Goal: Task Accomplishment & Management: Use online tool/utility

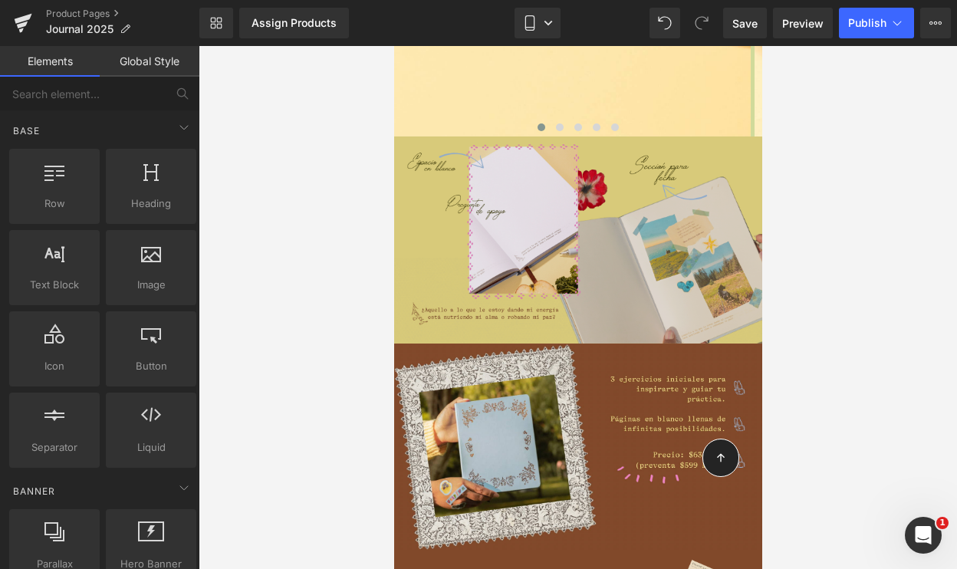
click at [606, 206] on img at bounding box center [578, 240] width 368 height 207
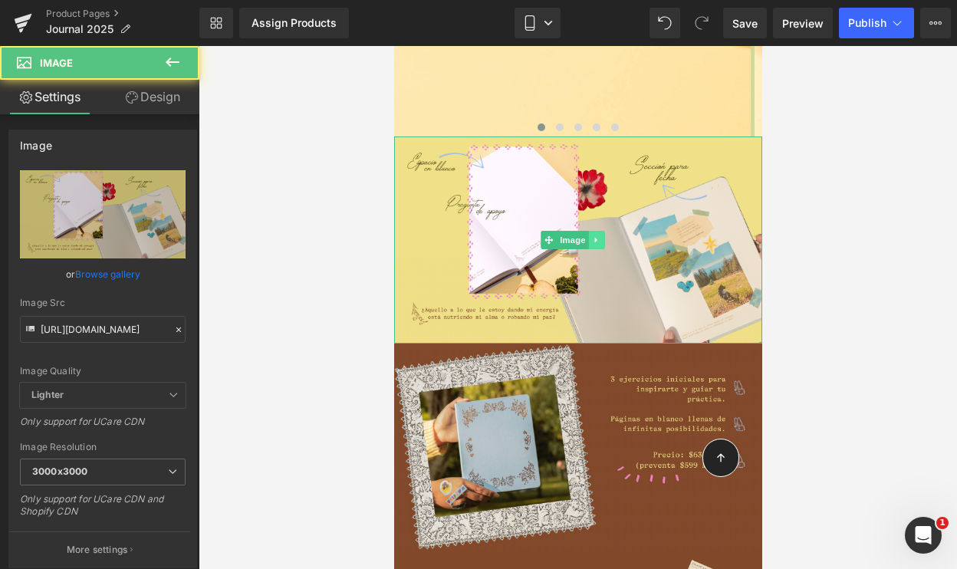
click at [597, 236] on icon at bounding box center [595, 240] width 8 height 9
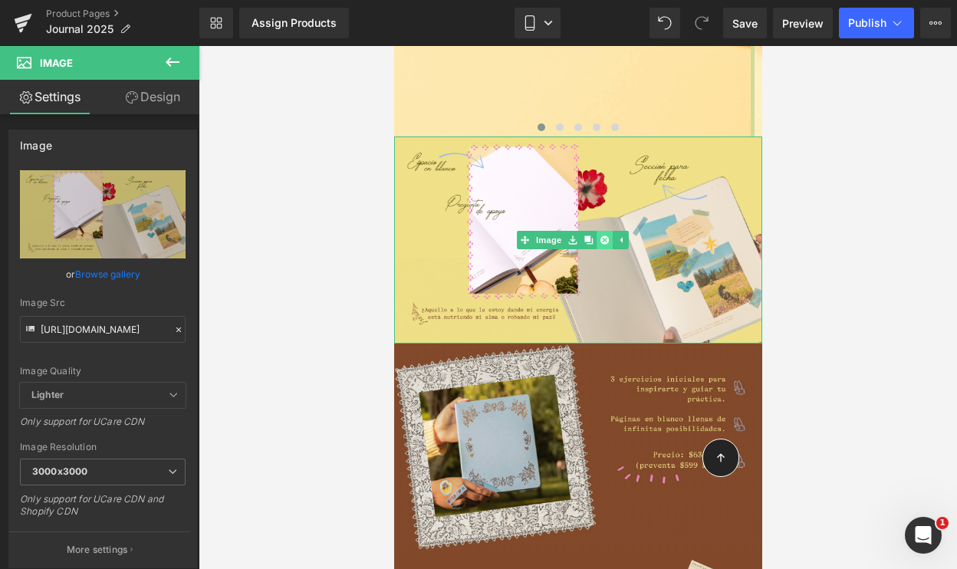
click at [601, 236] on icon at bounding box center [603, 240] width 8 height 8
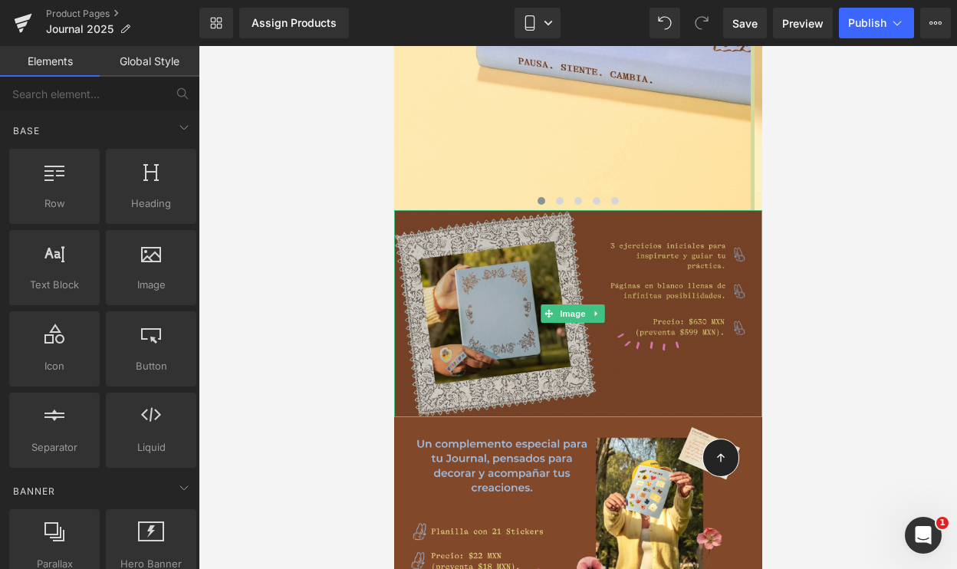
scroll to position [3696, 0]
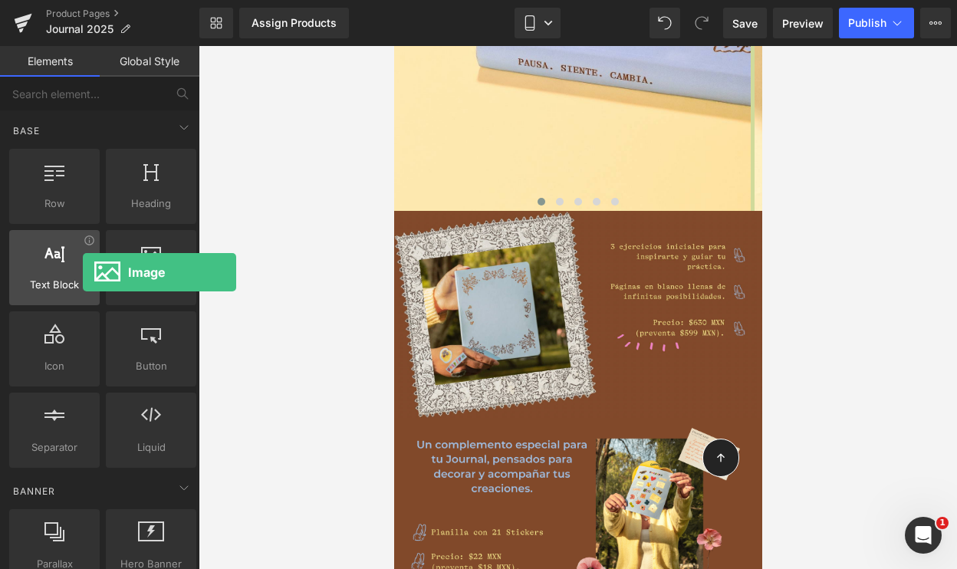
drag, startPoint x: 145, startPoint y: 273, endPoint x: 81, endPoint y: 275, distance: 64.5
click at [81, 275] on div "Row rows, columns, layouts, div Heading headings, titles, h1,h2,h3,h4,h5,h6 Tex…" at bounding box center [102, 308] width 193 height 325
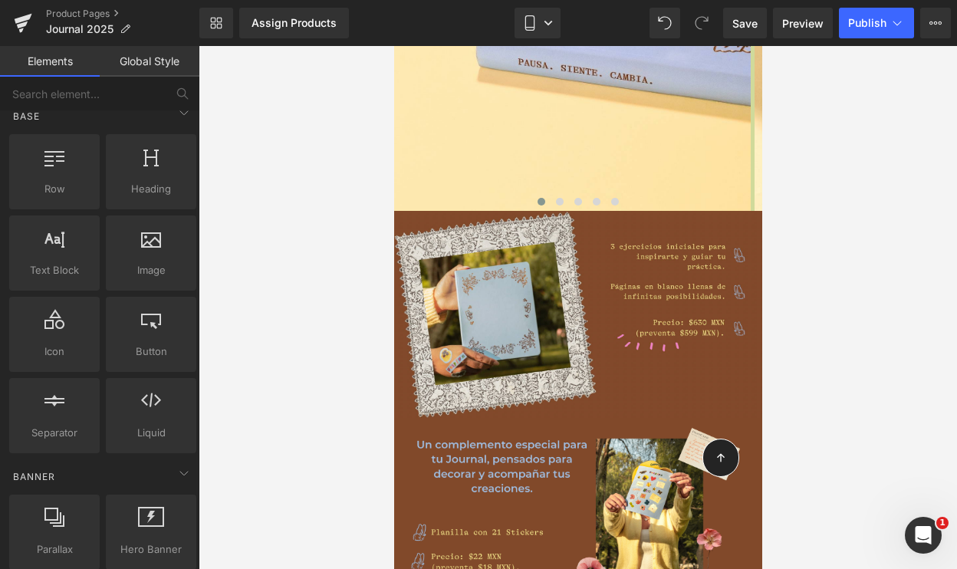
scroll to position [0, 0]
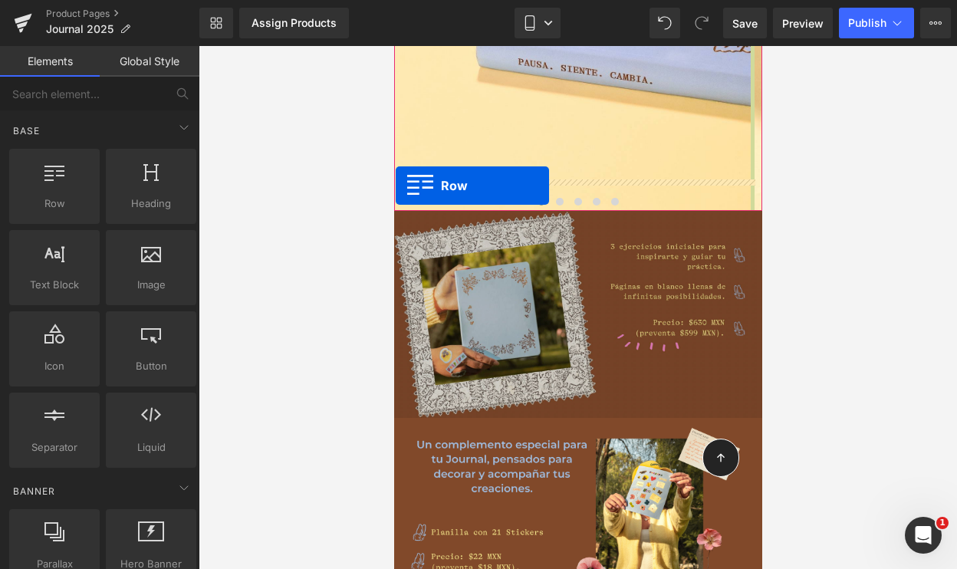
drag, startPoint x: 440, startPoint y: 227, endPoint x: 395, endPoint y: 185, distance: 61.9
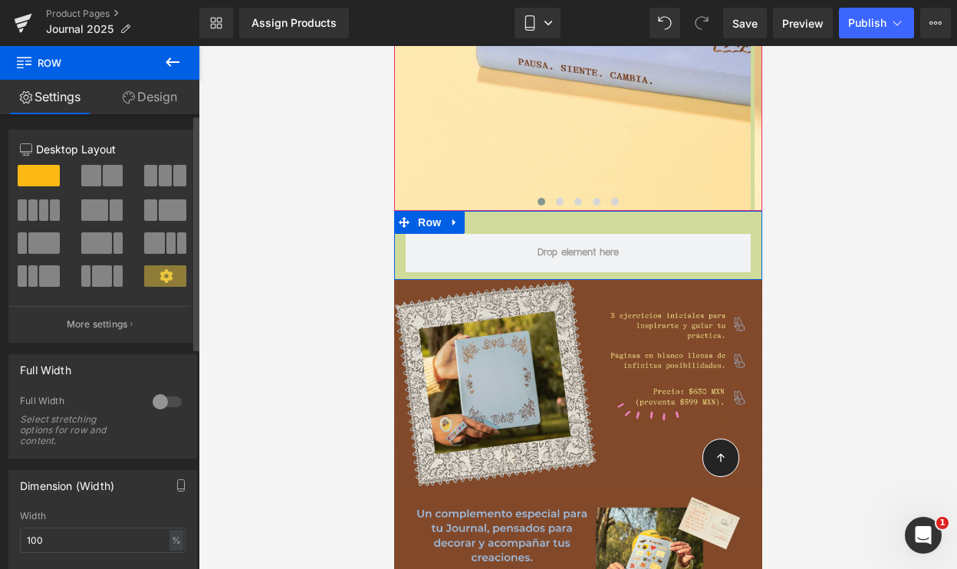
click at [98, 183] on button at bounding box center [103, 175] width 44 height 21
type input "1200"
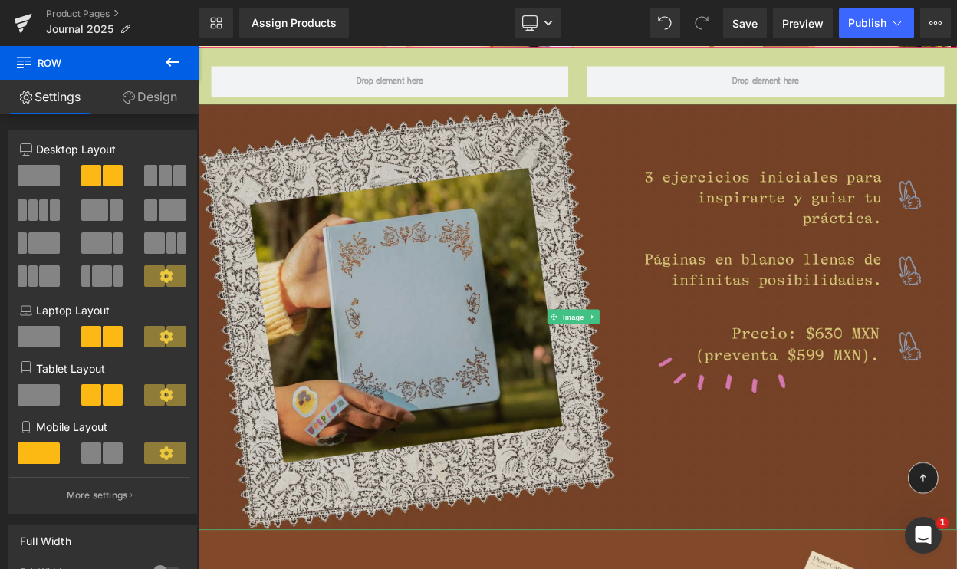
scroll to position [4136, 0]
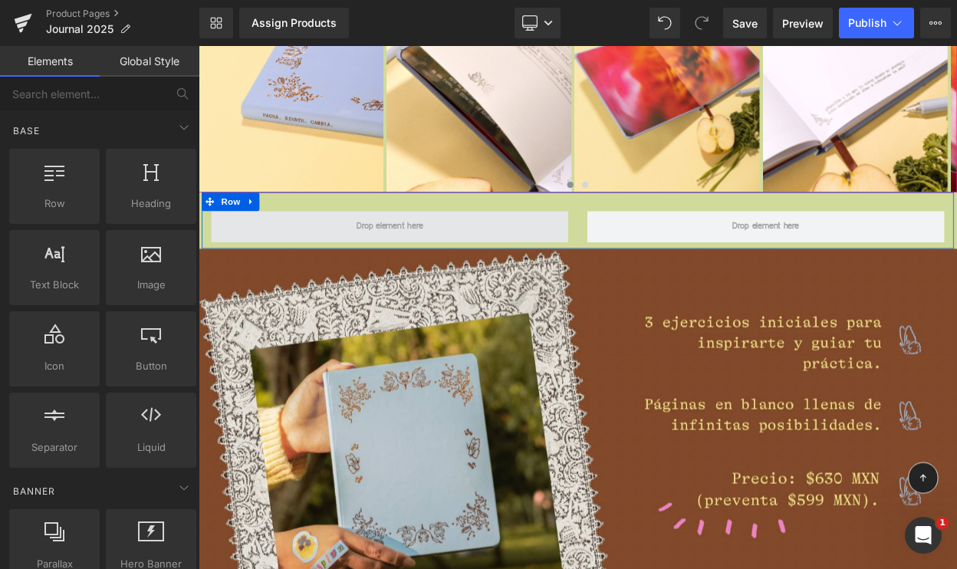
click at [427, 254] on span at bounding box center [433, 267] width 92 height 26
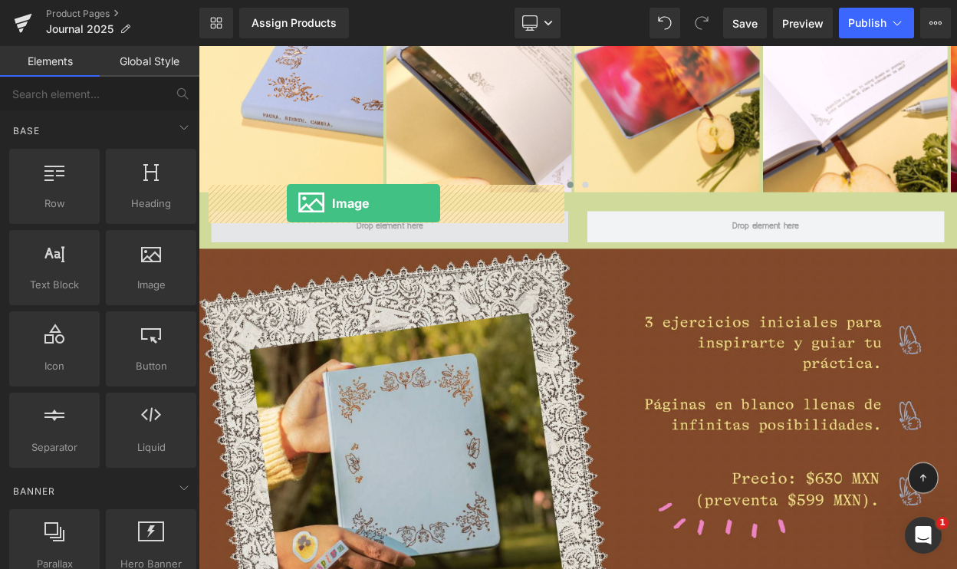
drag, startPoint x: 345, startPoint y: 321, endPoint x: 307, endPoint y: 238, distance: 91.3
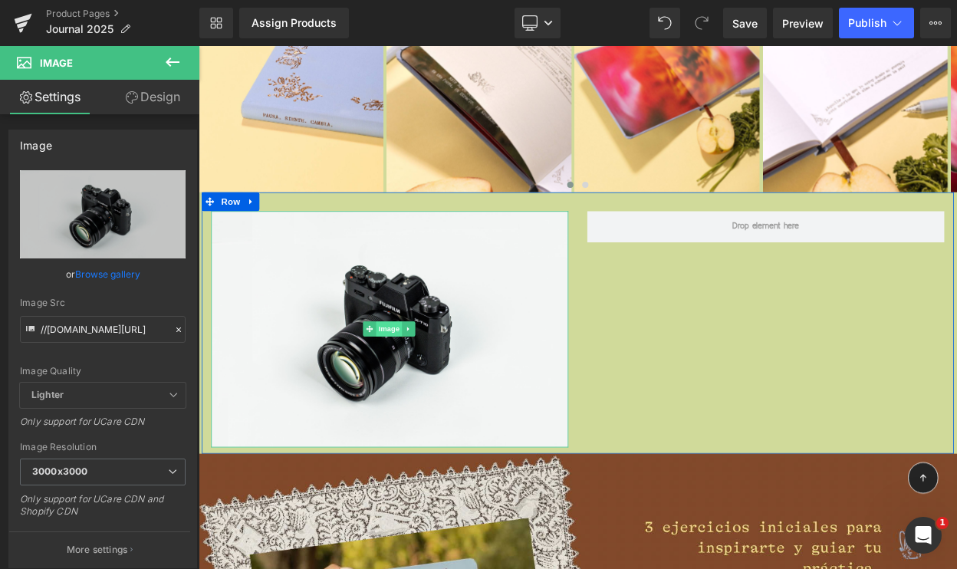
click at [431, 383] on span "Image" at bounding box center [432, 392] width 32 height 18
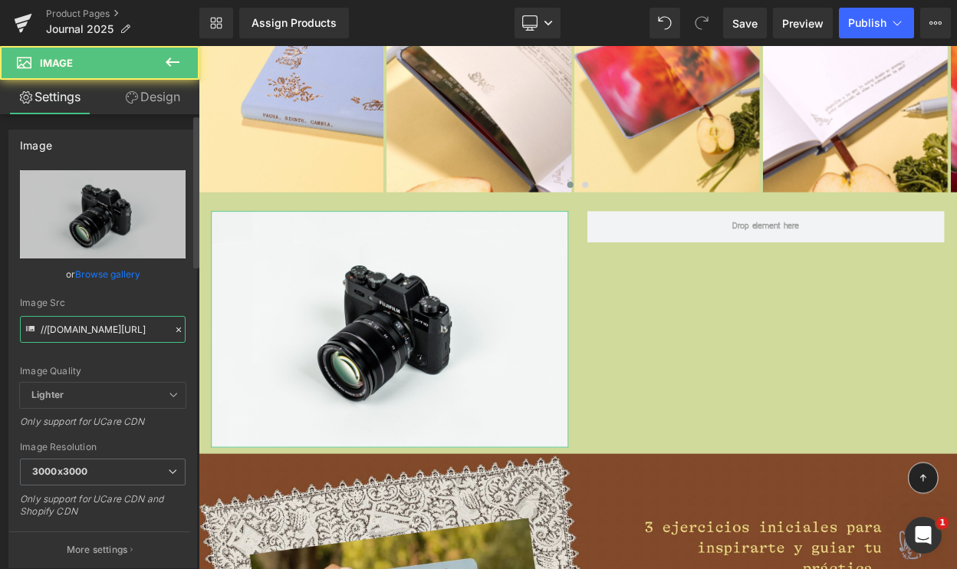
click at [127, 331] on input "//[DOMAIN_NAME][URL]" at bounding box center [103, 329] width 166 height 27
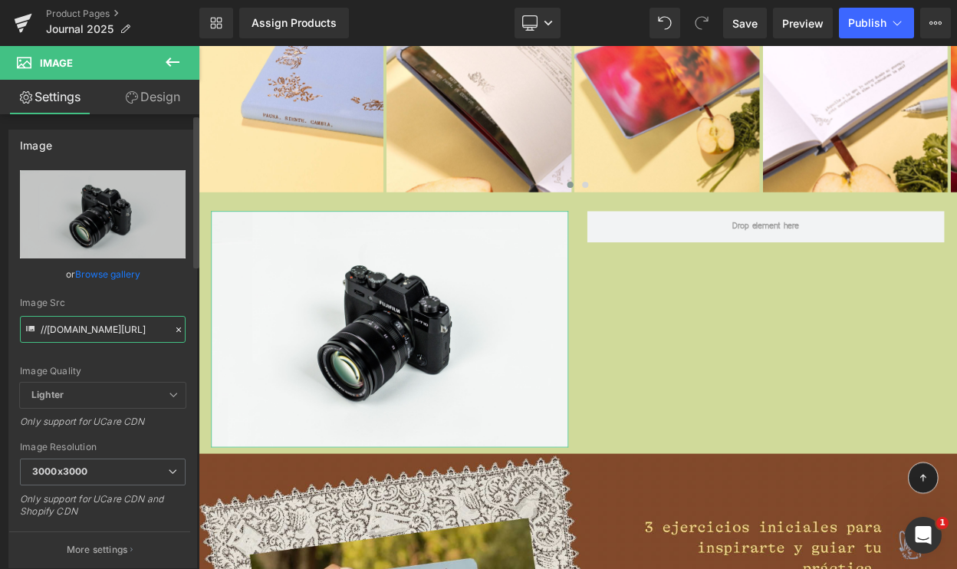
click at [127, 331] on input "//[DOMAIN_NAME][URL]" at bounding box center [103, 329] width 166 height 27
paste input "[URL][DOMAIN_NAME]"
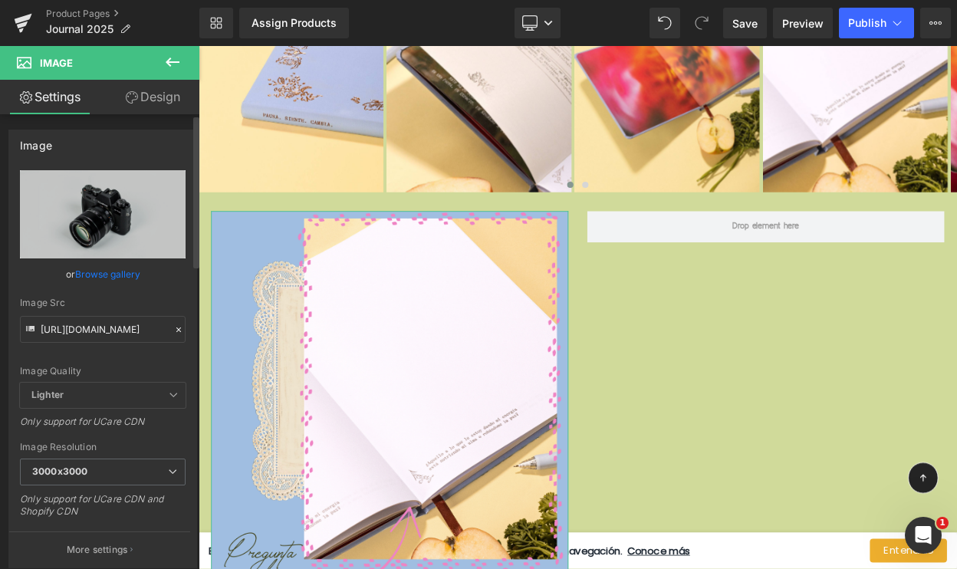
scroll to position [0, 0]
click at [132, 300] on div "Image Src" at bounding box center [103, 303] width 166 height 11
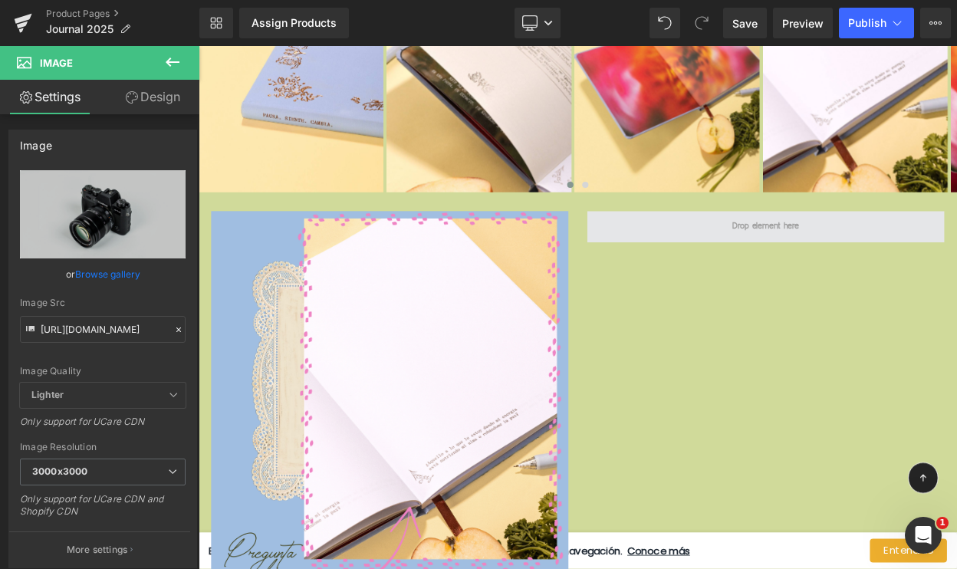
type input "[URL][DOMAIN_NAME]"
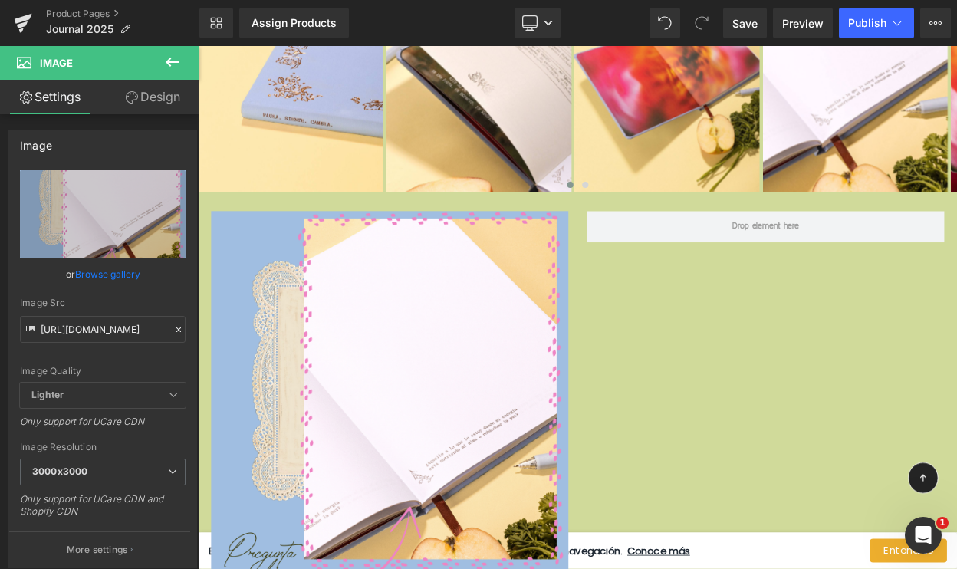
click at [172, 62] on icon at bounding box center [173, 62] width 14 height 9
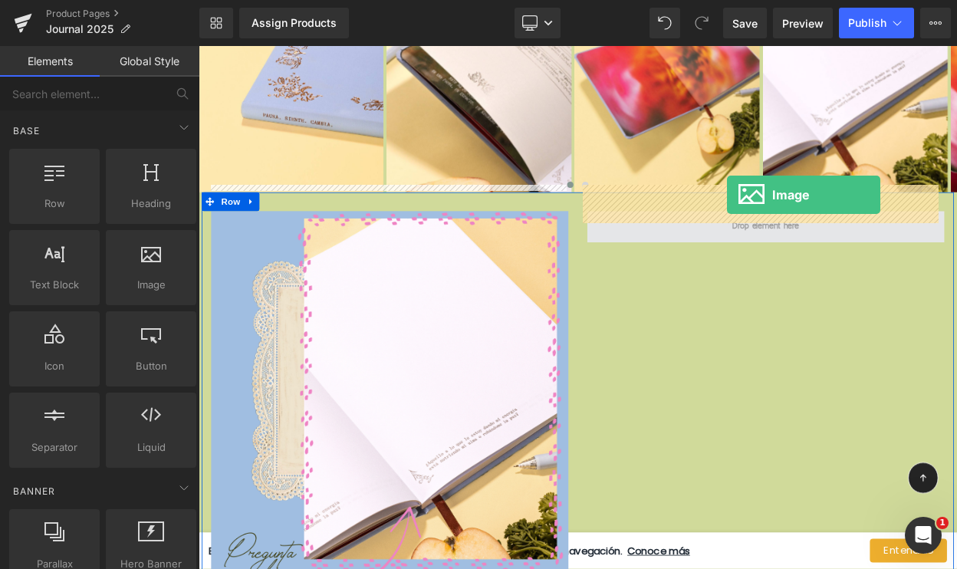
drag, startPoint x: 337, startPoint y: 305, endPoint x: 845, endPoint y: 228, distance: 514.4
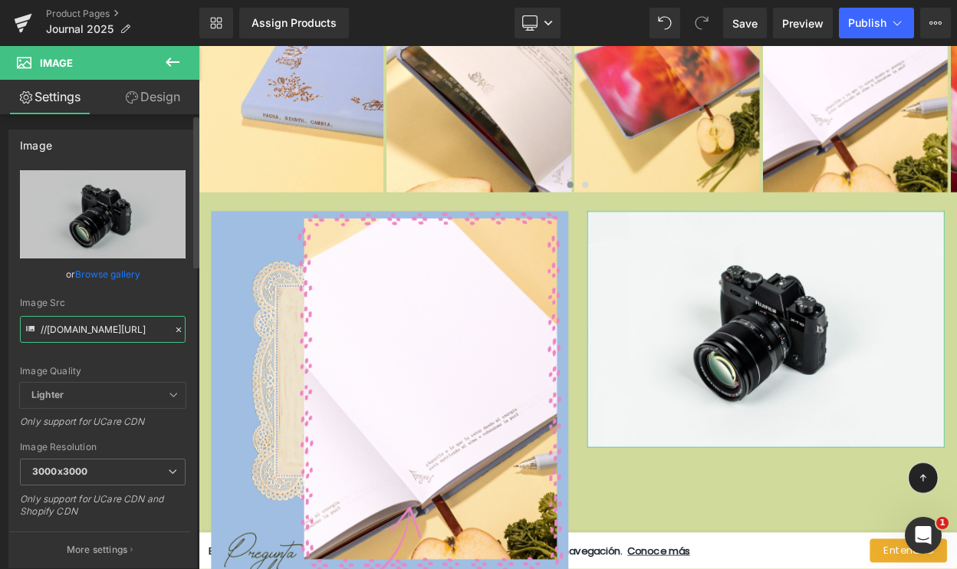
click at [101, 323] on input "//[DOMAIN_NAME][URL]" at bounding box center [103, 329] width 166 height 27
paste input "[URL][DOMAIN_NAME]"
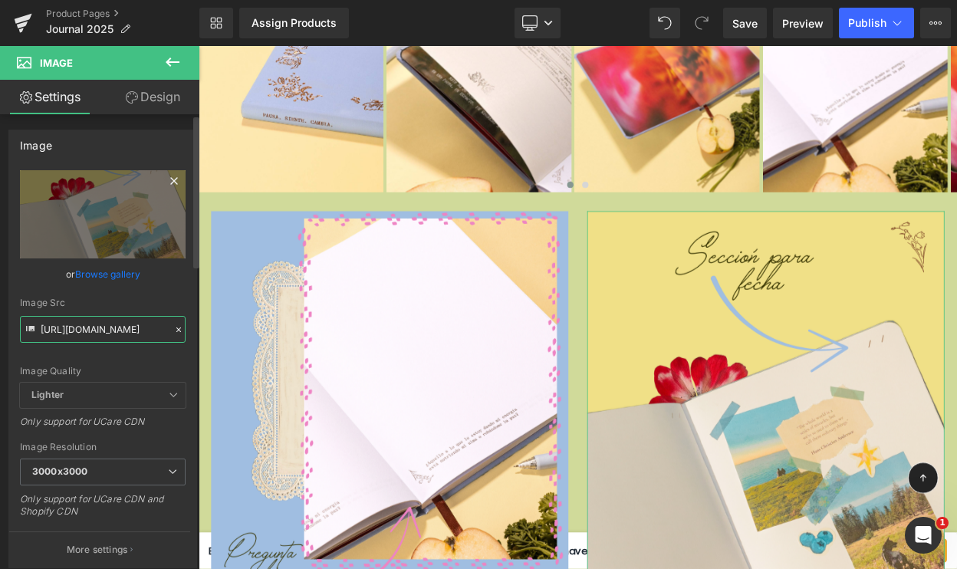
type input "[URL][DOMAIN_NAME]"
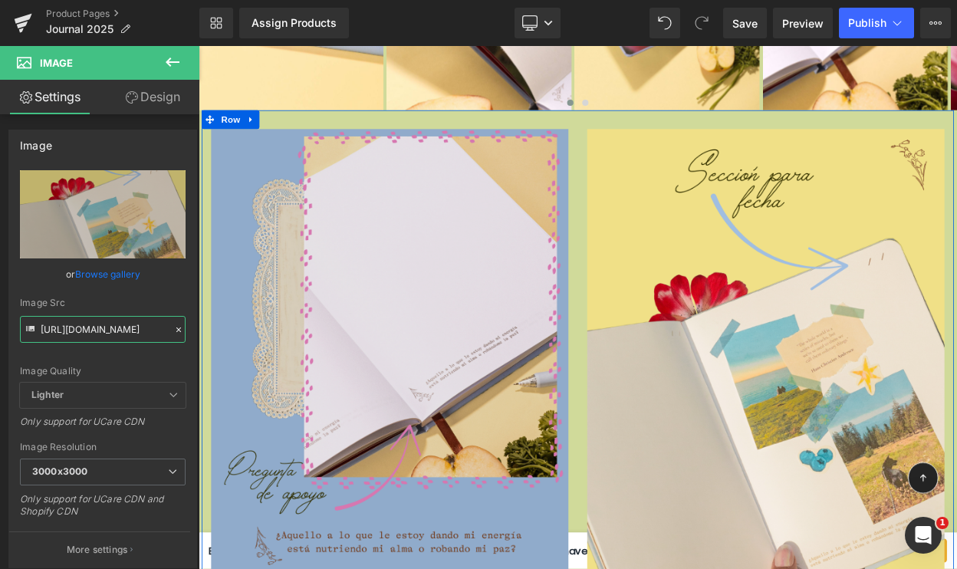
scroll to position [4226, 0]
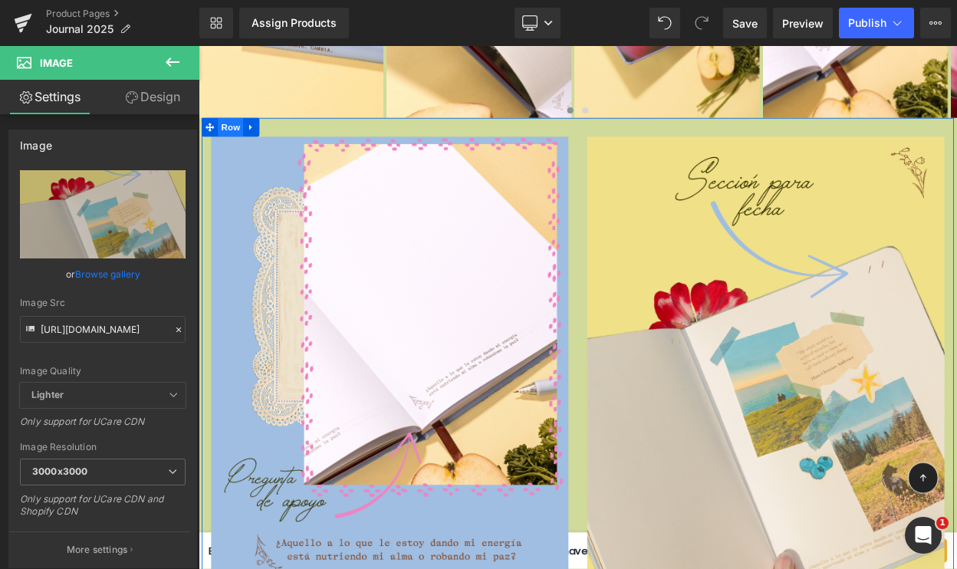
click at [236, 134] on span "Row" at bounding box center [237, 145] width 31 height 23
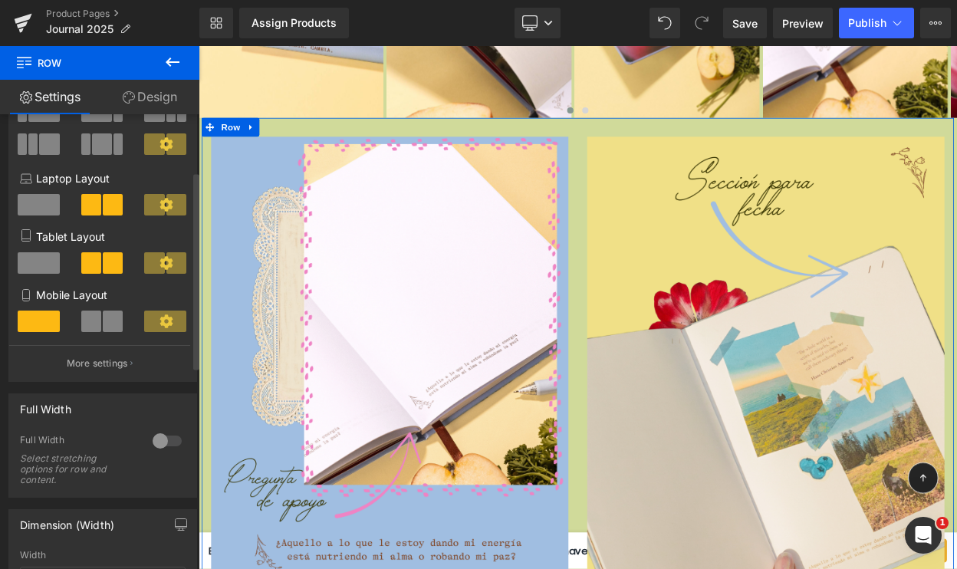
scroll to position [134, 0]
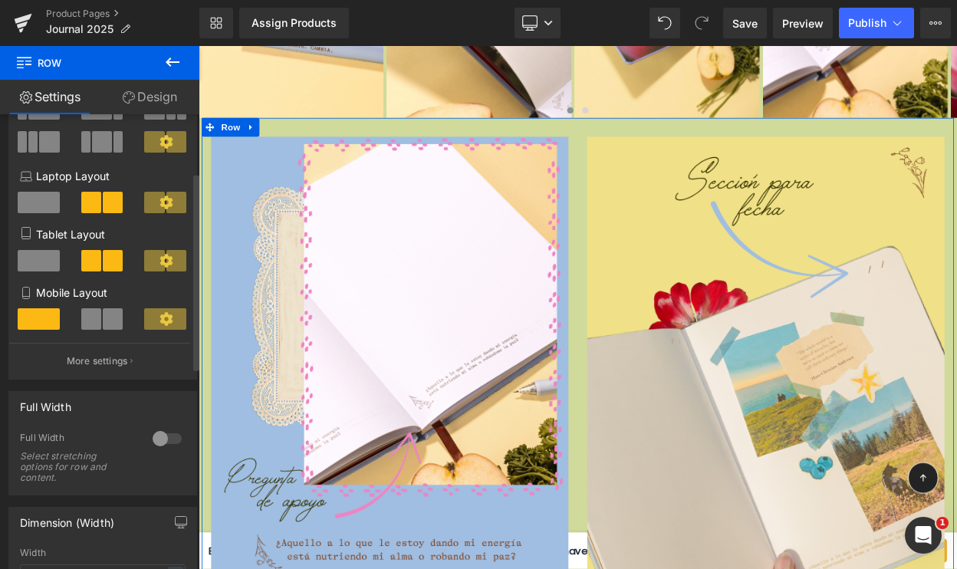
click at [153, 436] on div at bounding box center [167, 439] width 37 height 25
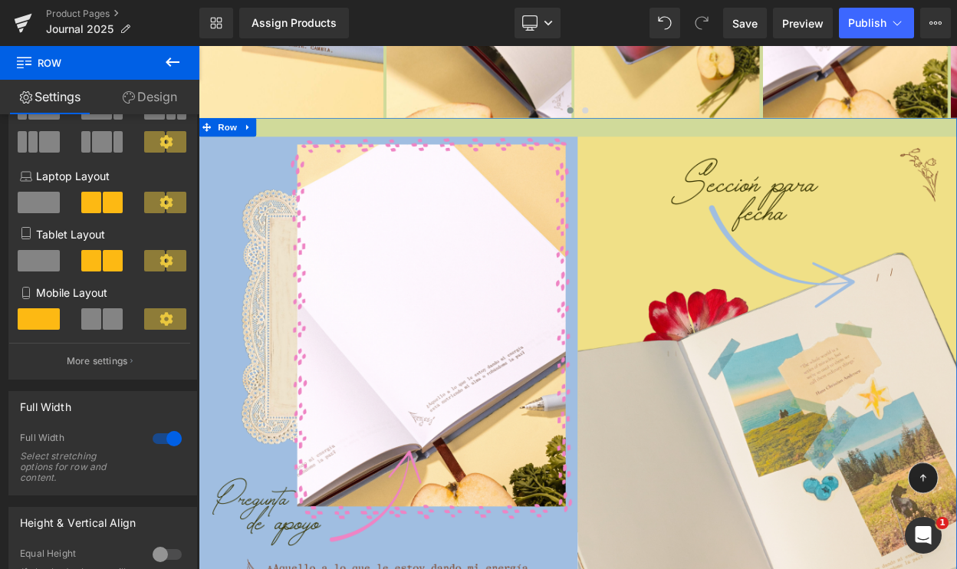
click at [143, 103] on link "Design" at bounding box center [150, 97] width 100 height 35
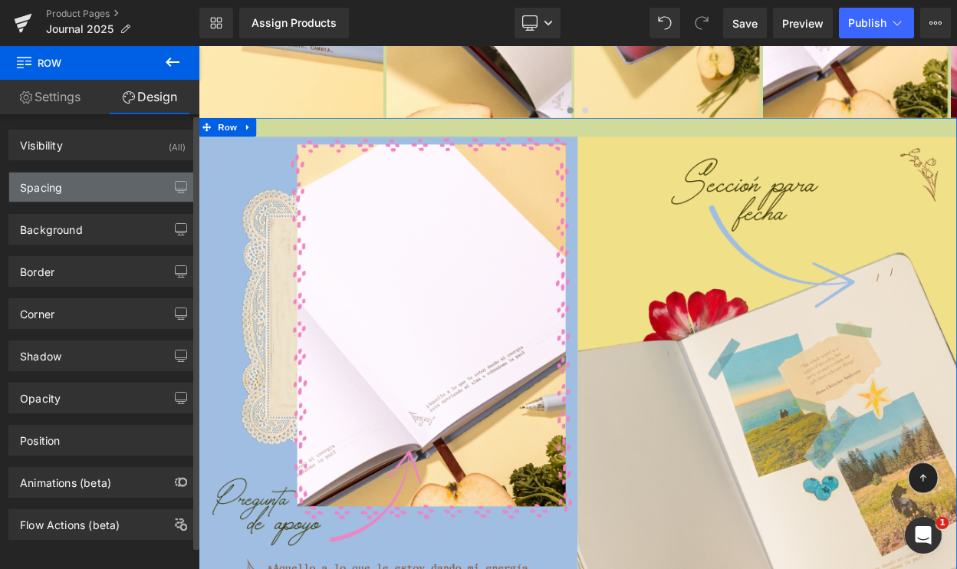
click at [90, 197] on div "Spacing" at bounding box center [102, 187] width 187 height 29
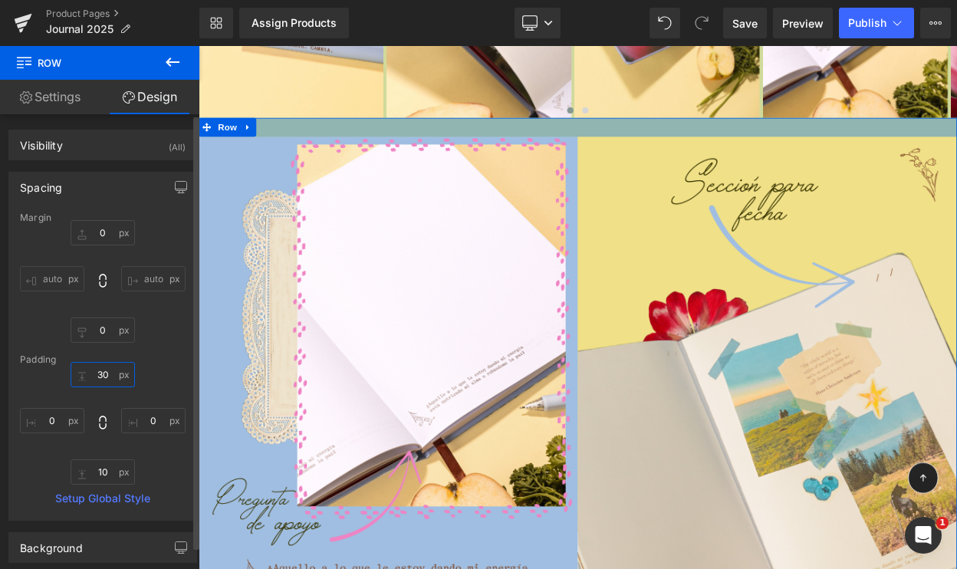
click at [99, 374] on input "30" at bounding box center [103, 374] width 64 height 25
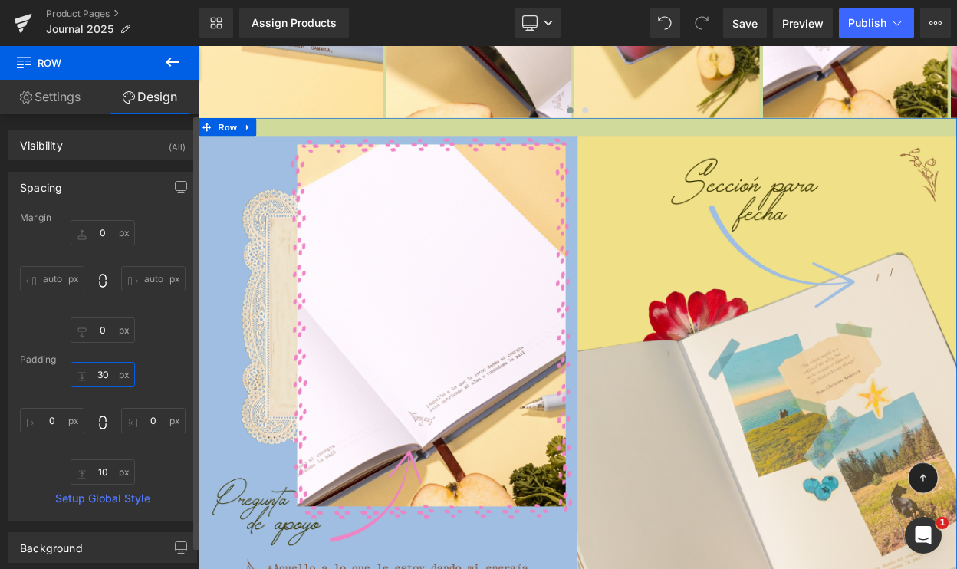
type input "0"
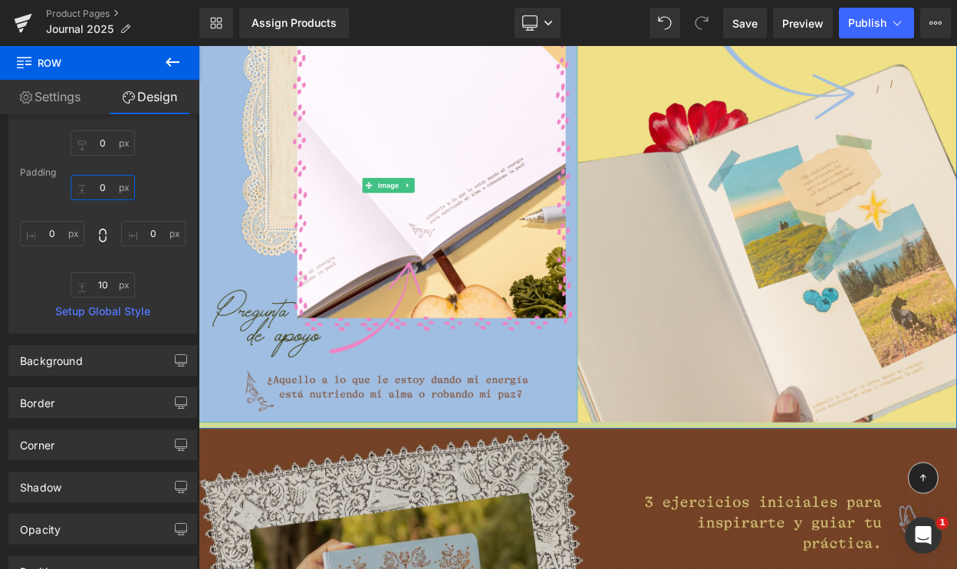
scroll to position [4480, 0]
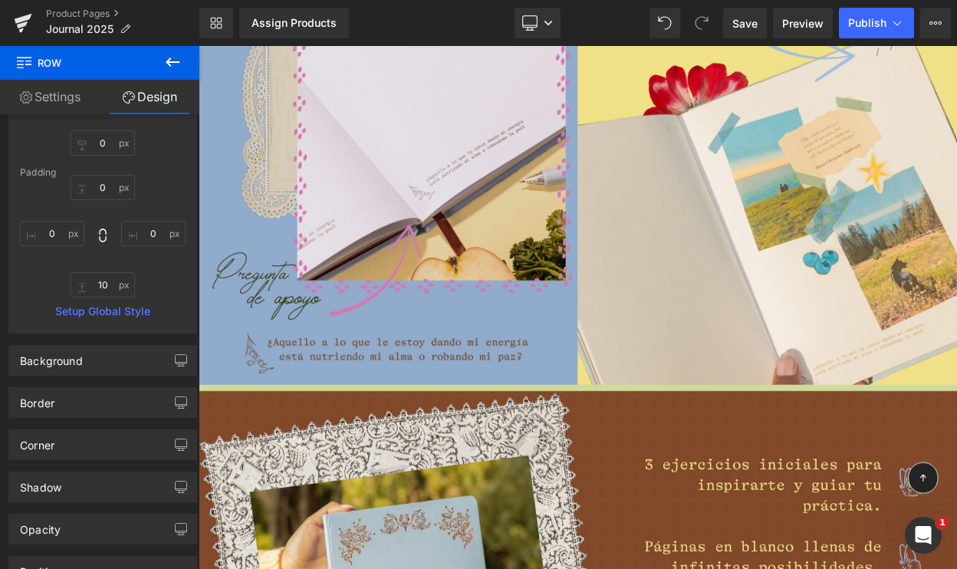
click at [529, 337] on img at bounding box center [431, 170] width 464 height 580
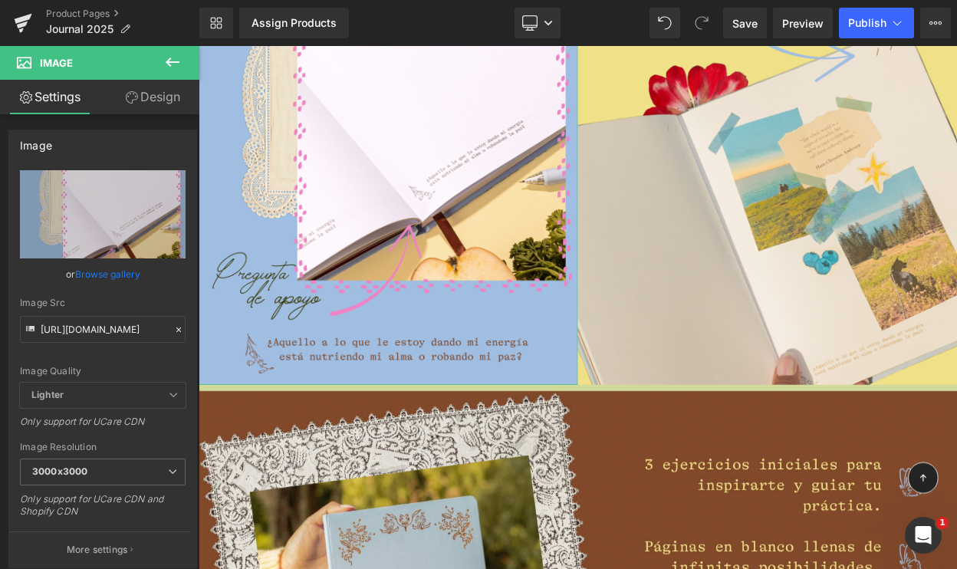
click at [160, 97] on link "Design" at bounding box center [153, 97] width 100 height 35
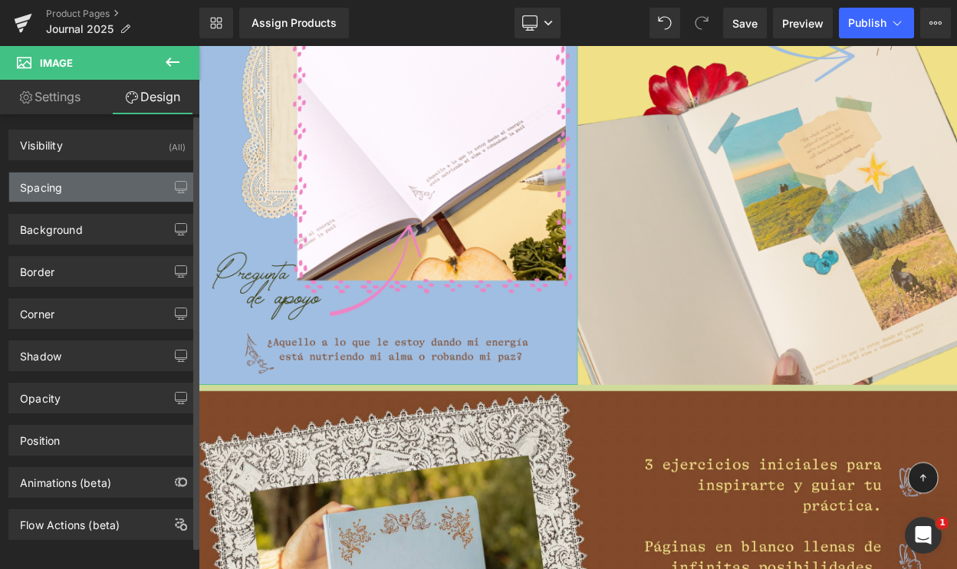
click at [133, 193] on div "Spacing" at bounding box center [102, 187] width 187 height 29
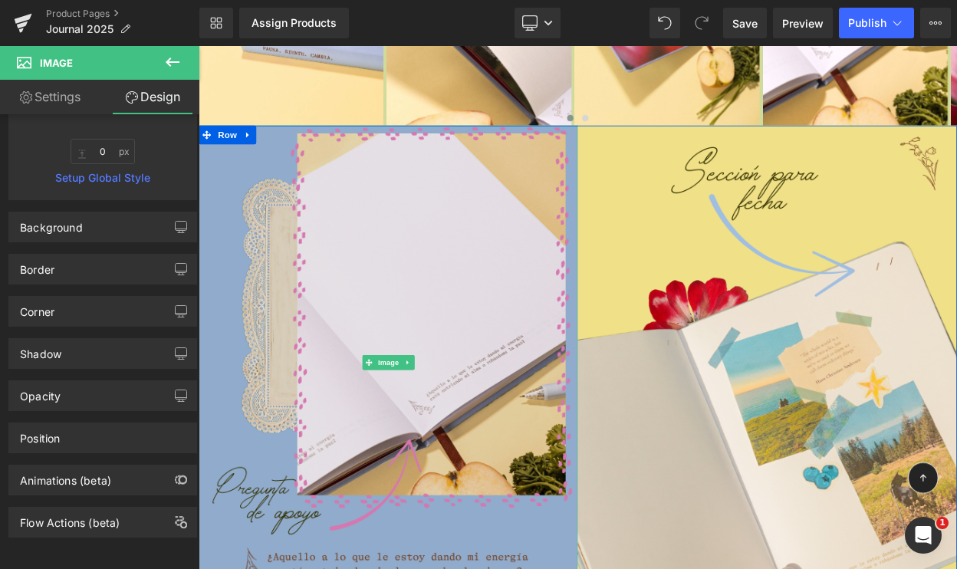
scroll to position [4114, 0]
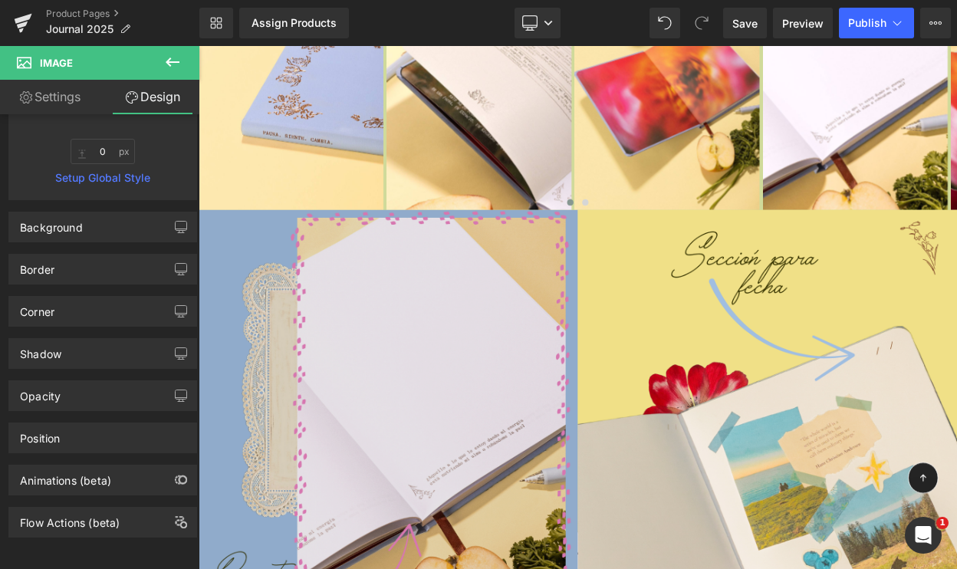
click at [328, 253] on img at bounding box center [431, 536] width 464 height 580
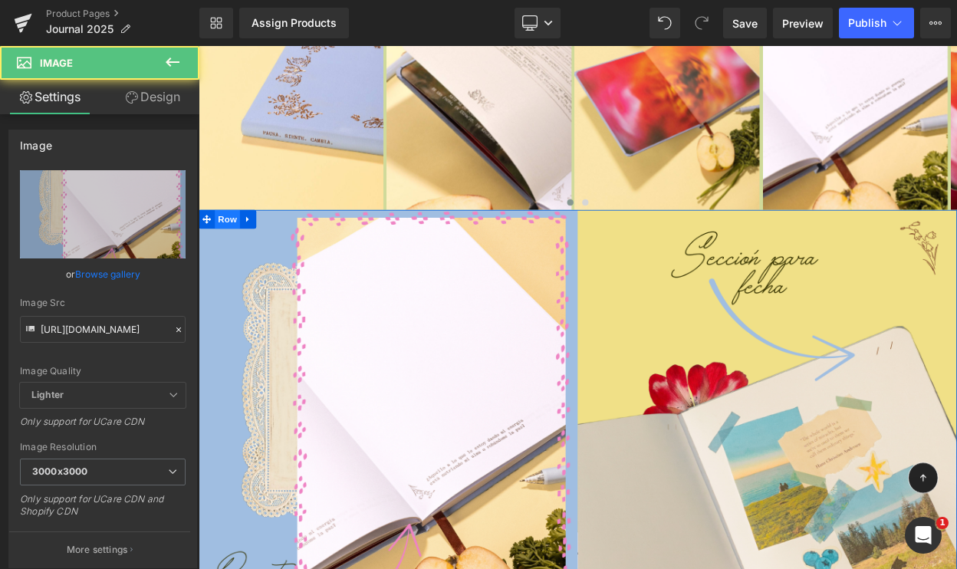
click at [229, 246] on span "Row" at bounding box center [234, 257] width 31 height 23
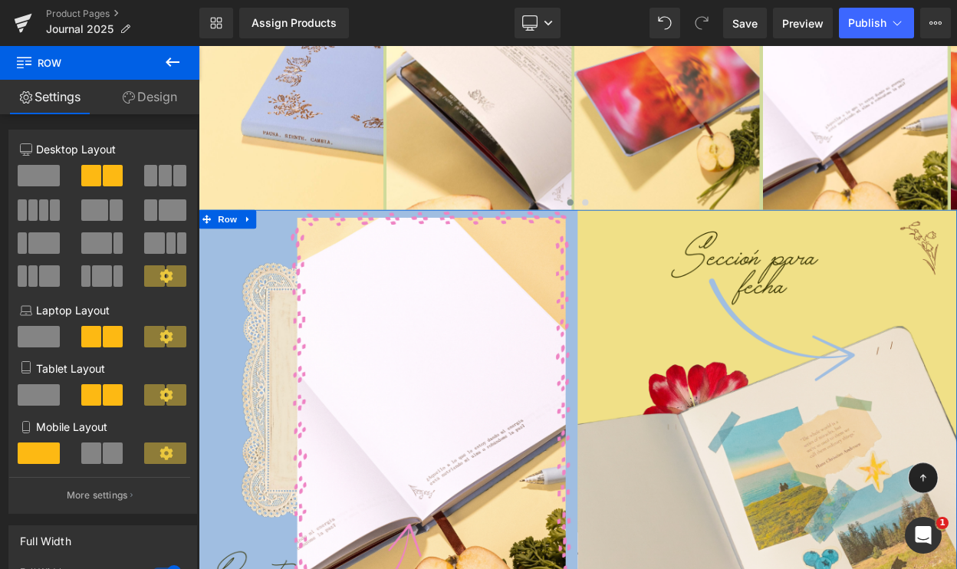
click at [141, 101] on link "Design" at bounding box center [150, 97] width 100 height 35
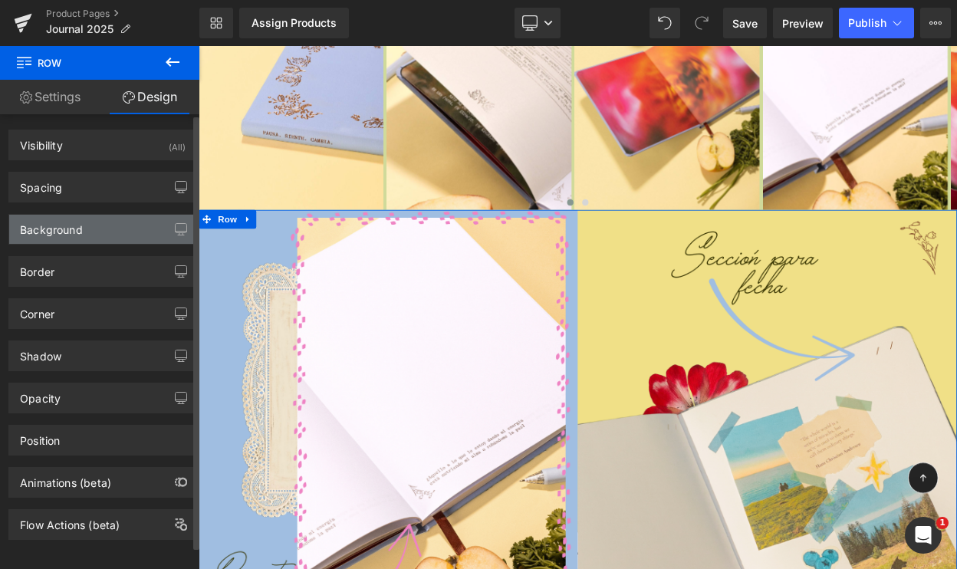
click at [114, 221] on div "Background" at bounding box center [102, 229] width 187 height 29
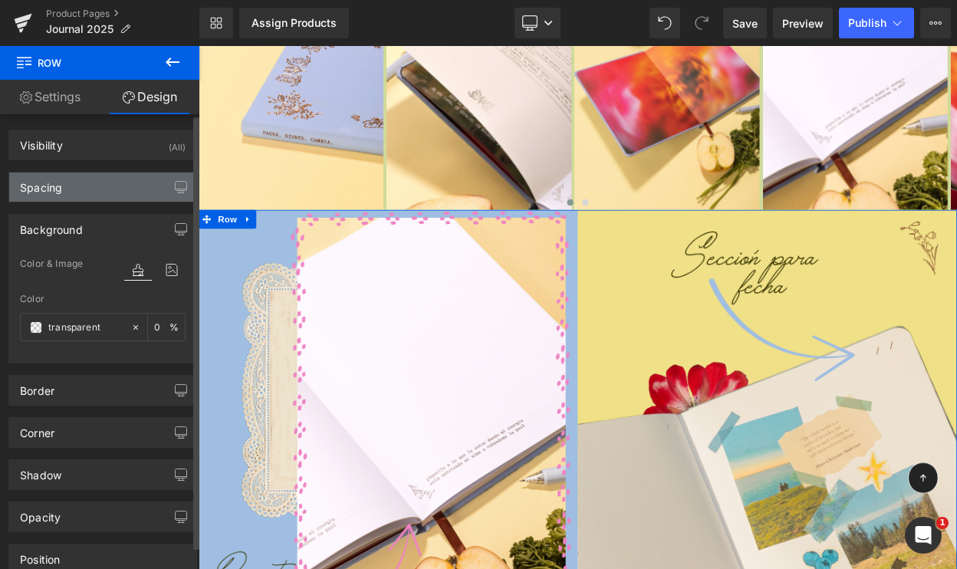
click at [108, 188] on div "Spacing" at bounding box center [102, 187] width 187 height 29
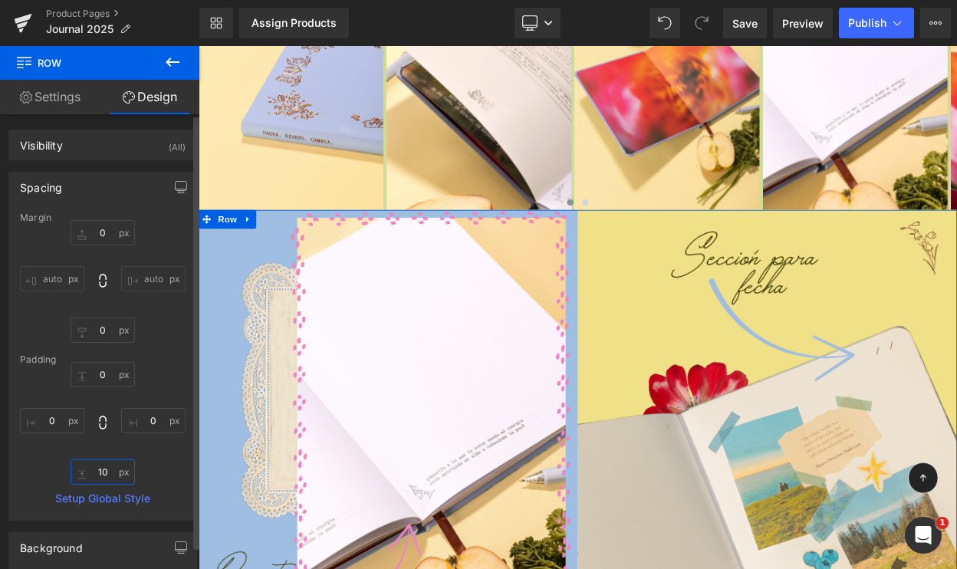
click at [102, 469] on input "10" at bounding box center [103, 472] width 64 height 25
type input "0"
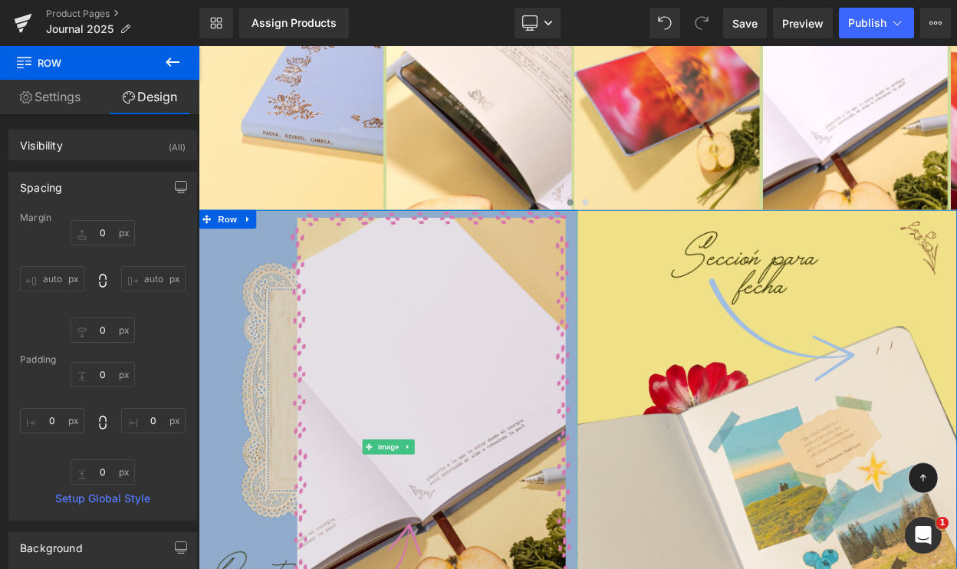
click at [366, 480] on img at bounding box center [431, 536] width 464 height 580
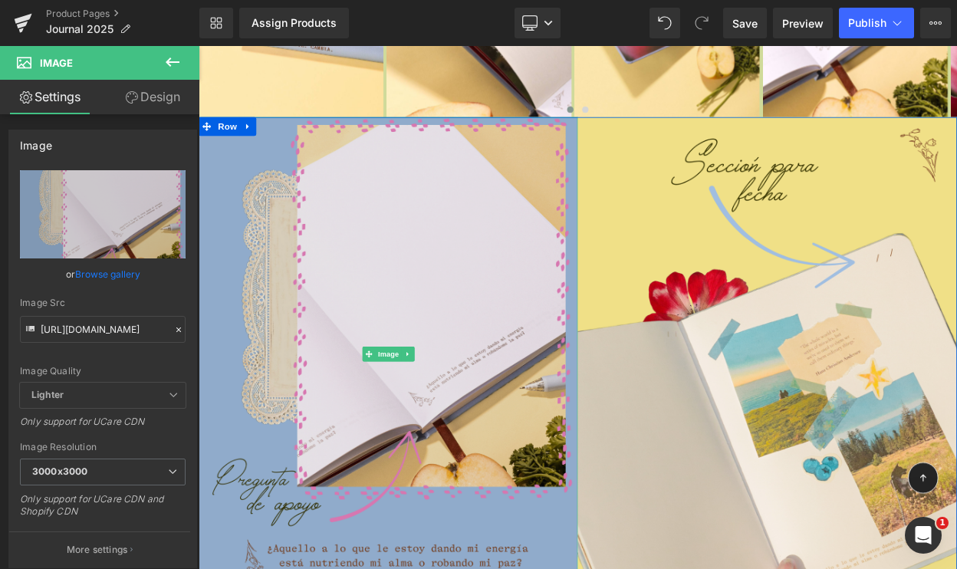
scroll to position [4225, 0]
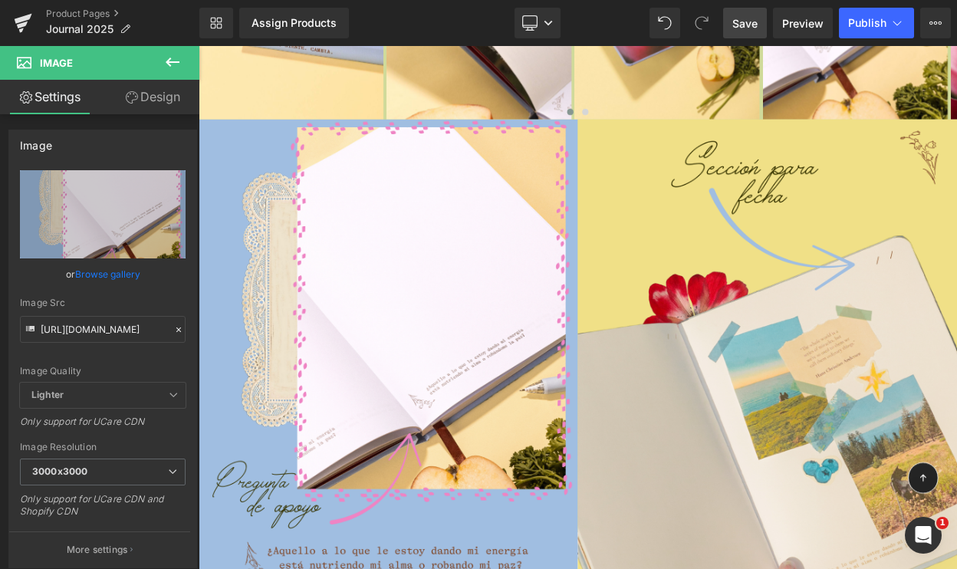
click at [743, 25] on span "Save" at bounding box center [745, 23] width 25 height 16
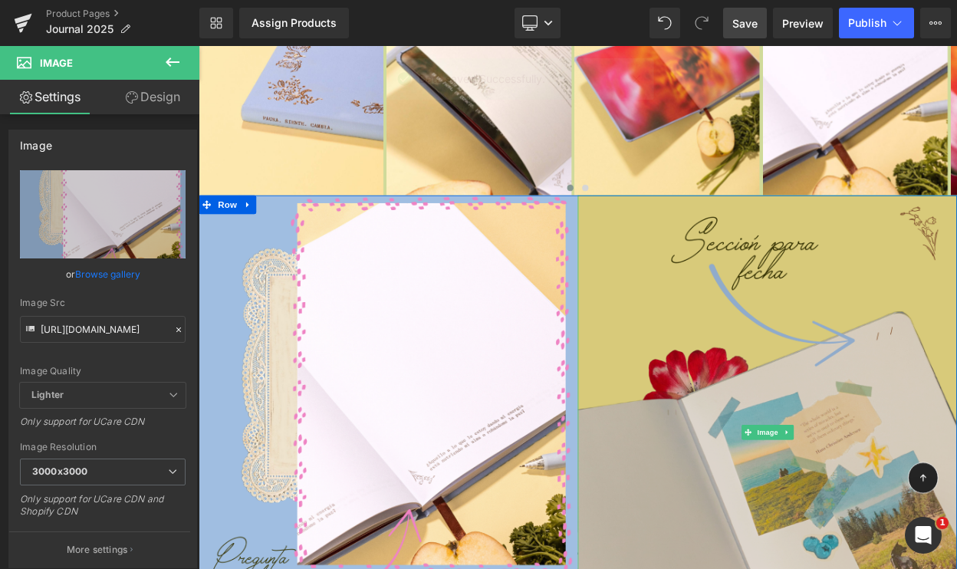
scroll to position [4073, 0]
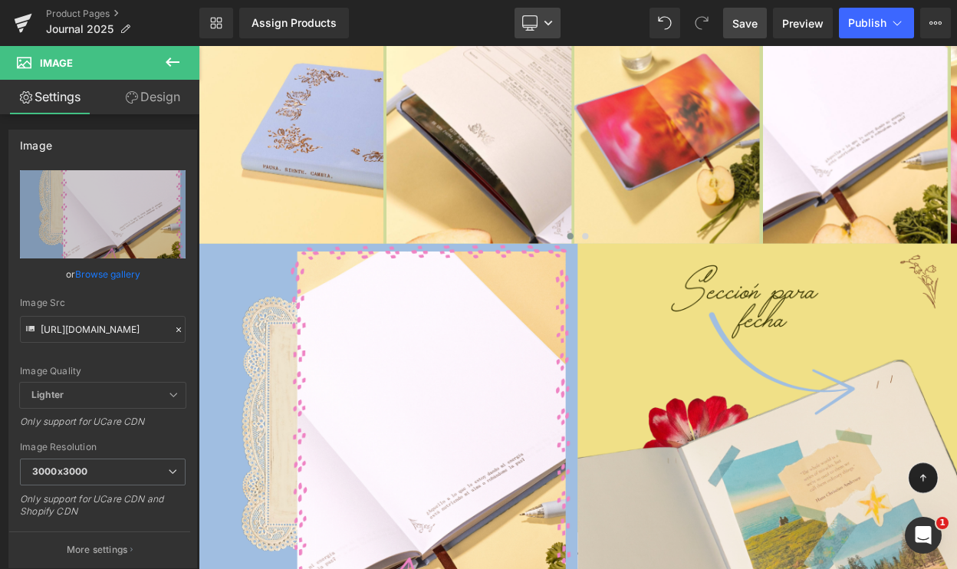
click at [547, 33] on link "Desktop" at bounding box center [538, 23] width 46 height 31
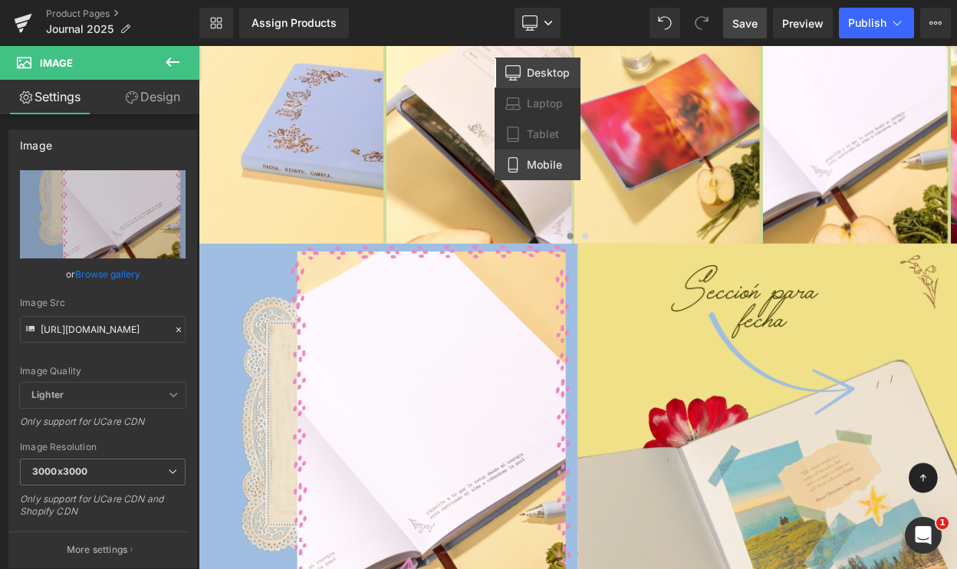
click at [543, 163] on span "Mobile" at bounding box center [544, 165] width 35 height 14
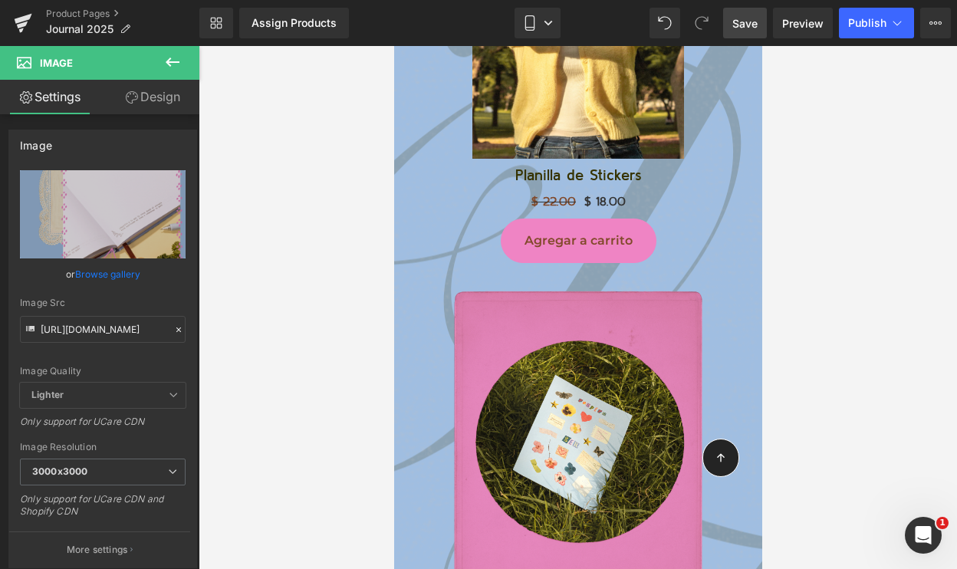
scroll to position [5437, 0]
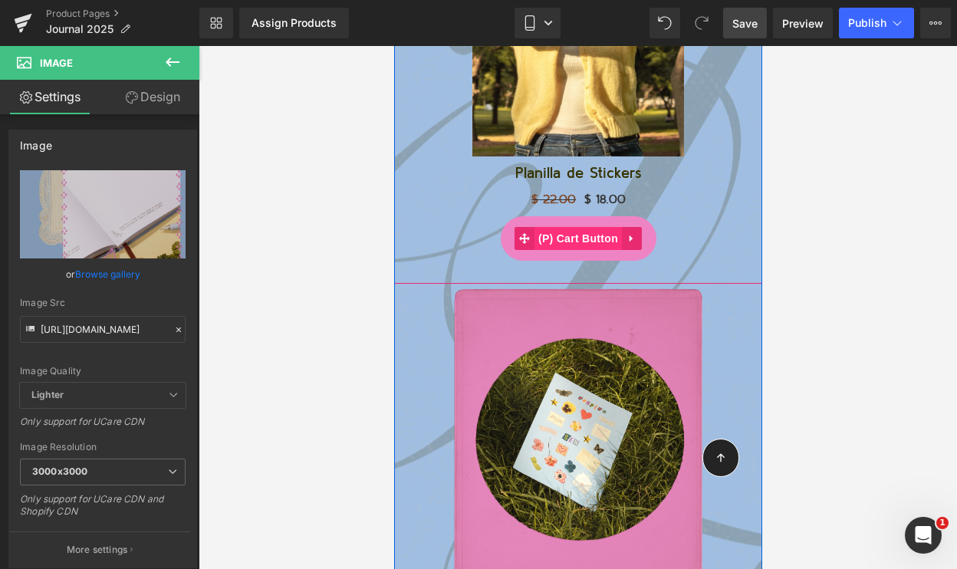
click at [575, 227] on span "(P) Cart Button" at bounding box center [577, 238] width 87 height 23
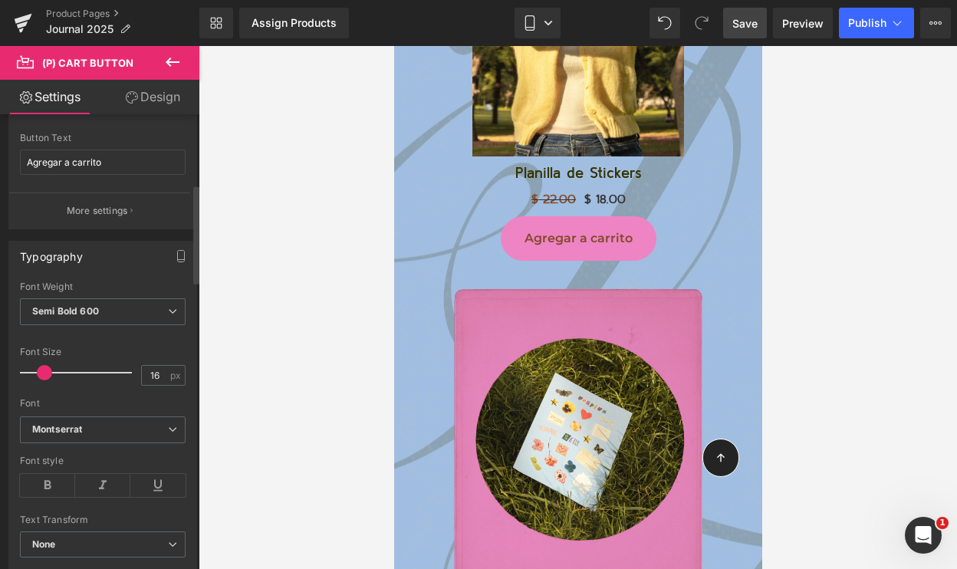
scroll to position [331, 0]
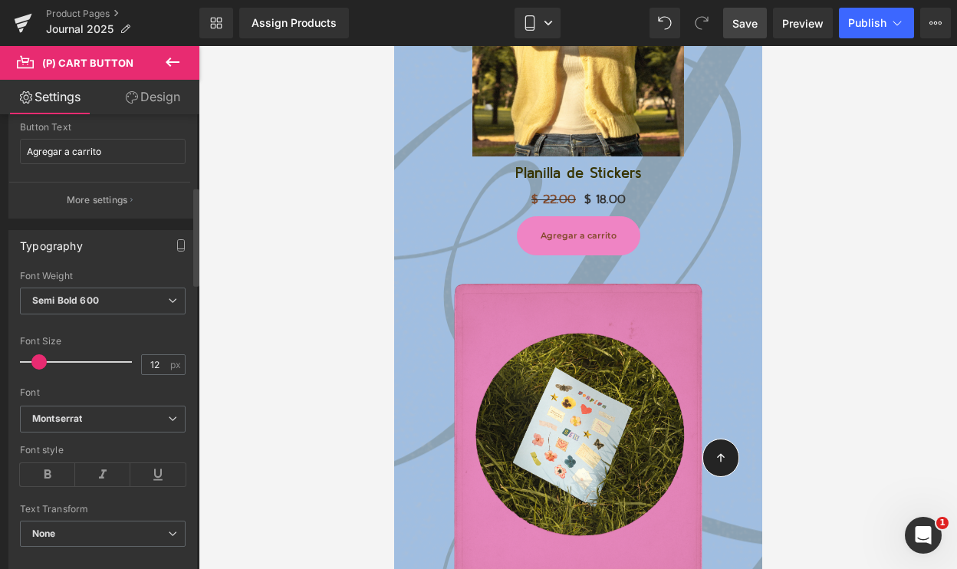
type input "13"
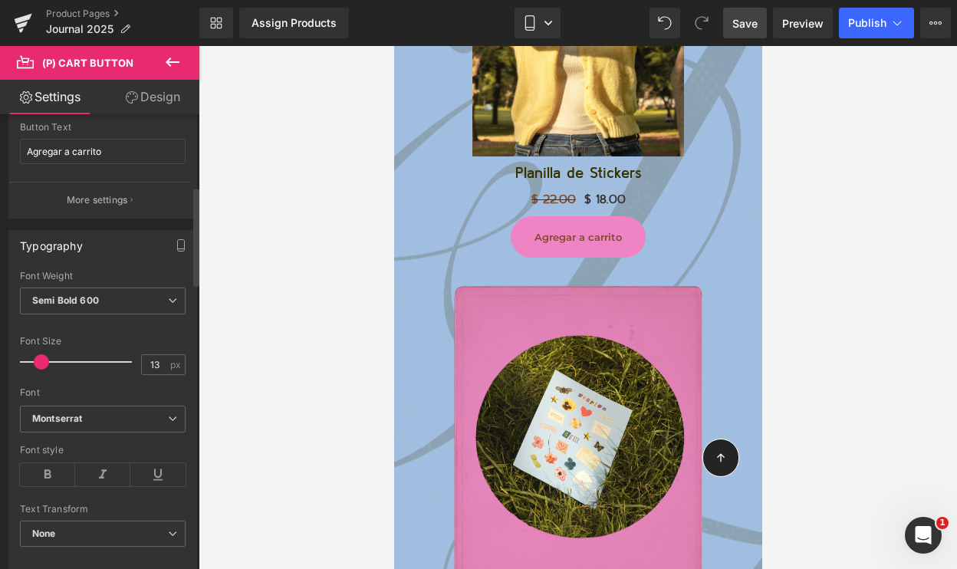
click at [44, 357] on span at bounding box center [41, 361] width 15 height 15
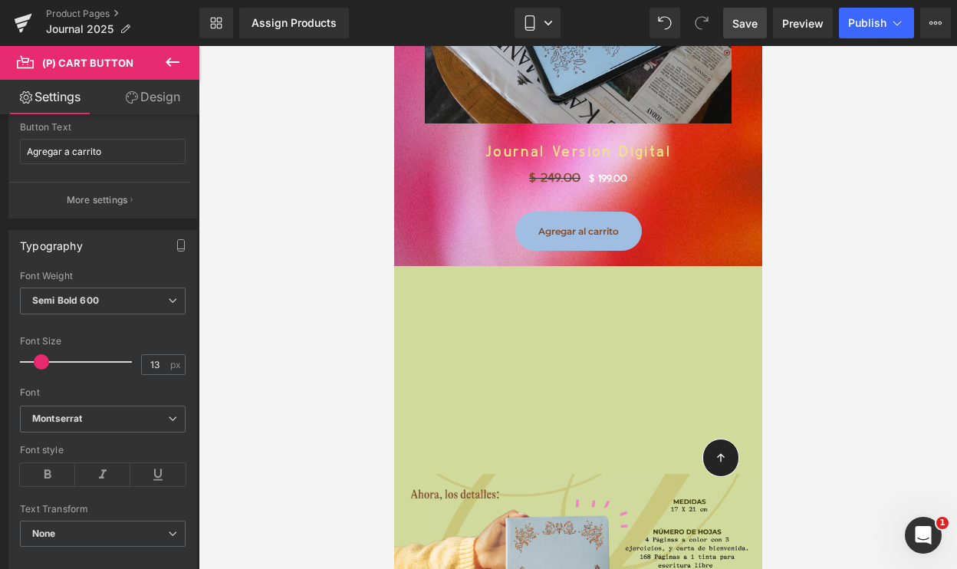
scroll to position [6335, 0]
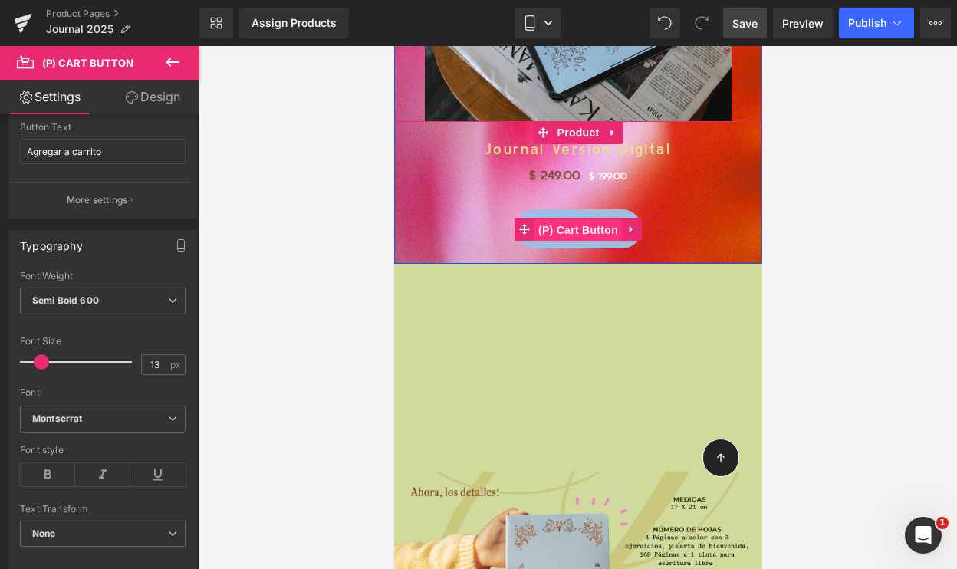
click at [576, 219] on span "(P) Cart Button" at bounding box center [577, 230] width 87 height 23
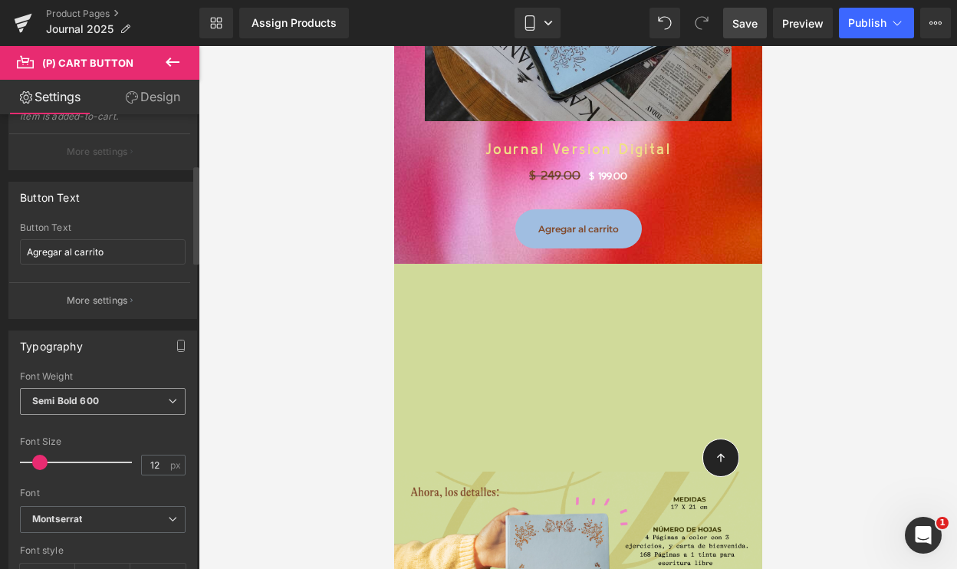
scroll to position [257, 0]
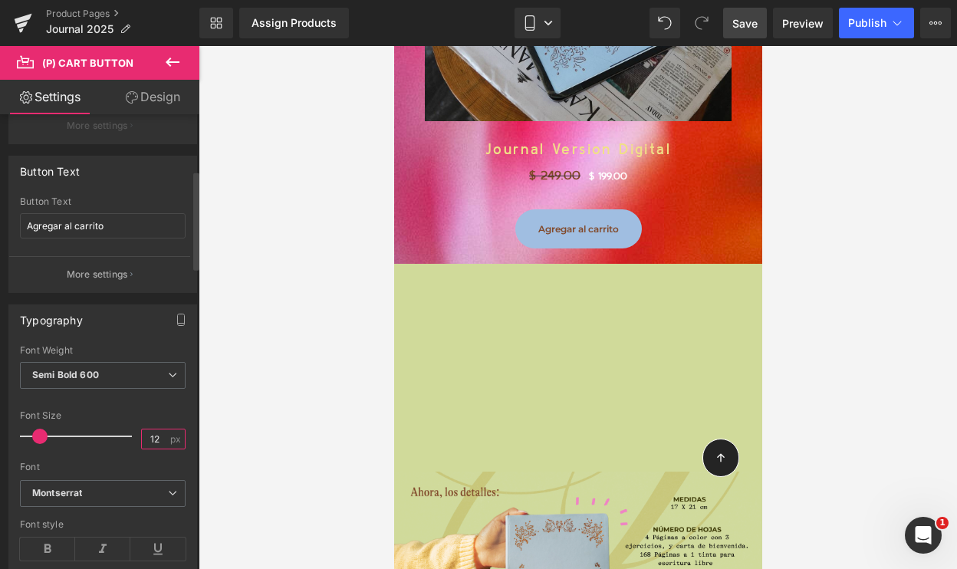
click at [150, 436] on input "12" at bounding box center [155, 439] width 27 height 19
type input "13"
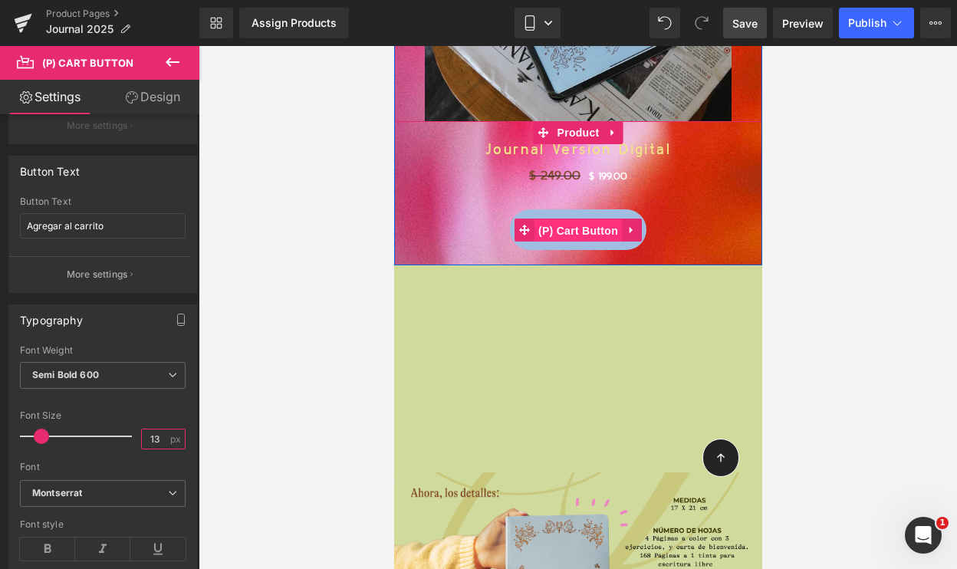
click at [578, 219] on span "(P) Cart Button" at bounding box center [577, 230] width 87 height 23
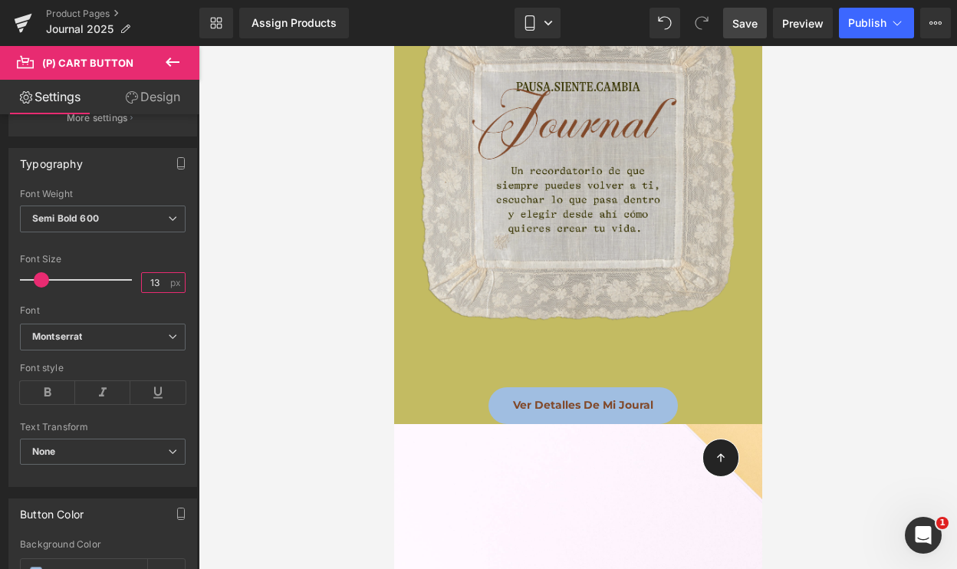
scroll to position [8876, 0]
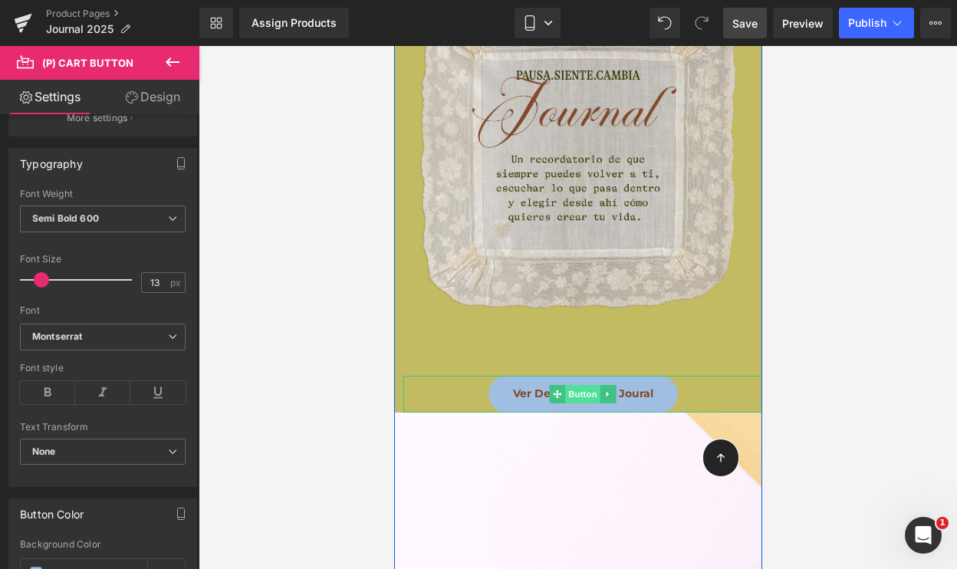
click at [577, 385] on span "Button" at bounding box center [582, 394] width 35 height 18
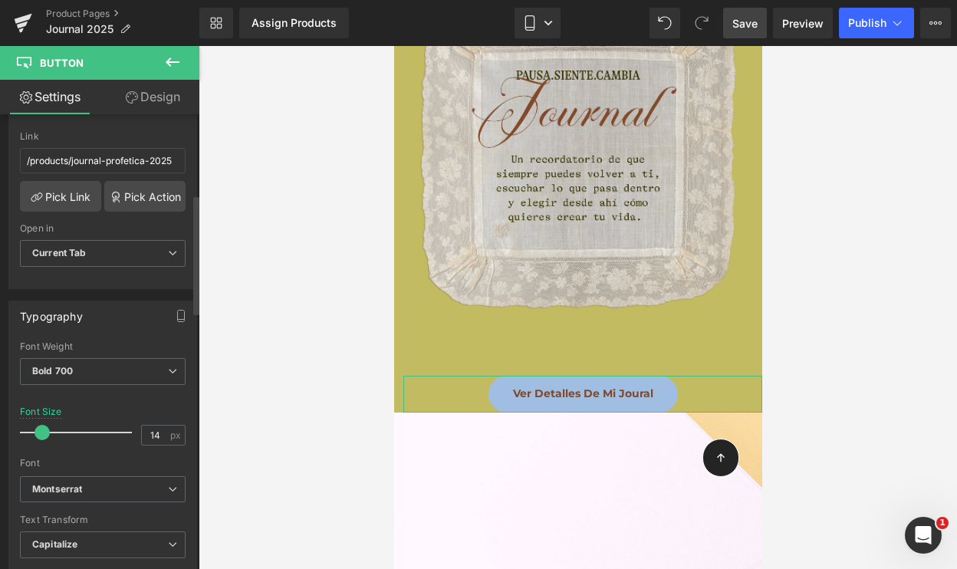
scroll to position [305, 0]
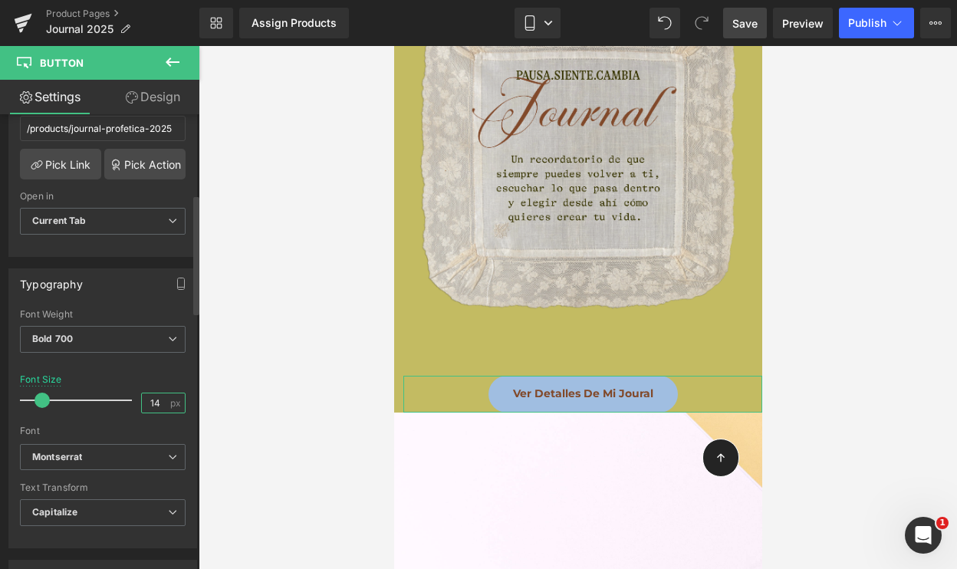
click at [151, 400] on input "14" at bounding box center [155, 403] width 27 height 19
type input "13"
click at [106, 369] on div at bounding box center [103, 366] width 166 height 10
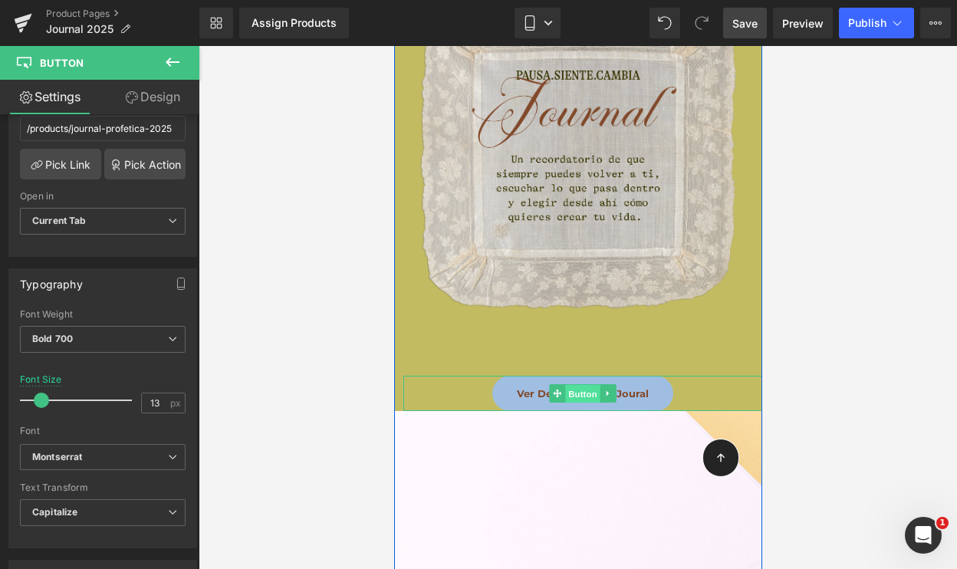
click at [575, 385] on span "Button" at bounding box center [582, 394] width 35 height 18
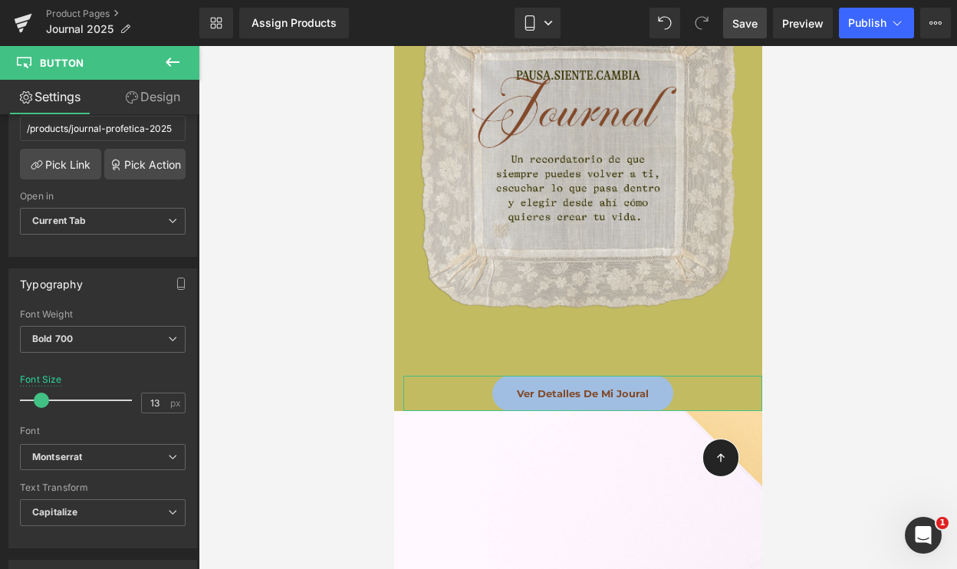
click at [150, 91] on link "Design" at bounding box center [153, 97] width 100 height 35
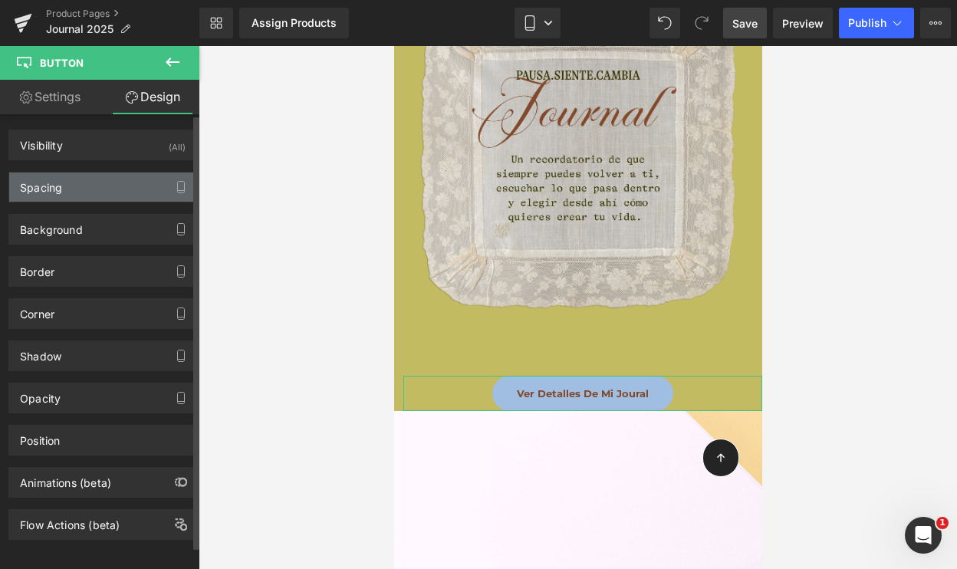
click at [79, 200] on div "Spacing" at bounding box center [102, 187] width 187 height 29
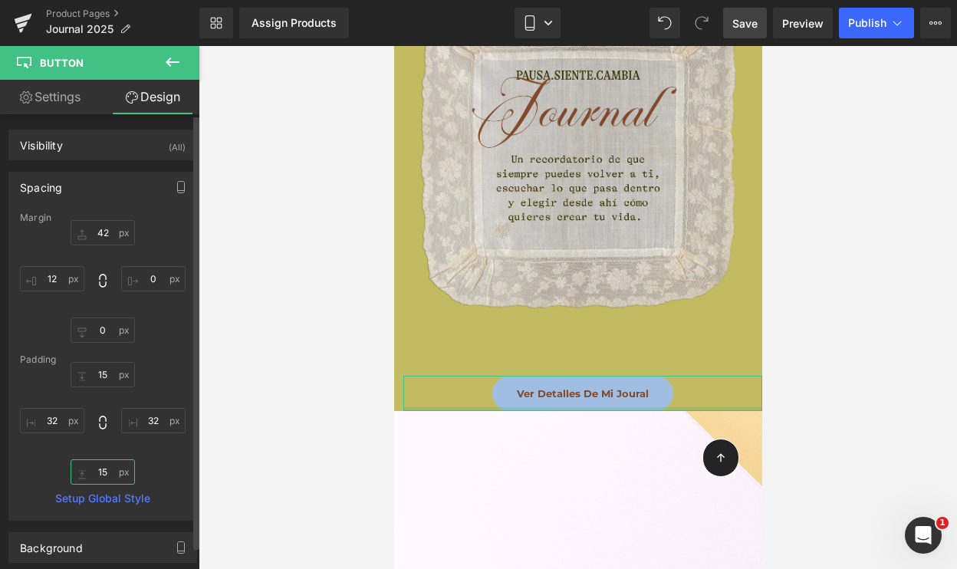
click at [98, 476] on input "15" at bounding box center [103, 472] width 64 height 25
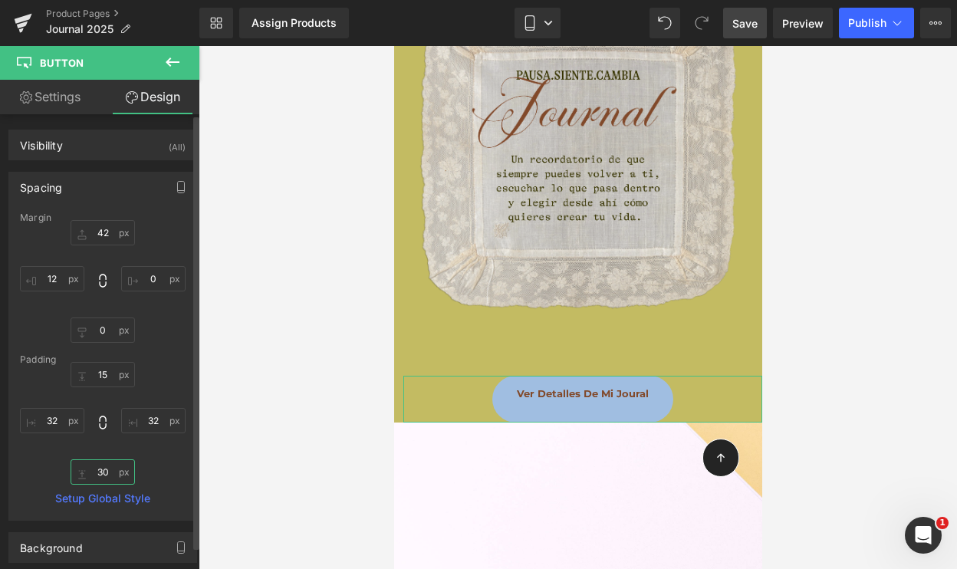
type input "3"
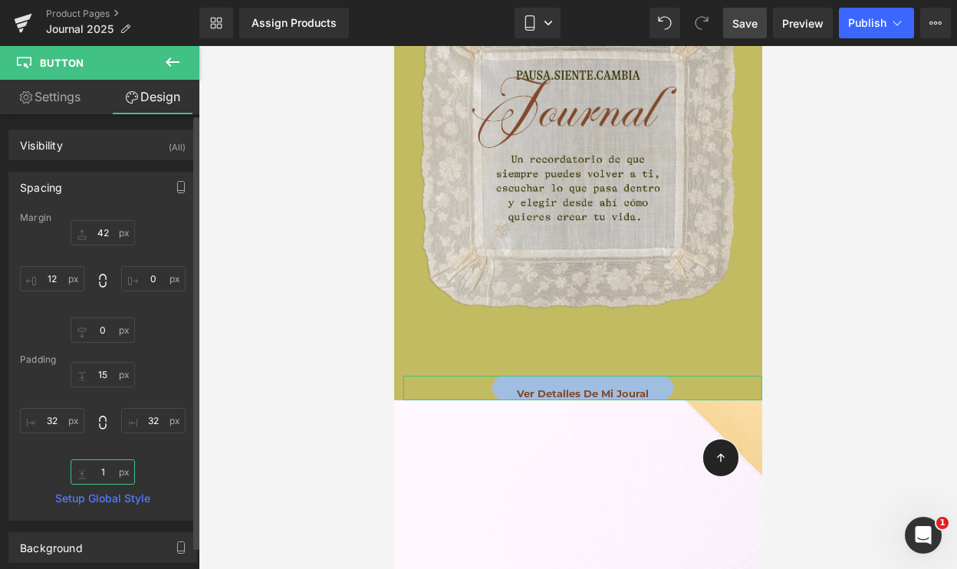
type input "15"
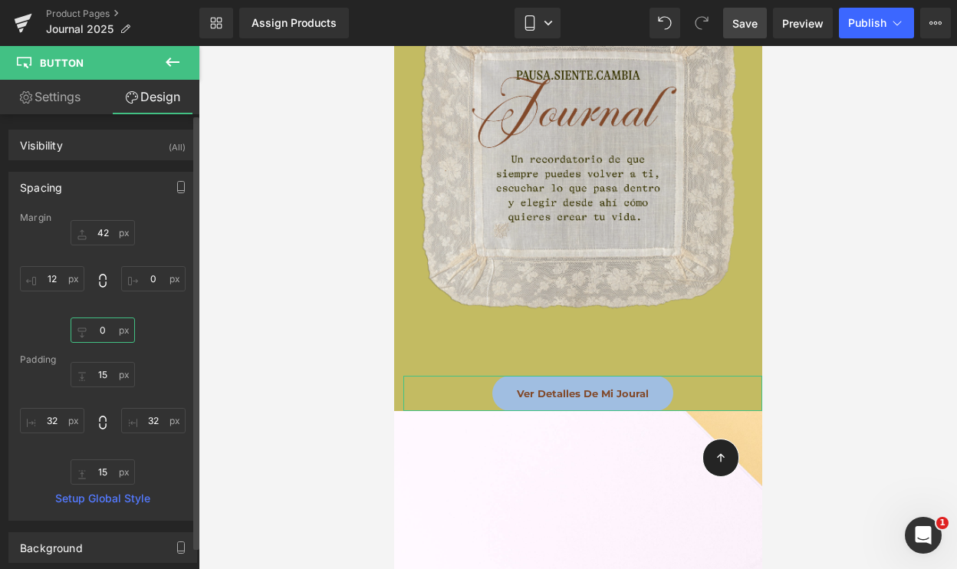
click at [97, 321] on input "0" at bounding box center [103, 330] width 64 height 25
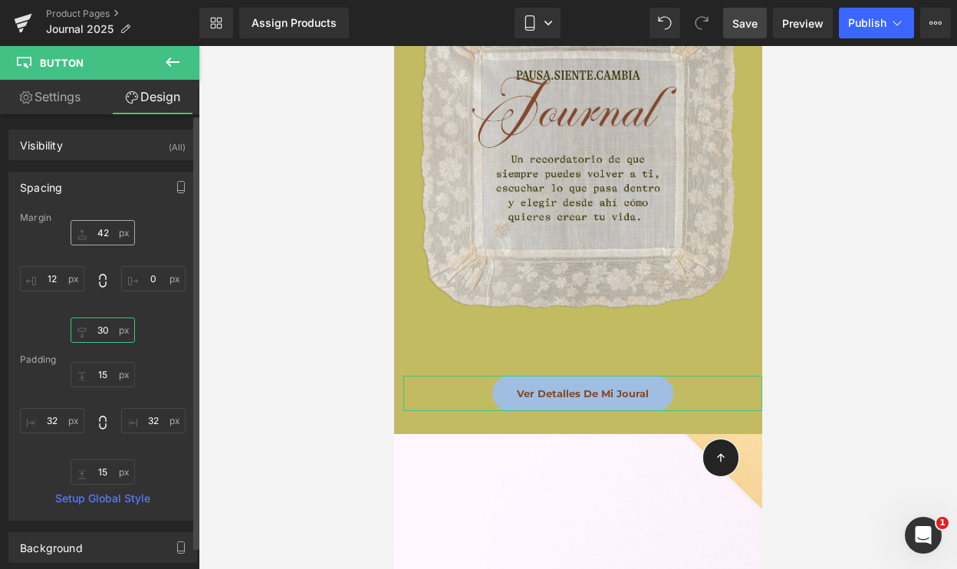
type input "30"
click at [96, 226] on input "42" at bounding box center [103, 232] width 64 height 25
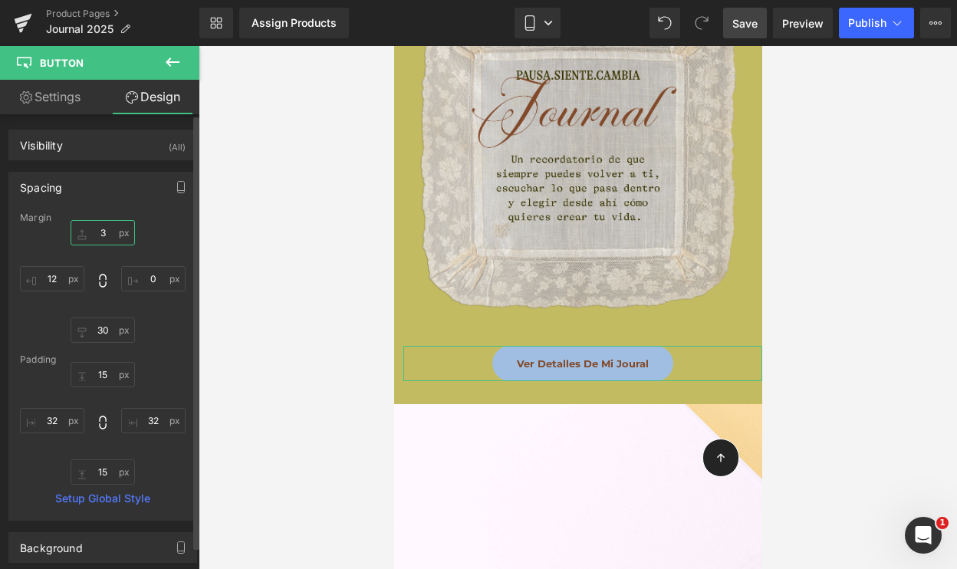
type input "30"
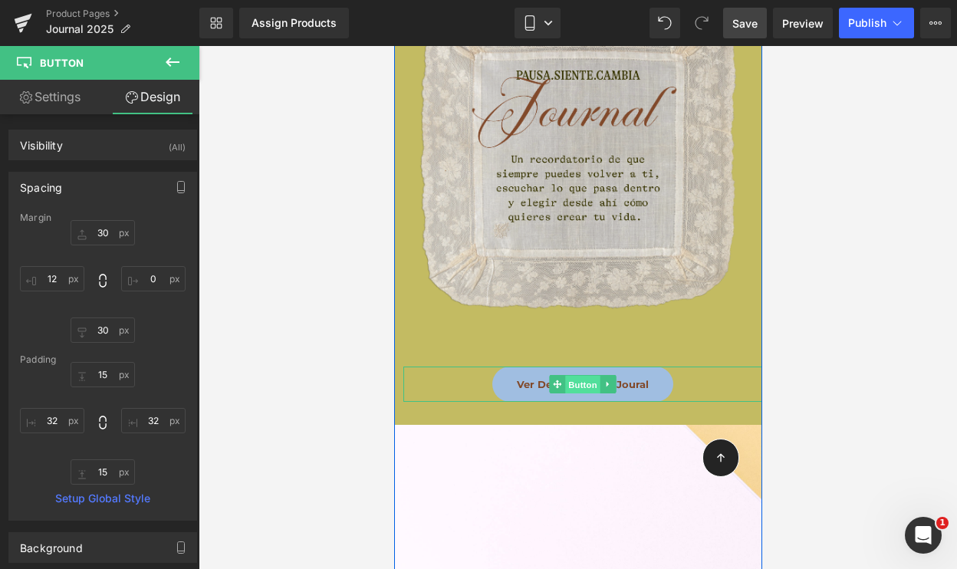
click at [582, 376] on span "Button" at bounding box center [582, 385] width 35 height 18
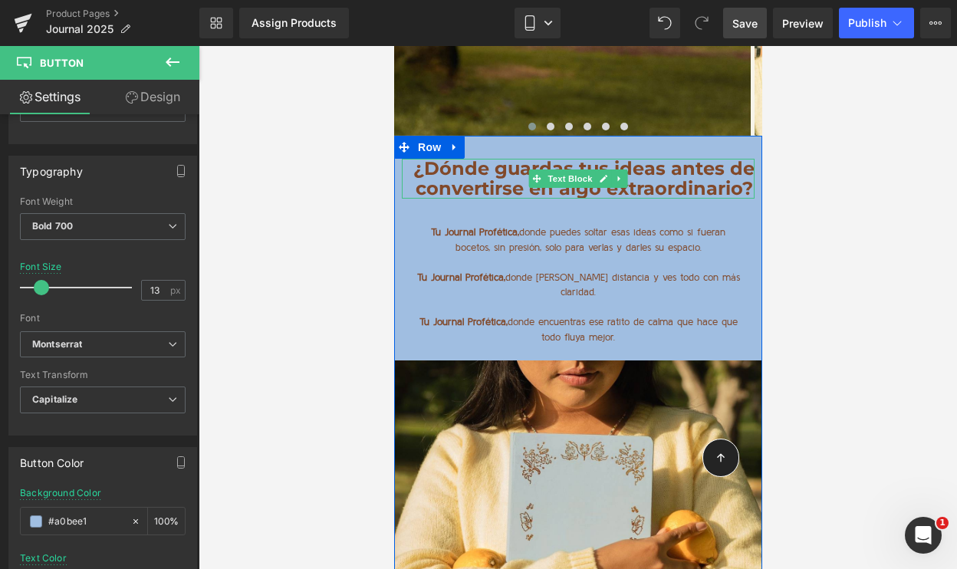
scroll to position [10452, 0]
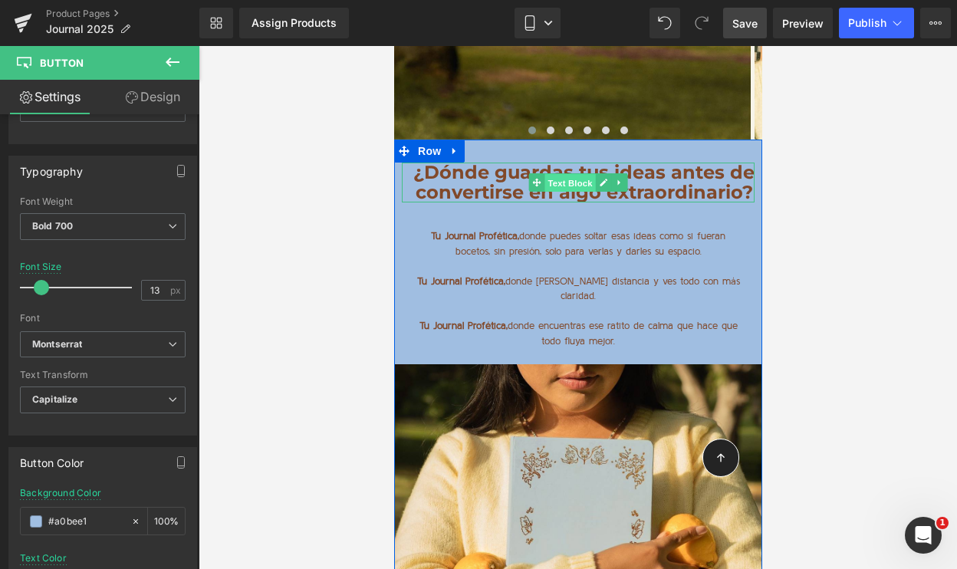
click at [572, 174] on span "Text Block" at bounding box center [569, 183] width 51 height 18
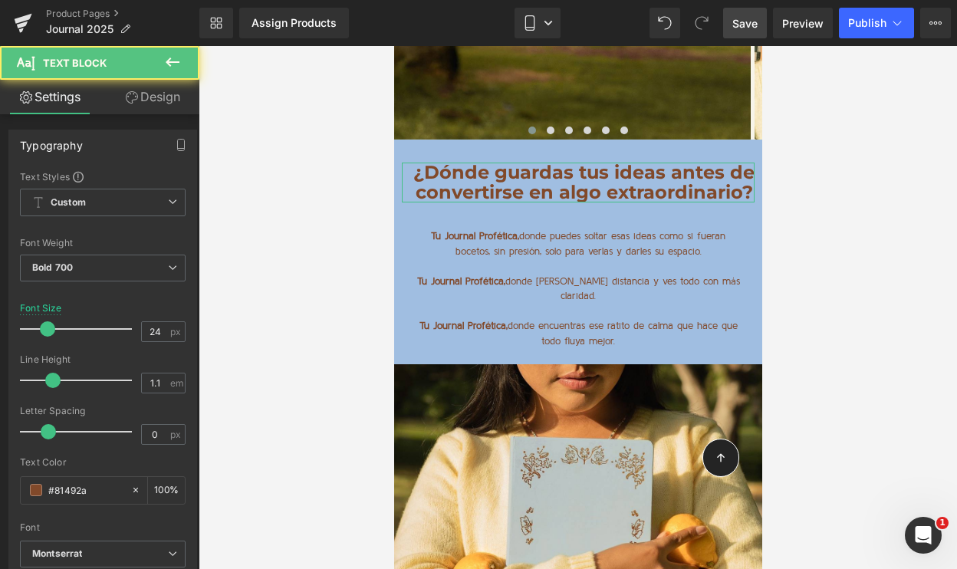
click at [160, 110] on link "Design" at bounding box center [153, 97] width 100 height 35
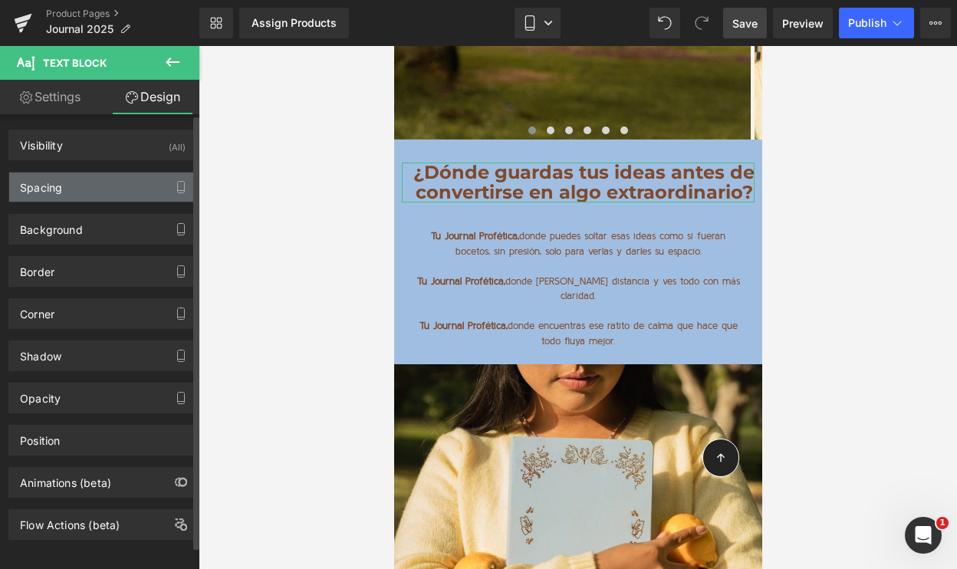
click at [130, 191] on div "Spacing" at bounding box center [102, 187] width 187 height 29
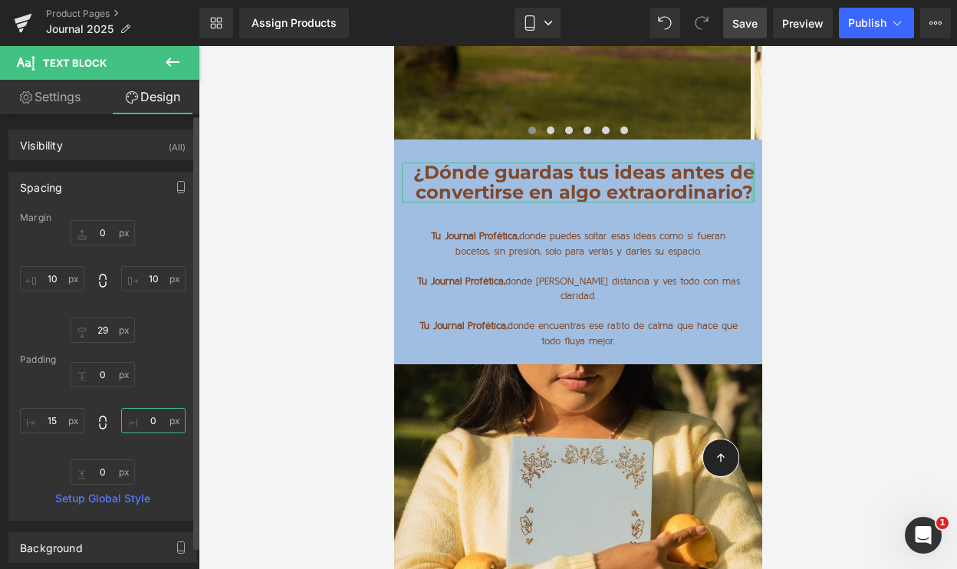
click at [147, 414] on input "0" at bounding box center [153, 420] width 64 height 25
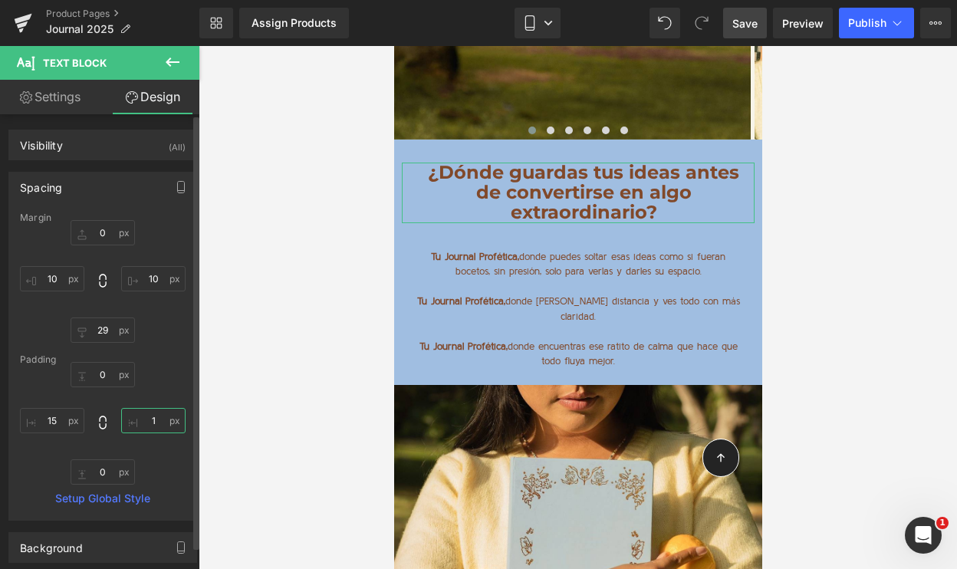
type input "15"
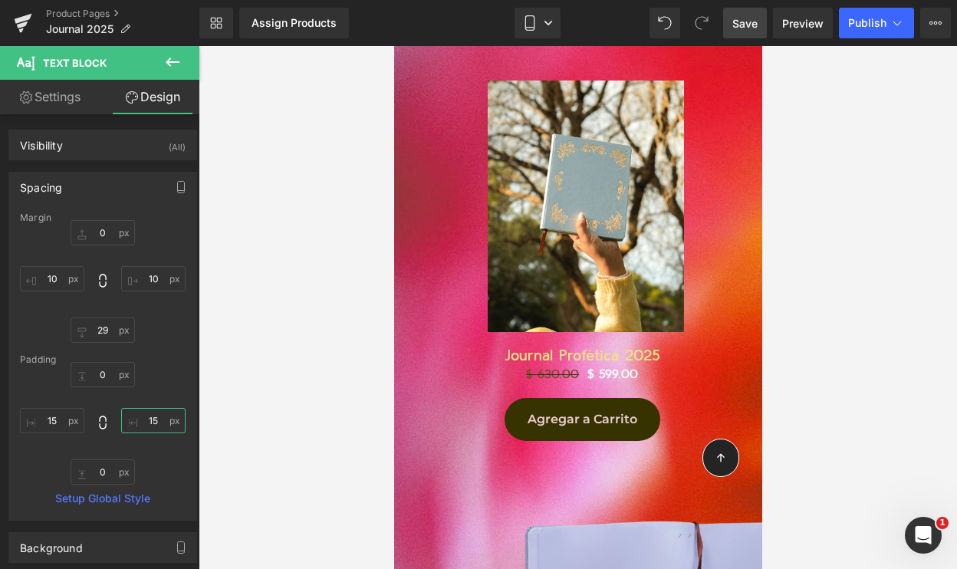
scroll to position [12808, 0]
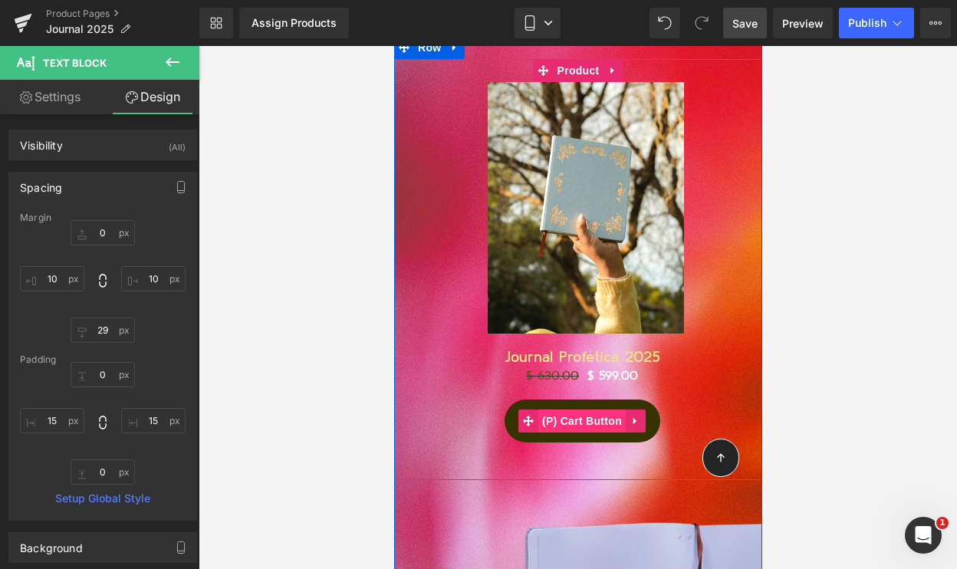
click at [579, 410] on span "(P) Cart Button" at bounding box center [581, 421] width 87 height 23
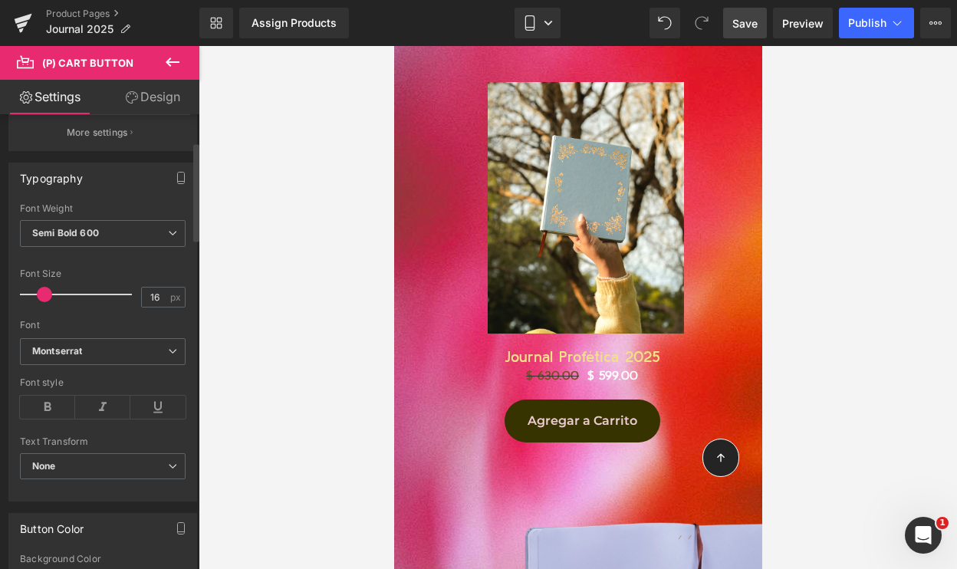
scroll to position [419, 0]
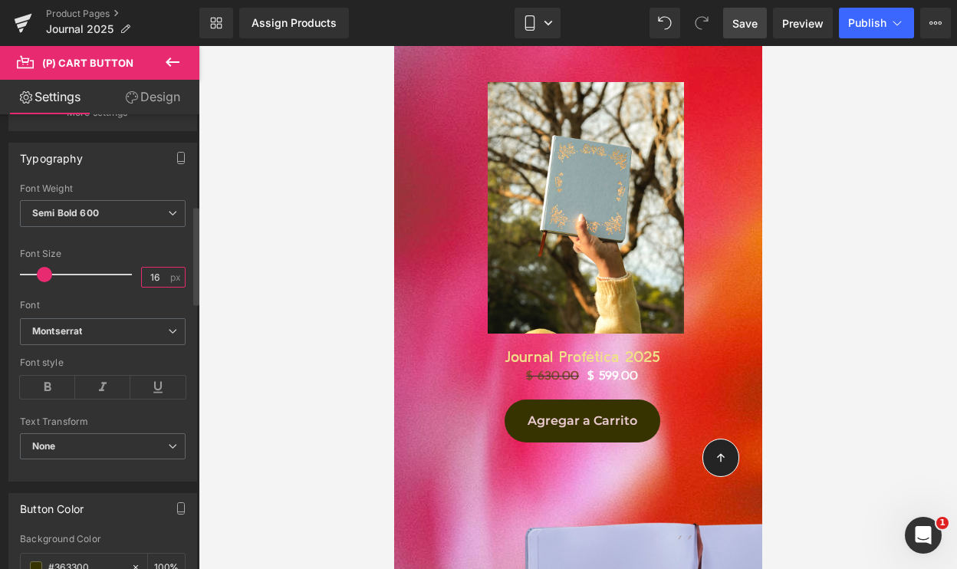
click at [151, 277] on input "16" at bounding box center [155, 277] width 27 height 19
type input "13"
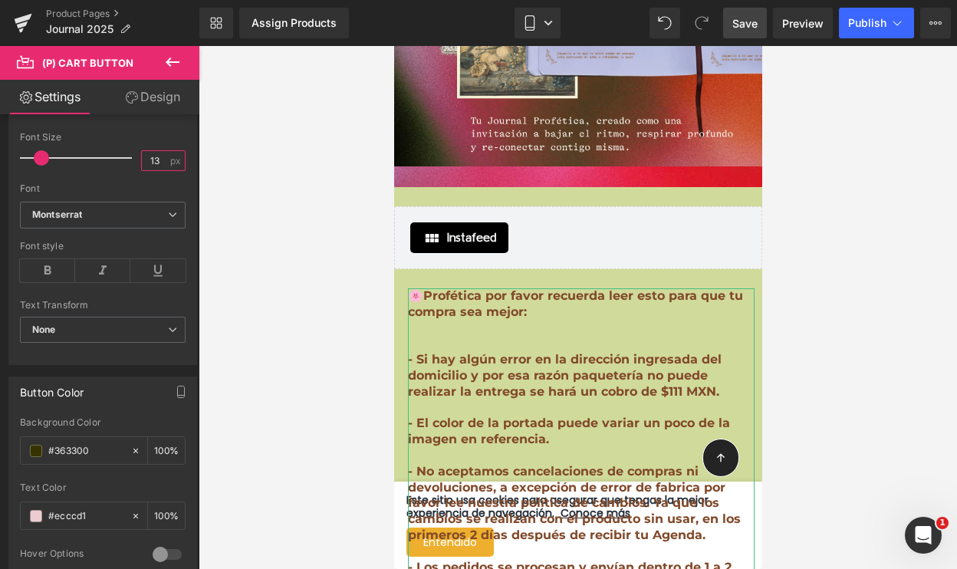
scroll to position [13349, 0]
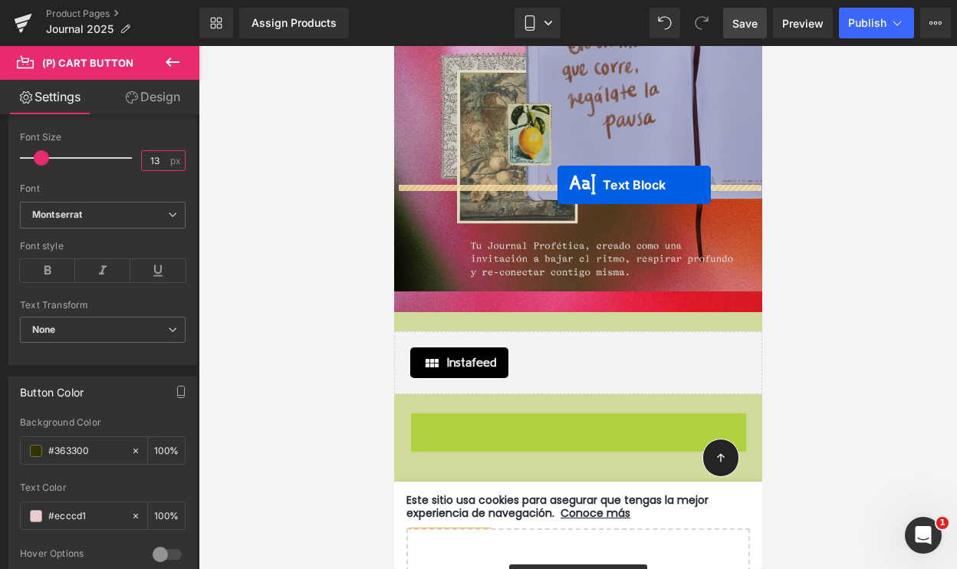
drag, startPoint x: 573, startPoint y: 300, endPoint x: 557, endPoint y: 184, distance: 117.0
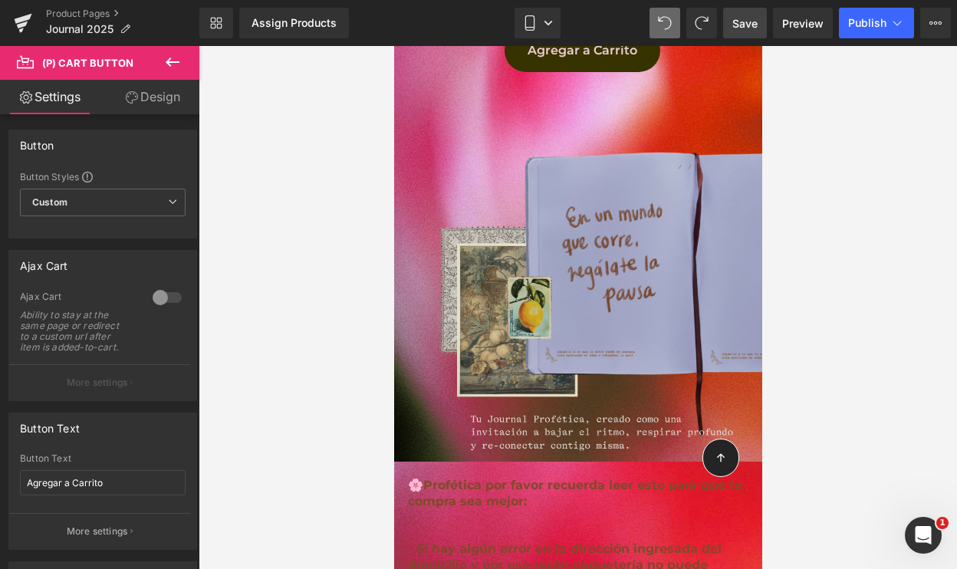
scroll to position [13366, 0]
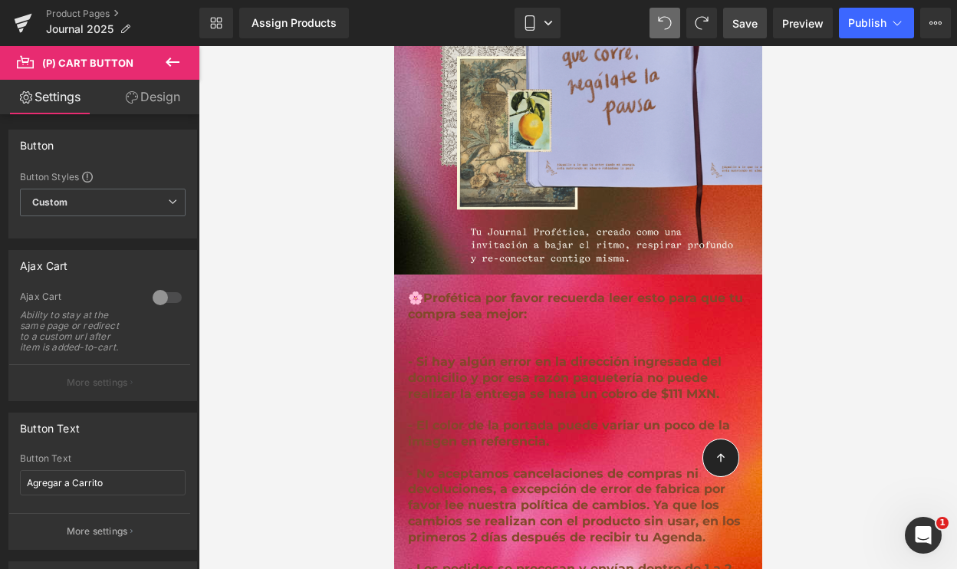
click at [756, 31] on link "Save" at bounding box center [745, 23] width 44 height 31
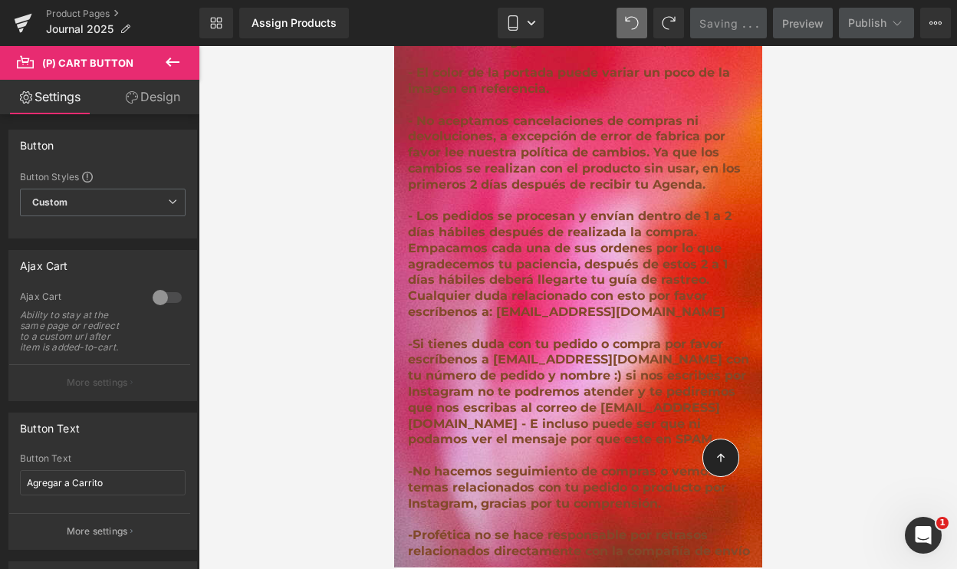
scroll to position [13352, 0]
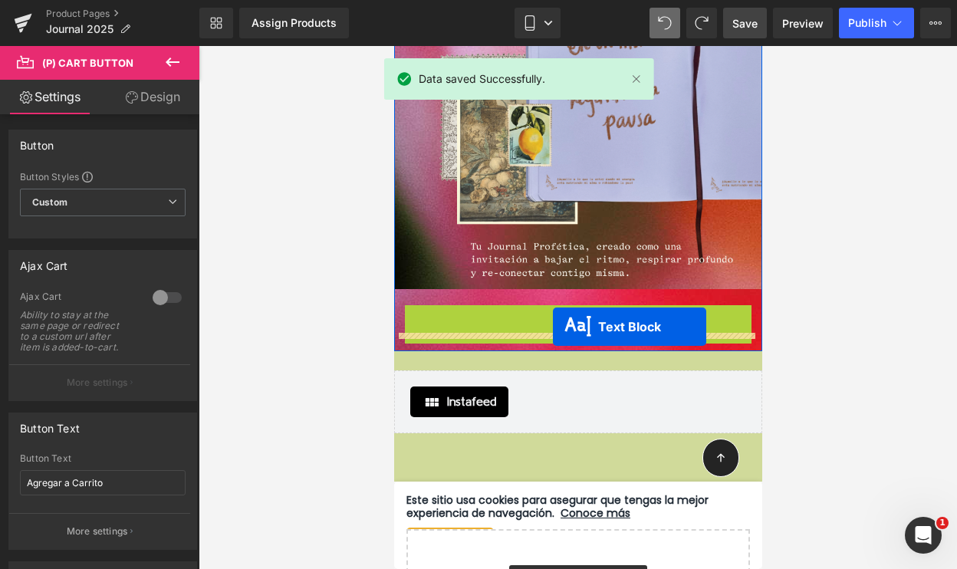
drag, startPoint x: 575, startPoint y: 188, endPoint x: 552, endPoint y: 326, distance: 139.9
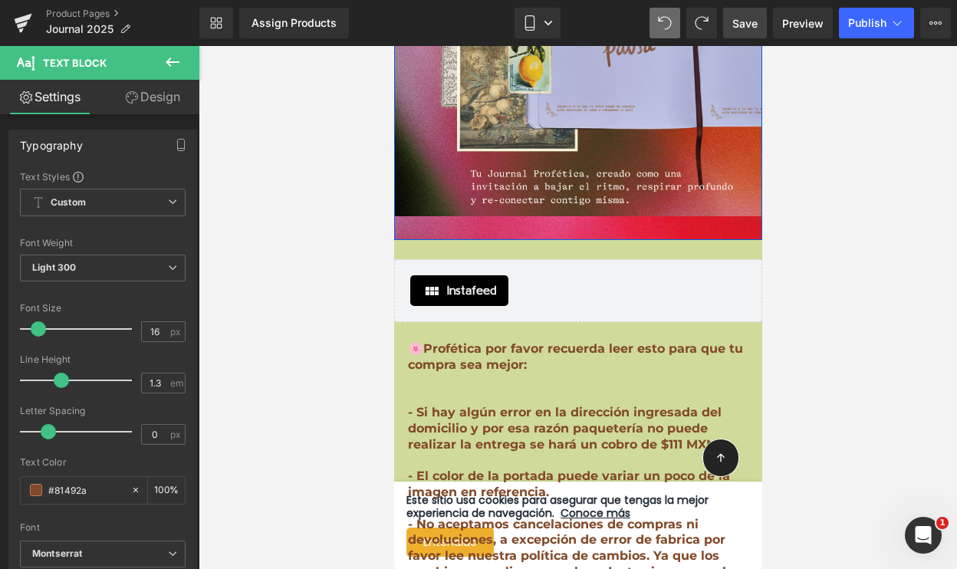
scroll to position [13424, 0]
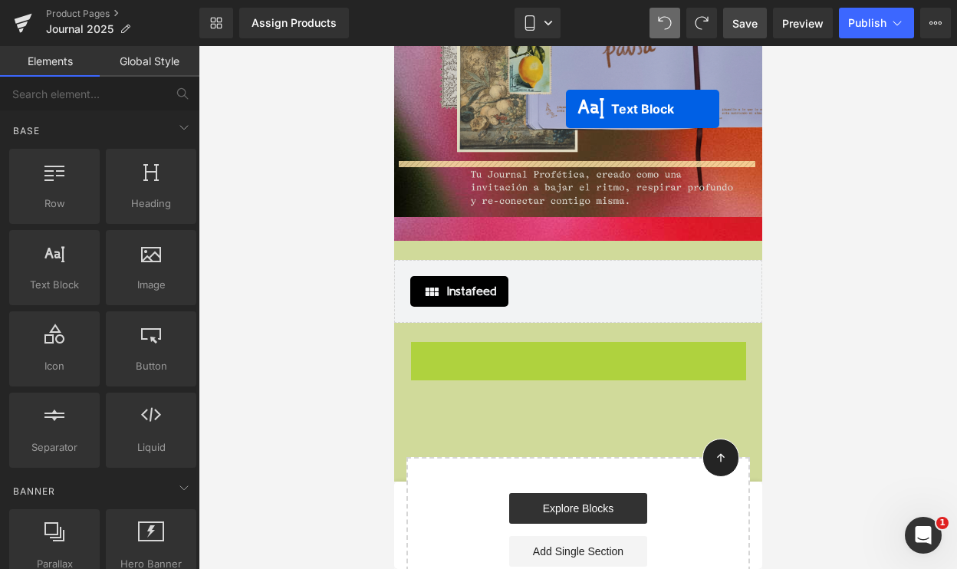
scroll to position [13384, 0]
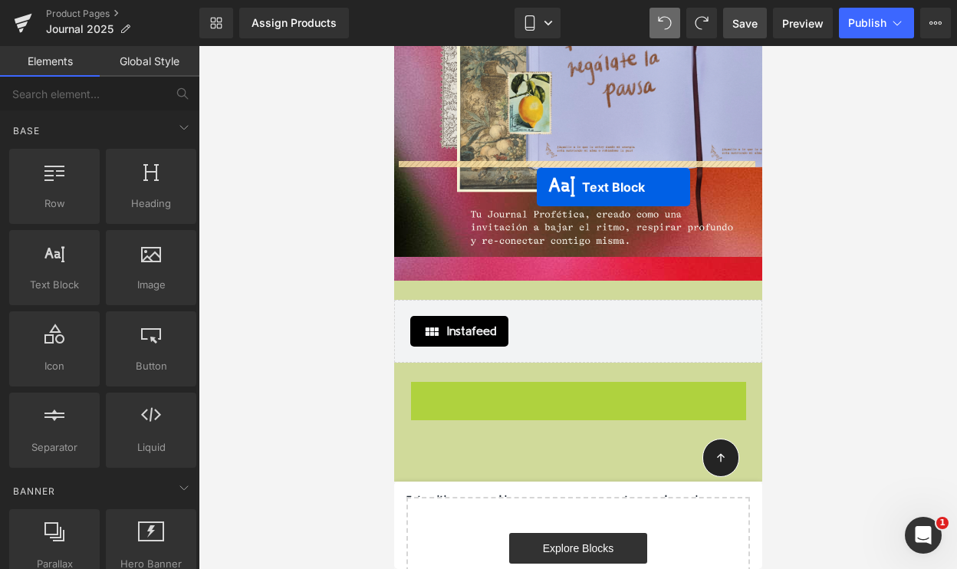
drag, startPoint x: 569, startPoint y: 230, endPoint x: 536, endPoint y: 186, distance: 54.8
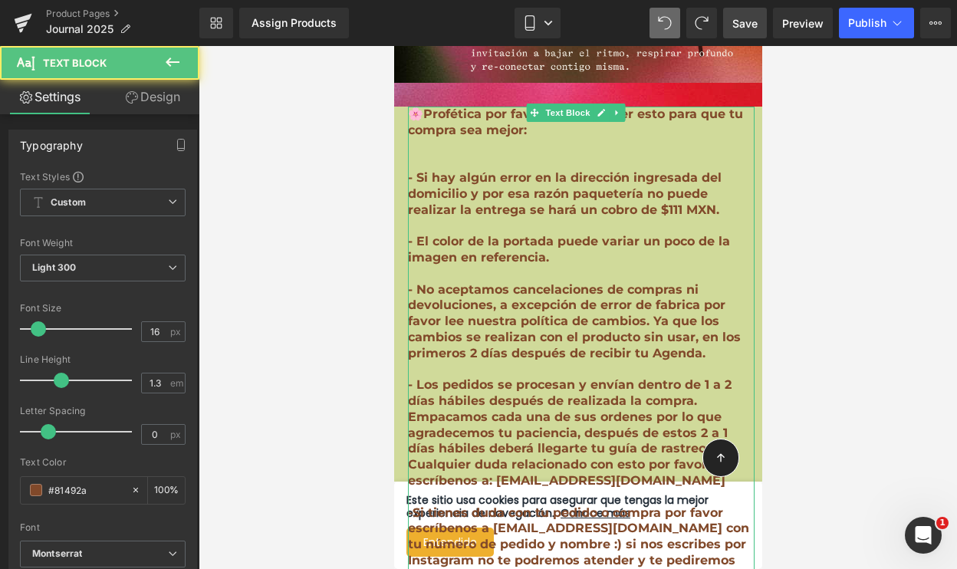
scroll to position [13622, 0]
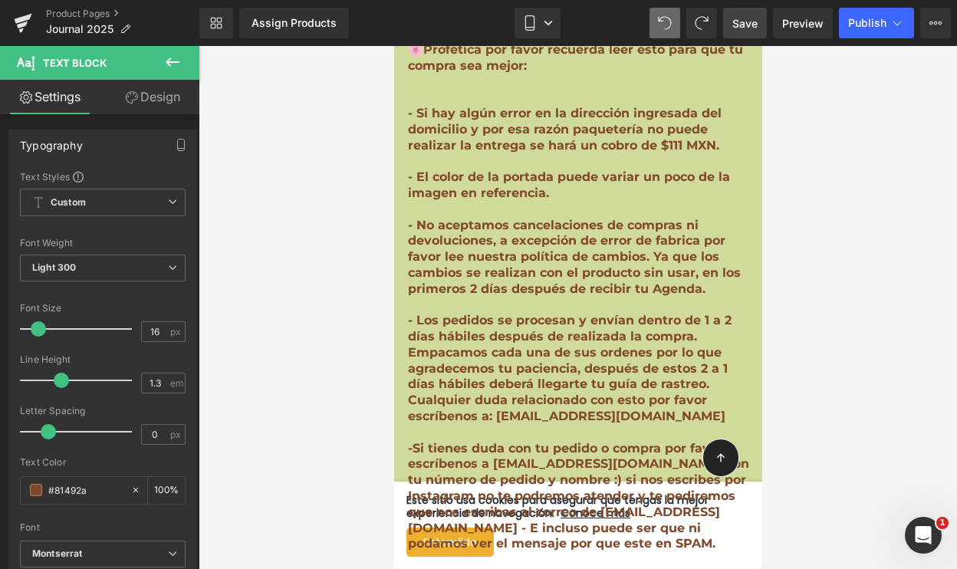
click at [750, 22] on span "Save" at bounding box center [745, 23] width 25 height 16
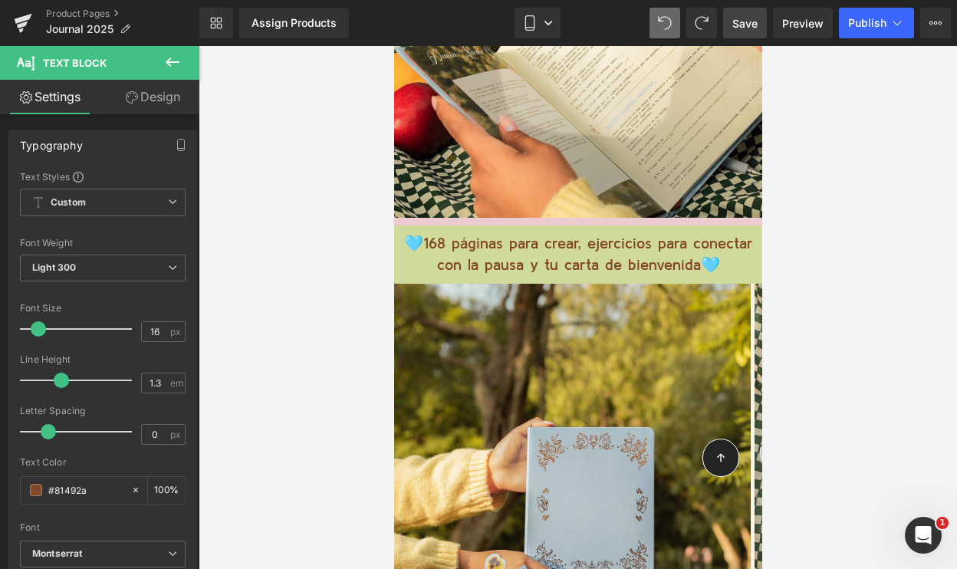
scroll to position [9742, 0]
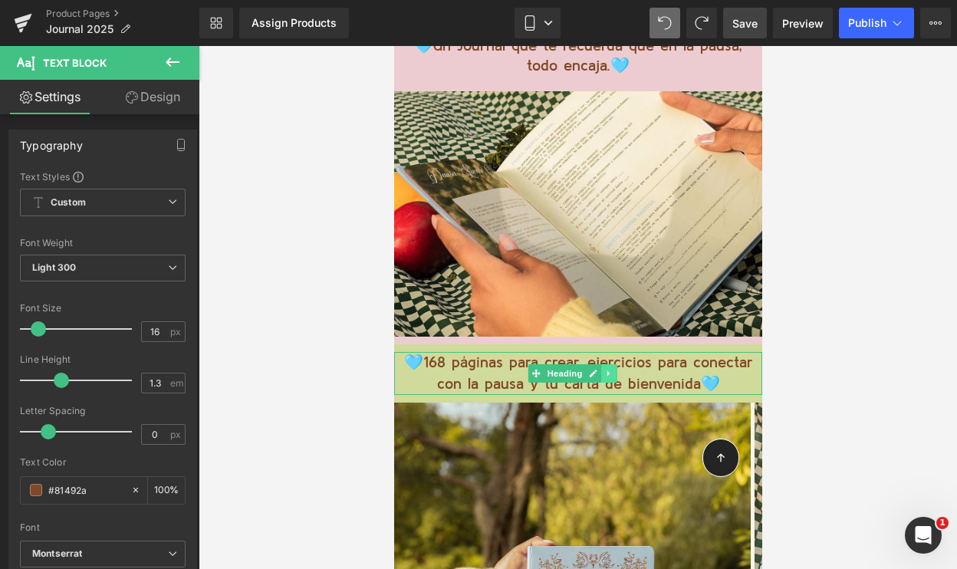
click at [615, 364] on link at bounding box center [609, 373] width 16 height 18
click at [572, 369] on icon at bounding box center [569, 373] width 8 height 9
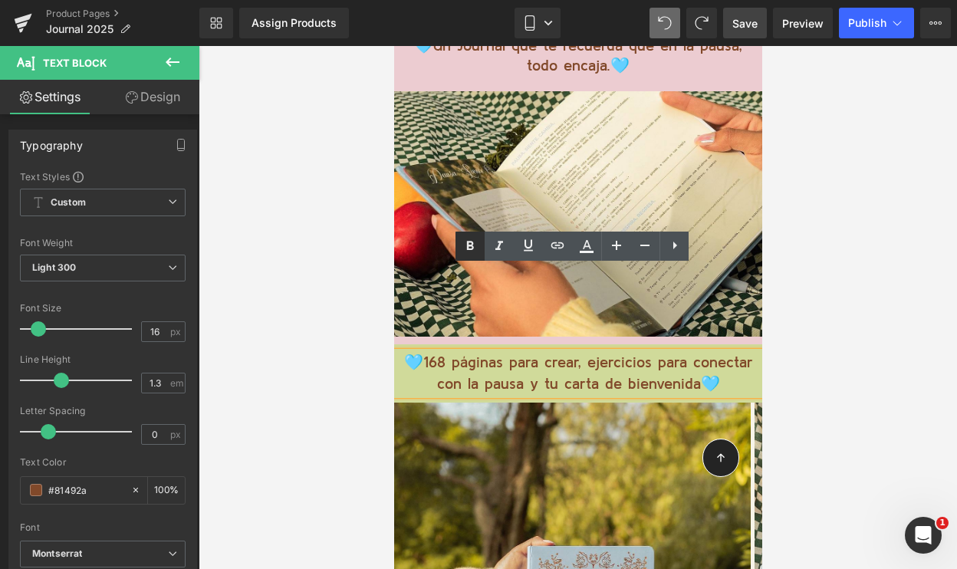
click at [0, 0] on icon at bounding box center [0, 0] width 0 height 0
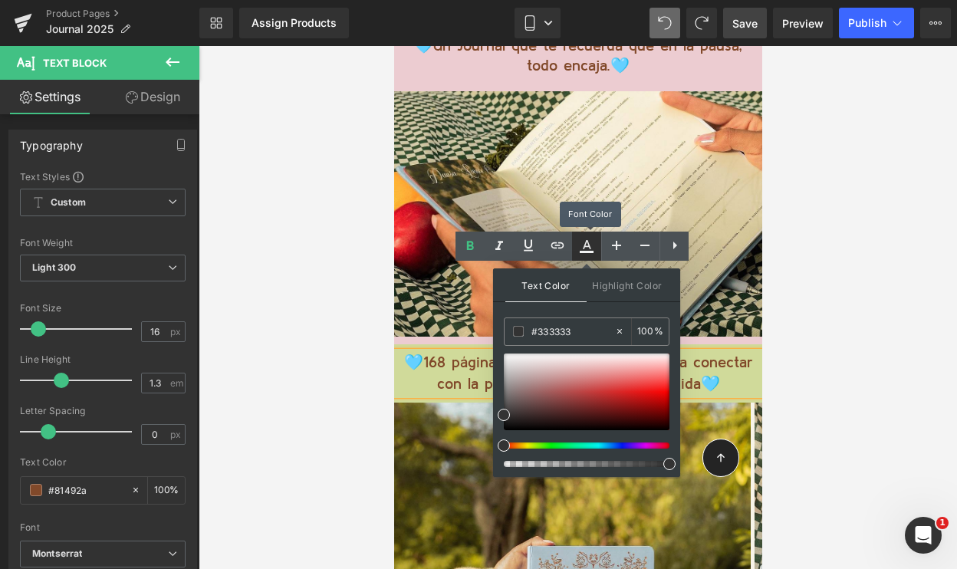
click at [0, 0] on icon at bounding box center [0, 0] width 0 height 0
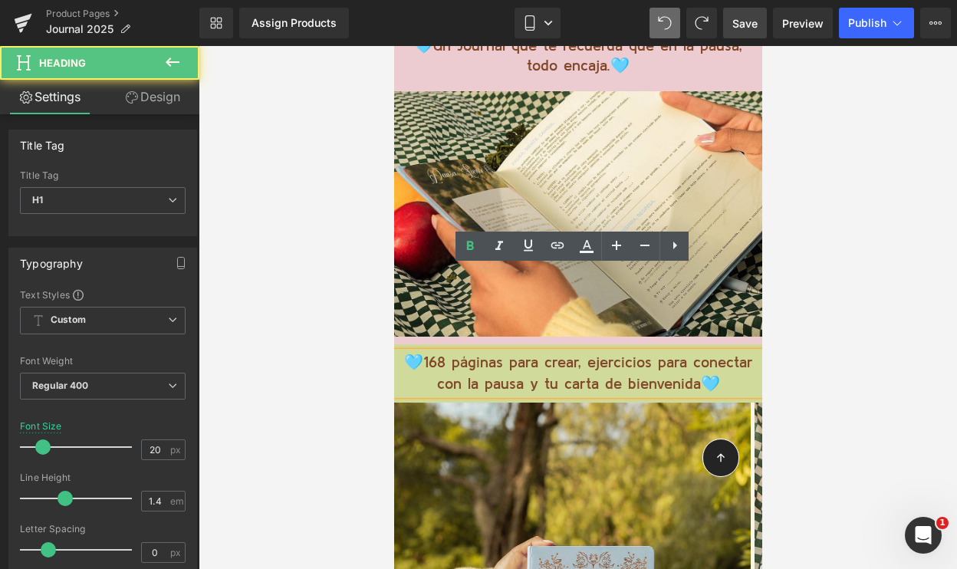
click at [496, 352] on h1 "🩵168 páginas para crear, ejercicios para conectar con la pausa y tu carta de bi…" at bounding box center [578, 373] width 368 height 43
click at [562, 352] on h1 "🩵168 páginas para crear, ejercicios para conectar con la pausa y tu carta de bi…" at bounding box center [578, 373] width 368 height 43
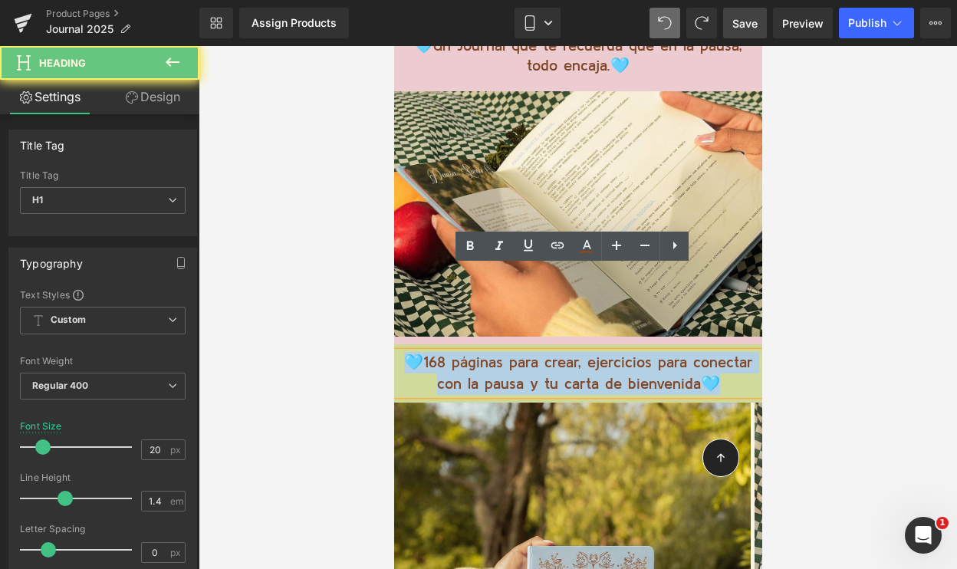
click at [562, 352] on h1 "🩵168 páginas para crear, ejercicios para conectar con la pausa y tu carta de bi…" at bounding box center [578, 373] width 368 height 43
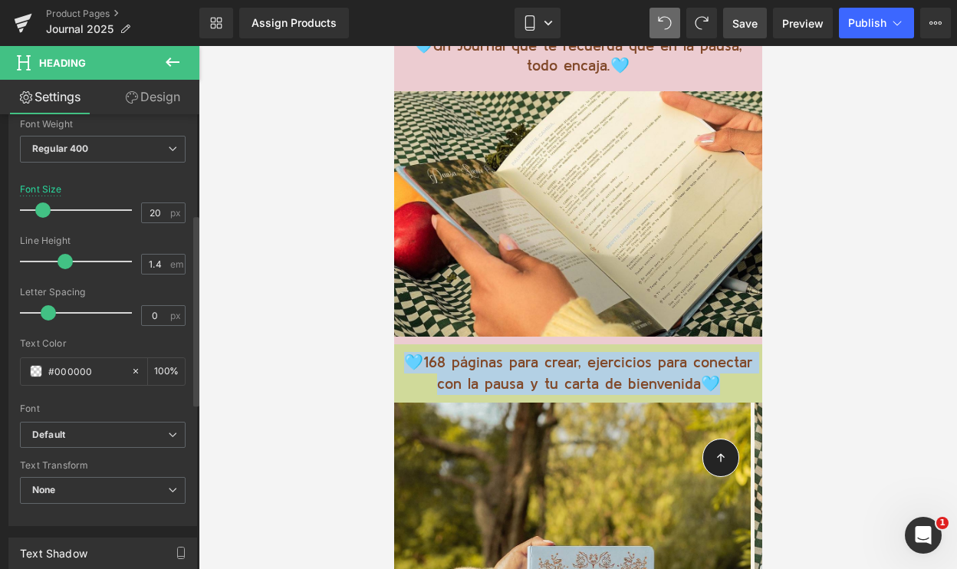
scroll to position [250, 0]
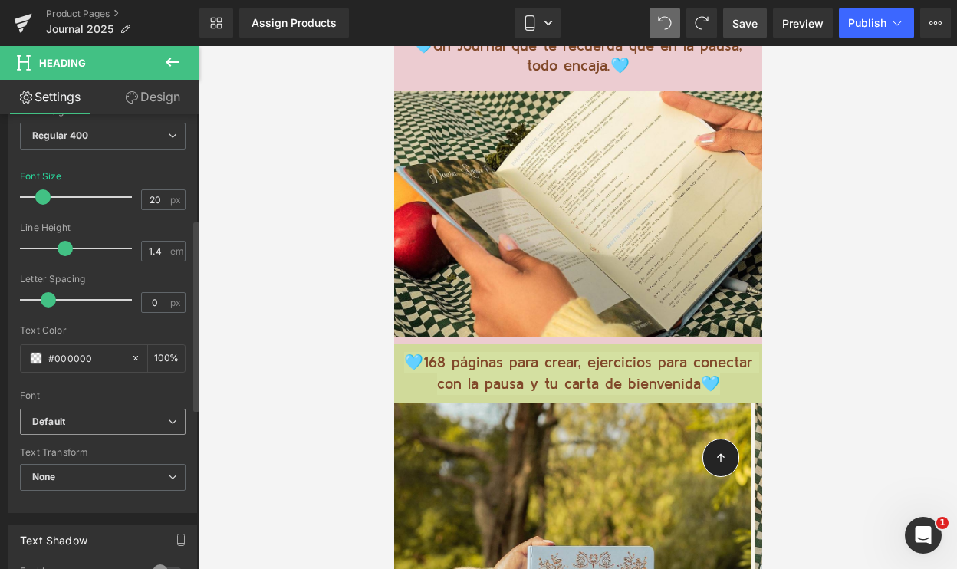
click at [103, 418] on b "Default" at bounding box center [100, 422] width 136 height 13
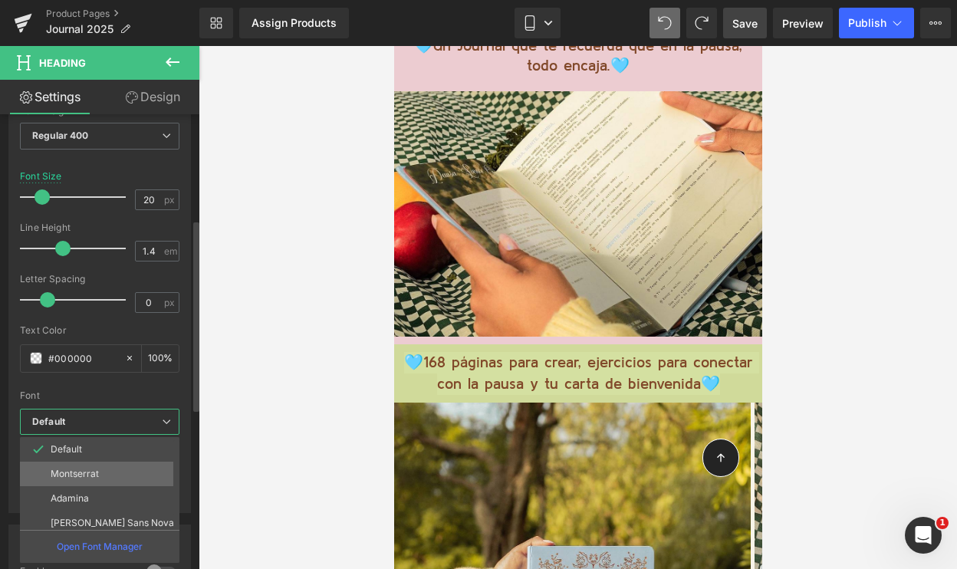
click at [84, 474] on p "Montserrat" at bounding box center [75, 474] width 48 height 11
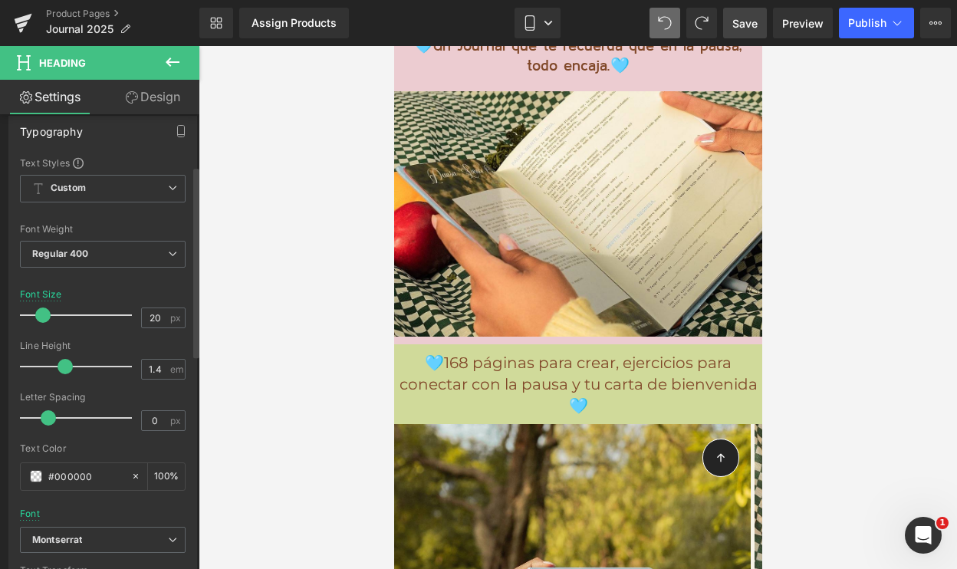
scroll to position [110, 0]
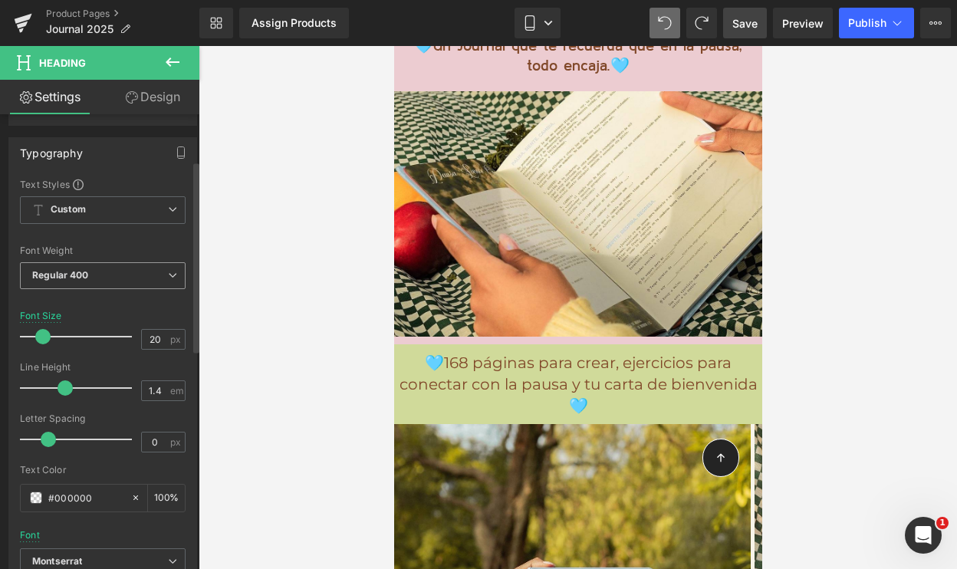
click at [111, 272] on span "Regular 400" at bounding box center [103, 275] width 166 height 27
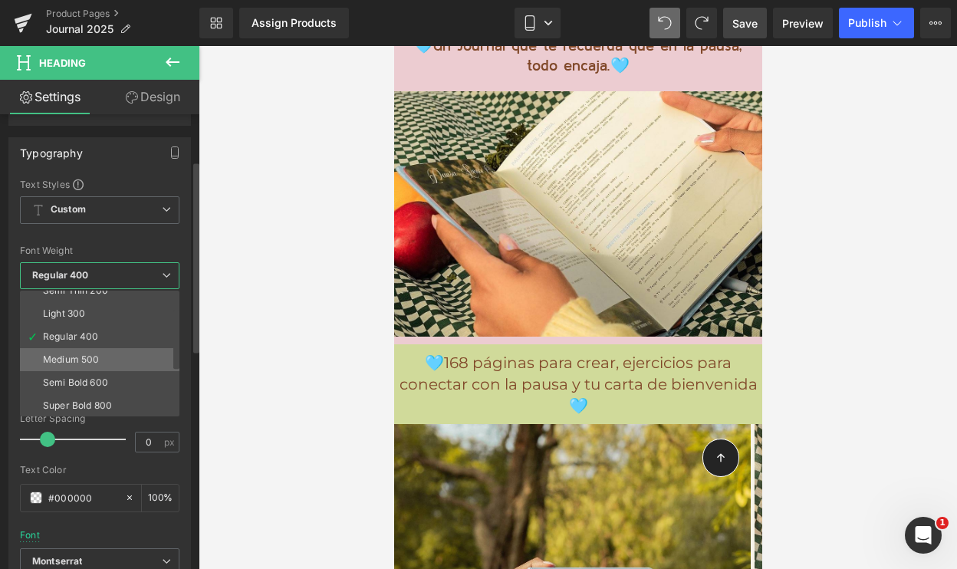
scroll to position [43, 0]
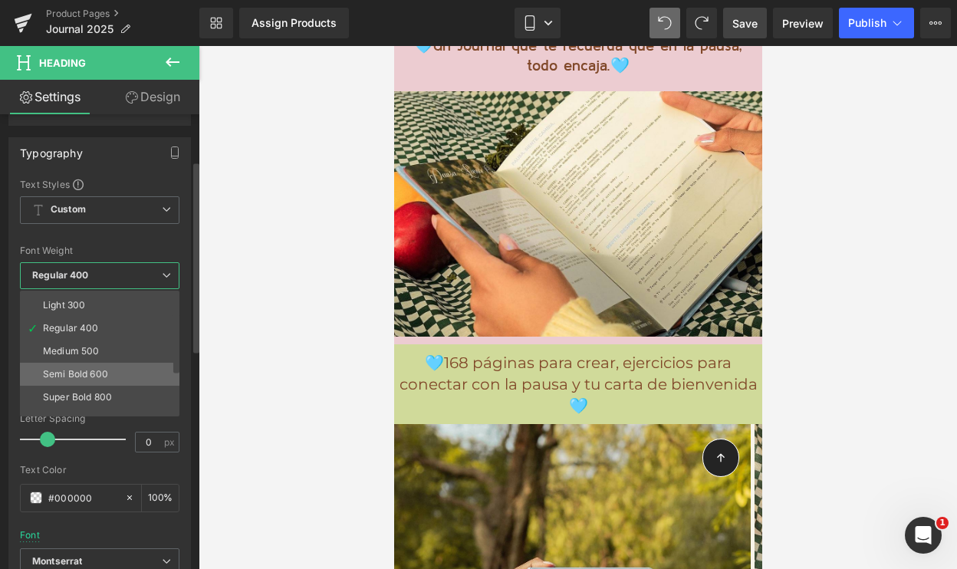
click at [73, 376] on div "Semi Bold 600" at bounding box center [75, 374] width 65 height 11
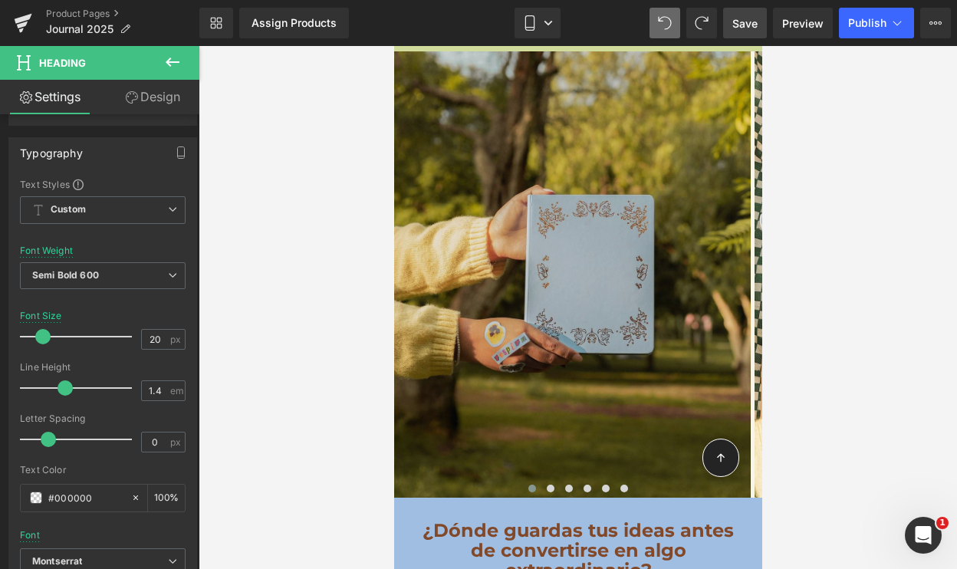
scroll to position [10179, 0]
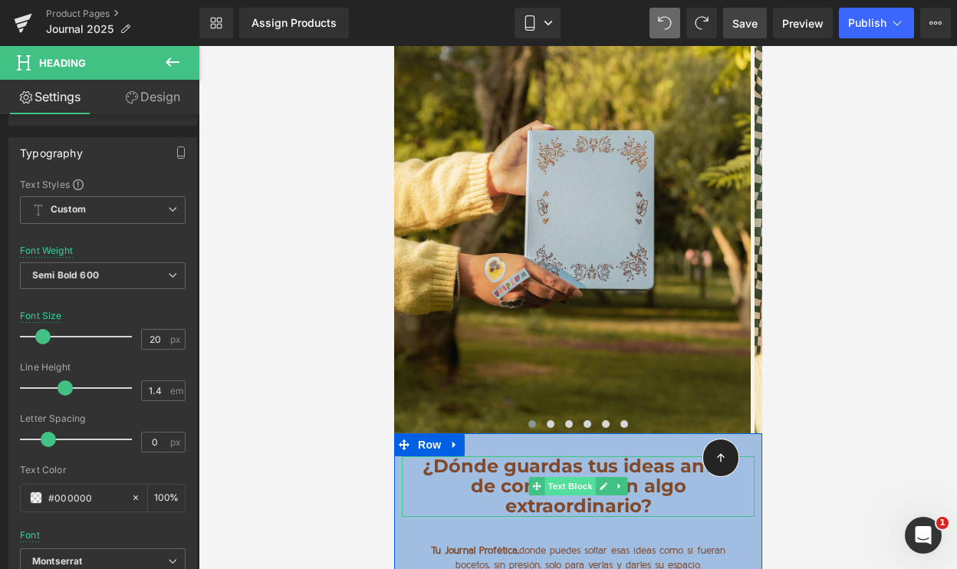
click at [544, 477] on span "Text Block" at bounding box center [569, 486] width 51 height 18
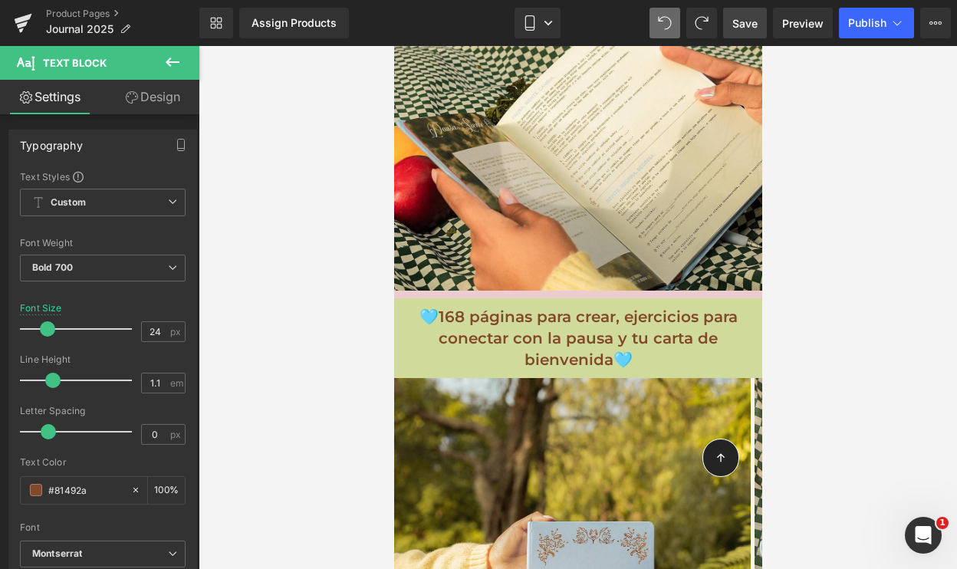
scroll to position [9787, 0]
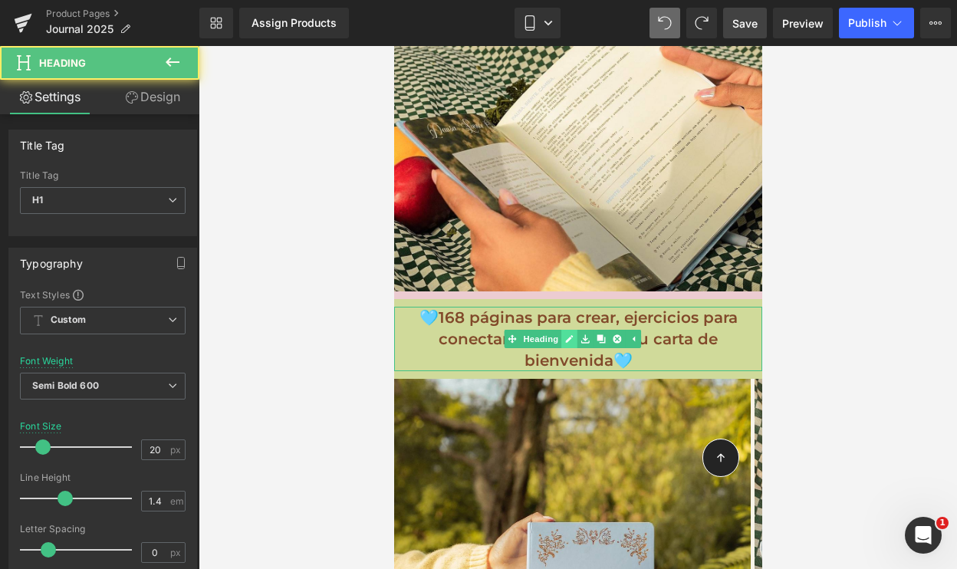
click at [574, 307] on div "🩵168 páginas para crear, ejercicios para conectar con la pausa y tu carta de bi…" at bounding box center [578, 339] width 368 height 64
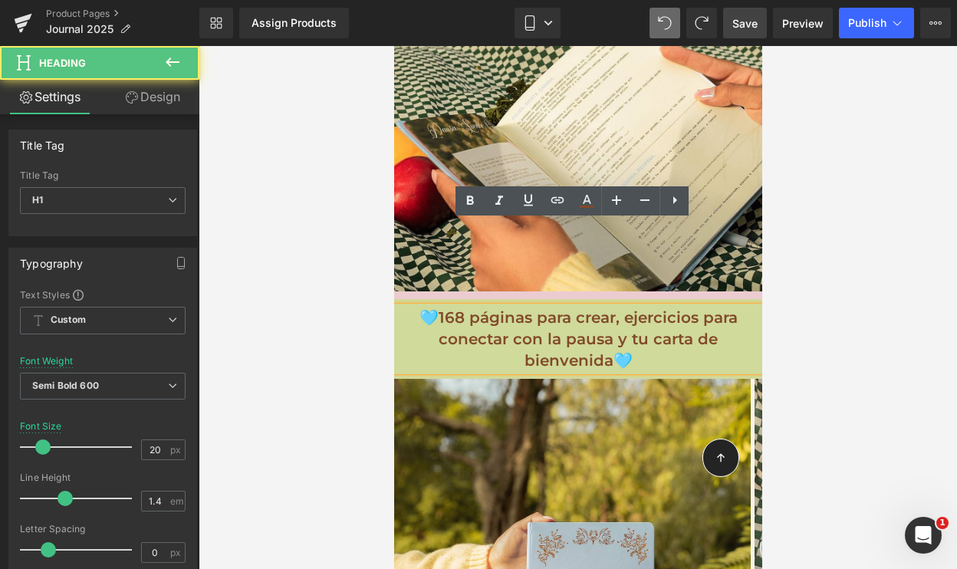
click at [562, 307] on h1 "🩵168 páginas para crear, ejercicios para conectar con la pausa y tu carta de bi…" at bounding box center [578, 339] width 368 height 64
click at [293, 269] on div at bounding box center [578, 307] width 759 height 523
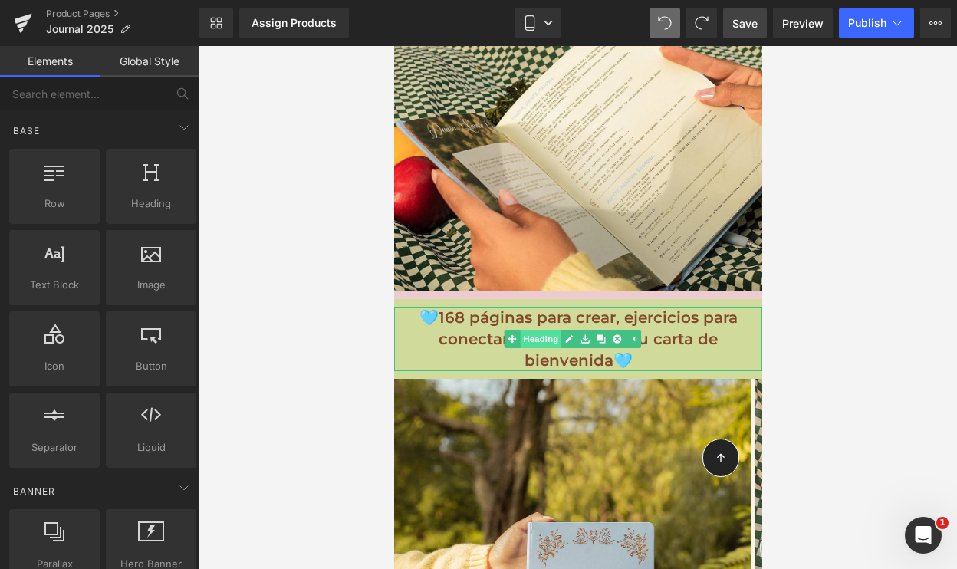
click at [545, 330] on span "Heading" at bounding box center [539, 339] width 41 height 18
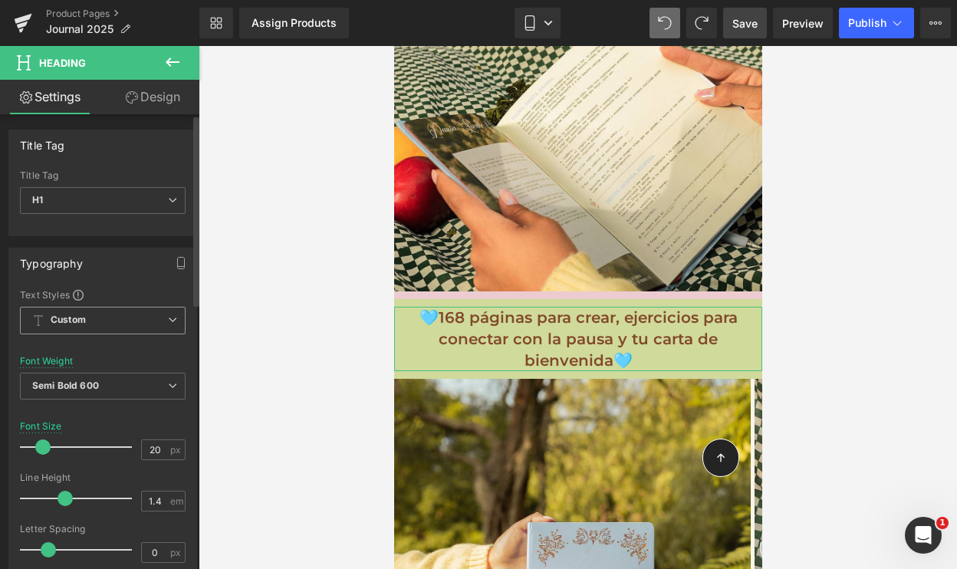
click at [84, 325] on b "Custom" at bounding box center [68, 320] width 35 height 13
click at [92, 273] on div "Typography" at bounding box center [102, 263] width 187 height 29
click at [90, 388] on b "Semi Bold 600" at bounding box center [65, 386] width 67 height 12
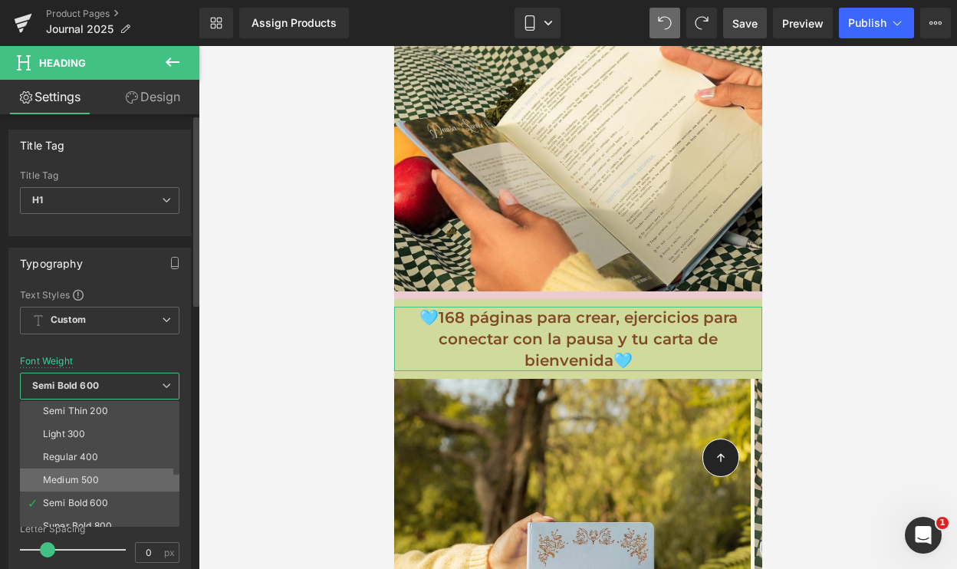
scroll to position [31, 0]
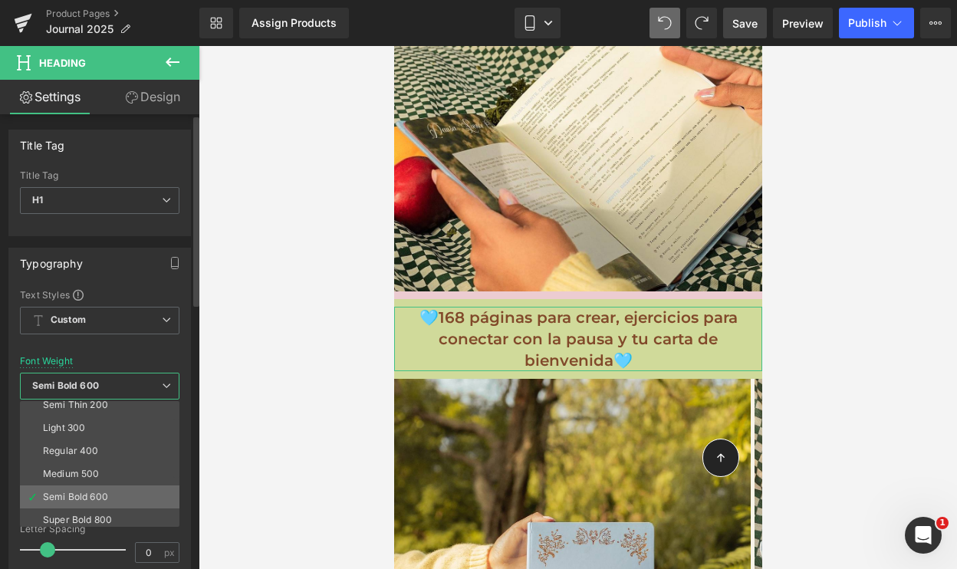
click at [77, 498] on div "Semi Bold 600" at bounding box center [75, 497] width 65 height 11
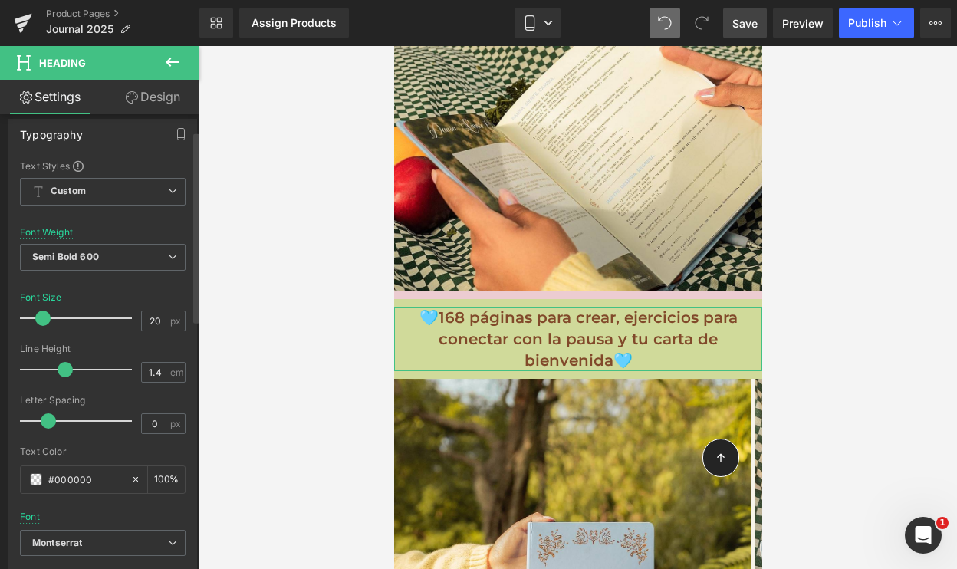
scroll to position [193, 0]
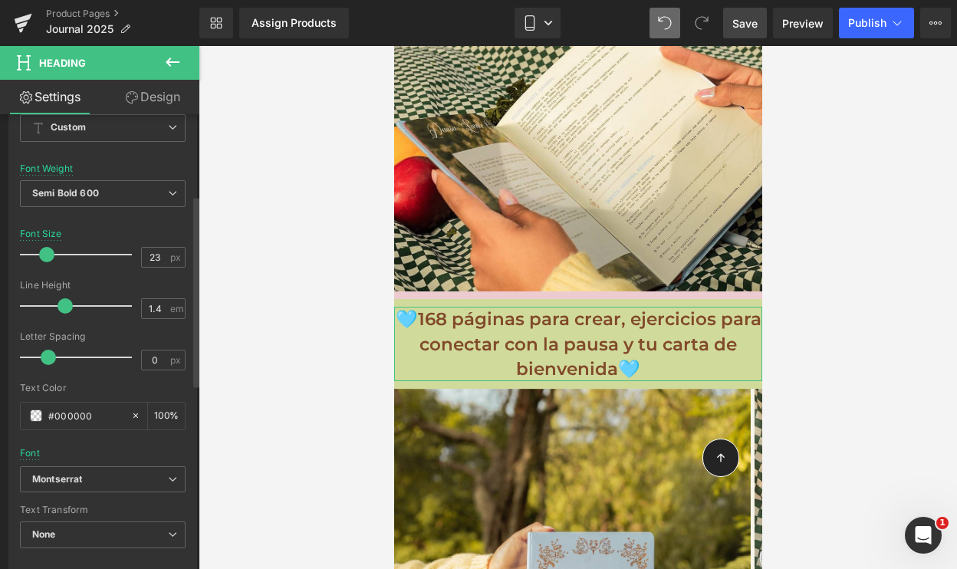
type input "24"
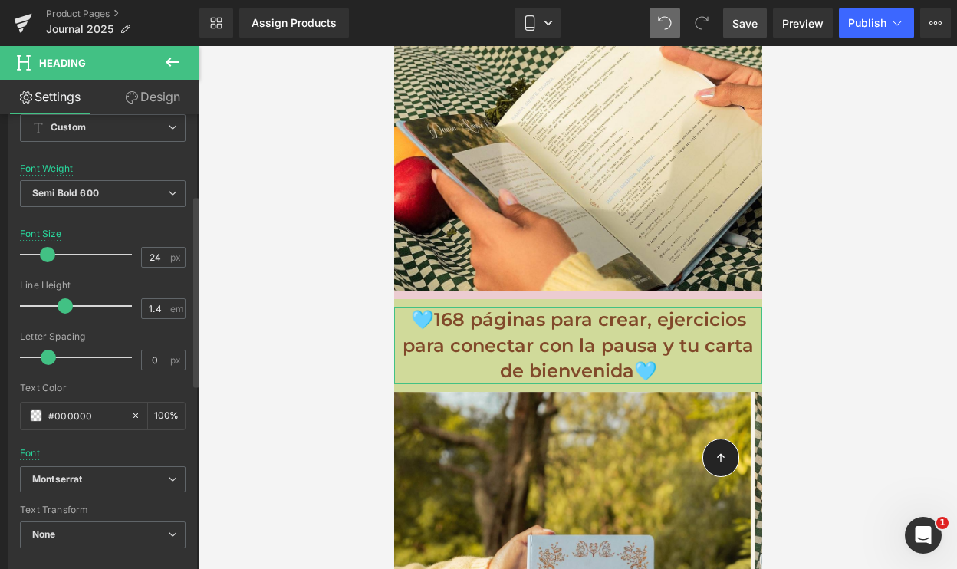
click at [45, 256] on span at bounding box center [47, 254] width 15 height 15
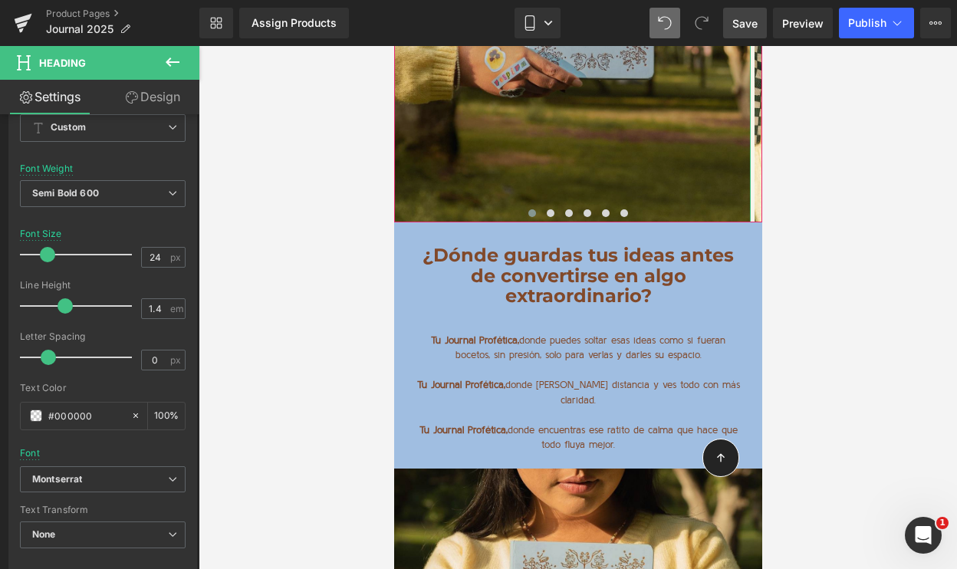
scroll to position [10410, 0]
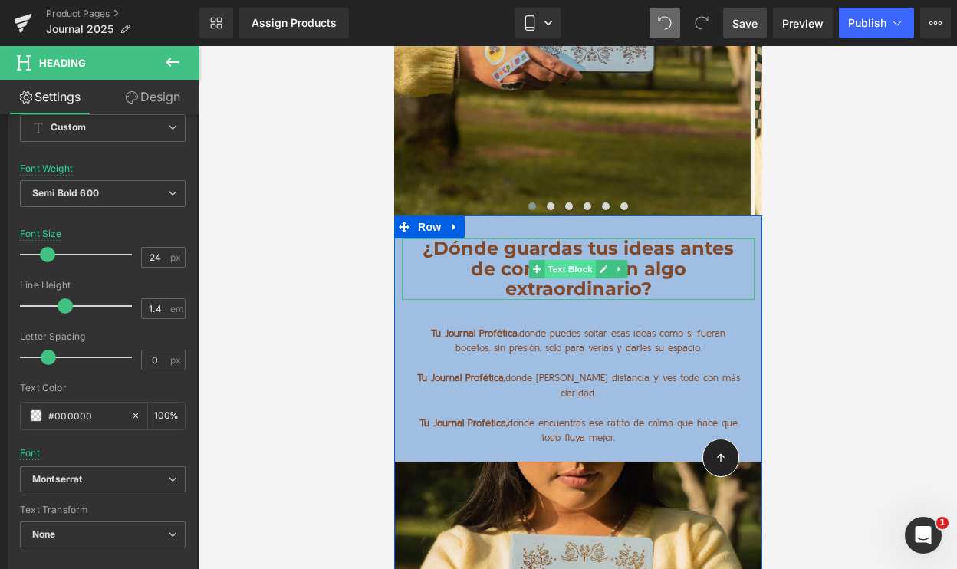
click at [567, 260] on span "Text Block" at bounding box center [569, 269] width 51 height 18
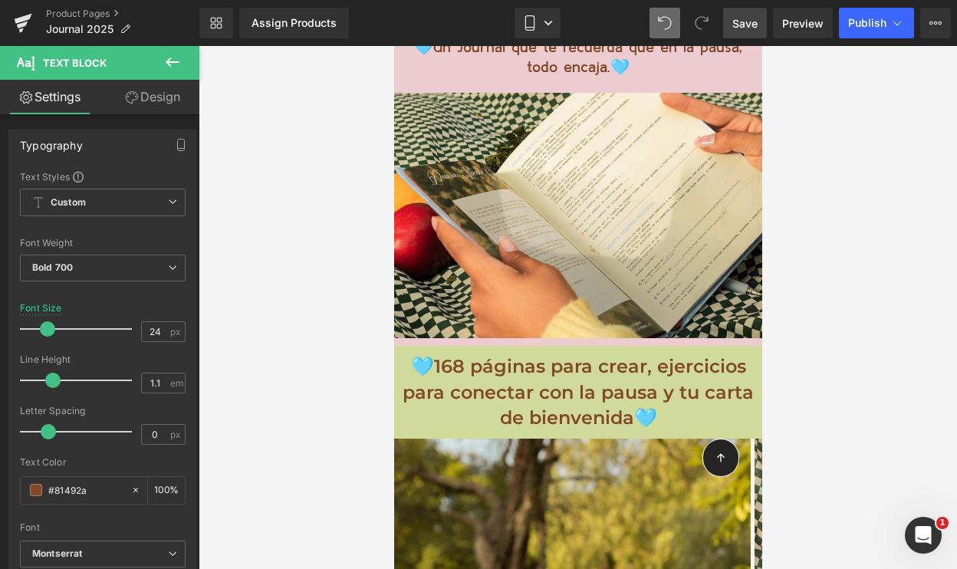
scroll to position [9729, 0]
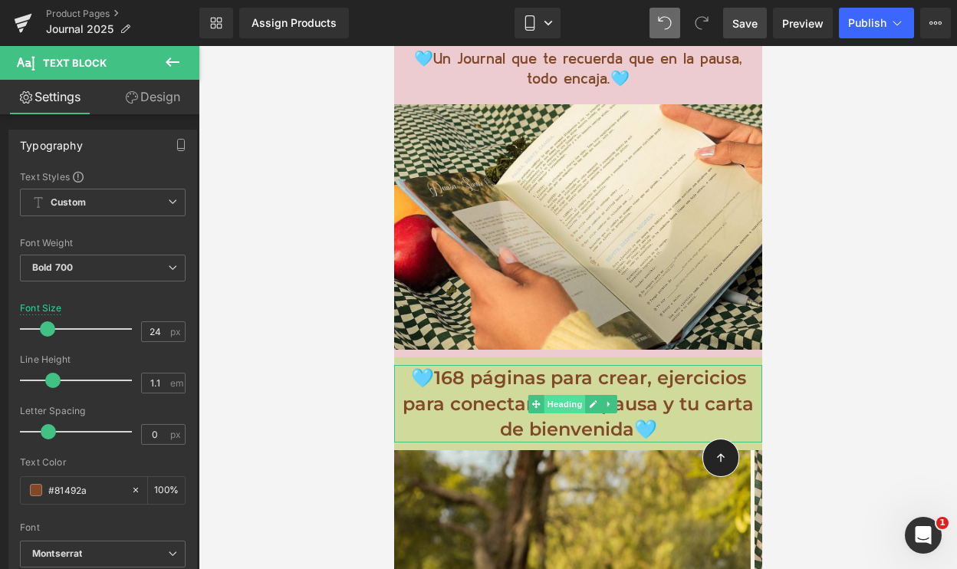
click at [561, 395] on span "Heading" at bounding box center [563, 404] width 41 height 18
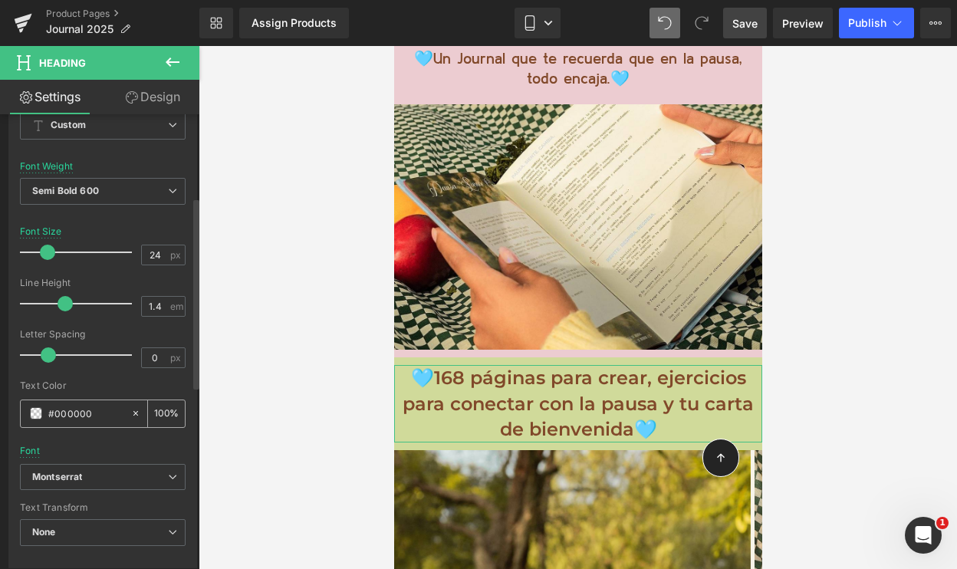
scroll to position [197, 0]
click at [93, 478] on b "Montserrat" at bounding box center [100, 475] width 136 height 13
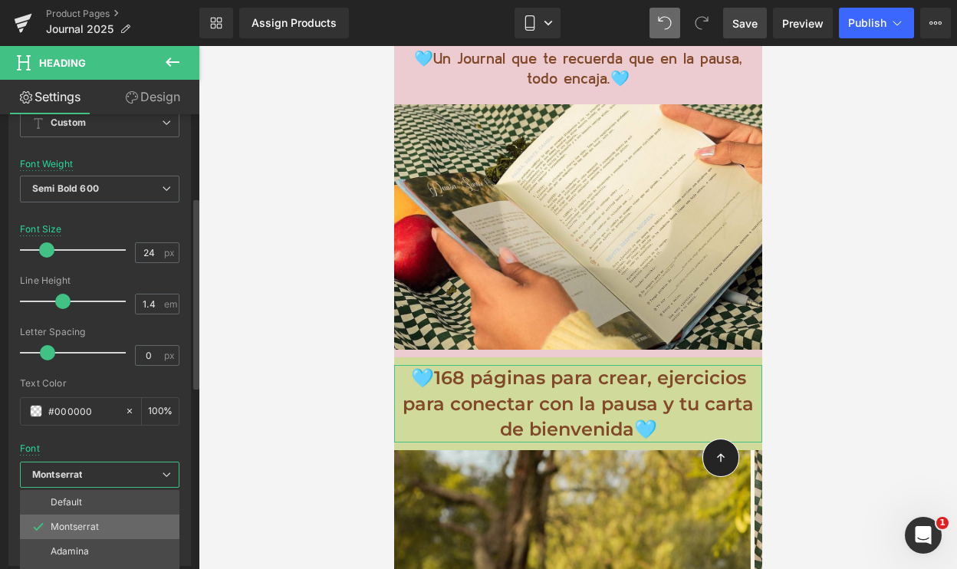
click at [77, 532] on p "Montserrat" at bounding box center [75, 527] width 48 height 11
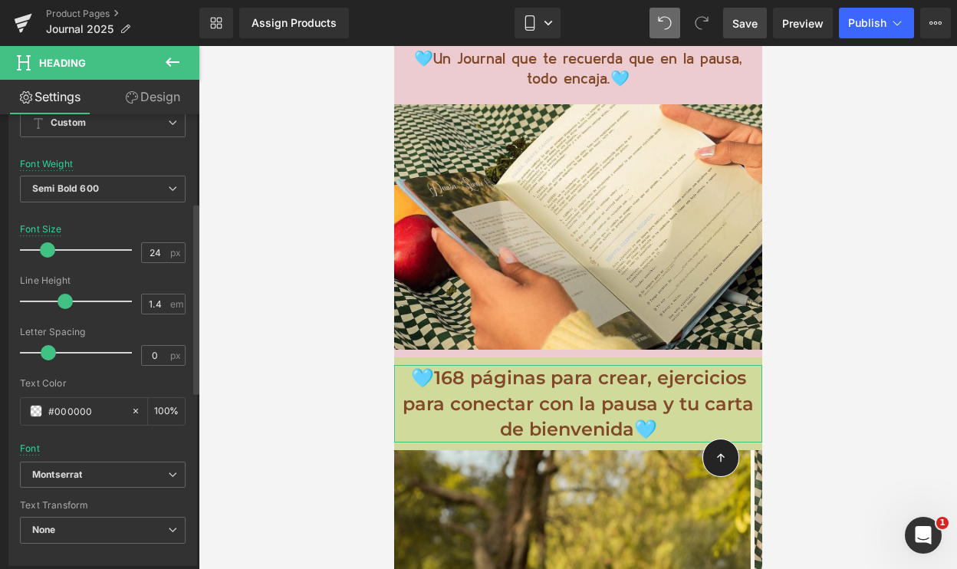
scroll to position [297, 0]
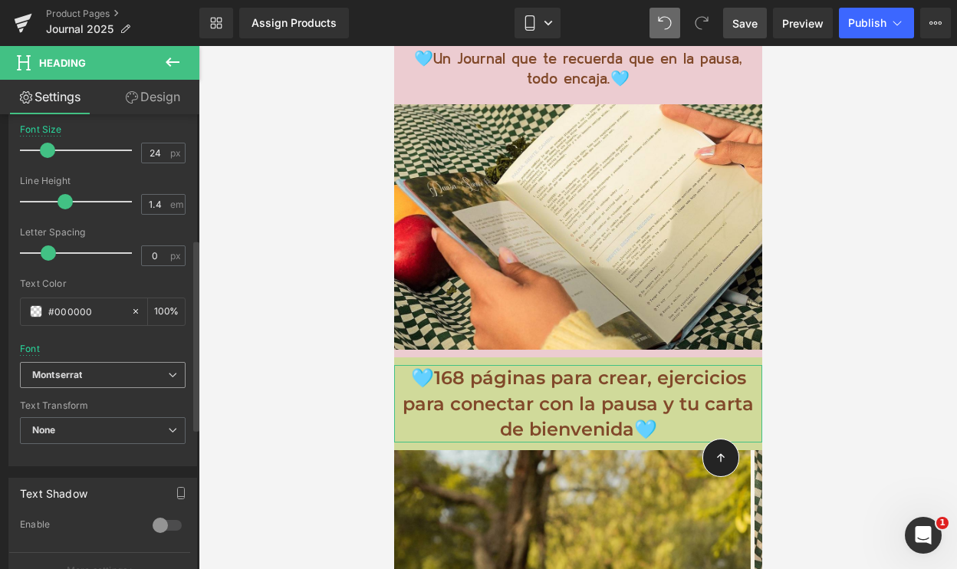
click at [91, 377] on b "Montserrat" at bounding box center [100, 375] width 136 height 13
click at [97, 182] on div "Line Height" at bounding box center [103, 181] width 166 height 11
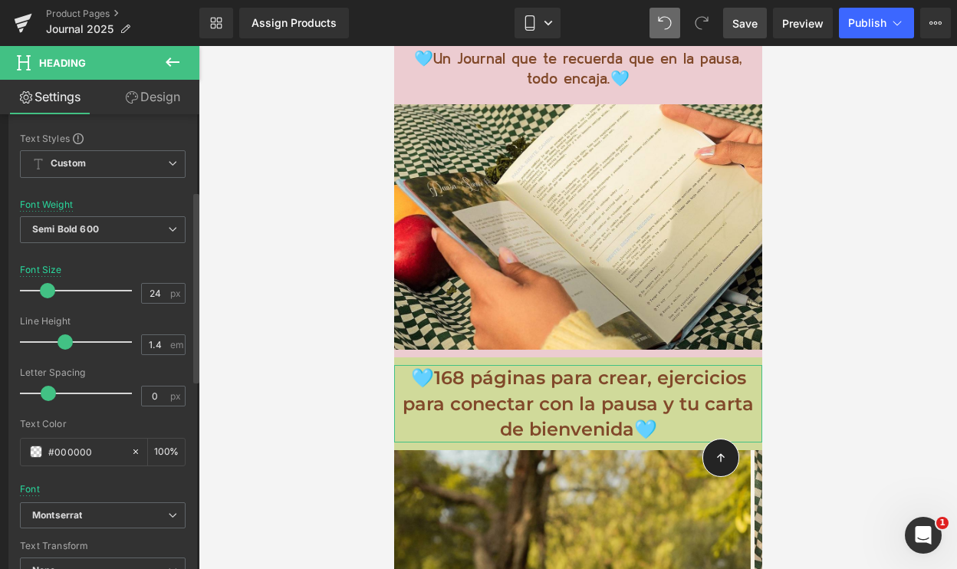
scroll to position [93, 0]
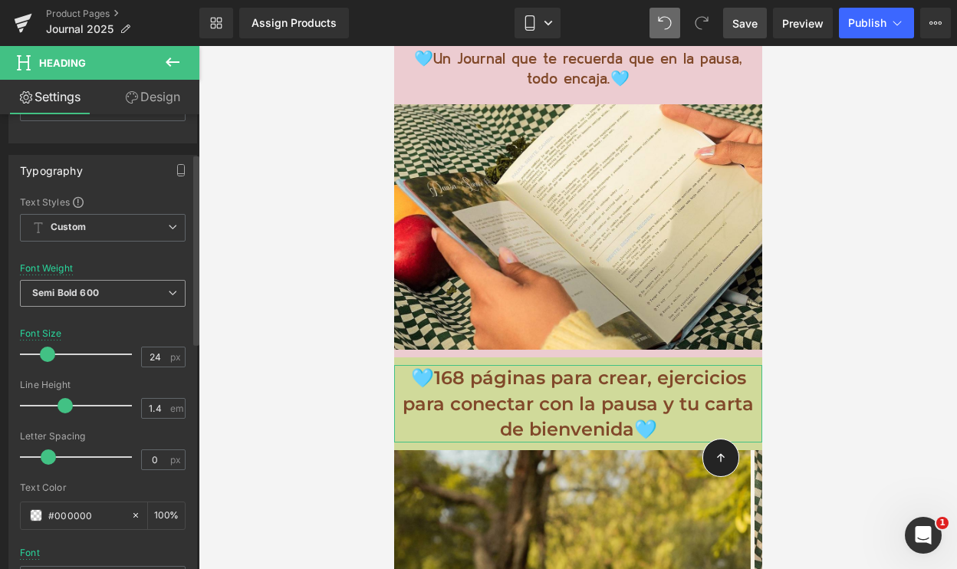
click at [90, 286] on span "Semi Bold 600" at bounding box center [103, 293] width 166 height 27
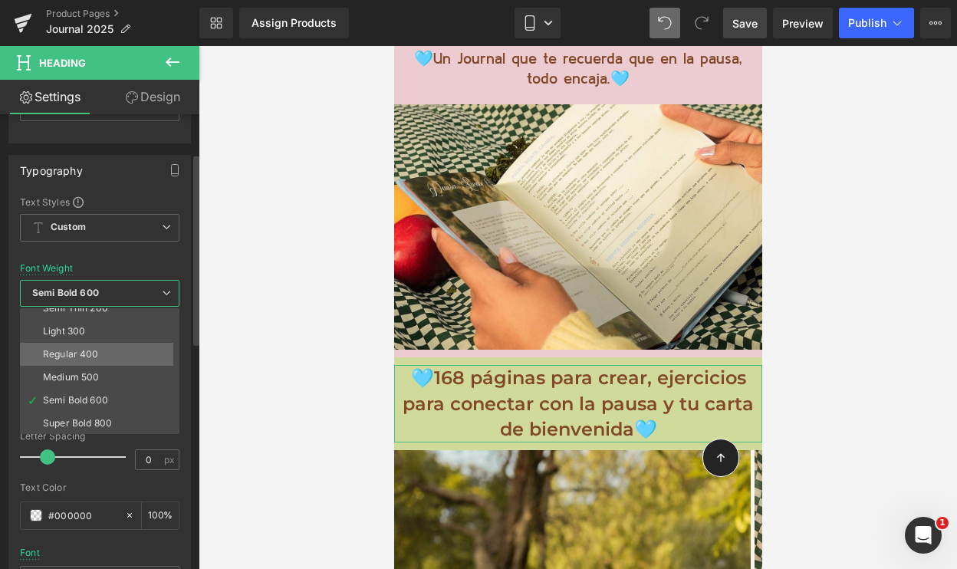
scroll to position [62, 0]
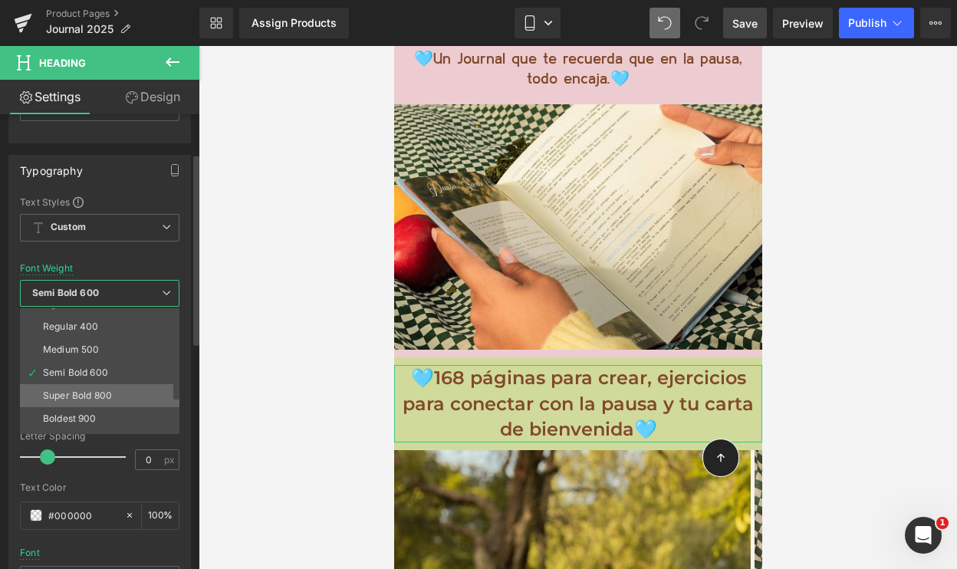
click at [74, 393] on div "Super Bold 800" at bounding box center [77, 395] width 69 height 11
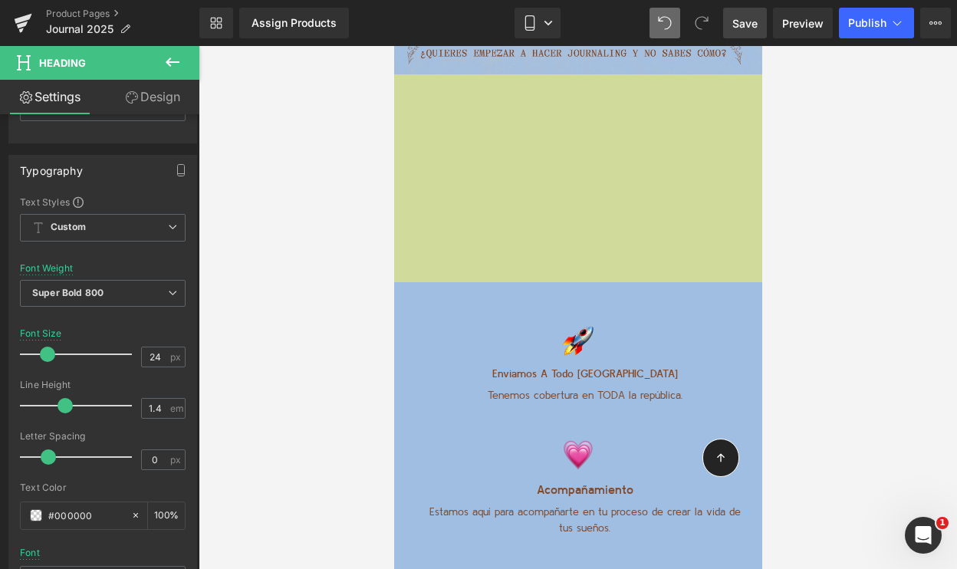
scroll to position [8051, 0]
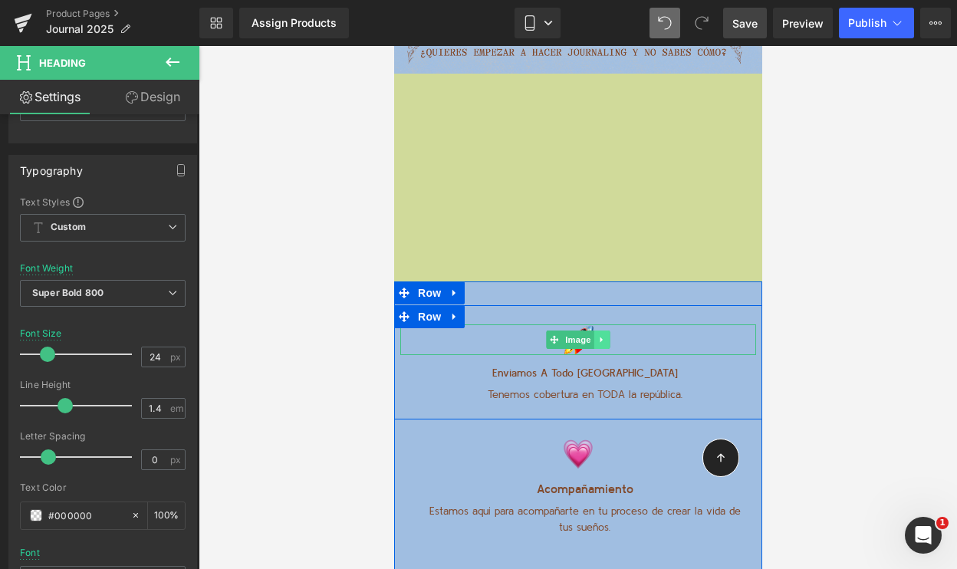
click at [591, 325] on div "Image" at bounding box center [578, 340] width 356 height 31
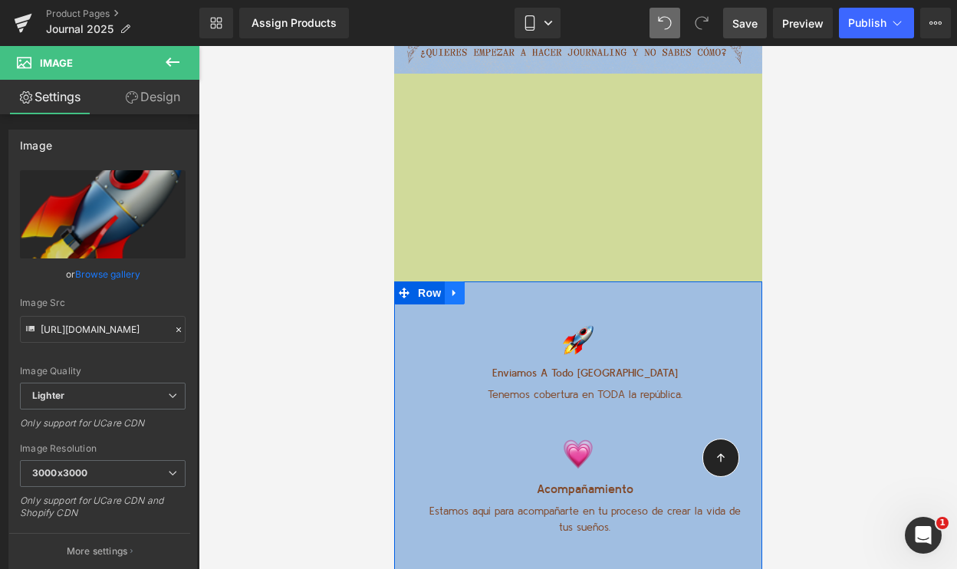
click at [453, 287] on icon at bounding box center [454, 293] width 11 height 12
click at [489, 288] on icon at bounding box center [494, 293] width 11 height 11
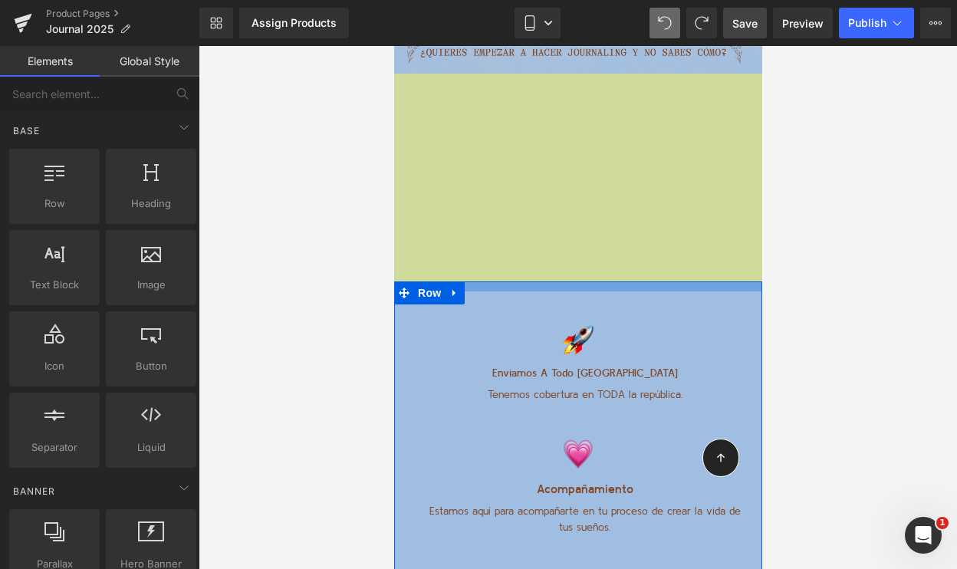
click at [513, 282] on div at bounding box center [578, 287] width 368 height 10
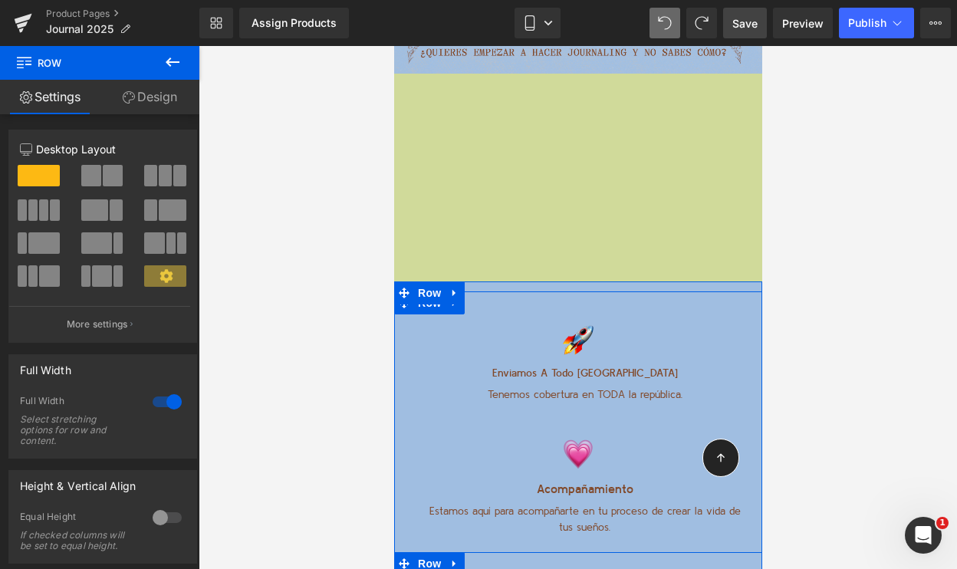
scroll to position [8084, 0]
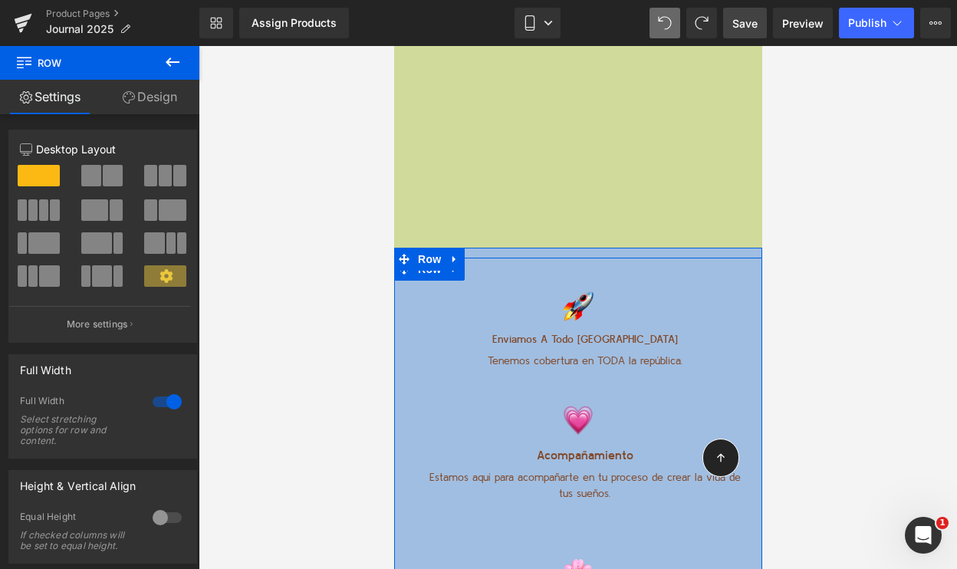
click at [575, 470] on p "Estamos aquí para acompañarte en tu proceso de crear la vida de tus sueños." at bounding box center [584, 486] width 312 height 32
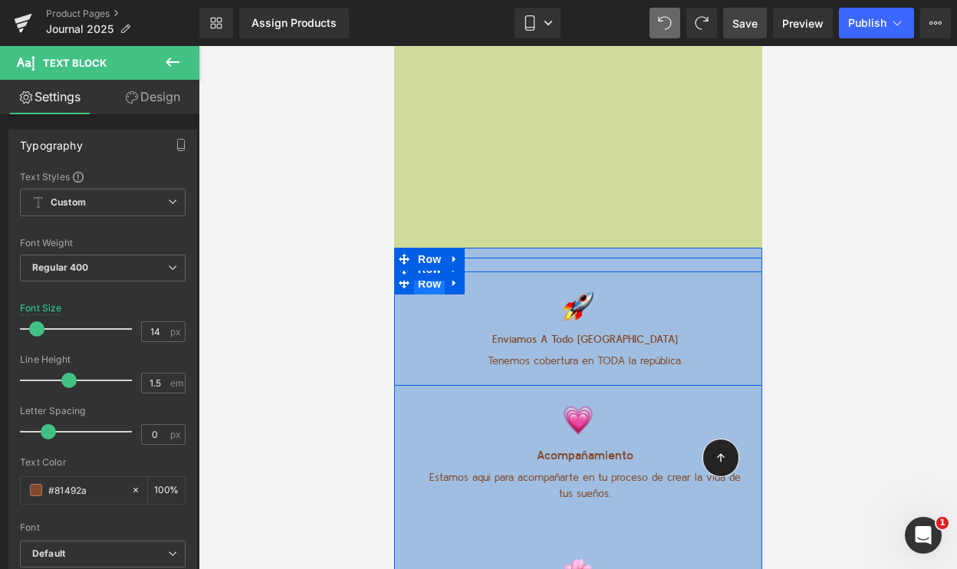
click at [427, 272] on span "Row" at bounding box center [428, 283] width 31 height 23
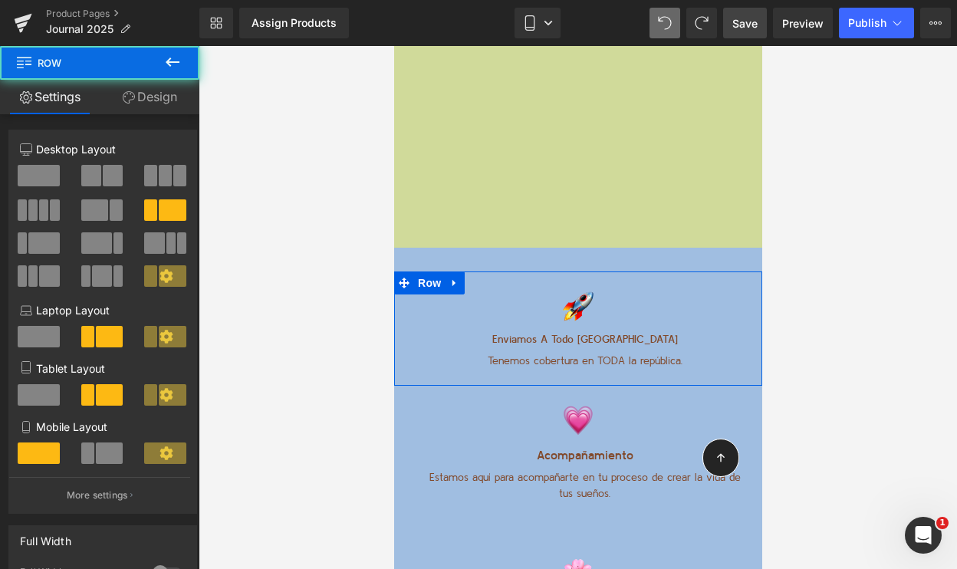
click at [155, 100] on link "Design" at bounding box center [150, 97] width 100 height 35
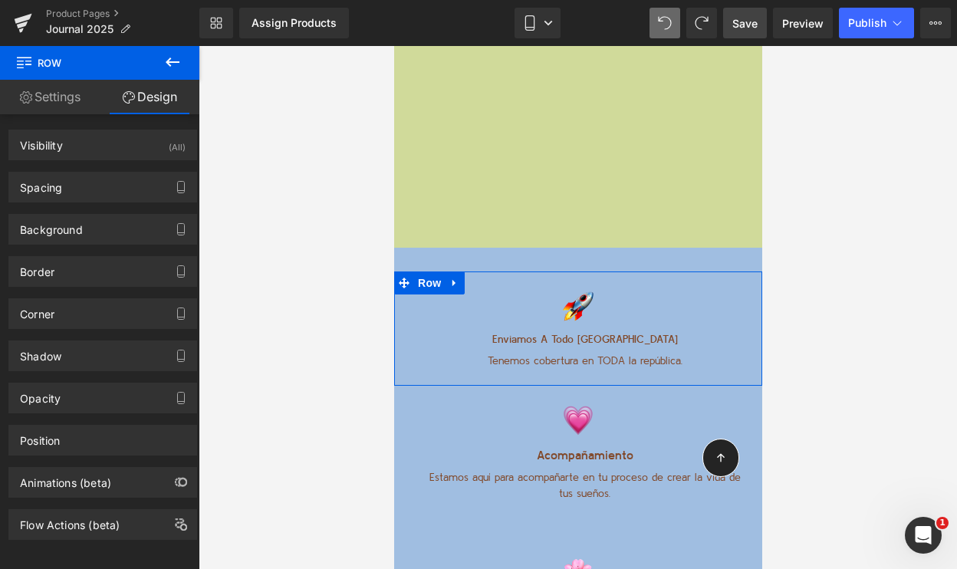
click at [52, 109] on link "Settings" at bounding box center [50, 97] width 100 height 35
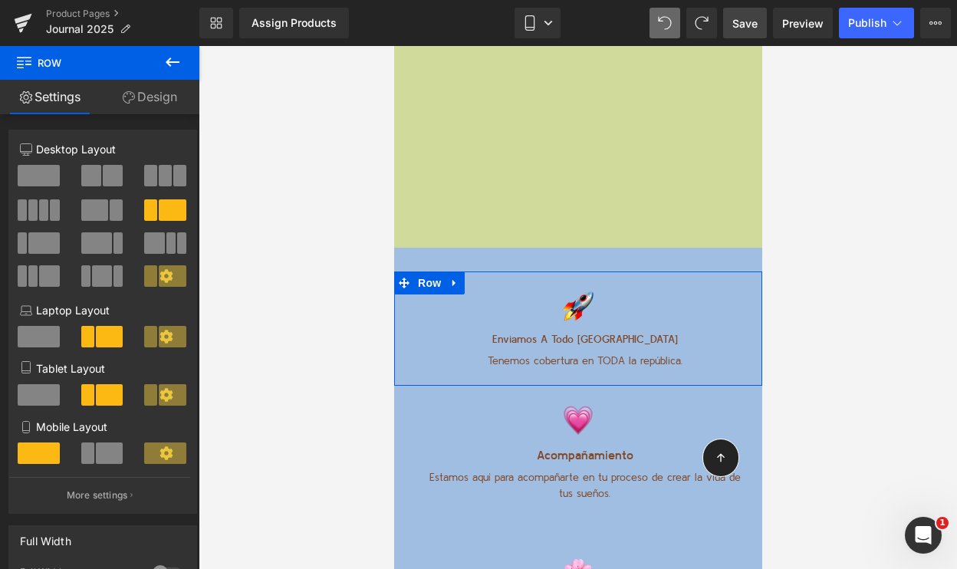
click at [131, 97] on icon at bounding box center [129, 97] width 12 height 12
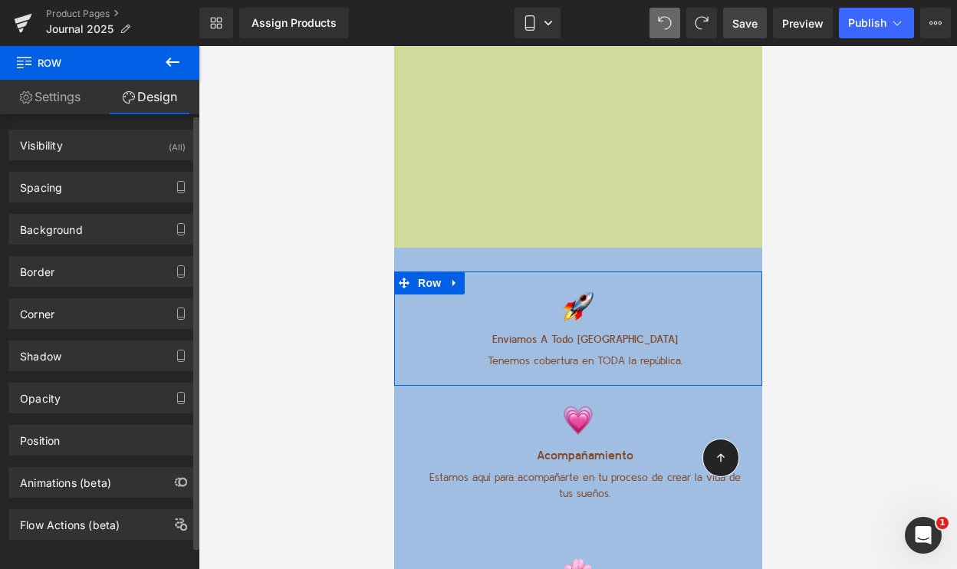
click at [90, 203] on div "Background Color & Image color transparent Color transparent 0 % Image Replace …" at bounding box center [103, 224] width 206 height 42
click at [90, 186] on div "Spacing" at bounding box center [102, 187] width 187 height 29
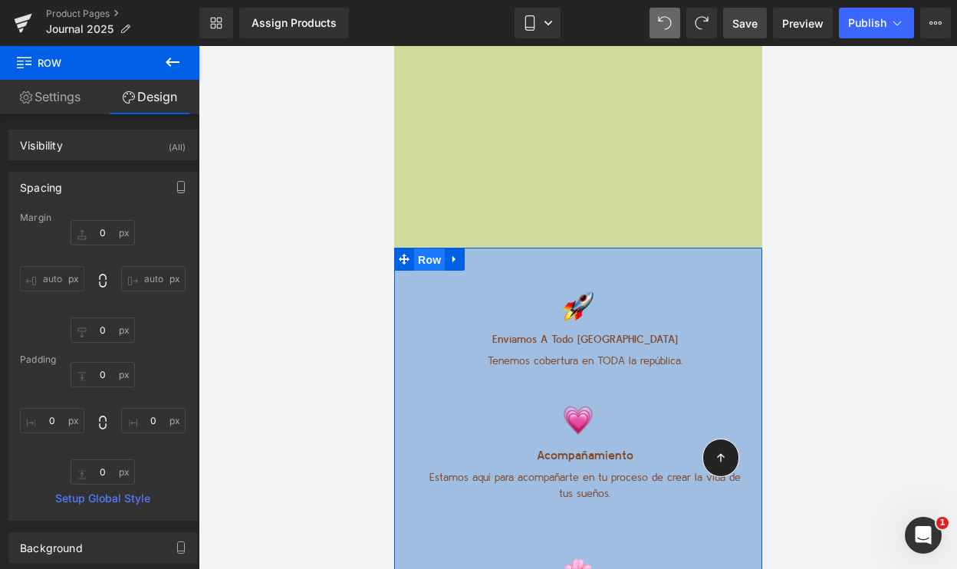
click at [423, 249] on span "Row" at bounding box center [428, 260] width 31 height 23
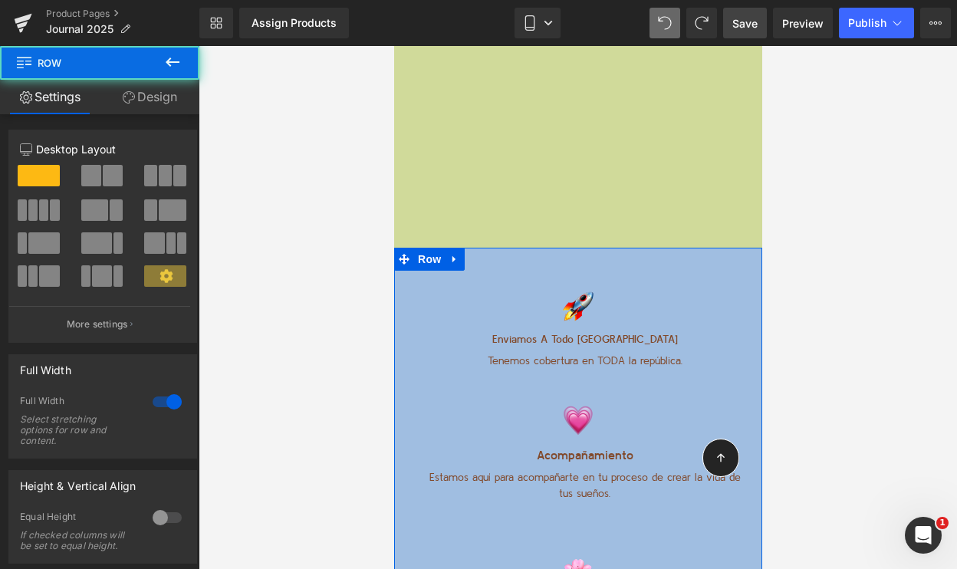
click at [164, 104] on link "Design" at bounding box center [150, 97] width 100 height 35
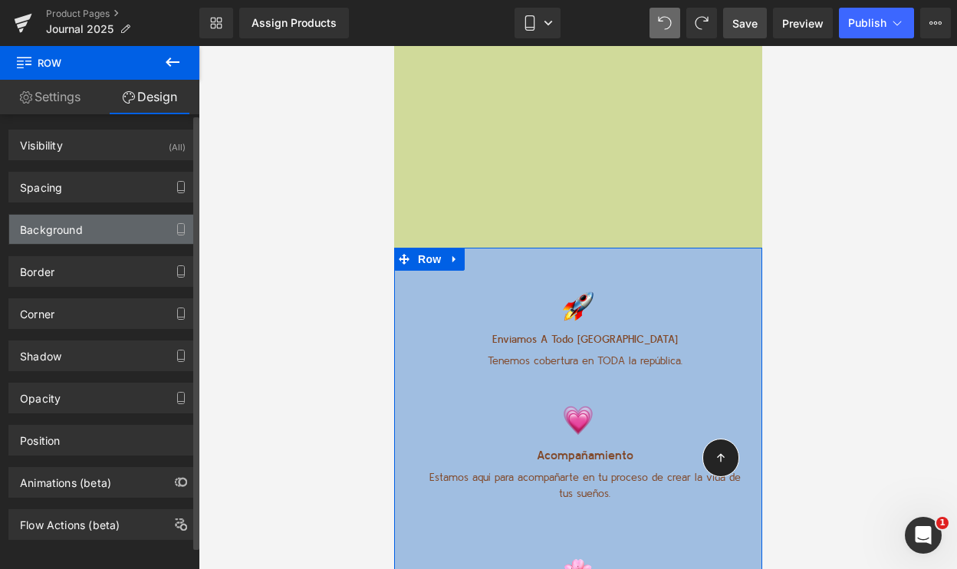
click at [68, 229] on div "Background" at bounding box center [51, 225] width 63 height 21
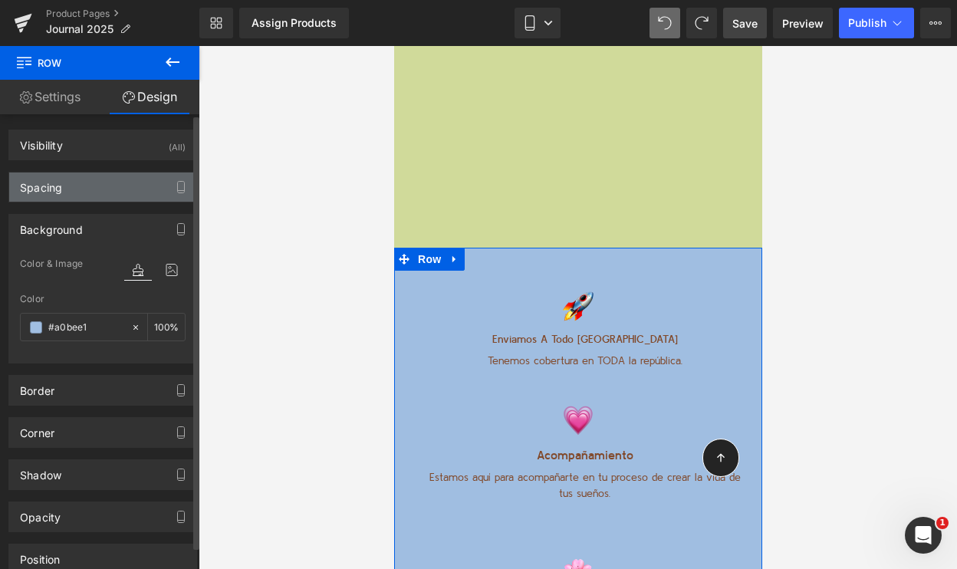
click at [68, 200] on div "Spacing" at bounding box center [102, 187] width 187 height 29
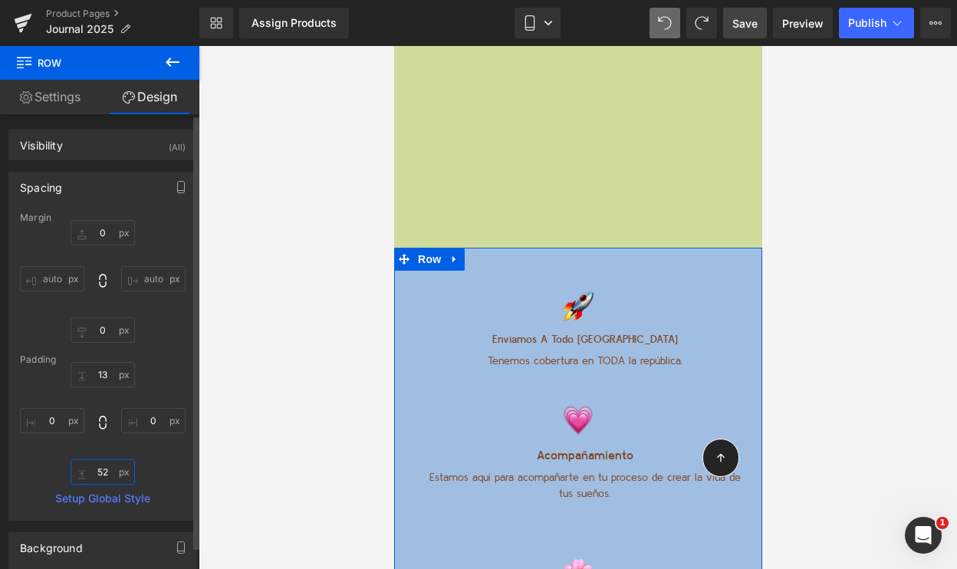
click at [99, 469] on input "52" at bounding box center [103, 472] width 64 height 25
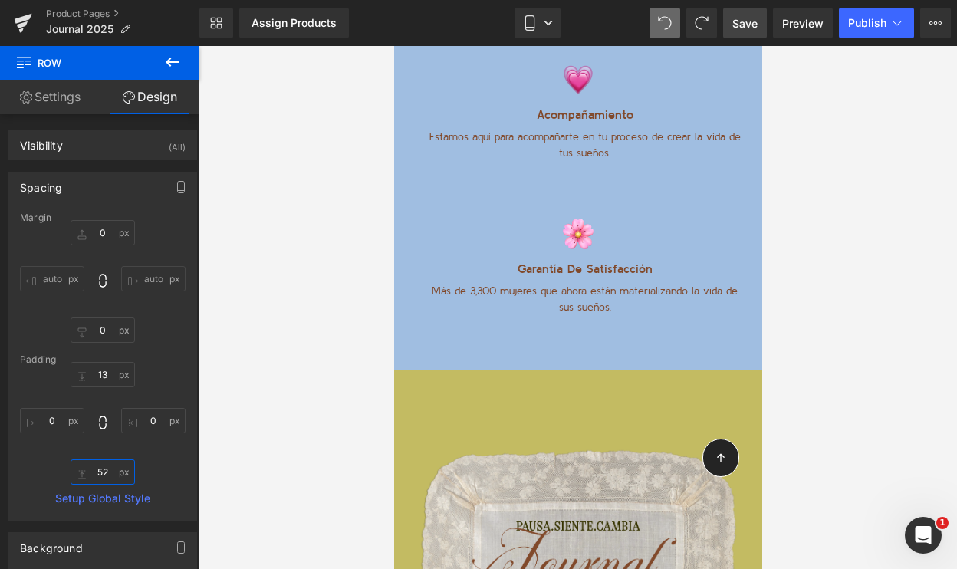
scroll to position [8423, 0]
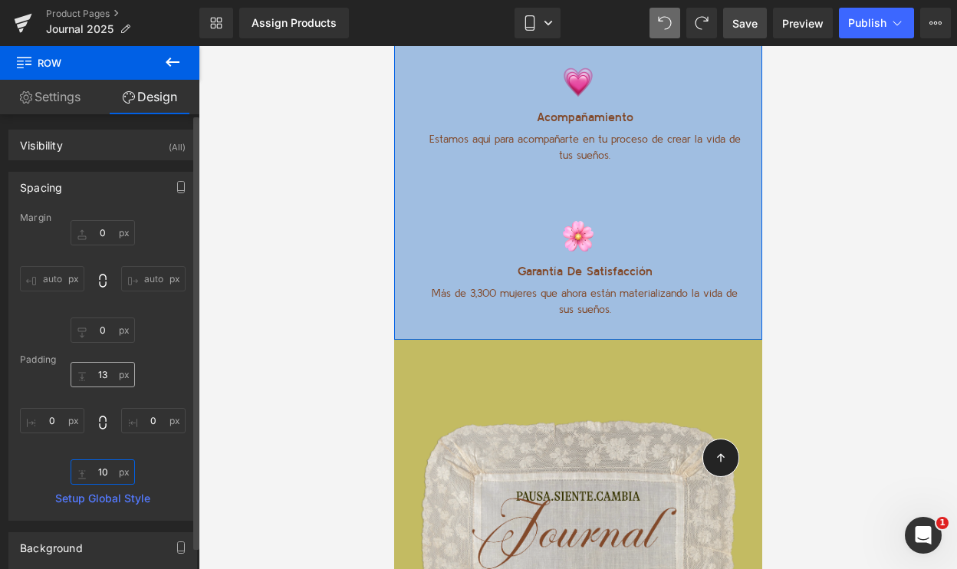
type input "10"
click at [97, 371] on input "13" at bounding box center [103, 374] width 64 height 25
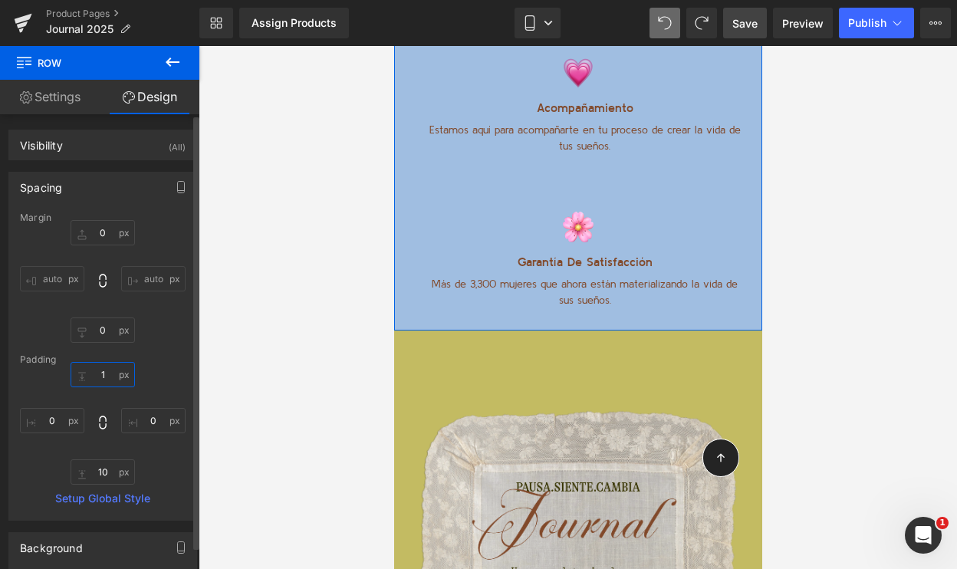
type input "10"
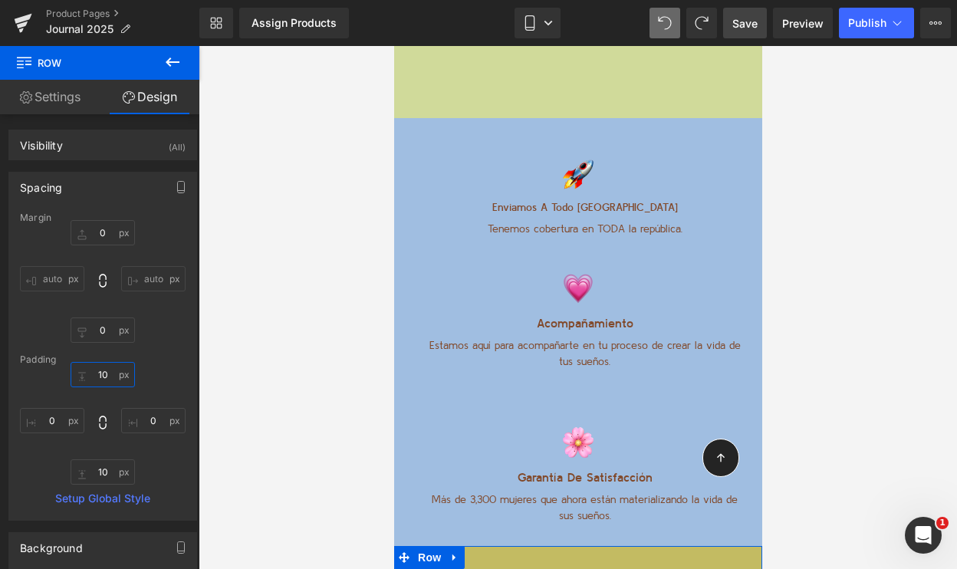
scroll to position [8067, 0]
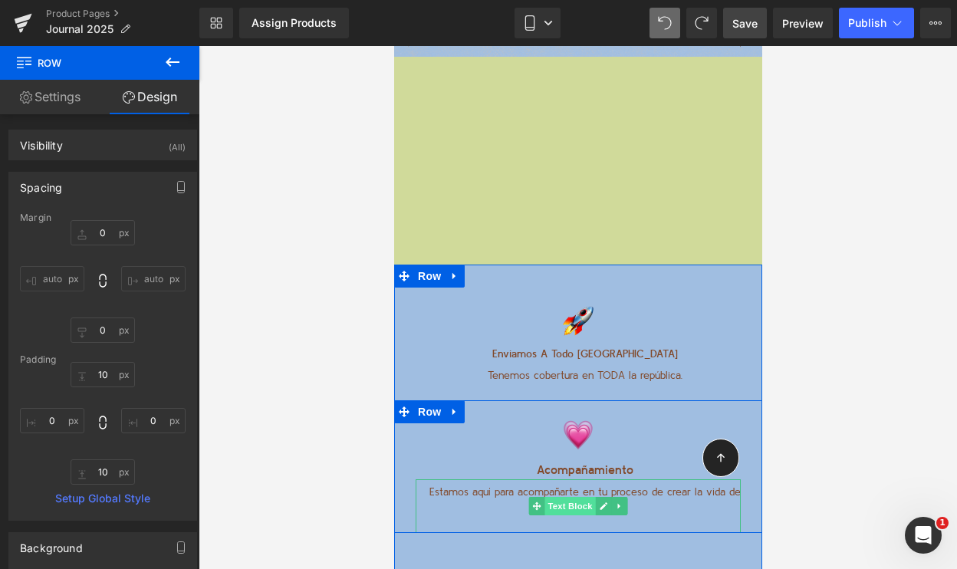
click at [570, 497] on span "Text Block" at bounding box center [569, 506] width 51 height 18
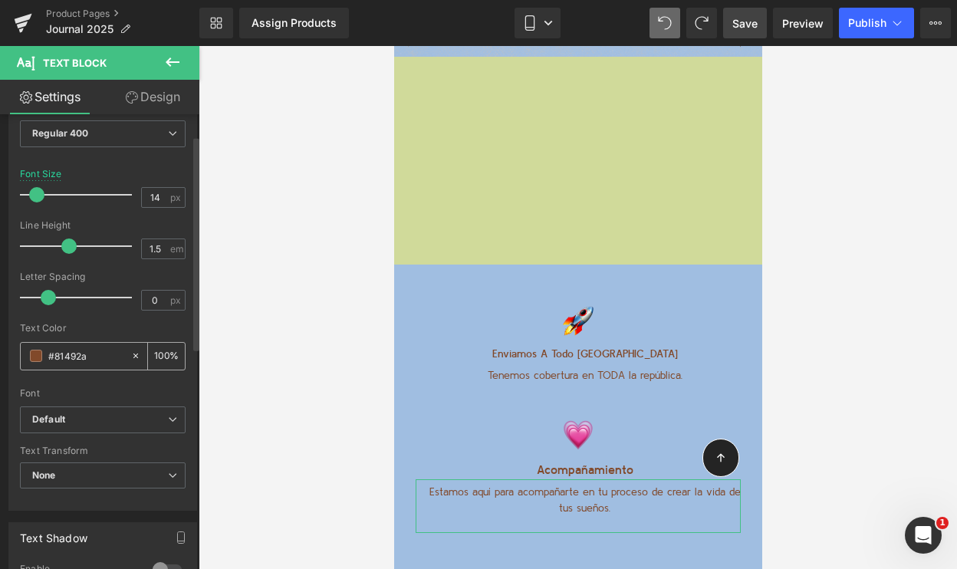
scroll to position [205, 0]
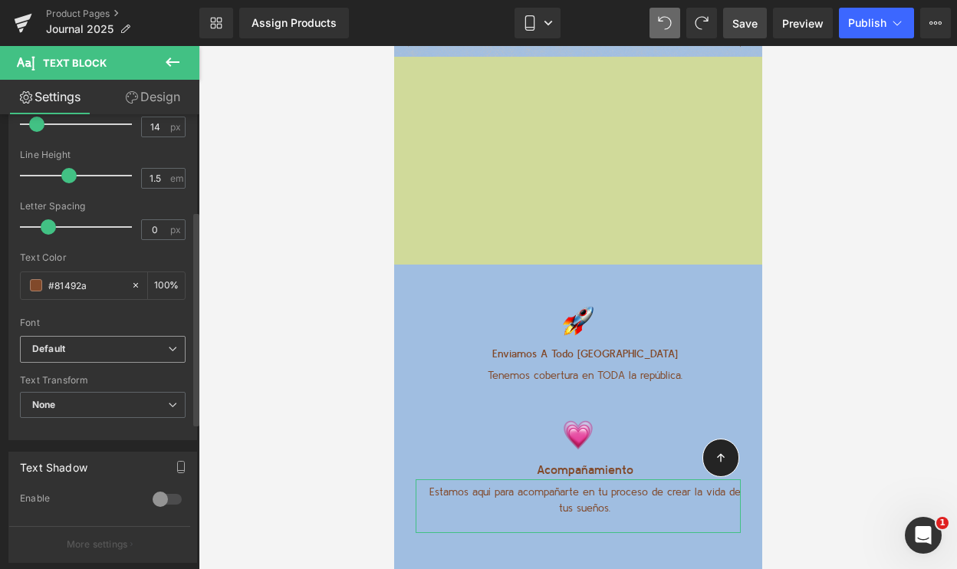
click at [91, 343] on b "Default" at bounding box center [100, 349] width 136 height 13
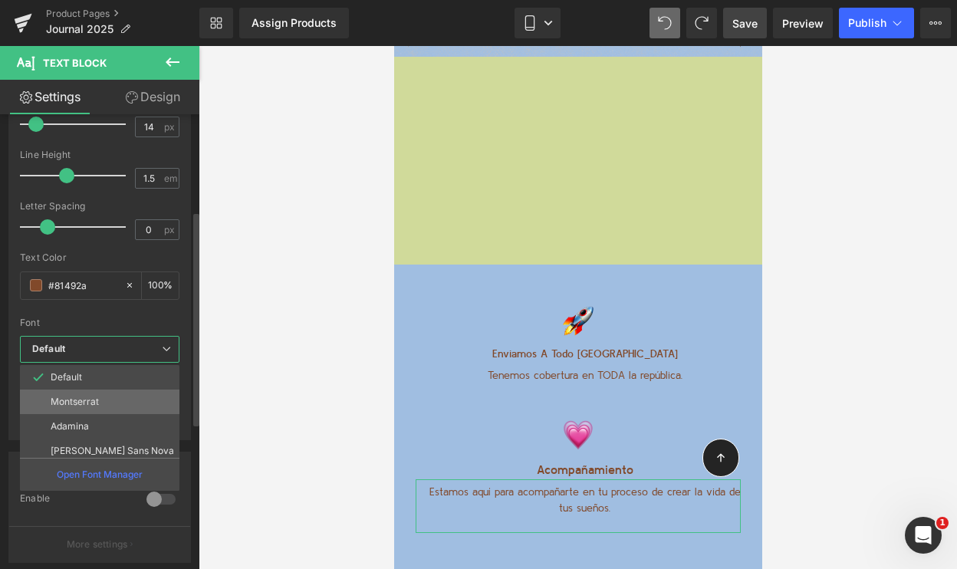
click at [85, 399] on p "Montserrat" at bounding box center [75, 402] width 48 height 11
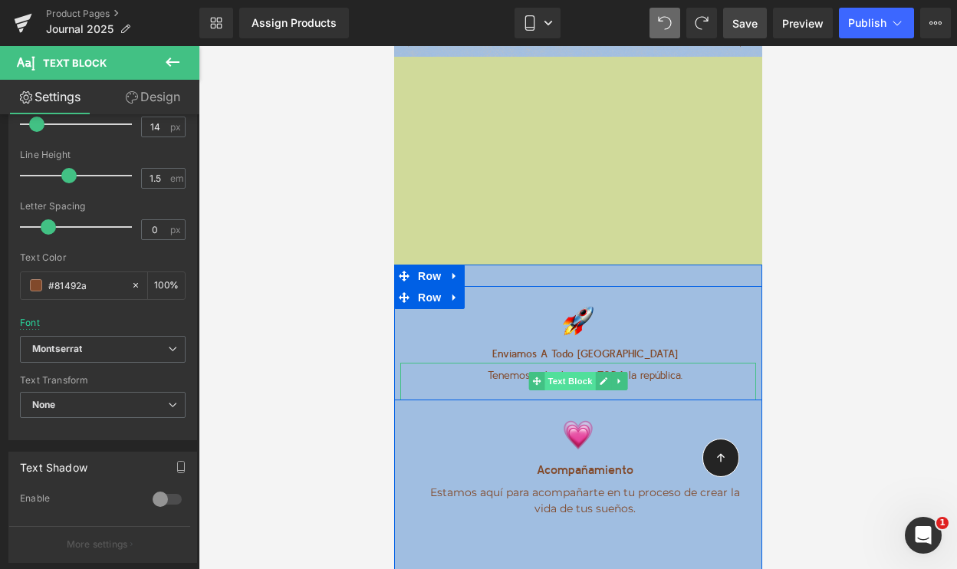
click at [576, 372] on span "Text Block" at bounding box center [569, 381] width 51 height 18
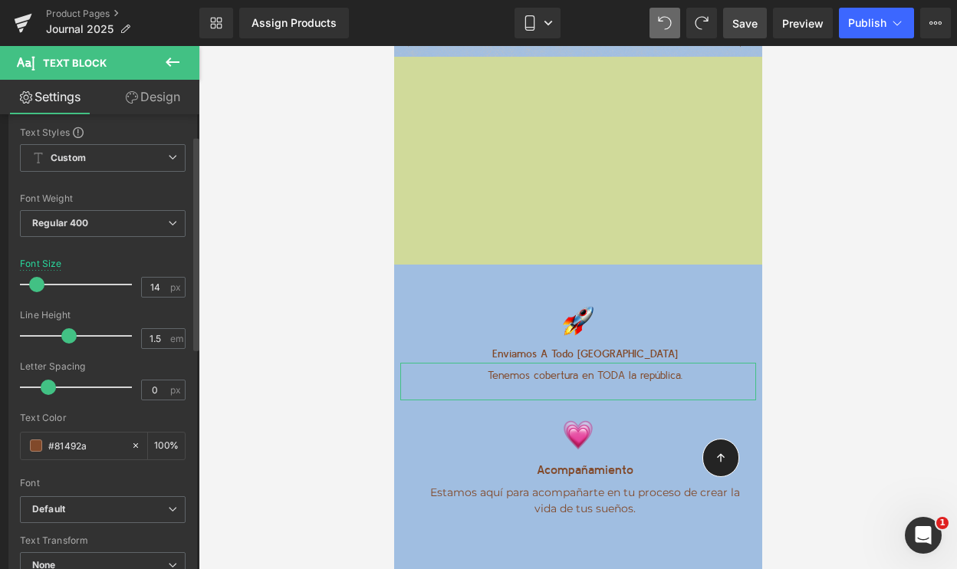
scroll to position [45, 0]
click at [77, 500] on span "Default" at bounding box center [103, 509] width 166 height 27
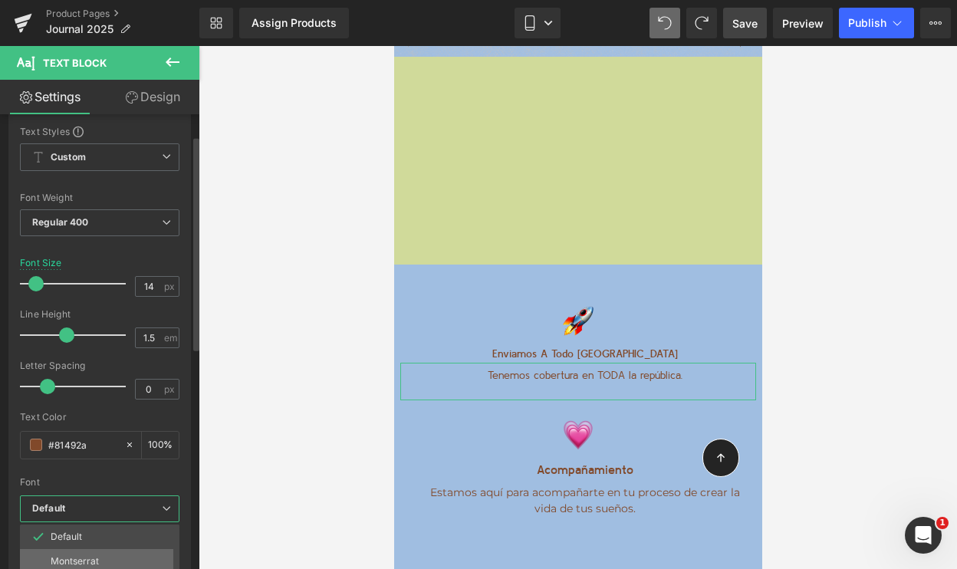
click at [71, 552] on li "Montserrat" at bounding box center [103, 561] width 166 height 25
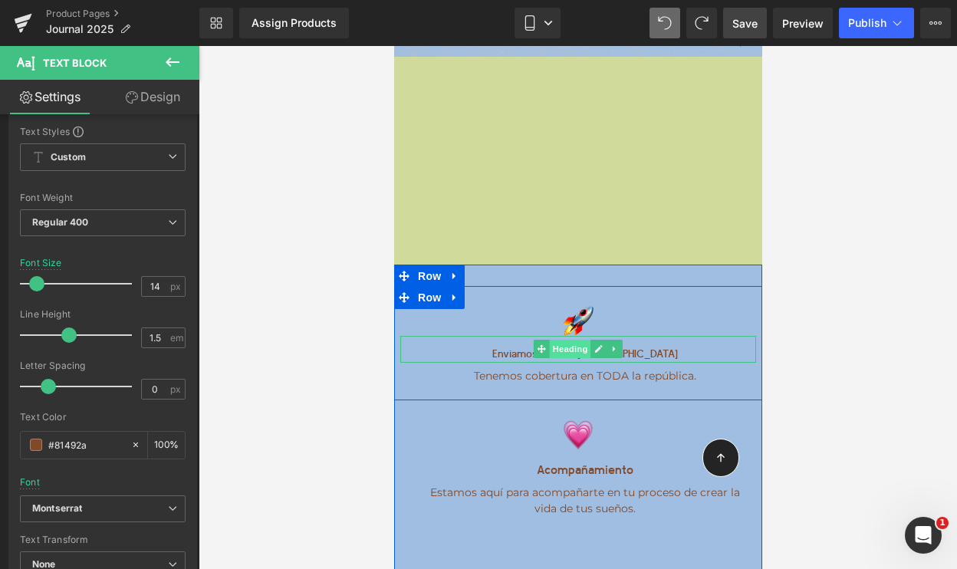
click at [575, 340] on span "Heading" at bounding box center [569, 349] width 41 height 18
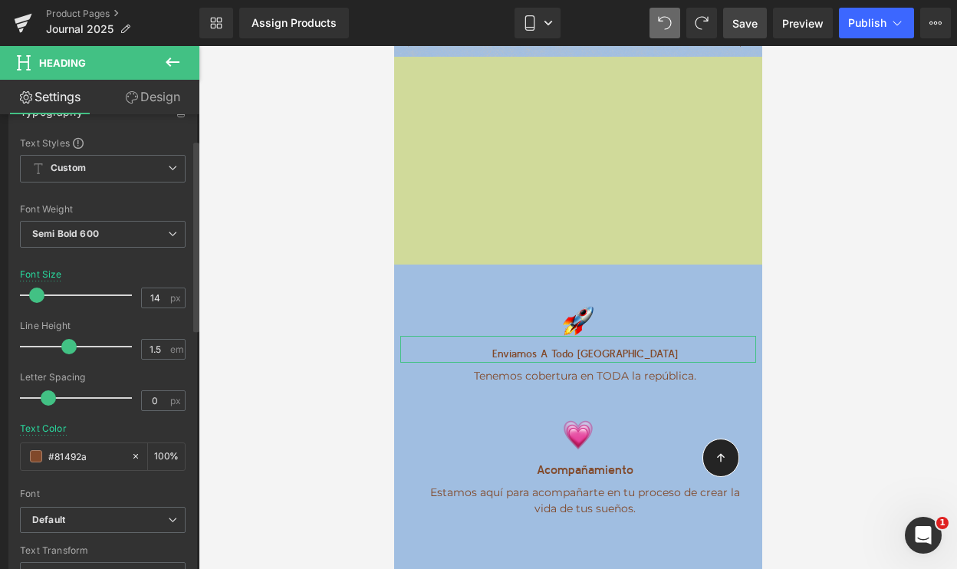
scroll to position [183, 0]
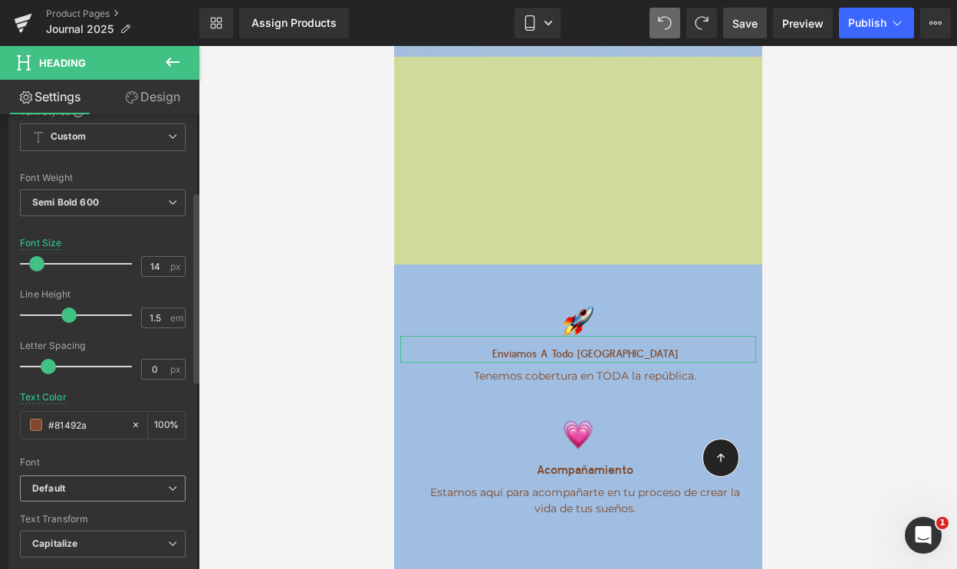
click at [81, 486] on b "Default" at bounding box center [100, 489] width 136 height 13
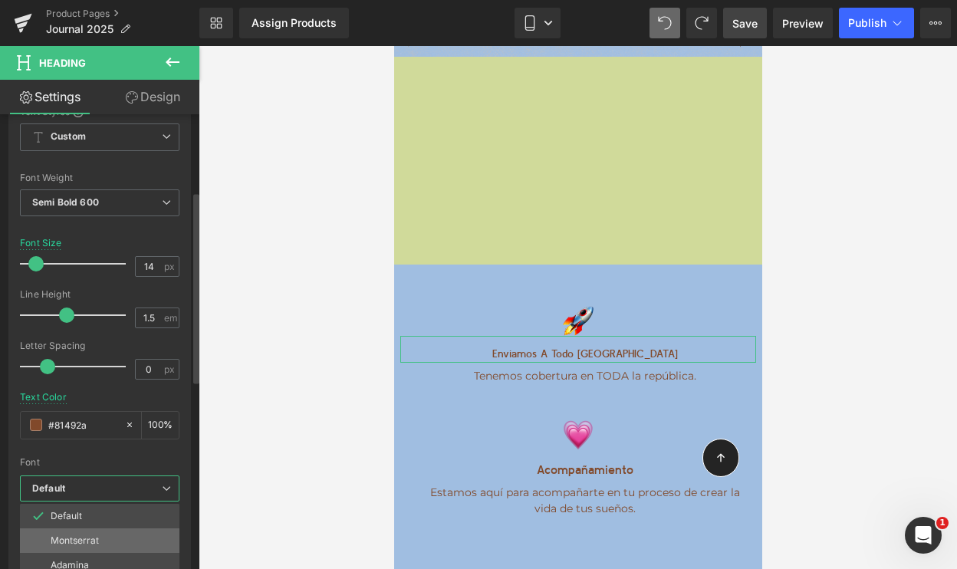
click at [77, 532] on li "Montserrat" at bounding box center [103, 541] width 166 height 25
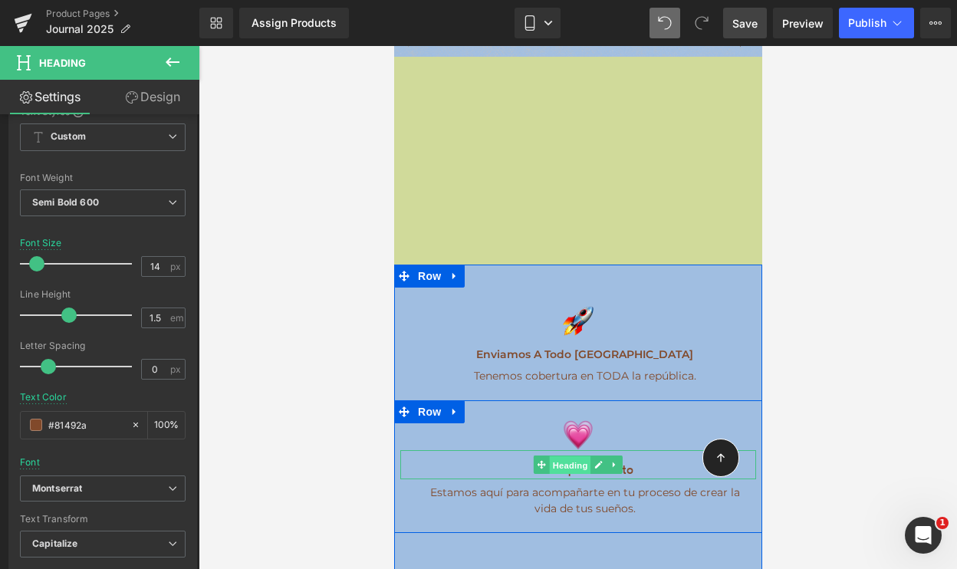
click at [578, 456] on span "Heading" at bounding box center [569, 465] width 41 height 18
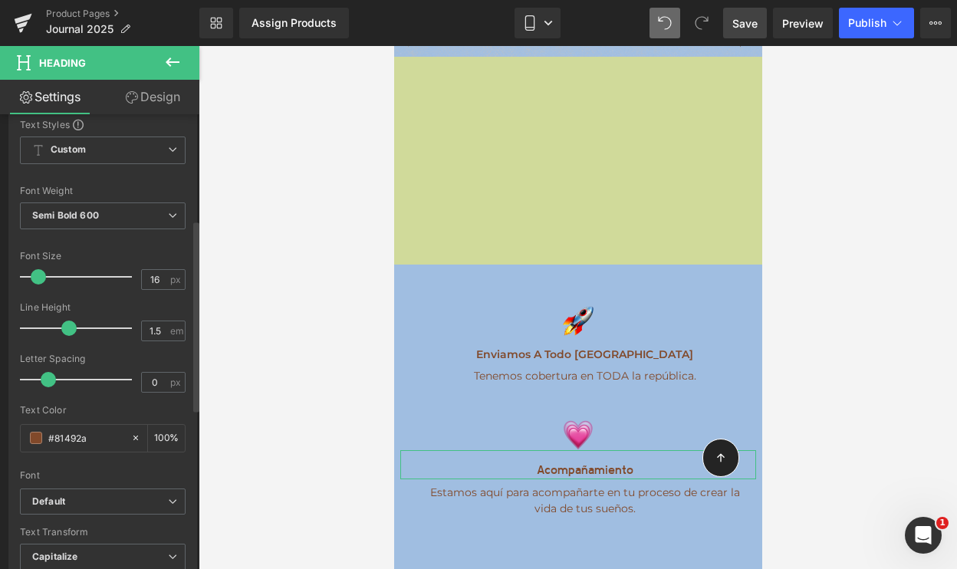
scroll to position [316, 0]
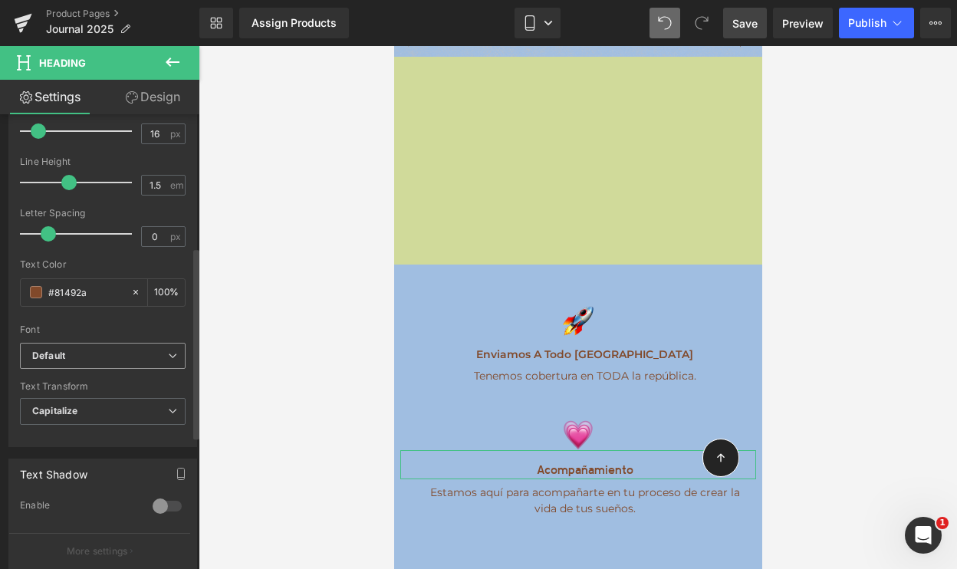
click at [100, 357] on b "Default" at bounding box center [100, 356] width 136 height 13
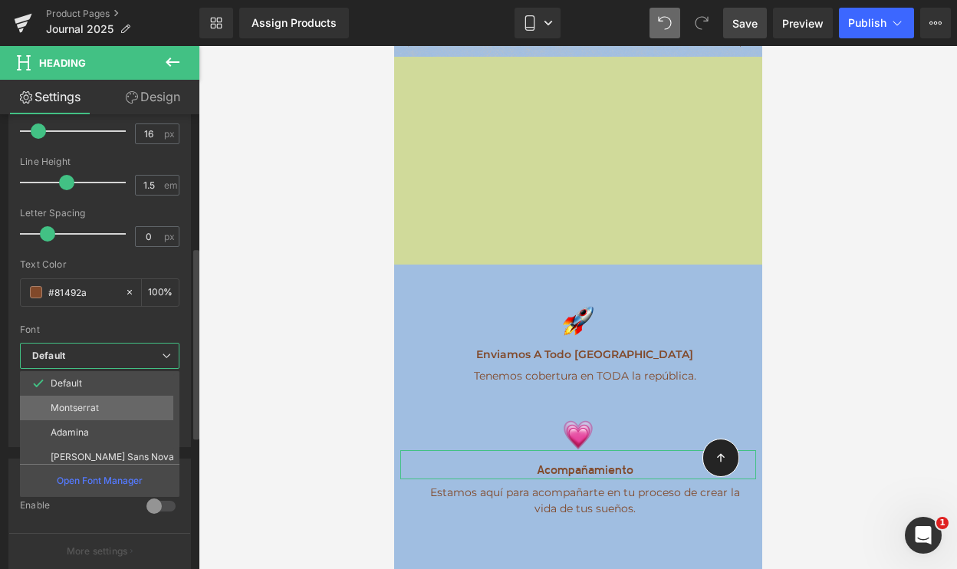
click at [81, 405] on p "Montserrat" at bounding box center [75, 408] width 48 height 11
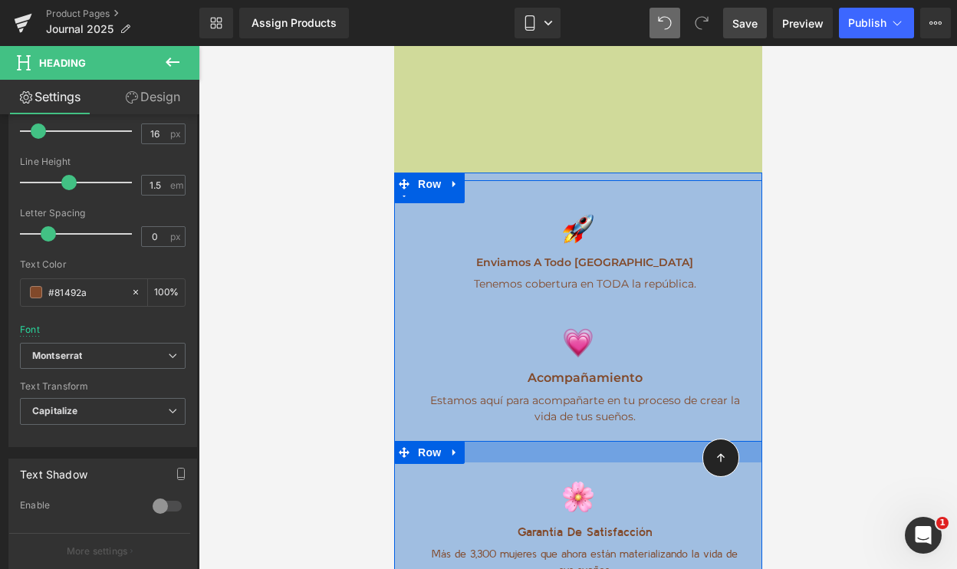
scroll to position [8232, 0]
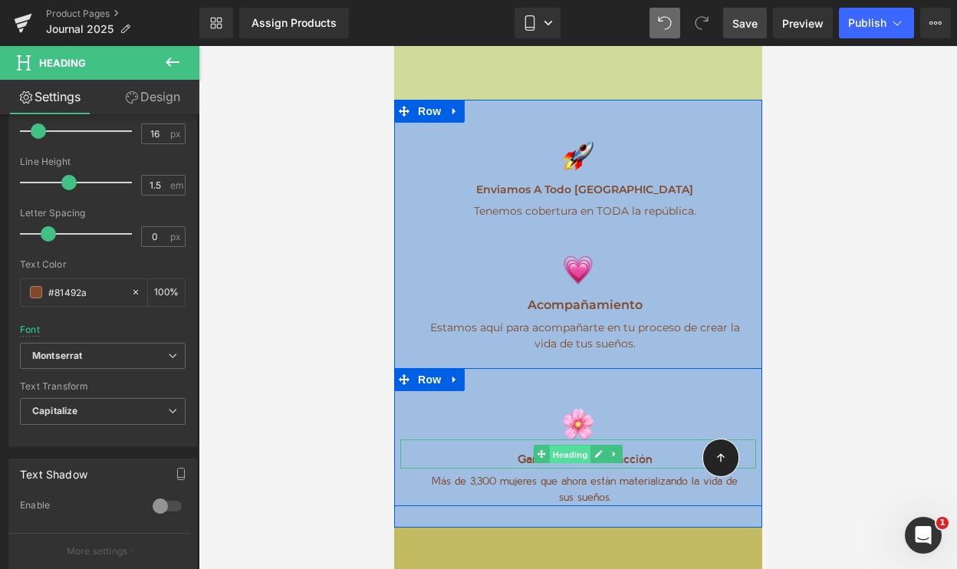
click at [570, 445] on span "Heading" at bounding box center [569, 454] width 41 height 18
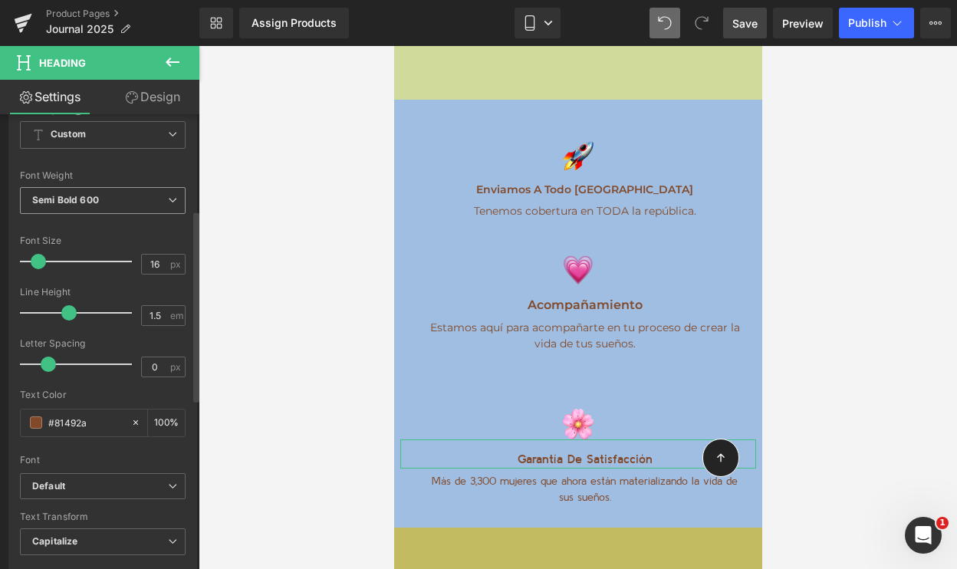
scroll to position [228, 0]
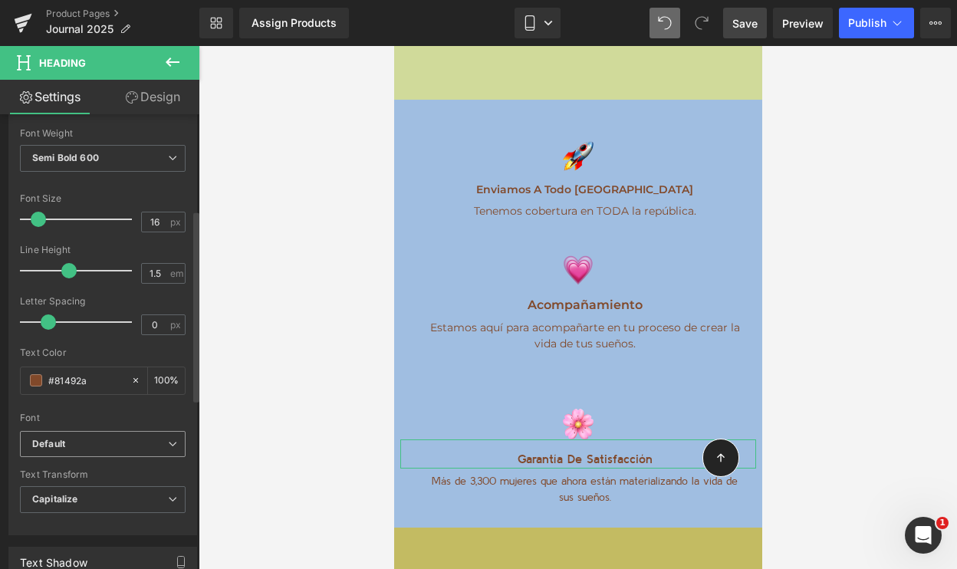
click at [94, 447] on b "Default" at bounding box center [100, 444] width 136 height 13
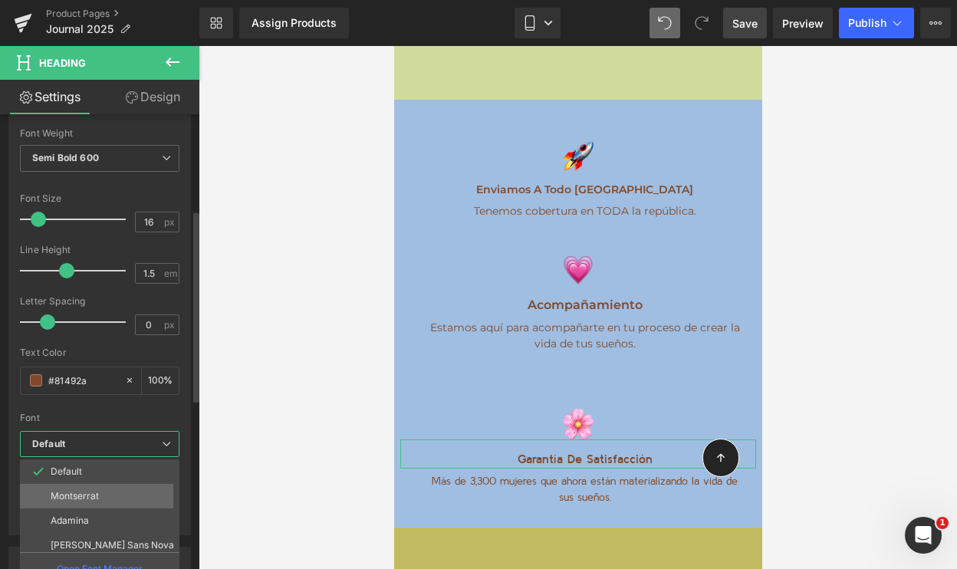
click at [87, 486] on li "Montserrat" at bounding box center [103, 496] width 166 height 25
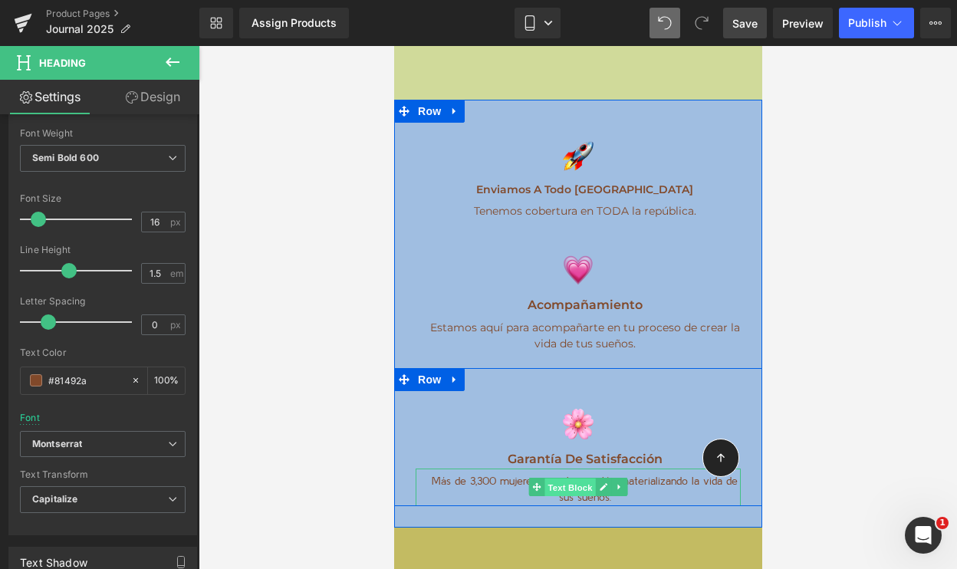
click at [579, 479] on span "Text Block" at bounding box center [569, 488] width 51 height 18
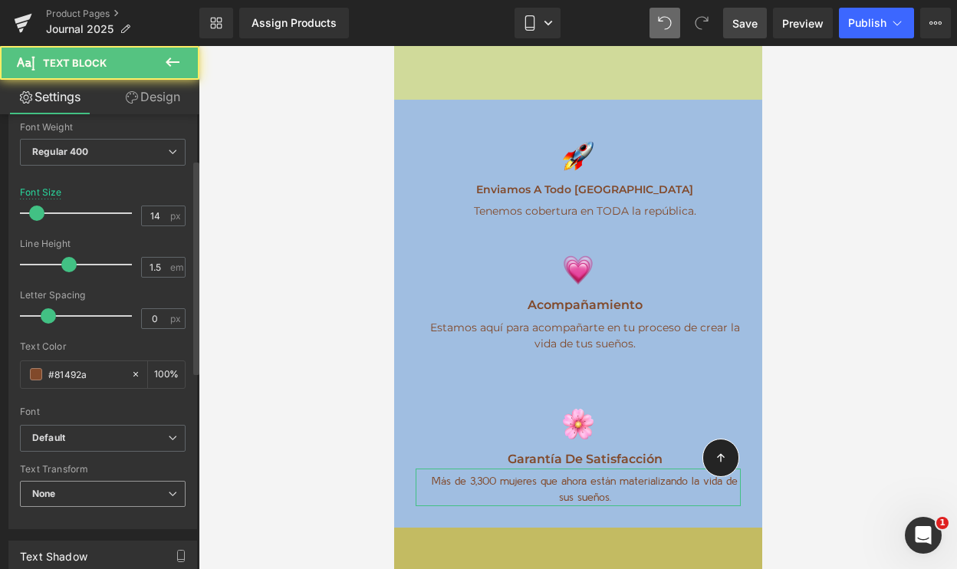
scroll to position [136, 0]
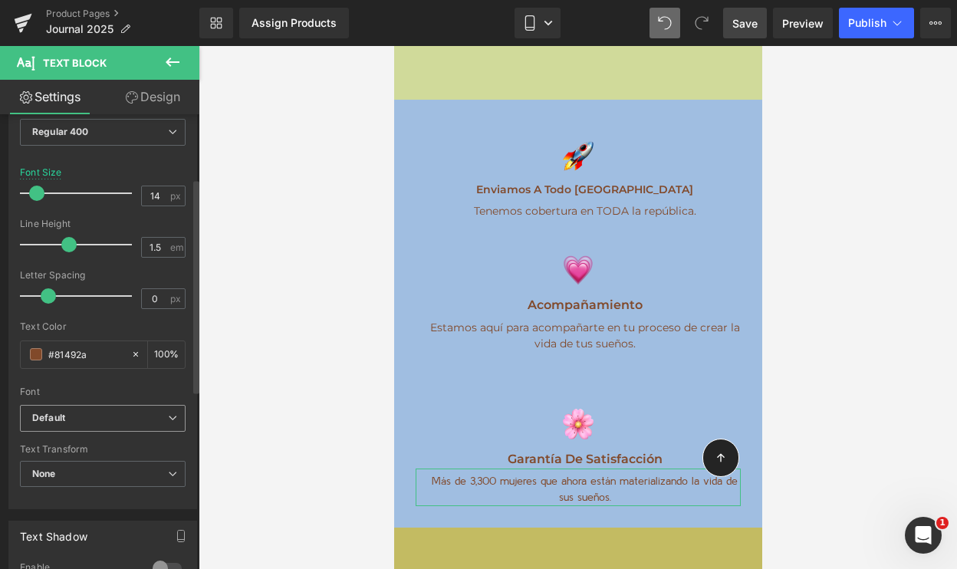
click at [93, 424] on span "Default" at bounding box center [103, 418] width 166 height 27
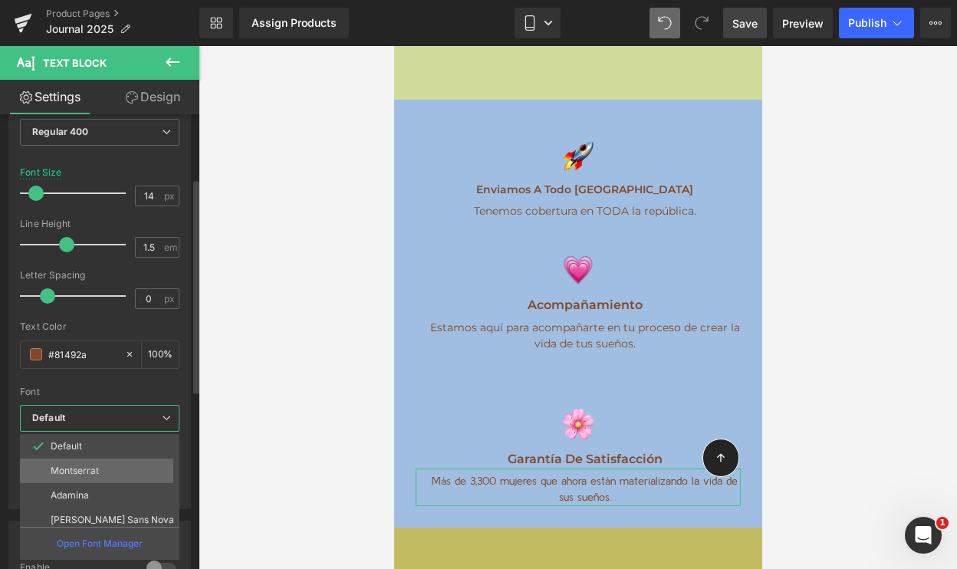
click at [80, 470] on p "Montserrat" at bounding box center [75, 471] width 48 height 11
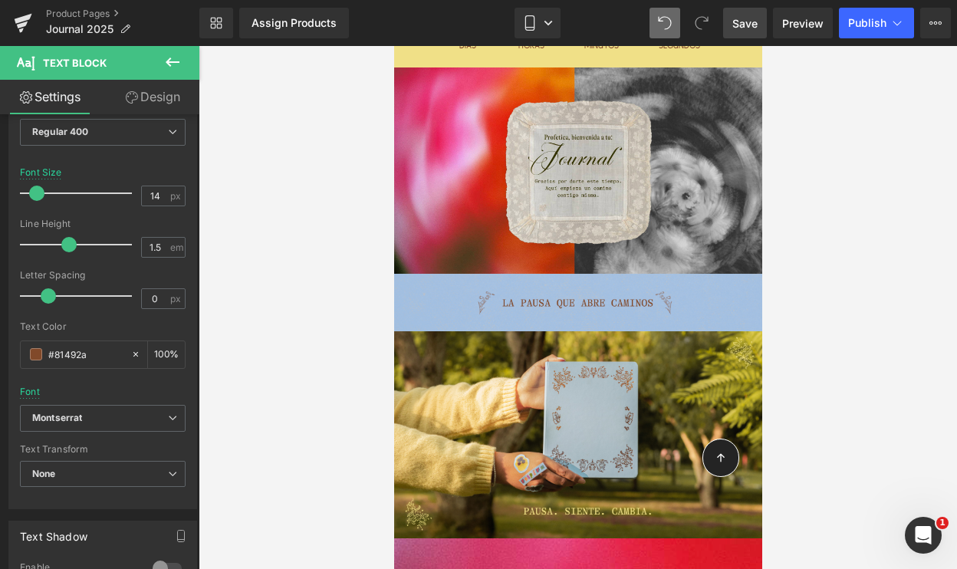
scroll to position [0, 0]
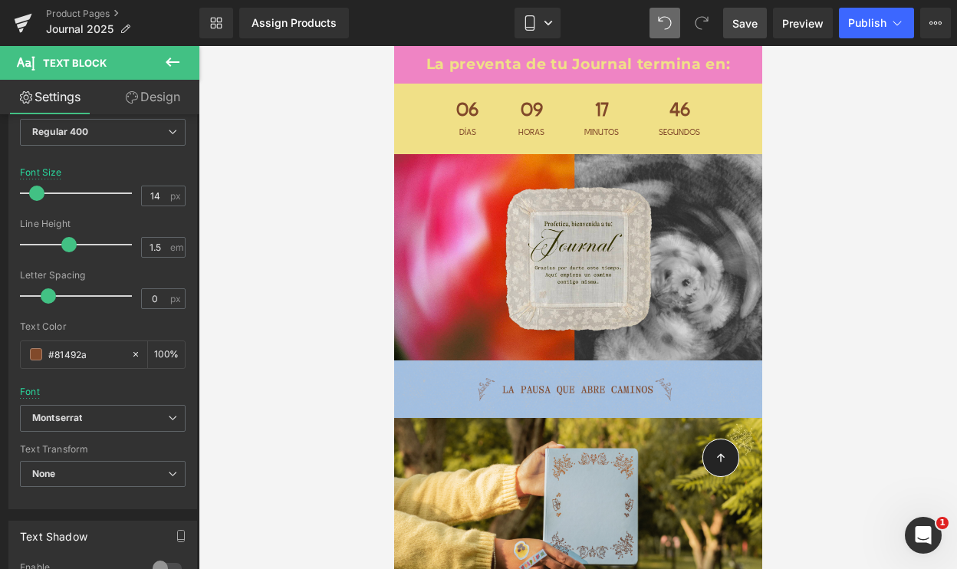
click at [750, 21] on span "Save" at bounding box center [745, 23] width 25 height 16
click at [539, 23] on link "Mobile" at bounding box center [538, 23] width 46 height 31
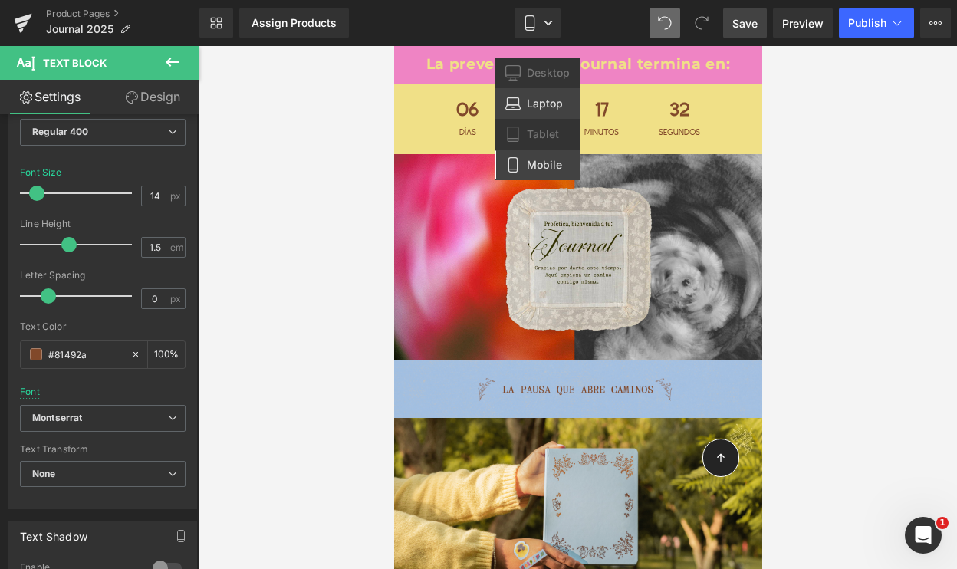
click at [542, 108] on span "Laptop" at bounding box center [545, 104] width 36 height 14
type input "13"
type input "100"
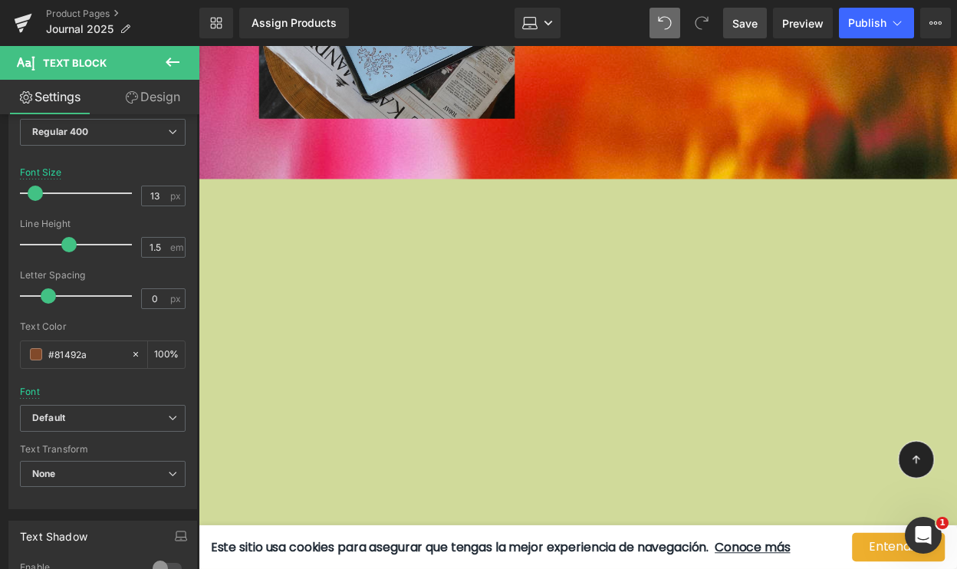
scroll to position [6000, 0]
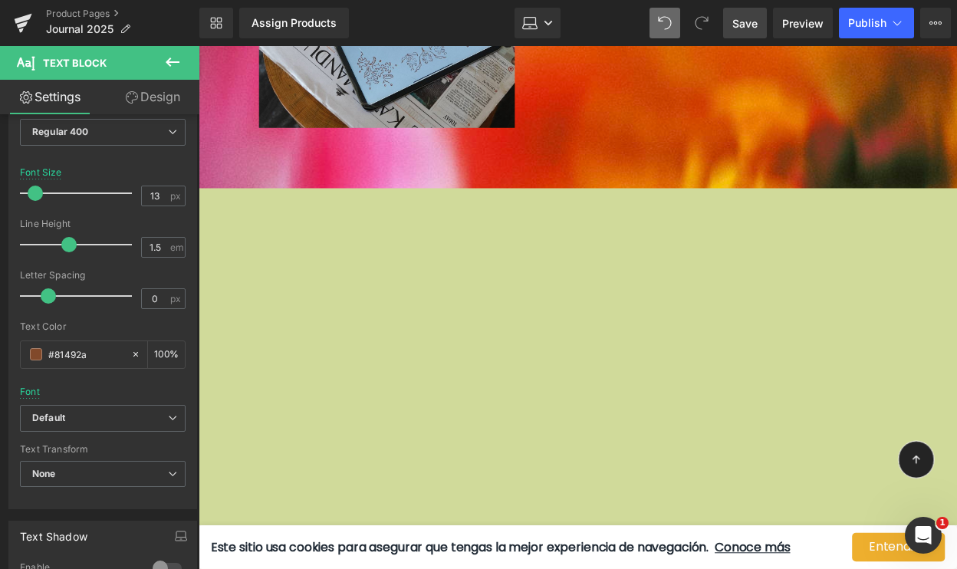
click at [175, 59] on icon at bounding box center [172, 62] width 18 height 18
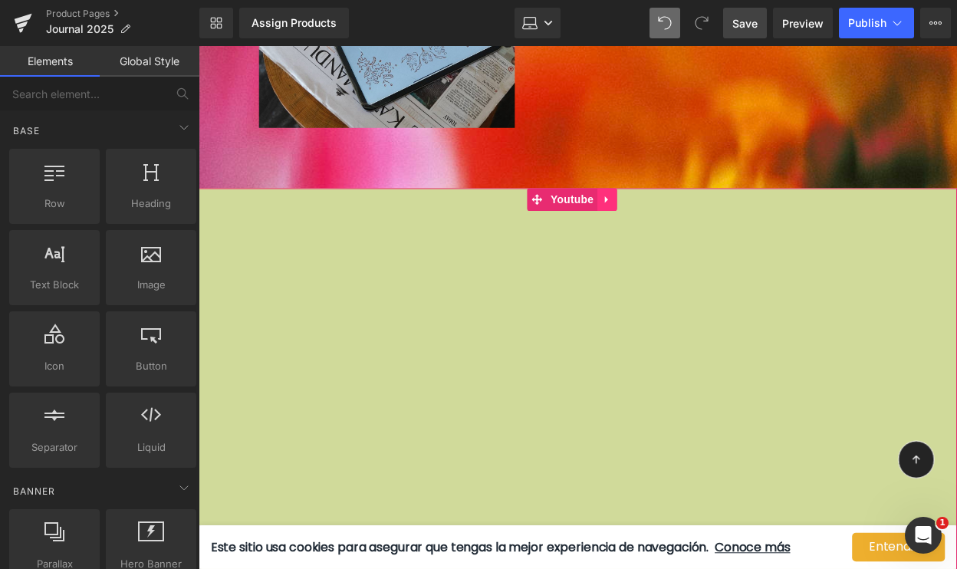
click at [620, 190] on link at bounding box center [615, 201] width 20 height 23
click at [625, 196] on icon at bounding box center [624, 201] width 11 height 11
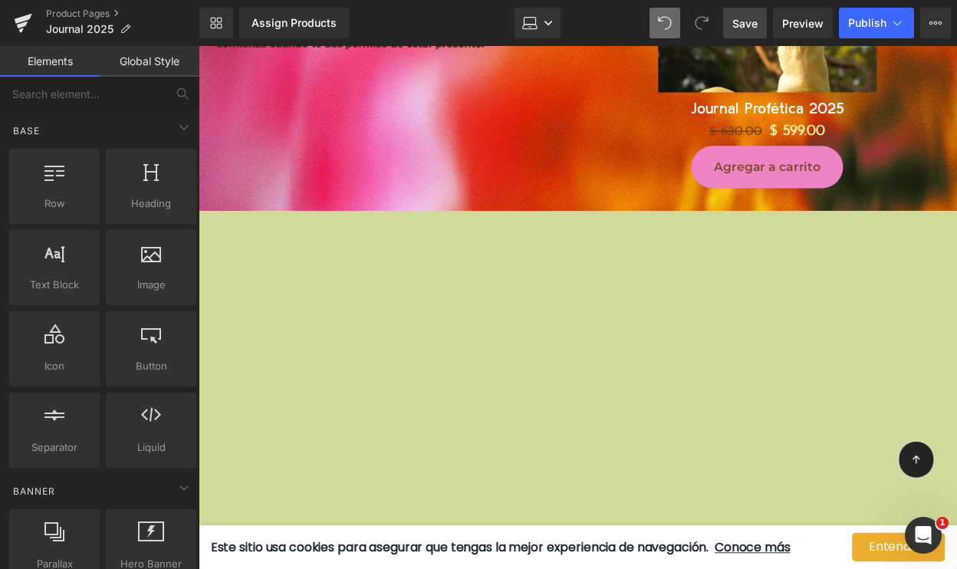
scroll to position [1372, 0]
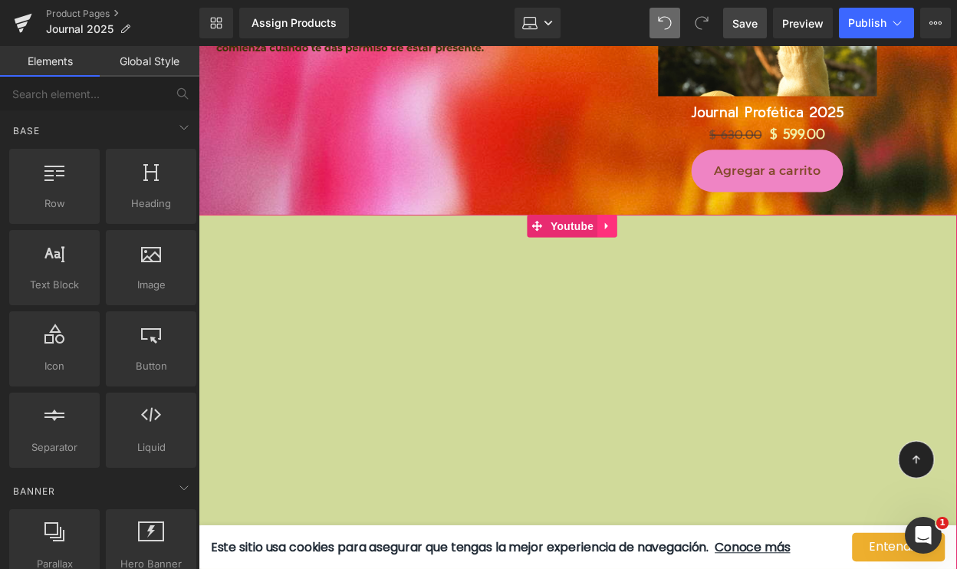
click at [617, 224] on icon at bounding box center [614, 230] width 11 height 12
click at [624, 224] on icon at bounding box center [624, 229] width 11 height 11
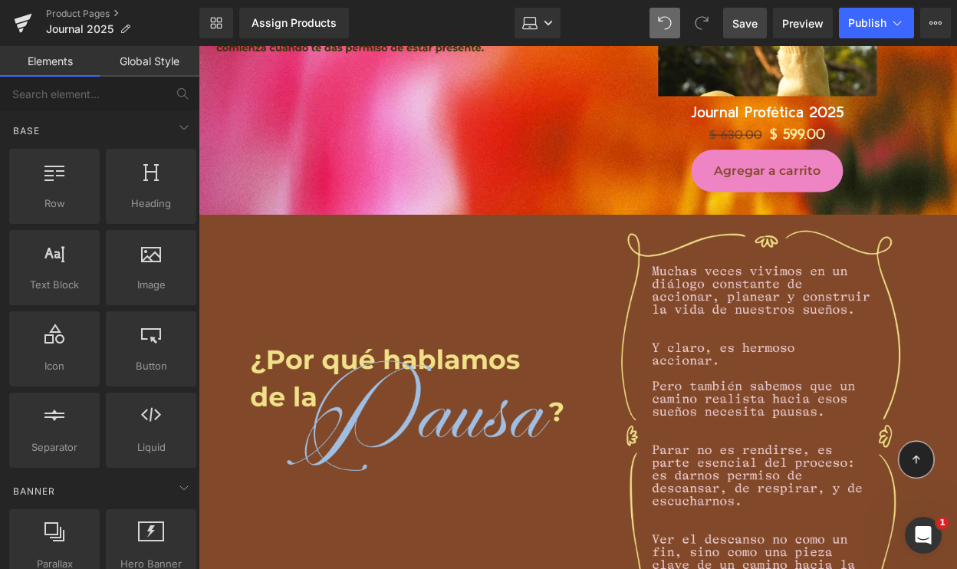
click at [756, 18] on span "Save" at bounding box center [745, 23] width 25 height 16
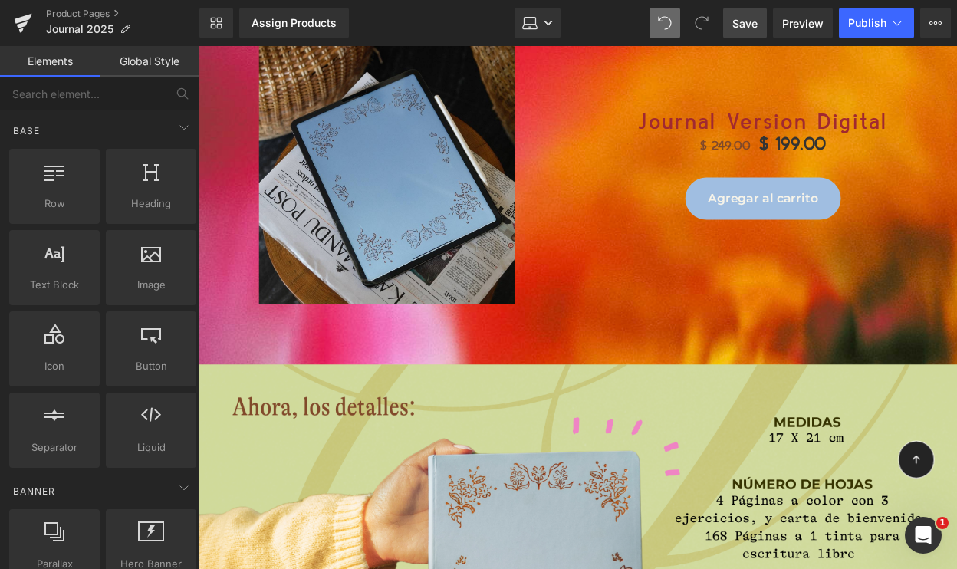
scroll to position [5384, 0]
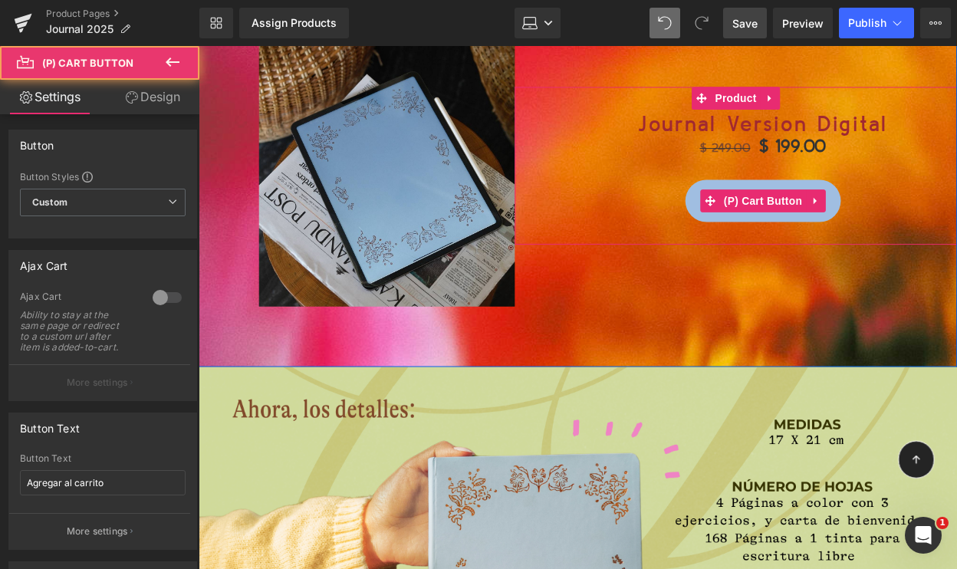
click at [769, 182] on div "Agregar al carrito (P) Cart Button" at bounding box center [772, 203] width 379 height 43
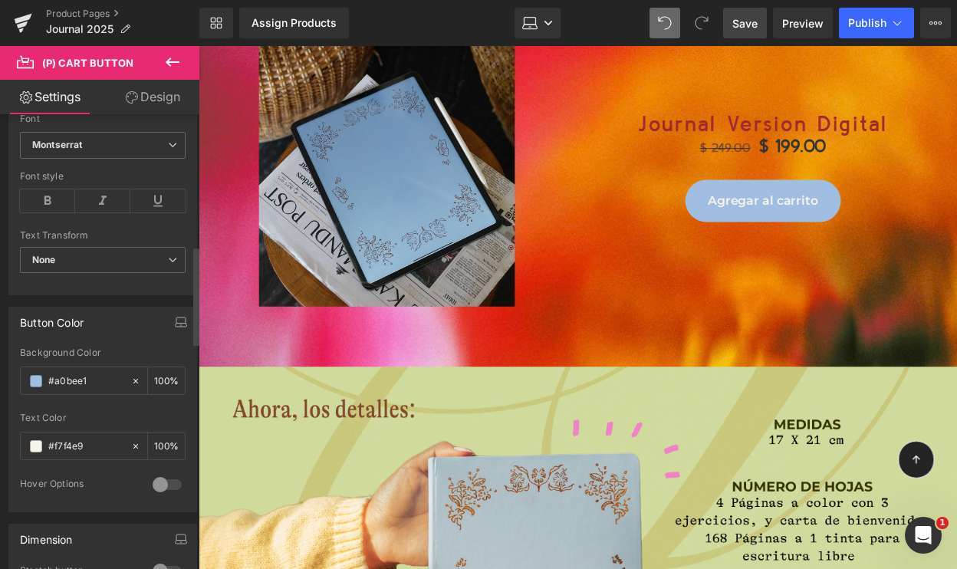
scroll to position [624, 0]
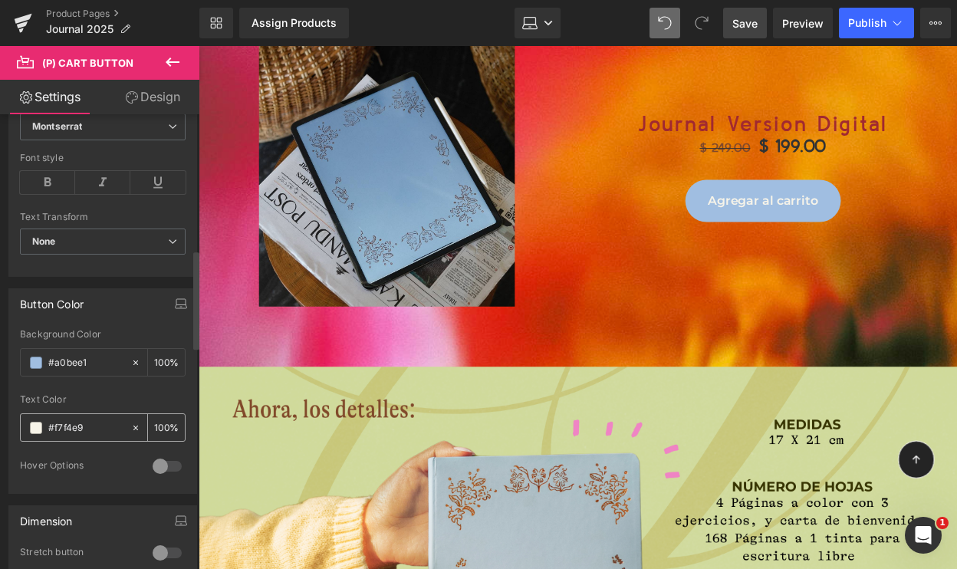
click at [62, 422] on input "#f7f4e9" at bounding box center [85, 428] width 75 height 17
type input "##A0BEE1"
type input "0"
click at [56, 430] on input "##A0BEE1" at bounding box center [85, 428] width 75 height 17
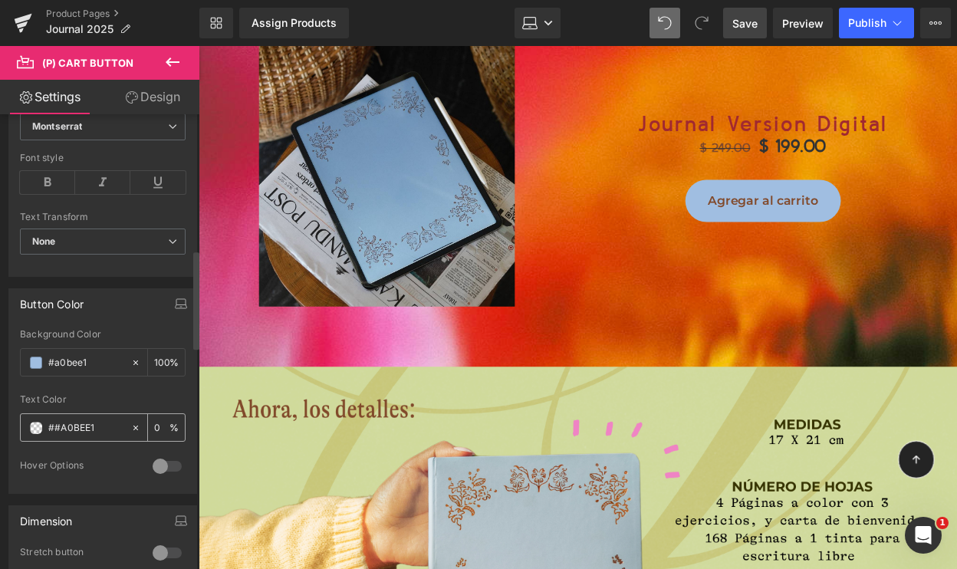
type input "#A0BEE1"
type input "100"
click at [72, 434] on input "#A0BEE1" at bounding box center [85, 428] width 75 height 17
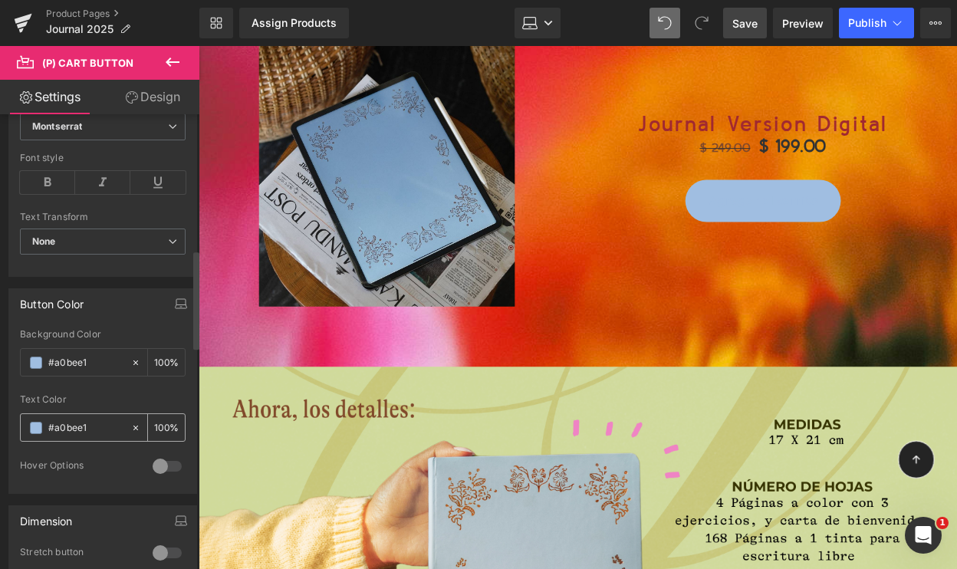
click at [59, 430] on input "#a0bee1" at bounding box center [85, 428] width 75 height 17
paste input "81492A"
type input "#81492a"
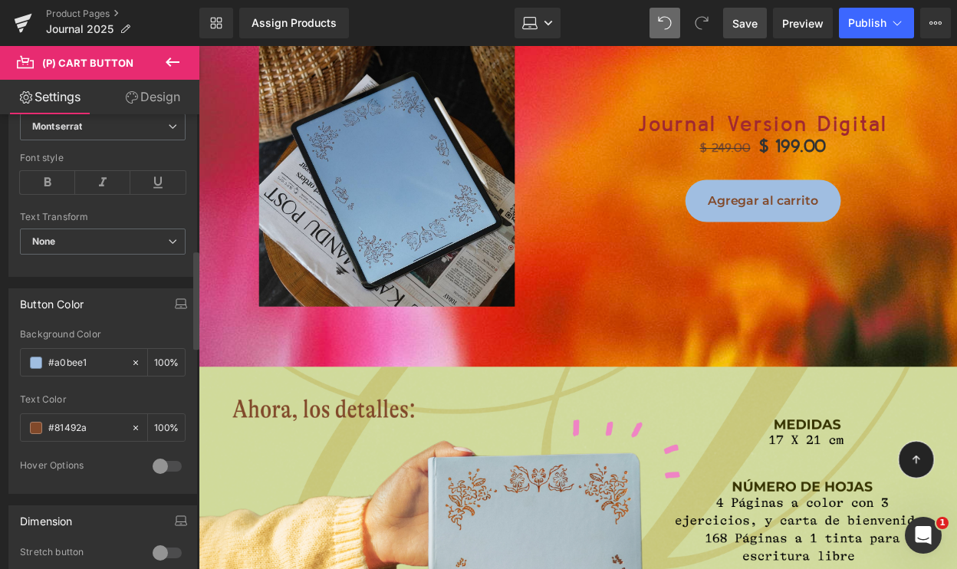
click at [100, 400] on div "Text Color" at bounding box center [103, 399] width 166 height 11
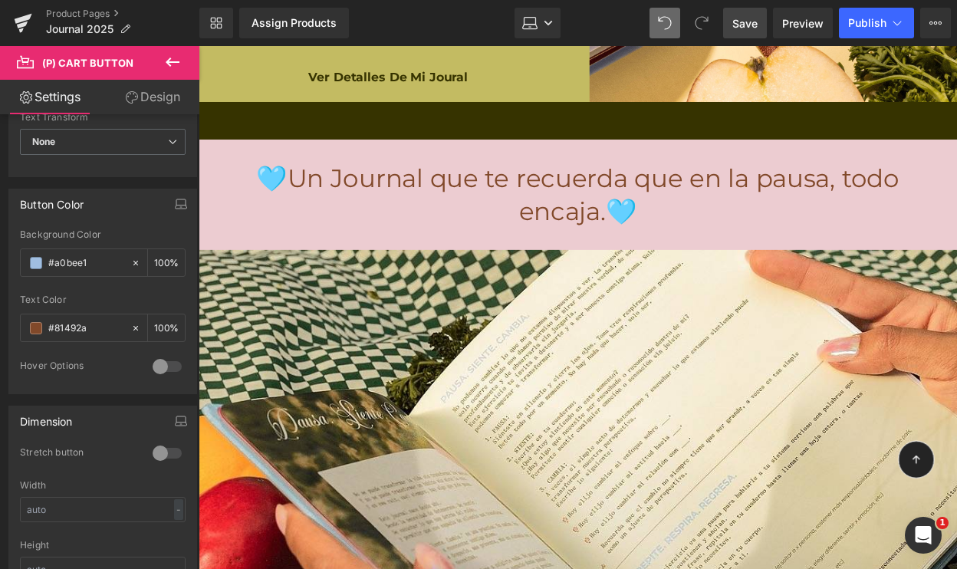
scroll to position [8800, 0]
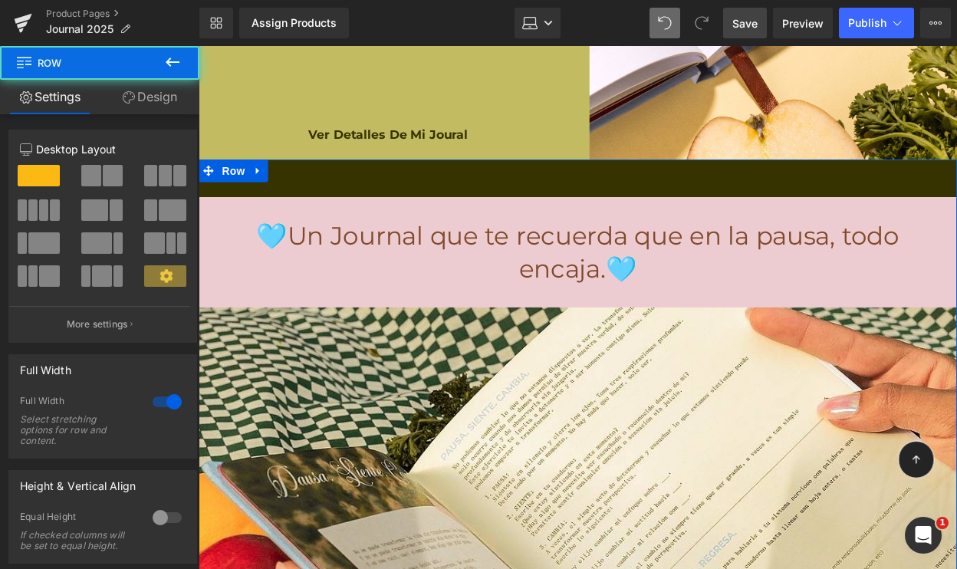
click at [535, 161] on div "🩵Un Journal que te recuerda que en la pausa, todo encaja.🩵 Heading Image Row Ro…" at bounding box center [584, 524] width 771 height 726
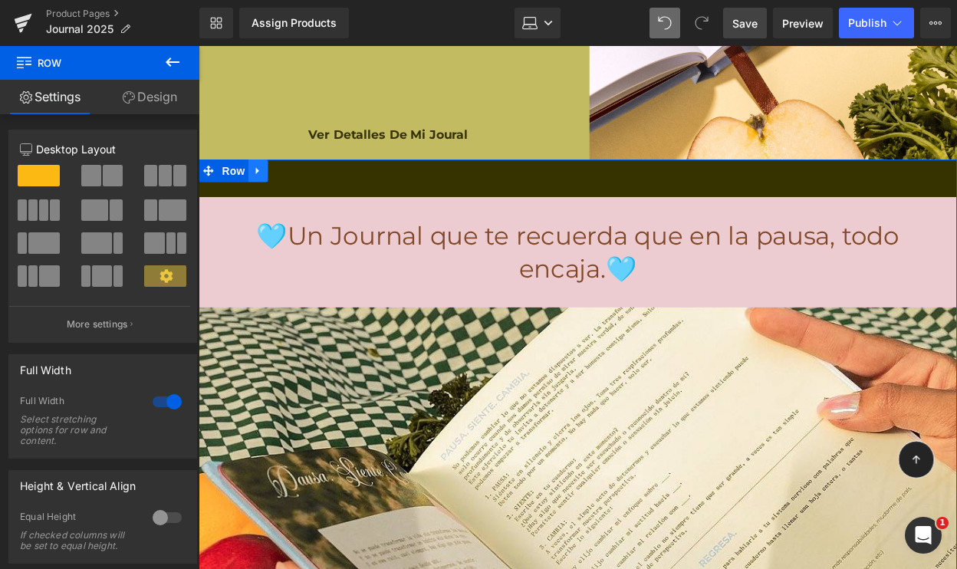
click at [258, 167] on icon at bounding box center [259, 173] width 11 height 12
click at [168, 89] on link "Design" at bounding box center [150, 97] width 100 height 35
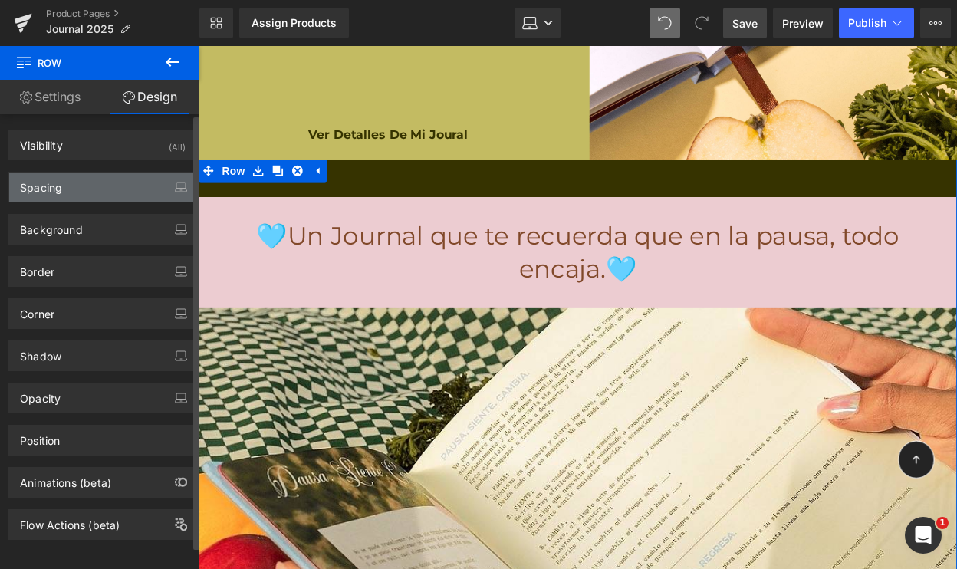
click at [92, 184] on div "Spacing" at bounding box center [102, 187] width 187 height 29
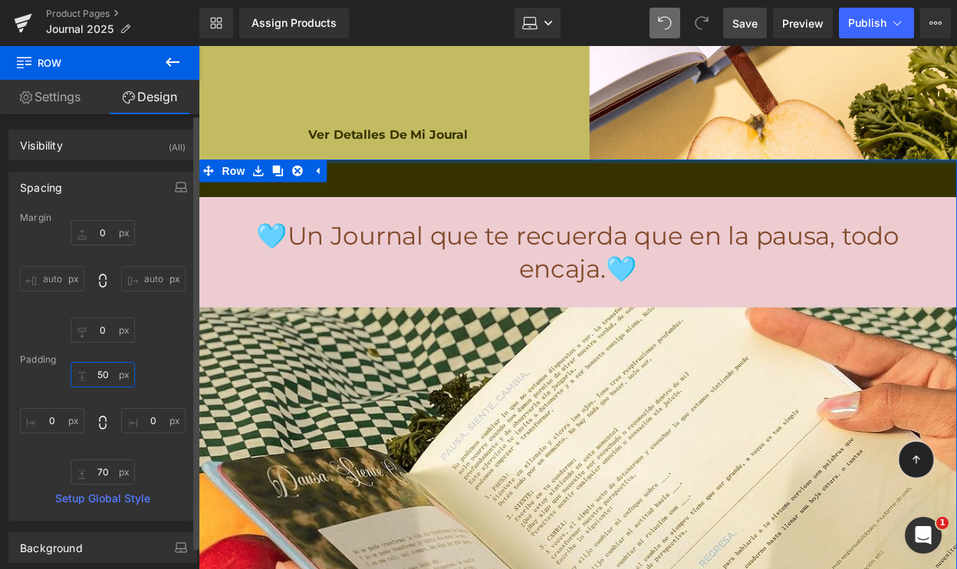
click at [97, 374] on input "50" at bounding box center [103, 374] width 64 height 25
type input "0"
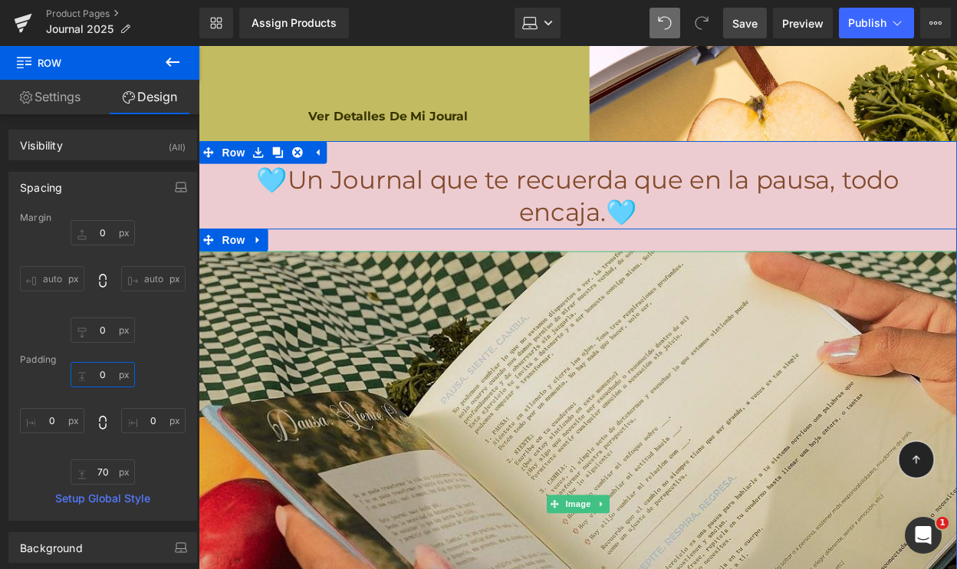
scroll to position [8820, 0]
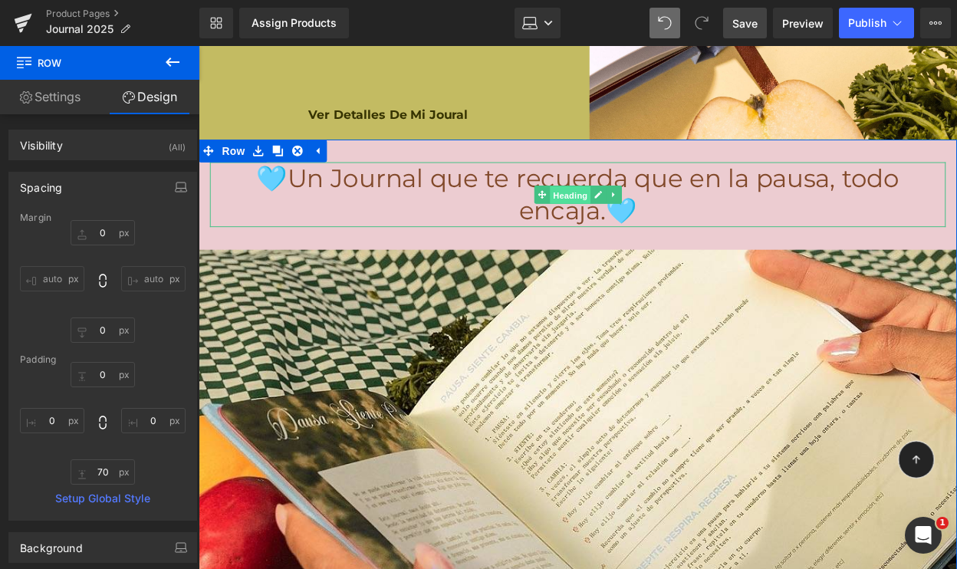
click at [582, 189] on span "Heading" at bounding box center [575, 198] width 41 height 18
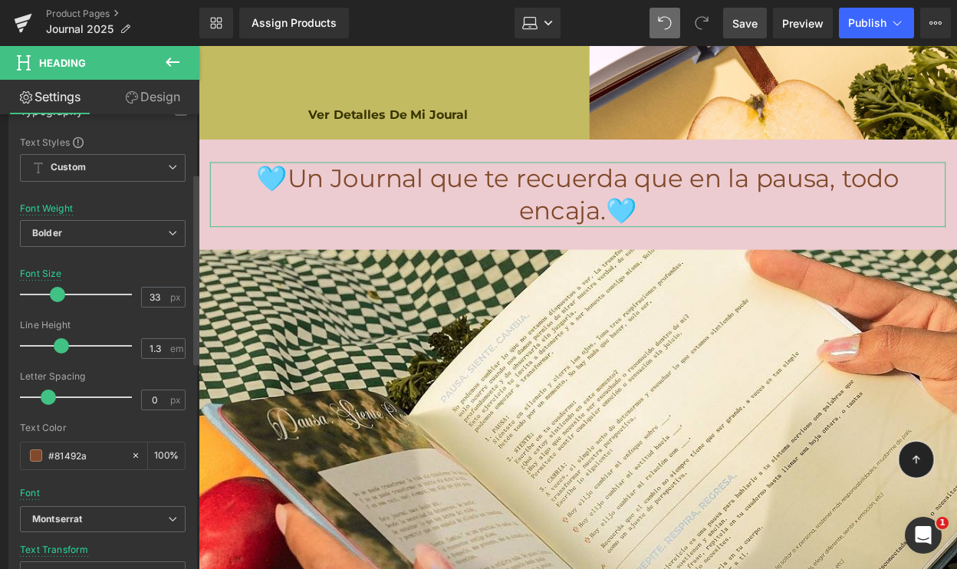
scroll to position [140, 0]
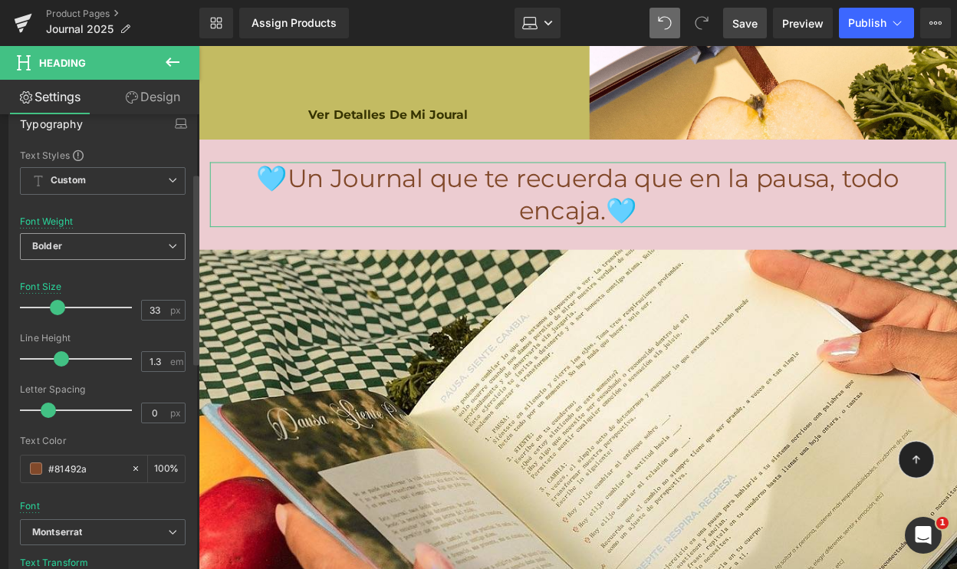
click at [83, 242] on span "Bolder" at bounding box center [103, 246] width 166 height 27
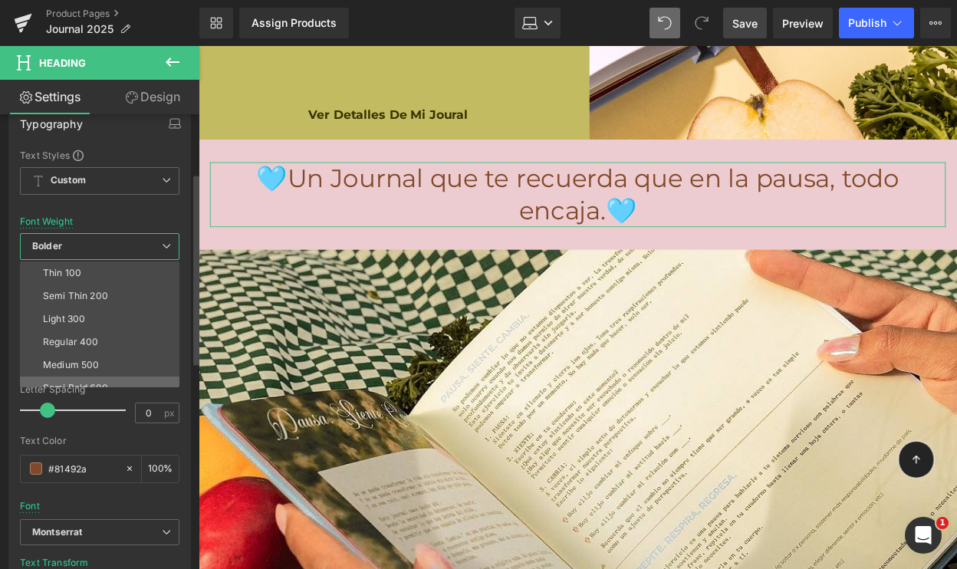
scroll to position [20, 0]
click at [64, 371] on div "Semi Bold 600" at bounding box center [75, 368] width 65 height 11
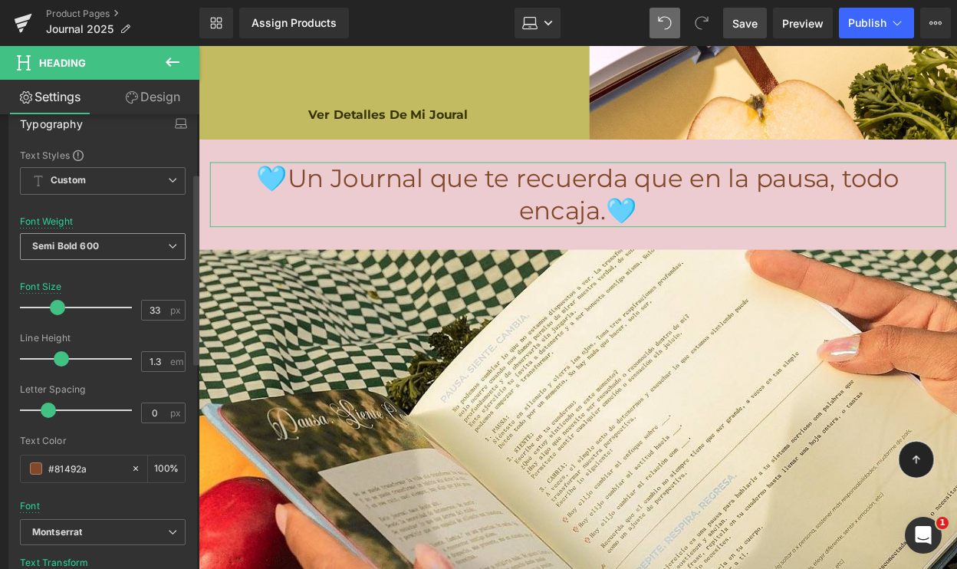
click at [87, 246] on b "Semi Bold 600" at bounding box center [65, 246] width 67 height 12
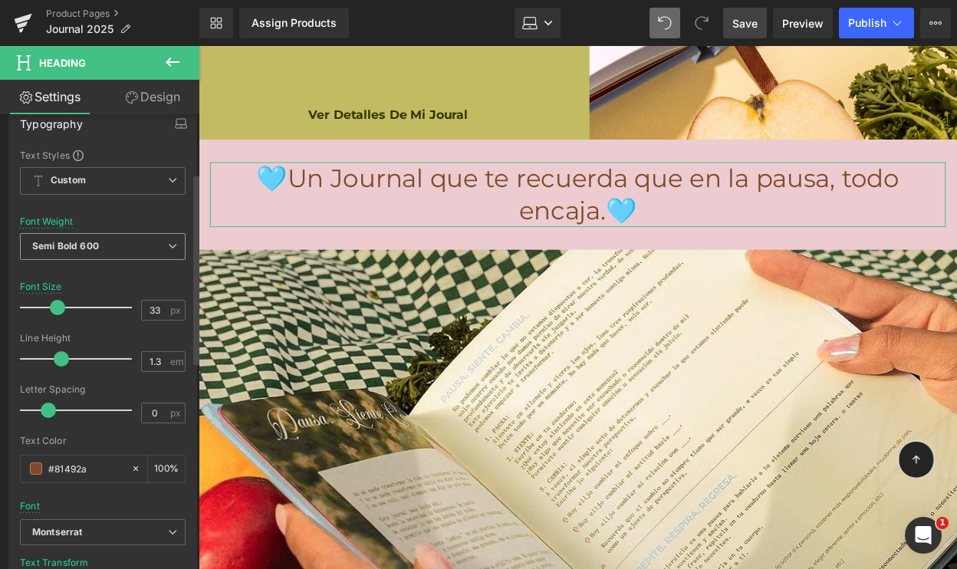
click at [102, 243] on span "Semi Bold 600" at bounding box center [103, 246] width 166 height 27
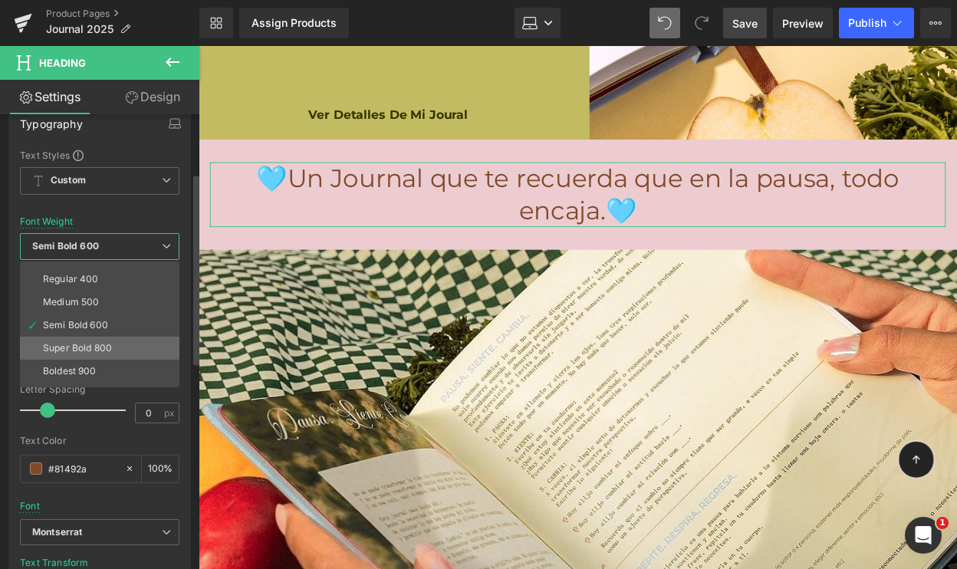
scroll to position [64, 0]
click at [82, 348] on div "Super Bold 800" at bounding box center [77, 346] width 69 height 11
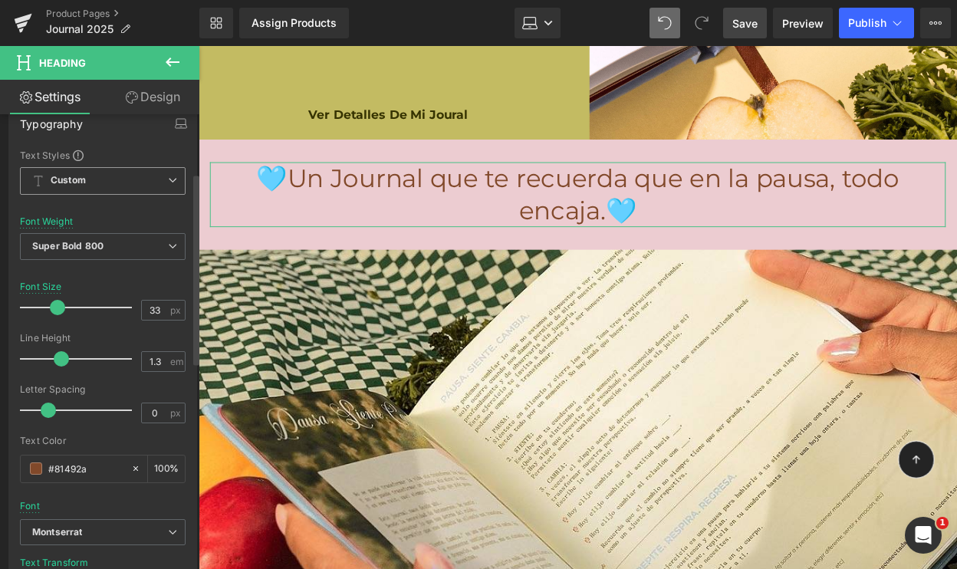
click at [130, 172] on span "Custom Setup Global Style" at bounding box center [103, 181] width 166 height 28
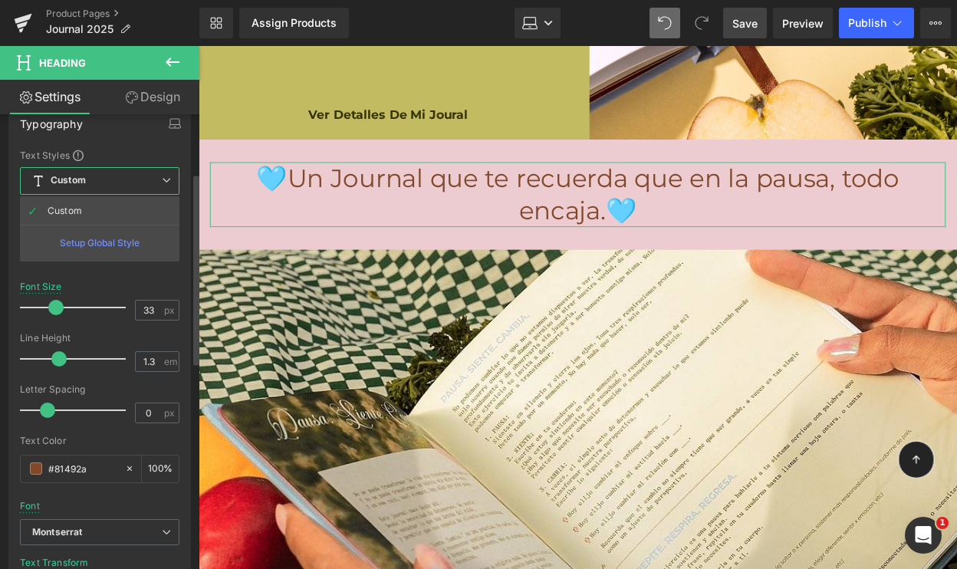
click at [137, 147] on div "Typography Text Styles Custom Custom Setup Global Style Custom Setup Global Sty…" at bounding box center [99, 366] width 183 height 516
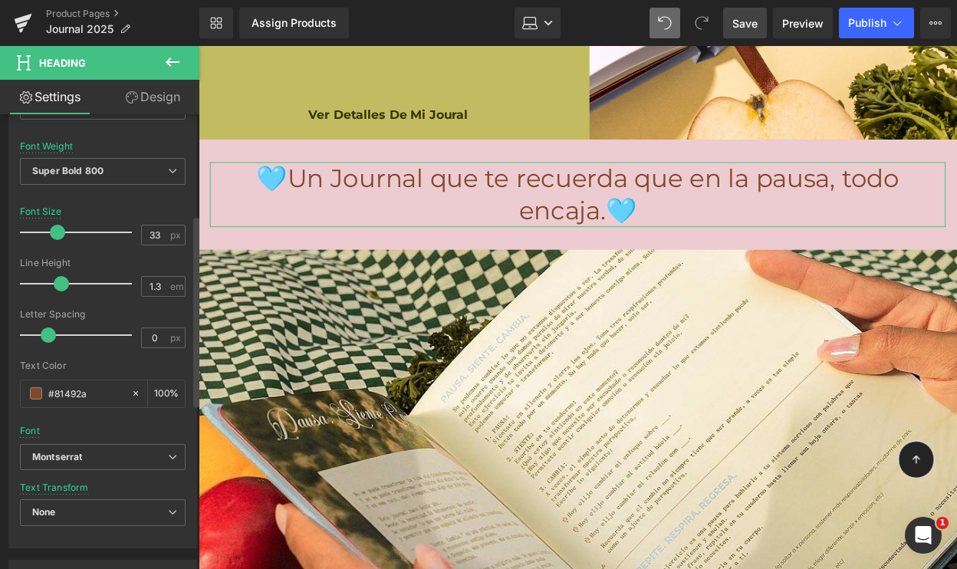
scroll to position [239, 0]
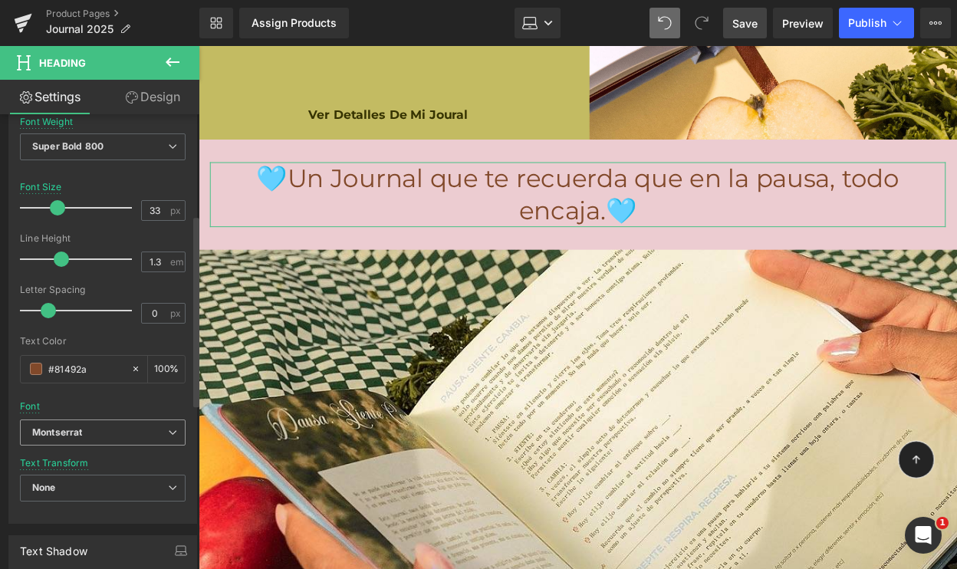
click at [101, 435] on b "Montserrat" at bounding box center [100, 433] width 136 height 13
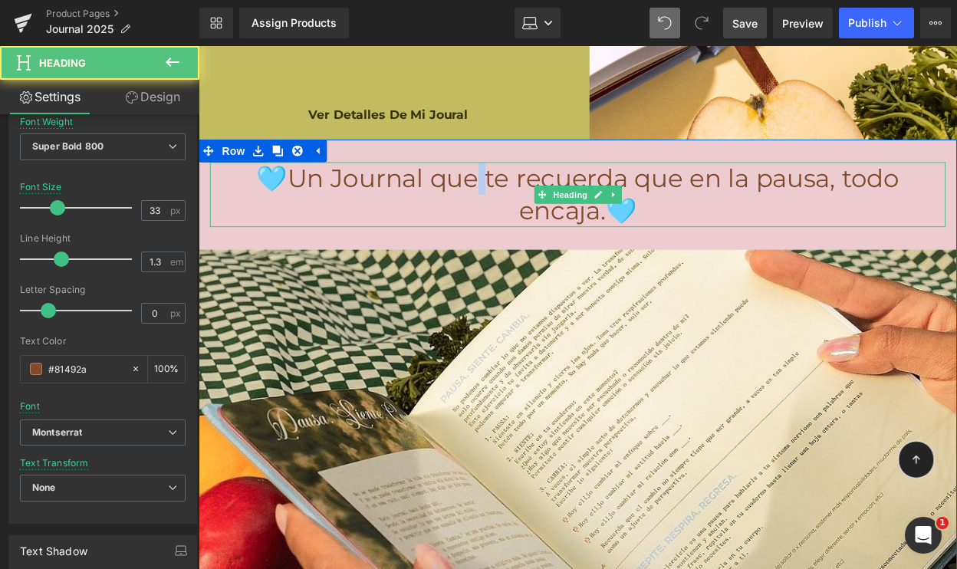
click at [423, 165] on span "🩵Un Journal que te recuerda que en la pausa, todo encaja.🩵" at bounding box center [585, 197] width 654 height 64
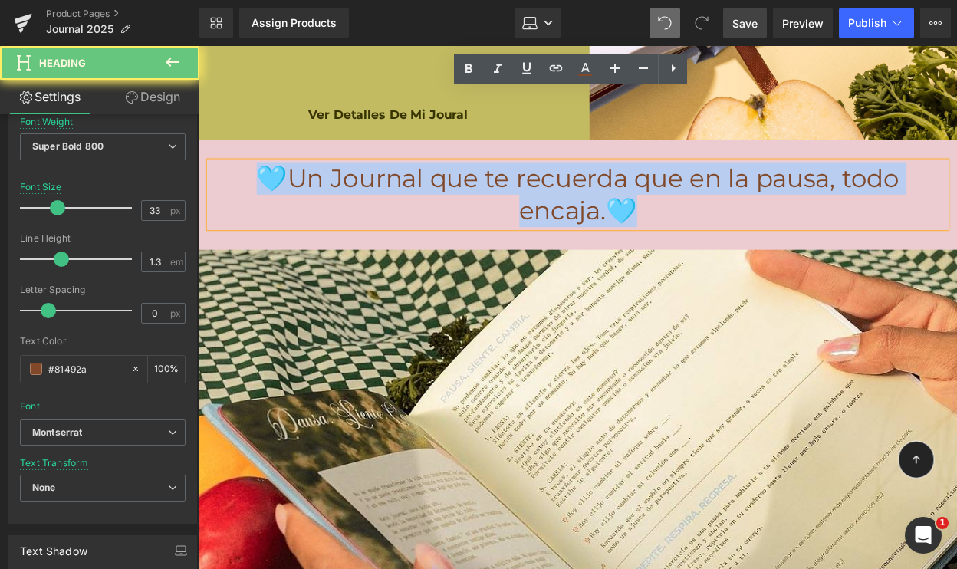
click at [423, 165] on span "🩵Un Journal que te recuerda que en la pausa, todo encaja.🩵" at bounding box center [585, 197] width 654 height 64
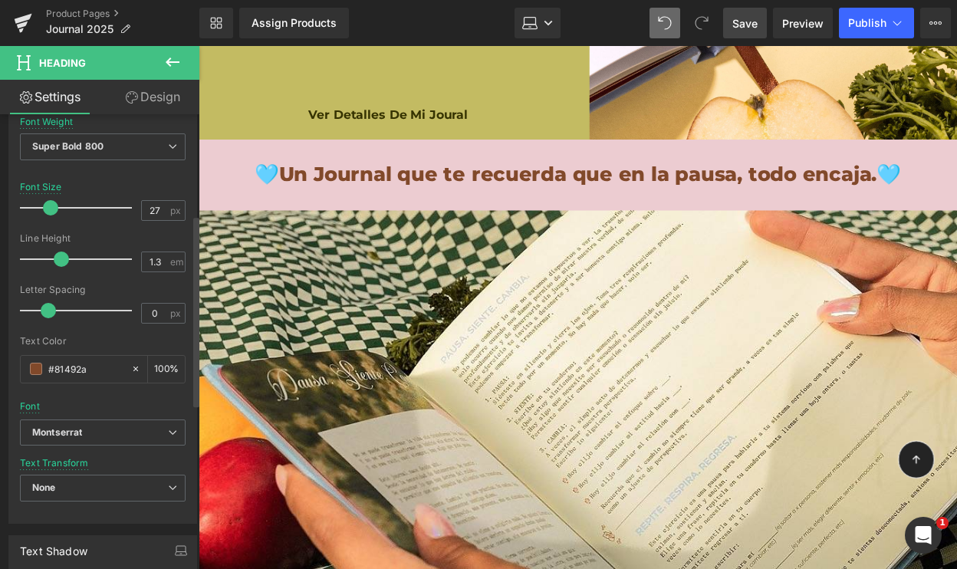
type input "28"
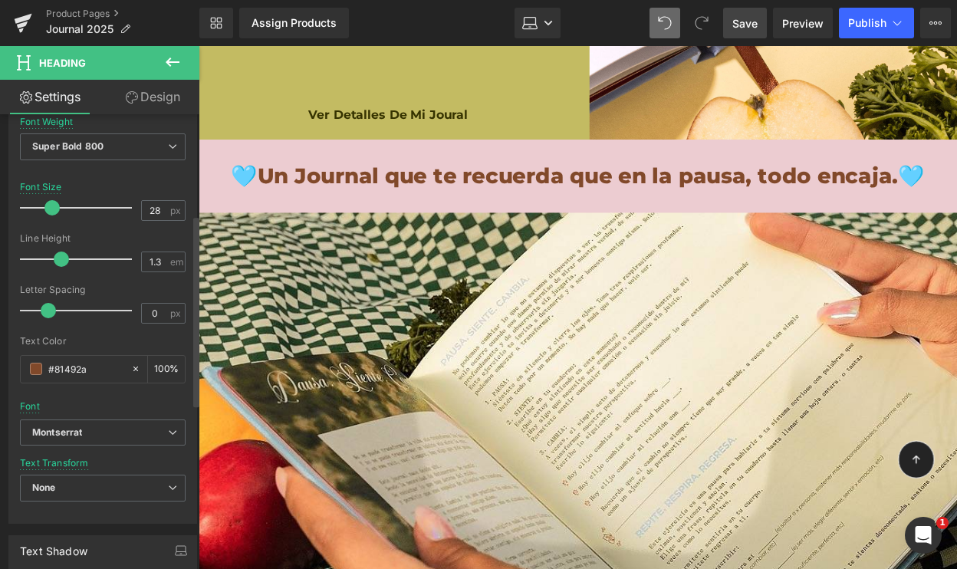
click at [47, 206] on span at bounding box center [51, 207] width 15 height 15
click at [743, 23] on span "Save" at bounding box center [745, 23] width 25 height 16
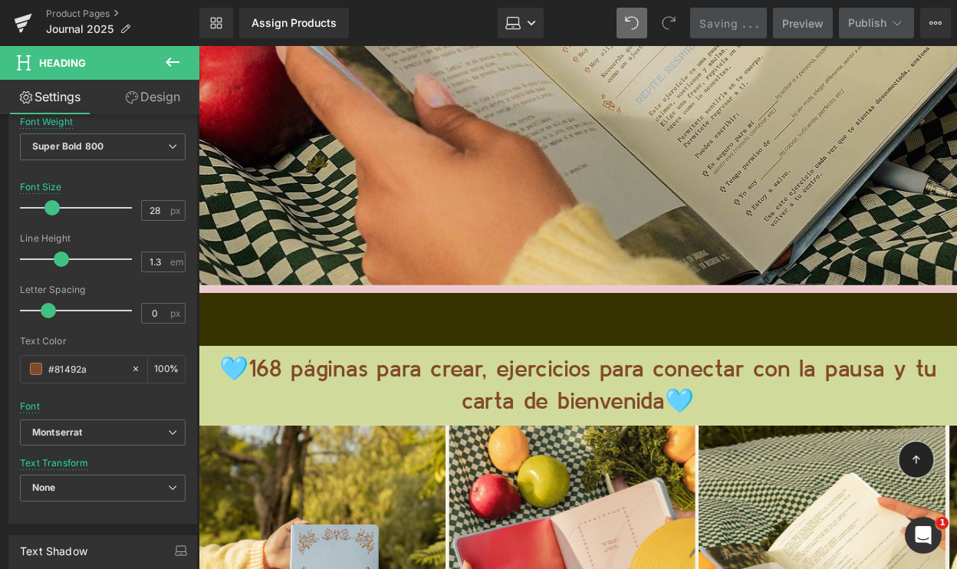
scroll to position [9263, 0]
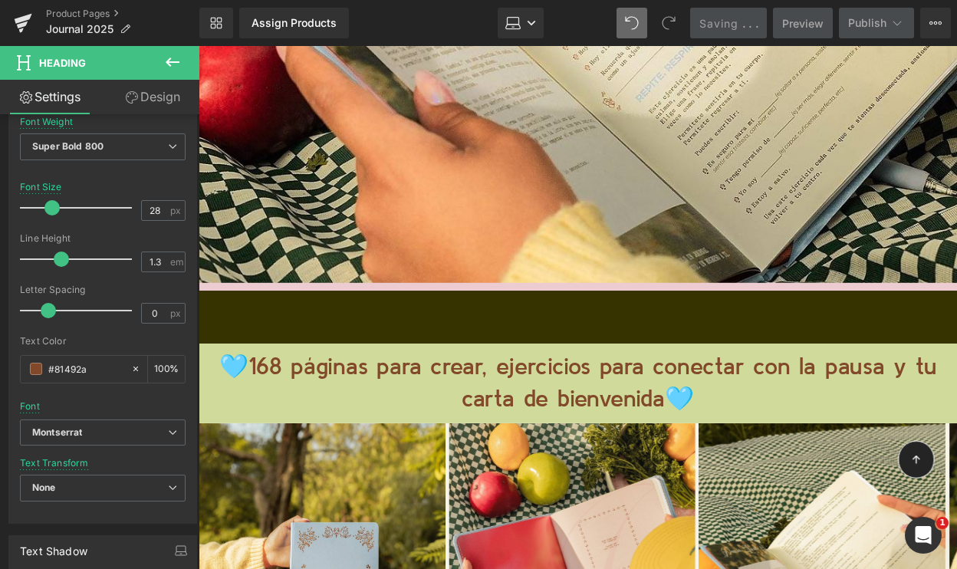
click at [558, 259] on div "🩵Un Journal que te recuerda que en la pausa, todo encaja.🩵 Heading Image Row Ro…" at bounding box center [584, 23] width 771 height 649
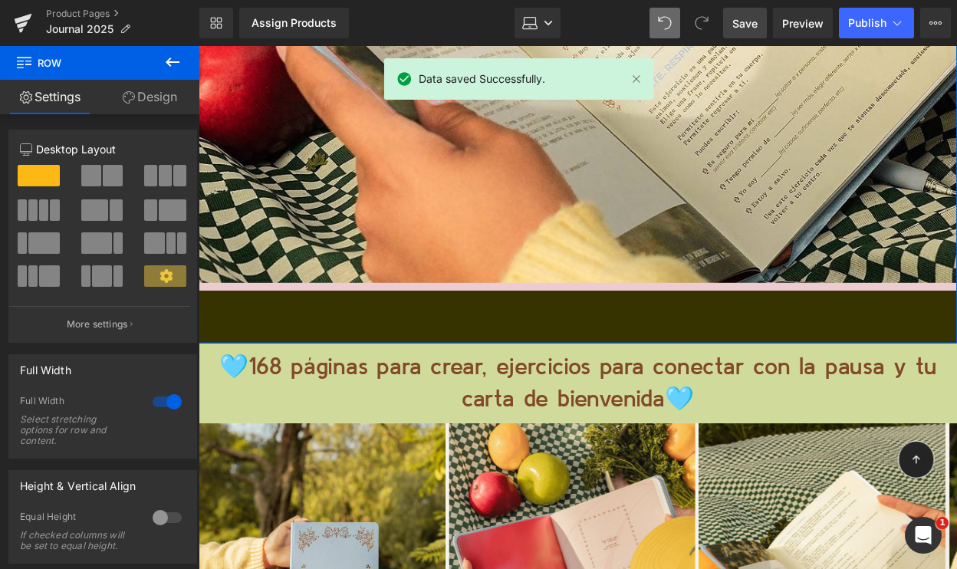
click at [156, 99] on link "Design" at bounding box center [150, 97] width 100 height 35
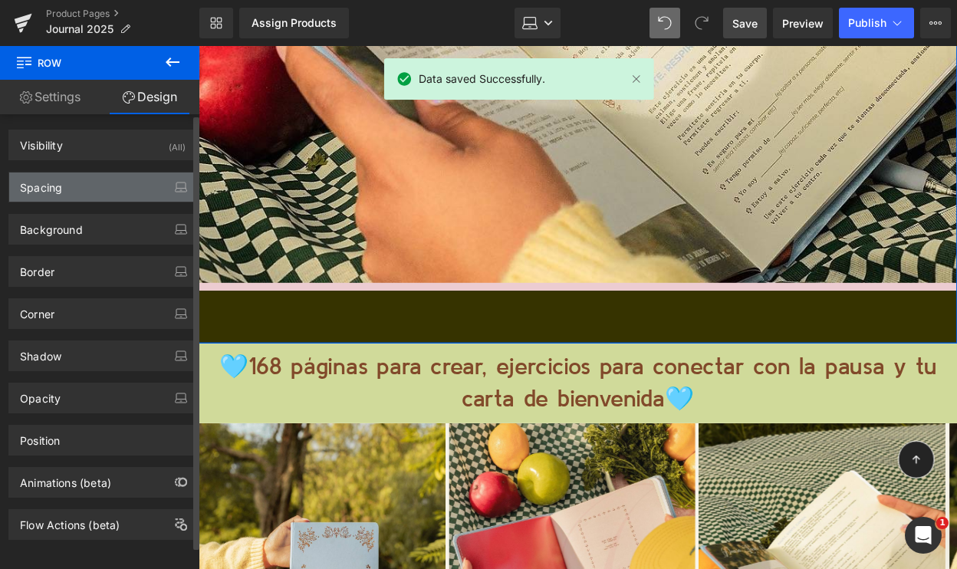
click at [140, 183] on div "Spacing" at bounding box center [102, 187] width 187 height 29
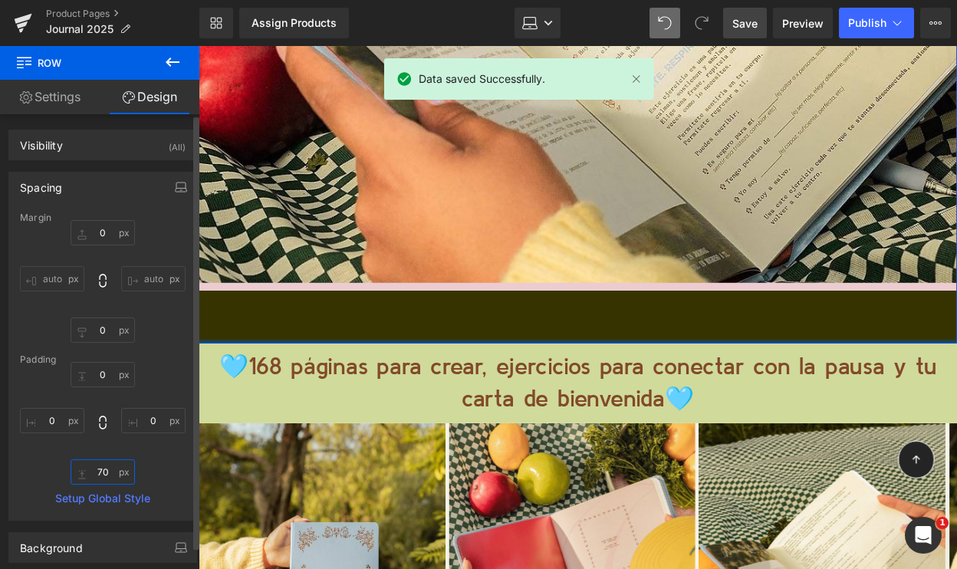
click at [104, 473] on input "70" at bounding box center [103, 472] width 64 height 25
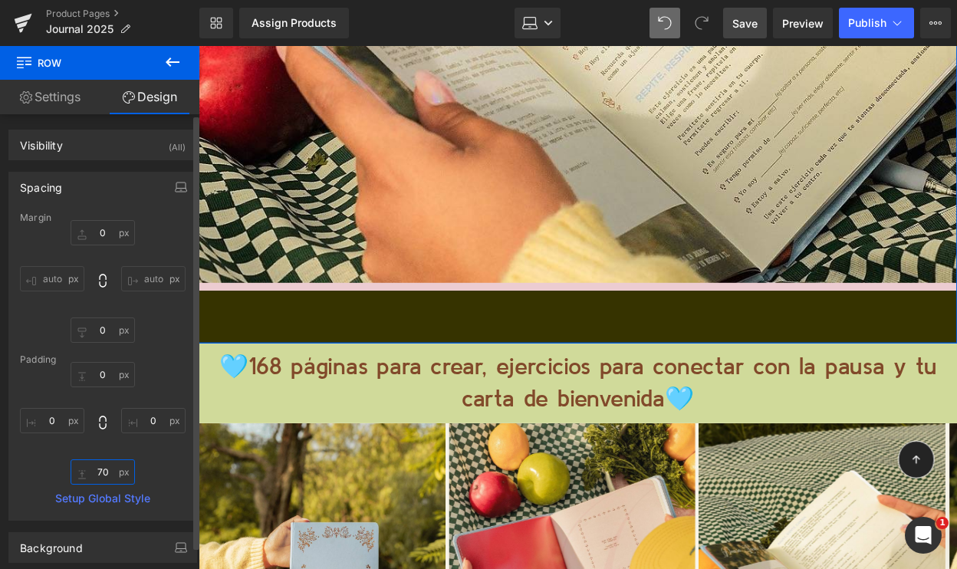
type input "0"
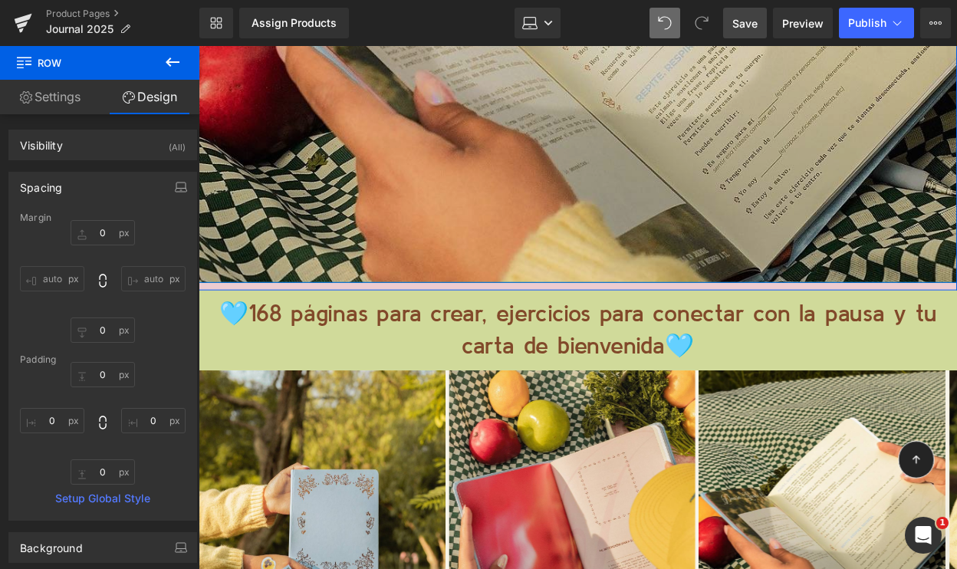
click at [457, 160] on img at bounding box center [584, 30] width 771 height 514
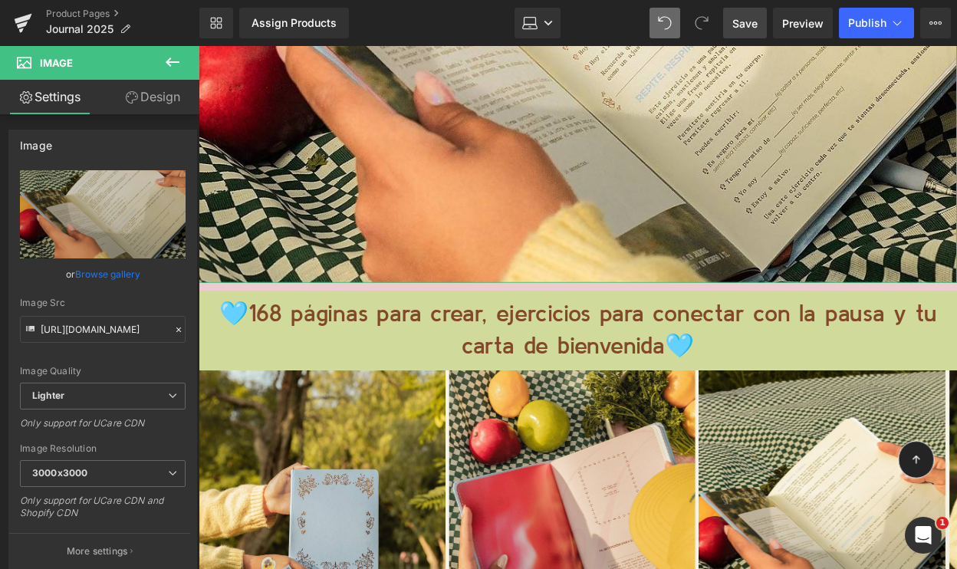
click at [169, 93] on link "Design" at bounding box center [153, 97] width 100 height 35
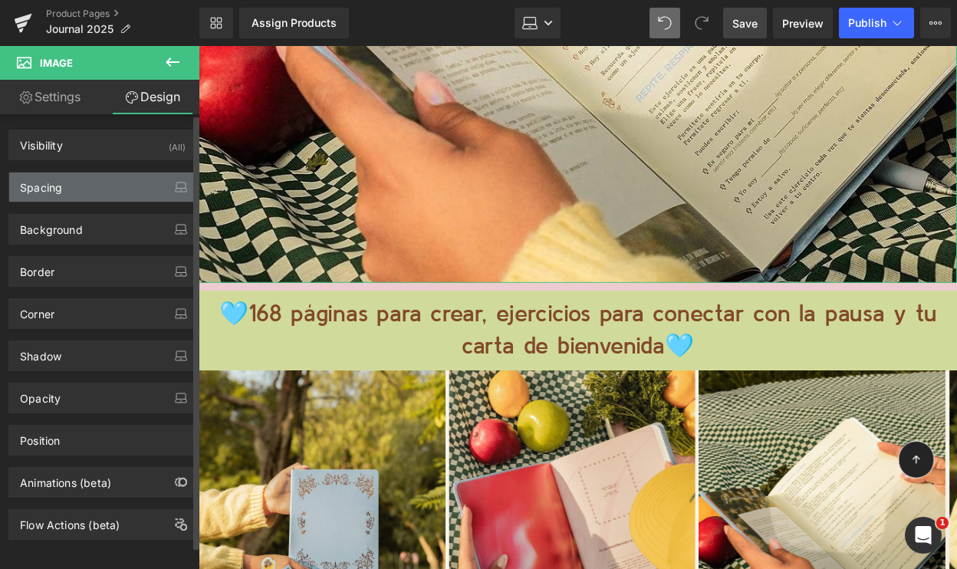
click at [102, 185] on div "Spacing" at bounding box center [102, 187] width 187 height 29
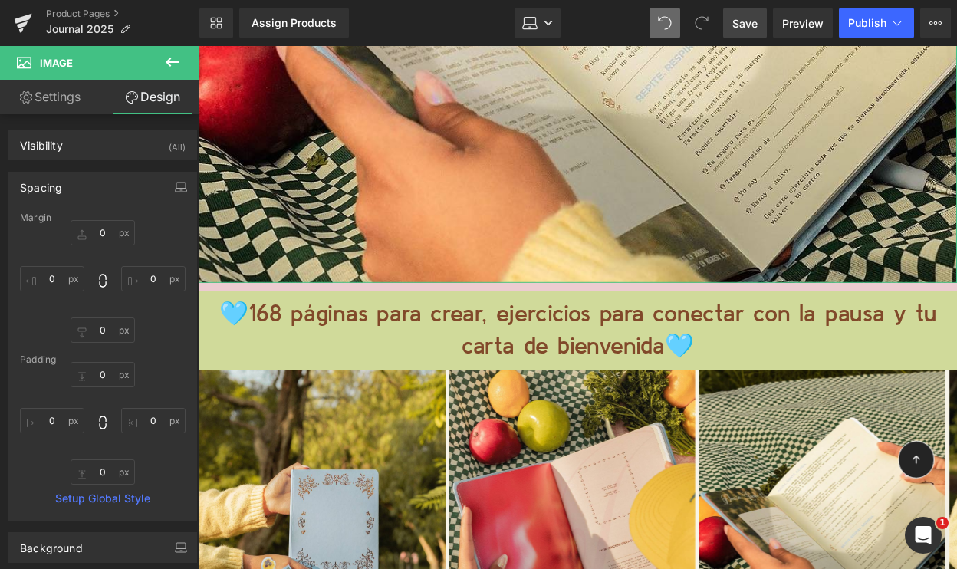
click at [58, 100] on link "Settings" at bounding box center [50, 97] width 100 height 35
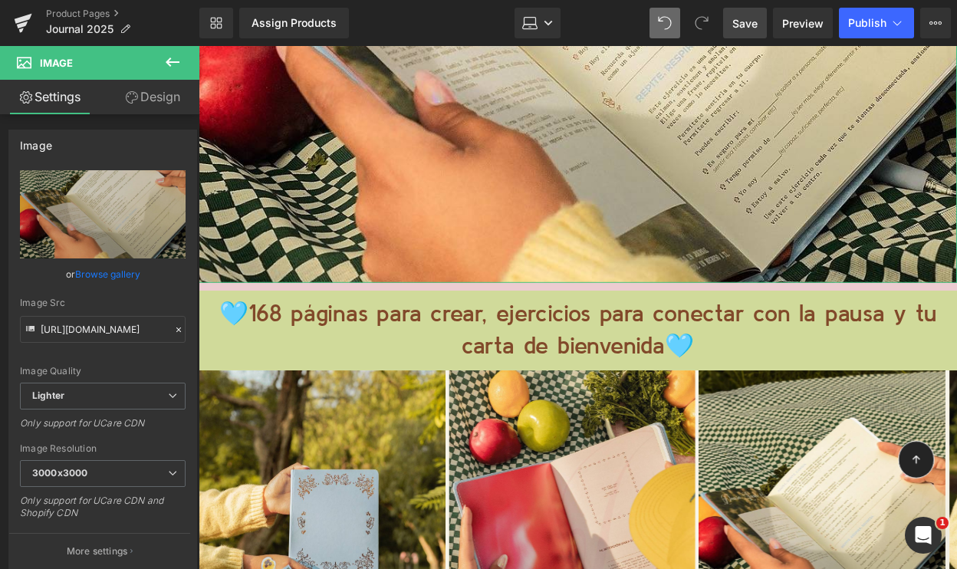
click at [145, 104] on link "Design" at bounding box center [153, 97] width 100 height 35
type input "0"
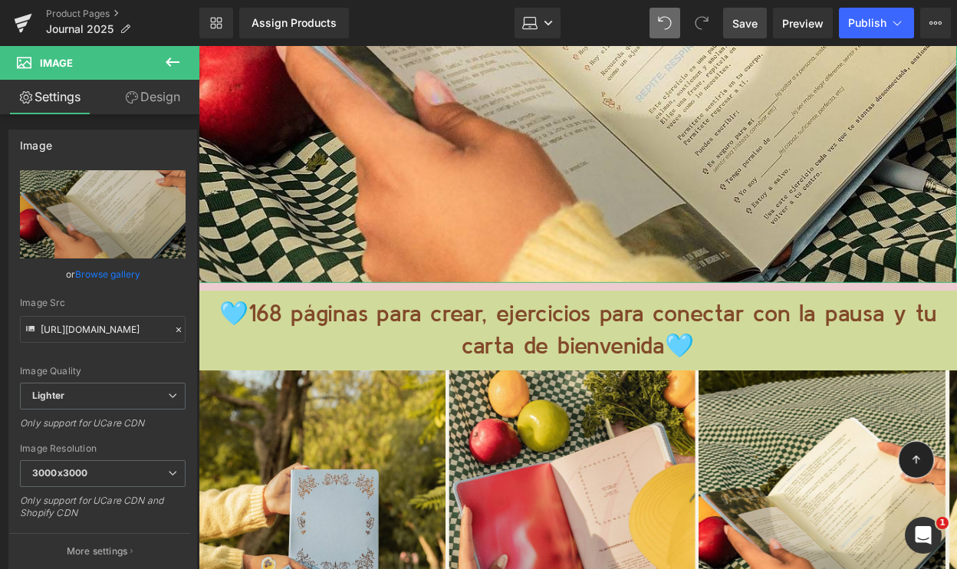
type input "0"
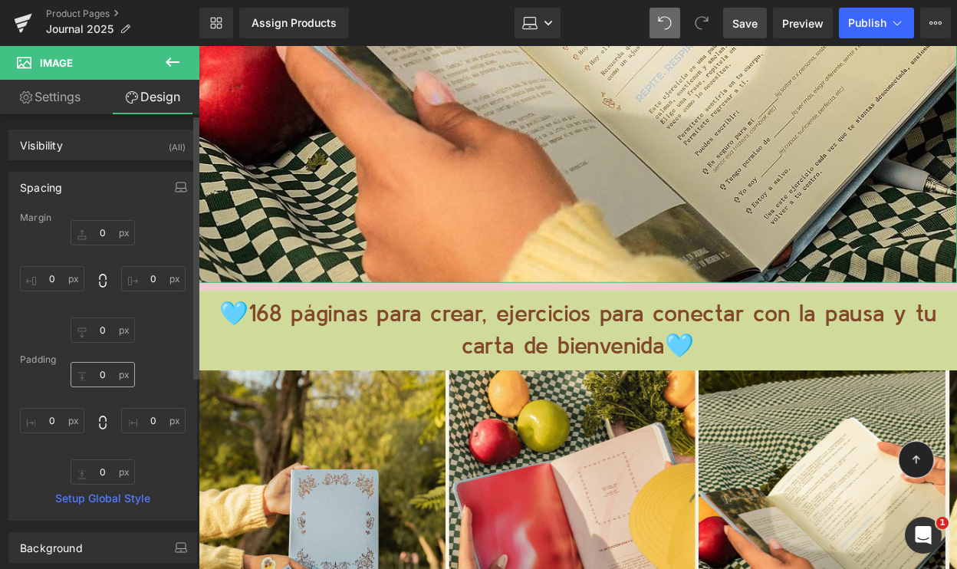
scroll to position [105, 0]
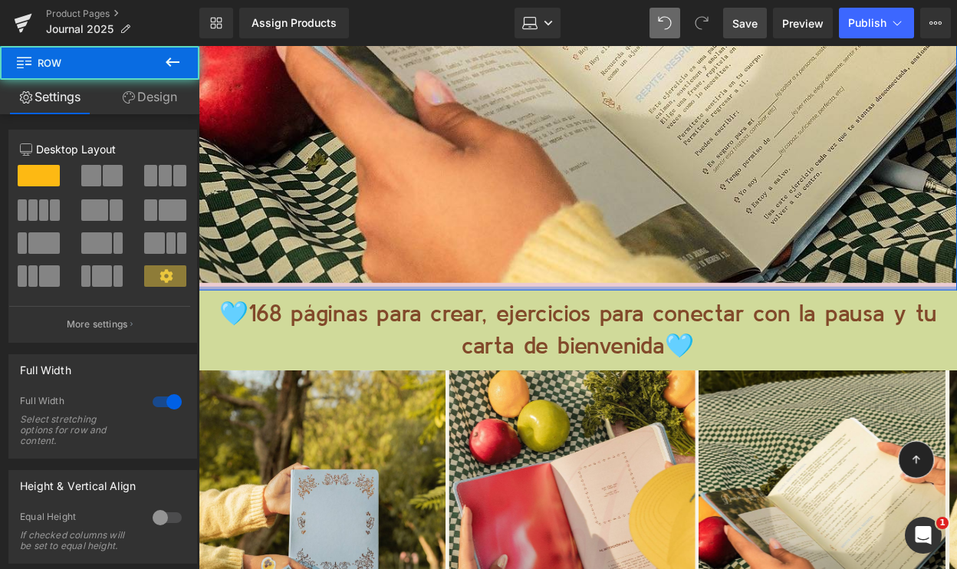
click at [525, 291] on div at bounding box center [584, 293] width 771 height 4
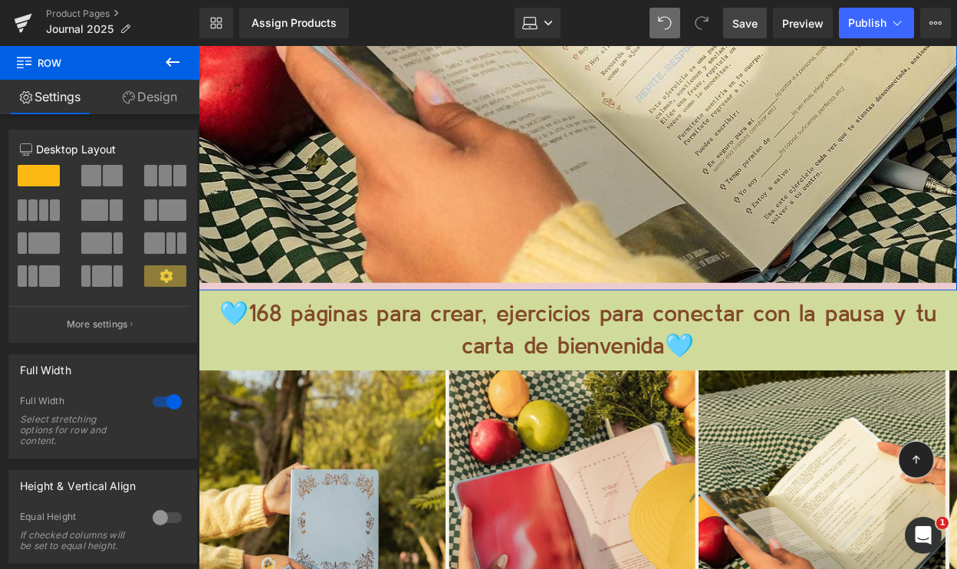
click at [147, 93] on link "Design" at bounding box center [150, 97] width 100 height 35
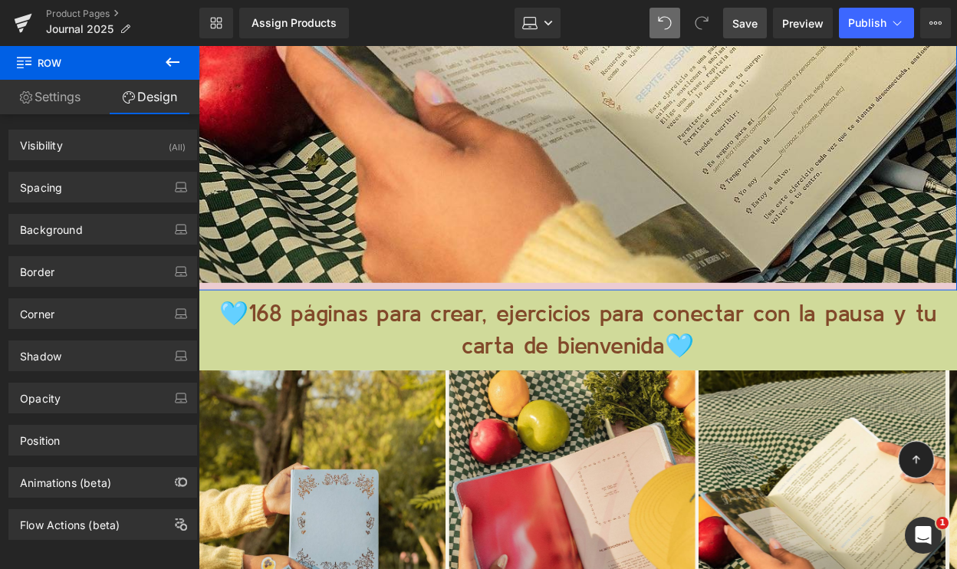
type input "0"
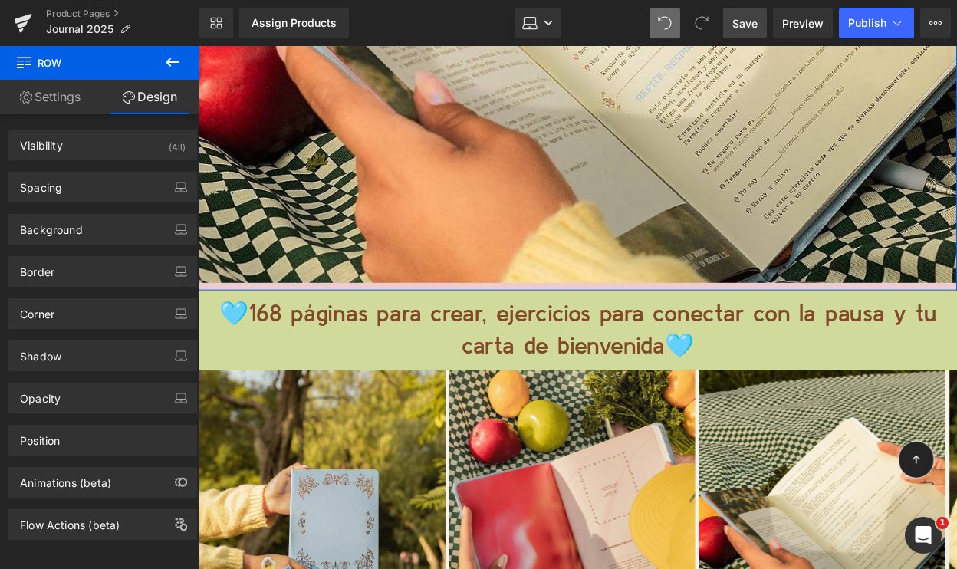
type input "0"
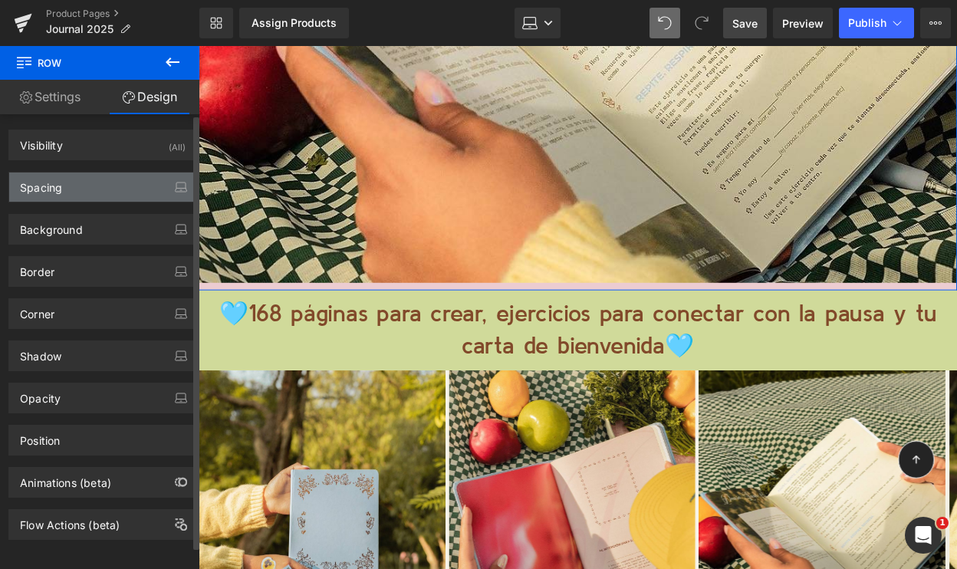
click at [100, 193] on div "Spacing" at bounding box center [102, 187] width 187 height 29
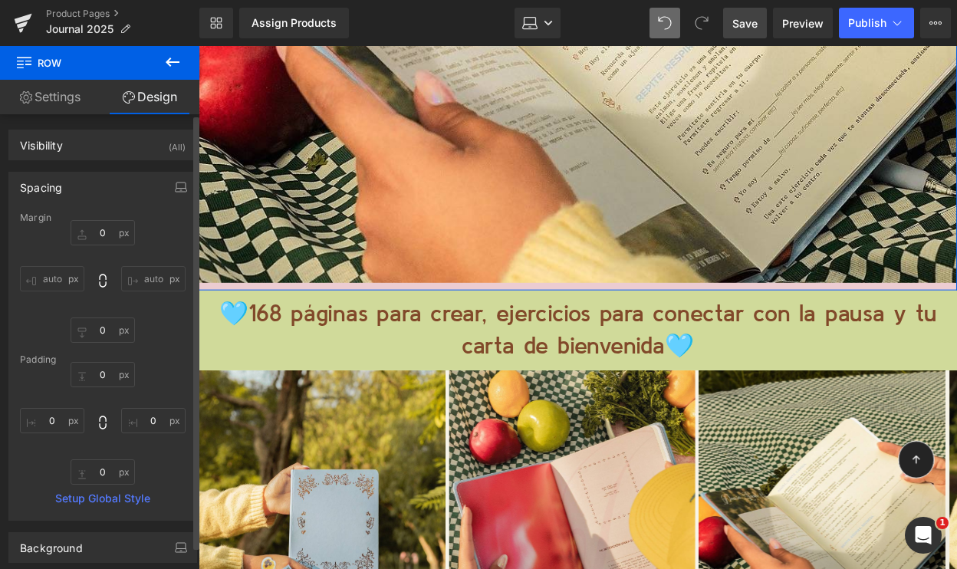
scroll to position [7, 0]
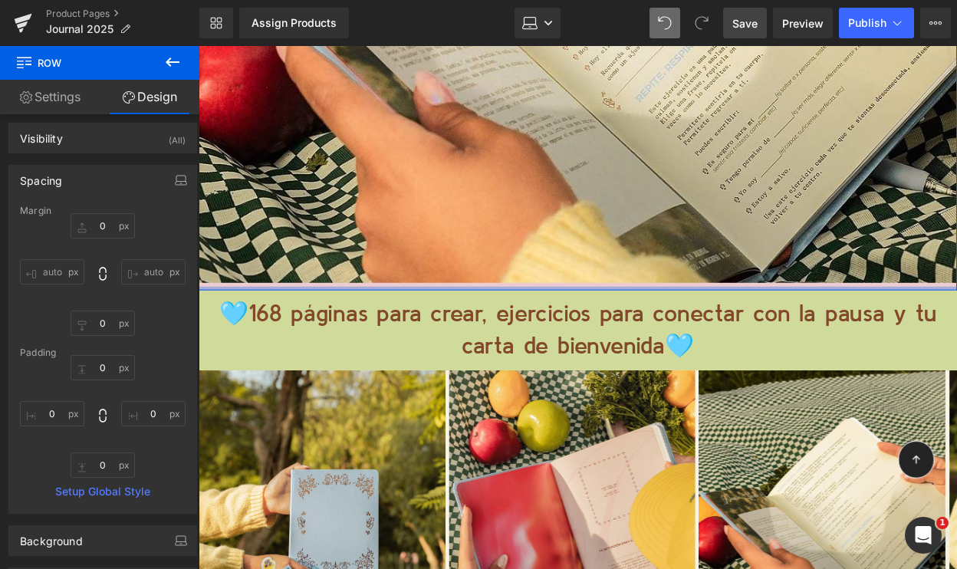
type input "0px"
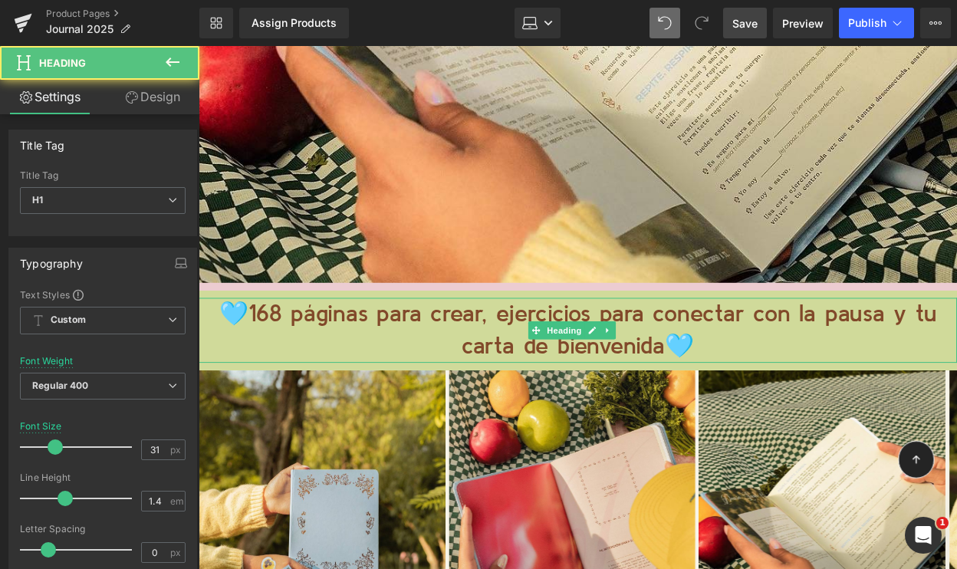
click at [483, 302] on h1 "🩵168 páginas para crear, ejercicios para conectar con la pausa y tu carta de bi…" at bounding box center [584, 335] width 771 height 67
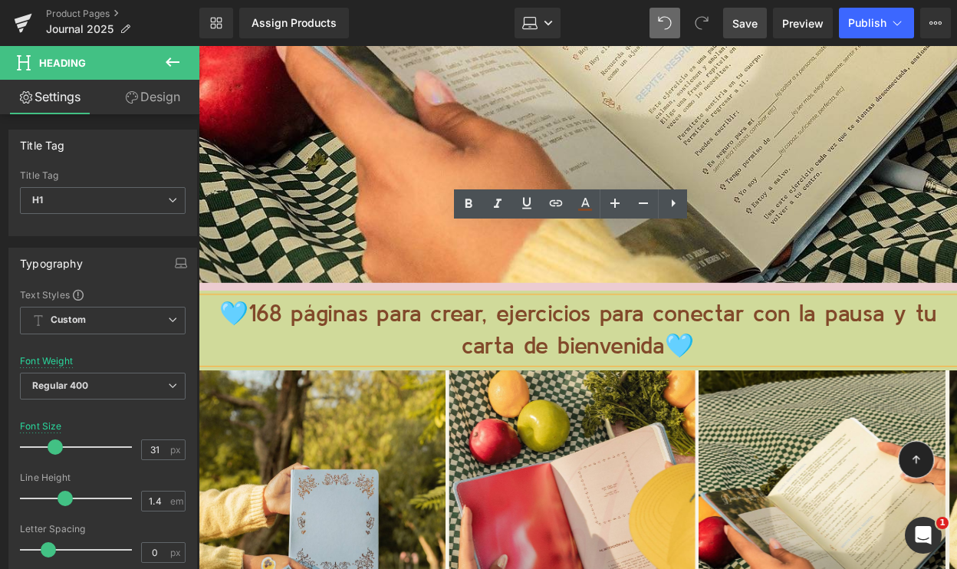
click at [507, 302] on h1 "🩵168 páginas para crear, ejercicios para conectar con la pausa y tu carta de bi…" at bounding box center [584, 335] width 771 height 67
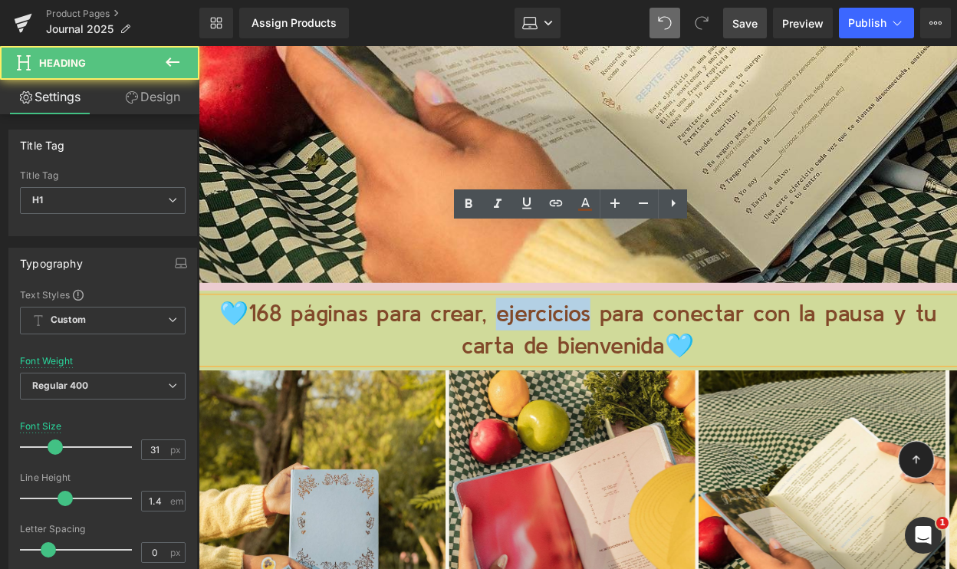
click at [507, 302] on h1 "🩵168 páginas para crear, ejercicios para conectar con la pausa y tu carta de bi…" at bounding box center [584, 335] width 771 height 67
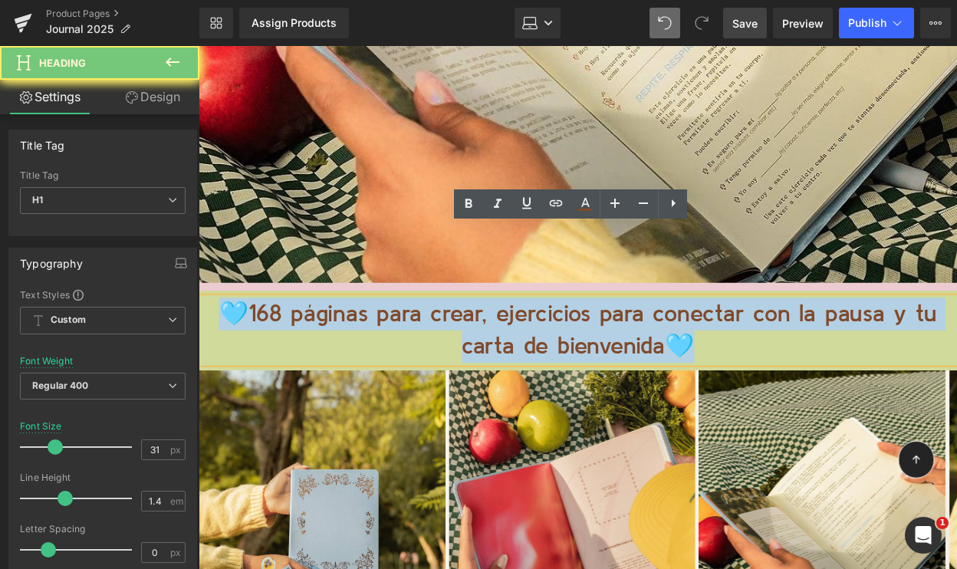
click at [507, 302] on h1 "🩵168 páginas para crear, ejercicios para conectar con la pausa y tu carta de bi…" at bounding box center [584, 335] width 771 height 67
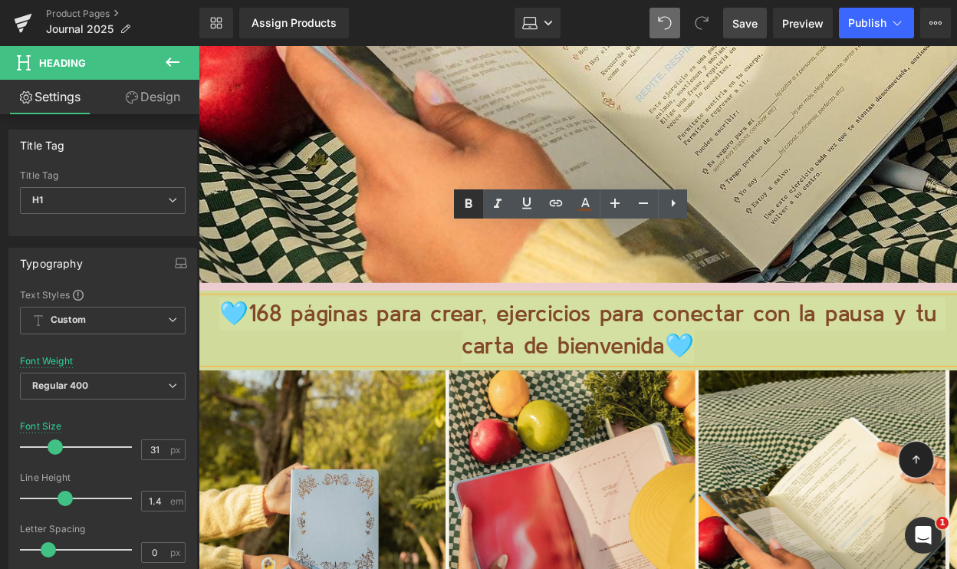
click at [507, 307] on strong "🩵168 páginas para crear, ejercicios para conectar con la pausa y tu carta de bi…" at bounding box center [584, 335] width 730 height 57
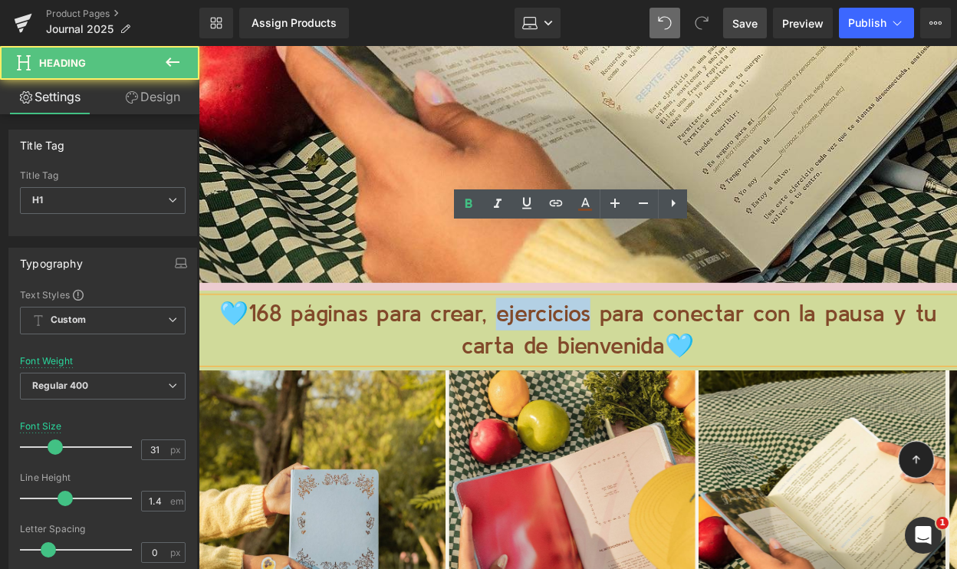
click at [507, 307] on strong "🩵168 páginas para crear, ejercicios para conectar con la pausa y tu carta de bi…" at bounding box center [584, 335] width 730 height 57
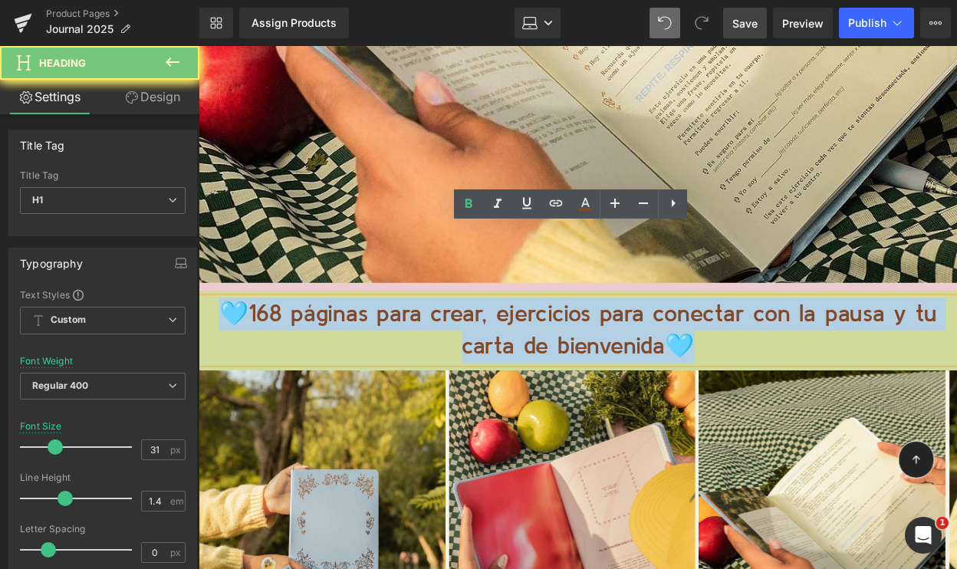
click at [507, 307] on strong "🩵168 páginas para crear, ejercicios para conectar con la pausa y tu carta de bi…" at bounding box center [584, 335] width 730 height 57
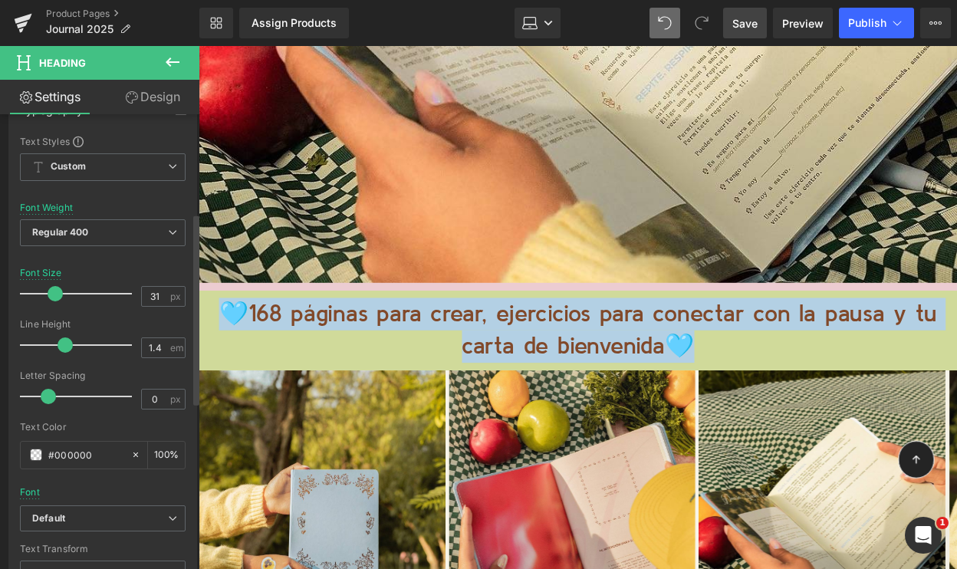
scroll to position [249, 0]
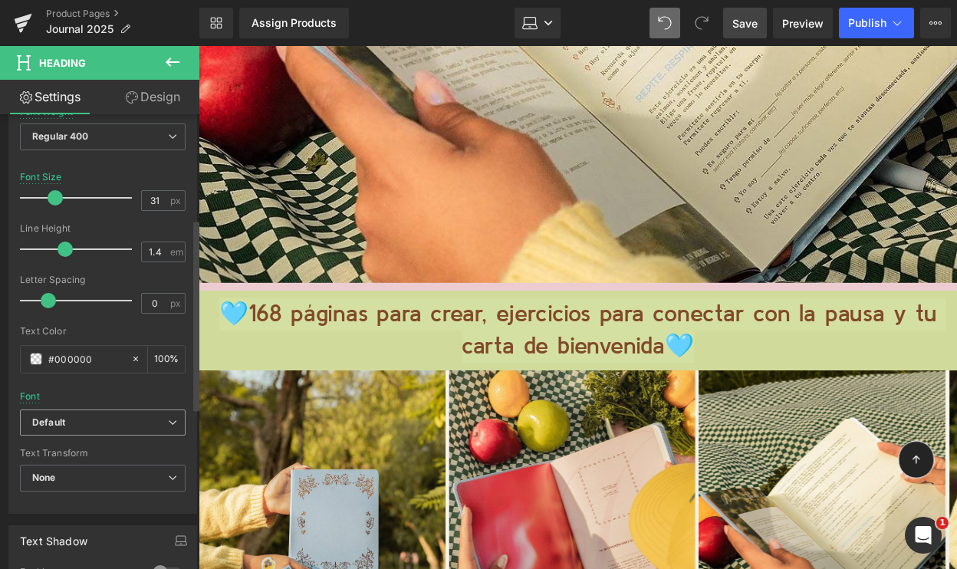
click at [100, 418] on b "Default" at bounding box center [100, 423] width 136 height 13
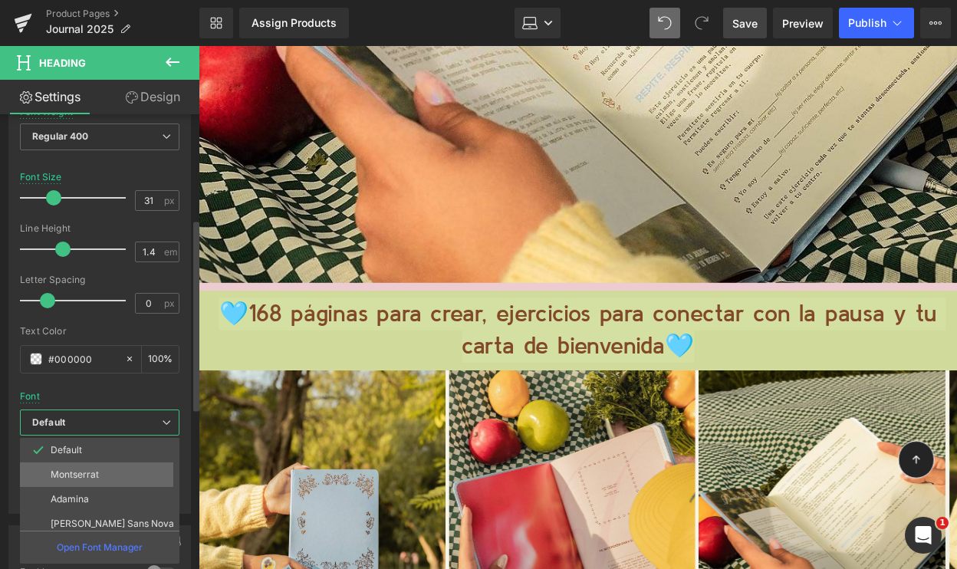
click at [92, 469] on p "Montserrat" at bounding box center [75, 474] width 48 height 11
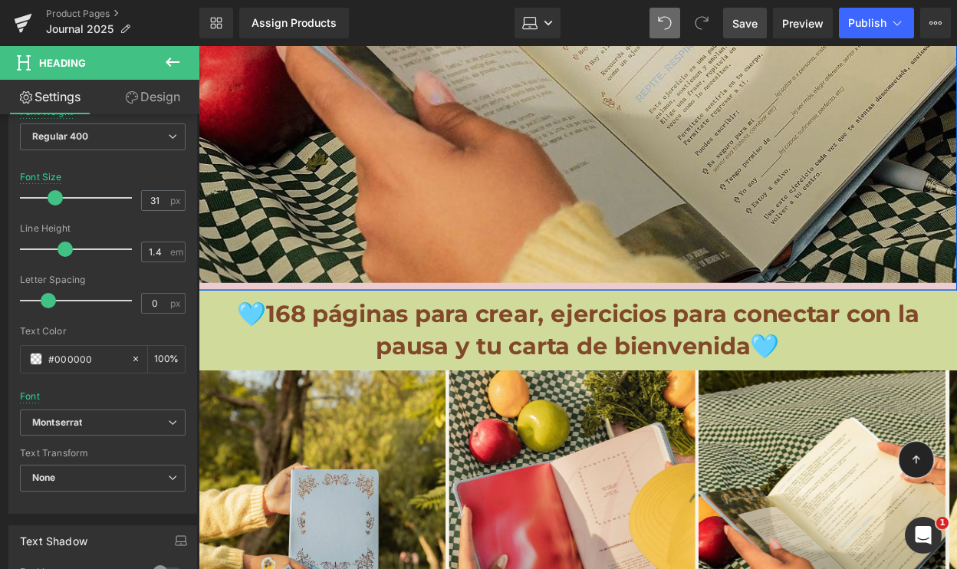
click at [377, 184] on img at bounding box center [584, 30] width 771 height 514
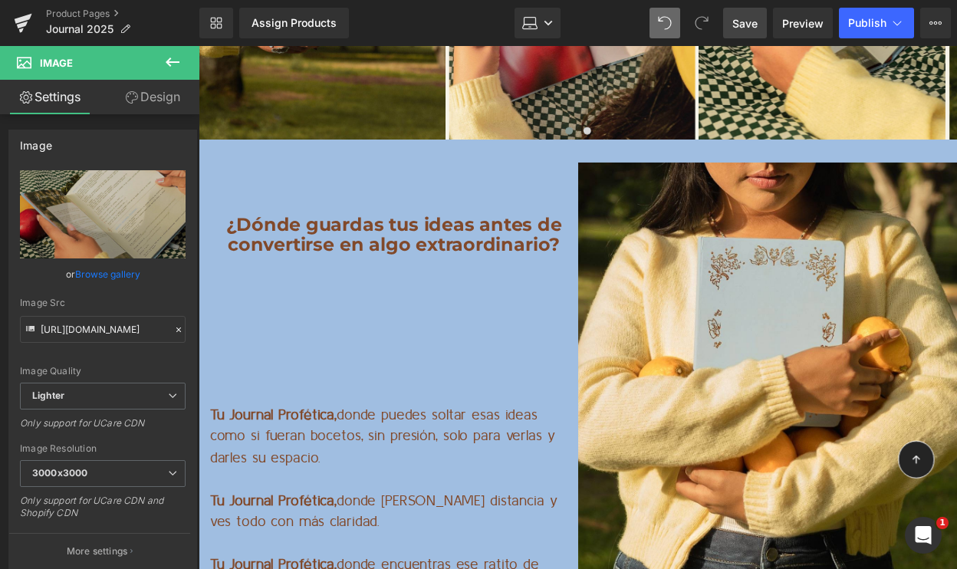
scroll to position [9823, 0]
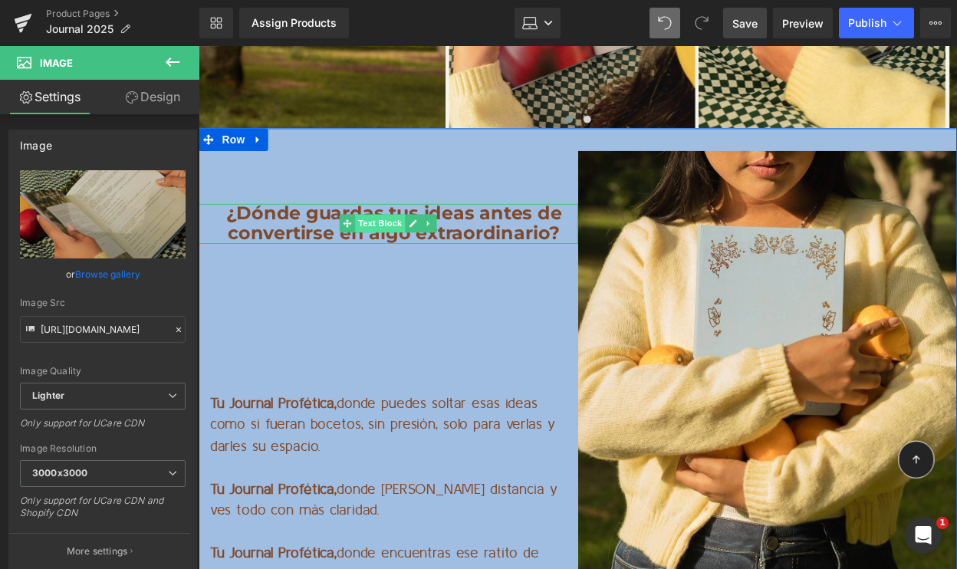
click at [386, 217] on span "Text Block" at bounding box center [383, 226] width 51 height 18
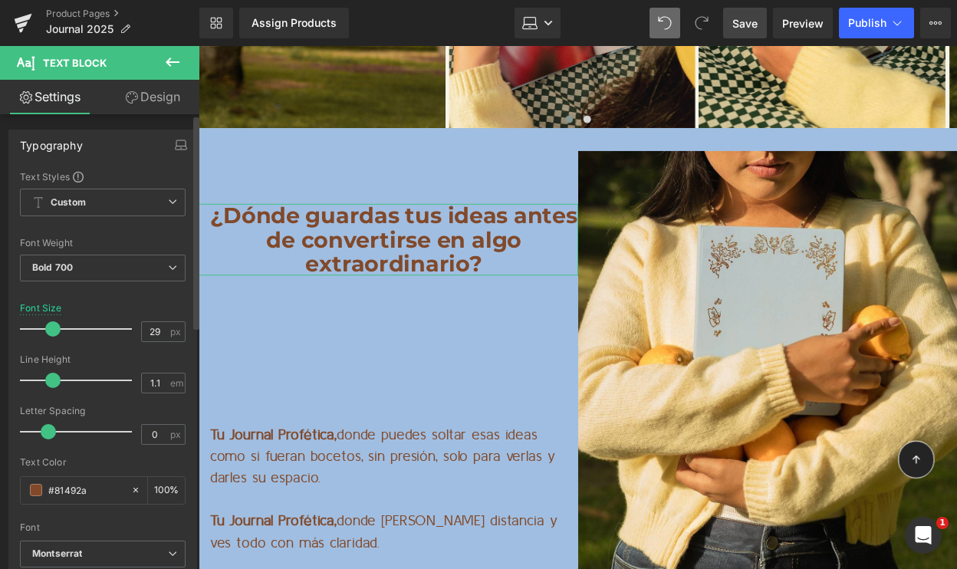
type input "28"
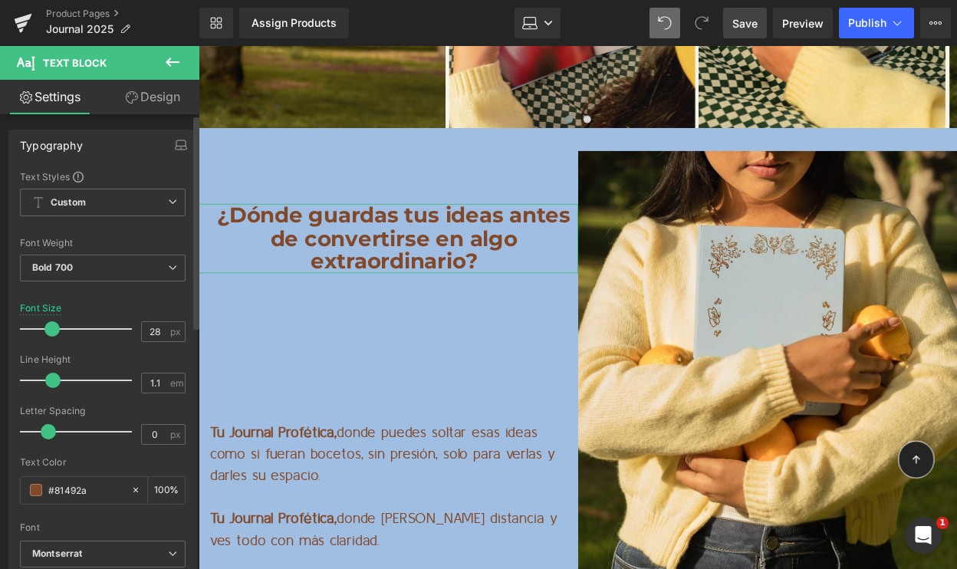
click at [53, 332] on span at bounding box center [51, 328] width 15 height 15
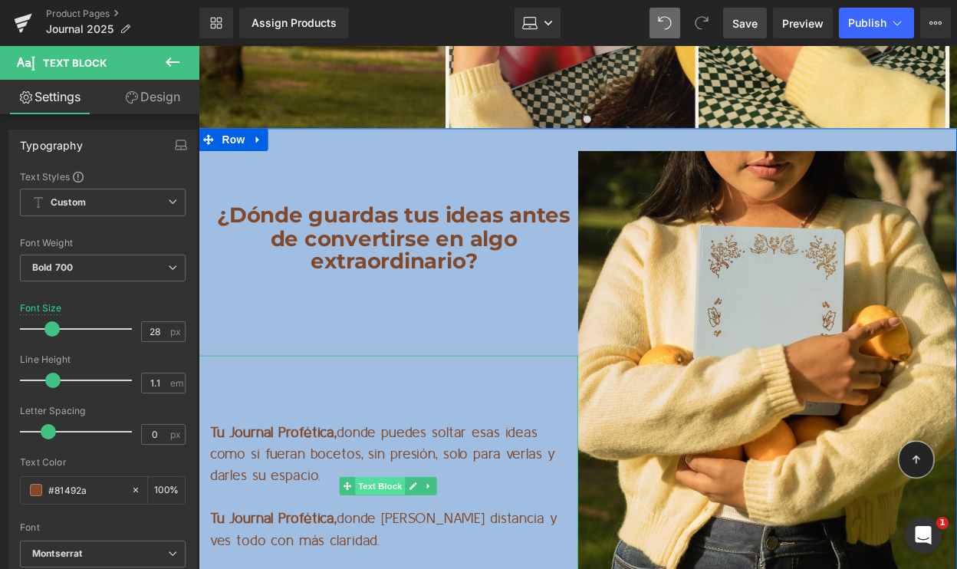
click at [378, 484] on span "Text Block" at bounding box center [383, 493] width 51 height 18
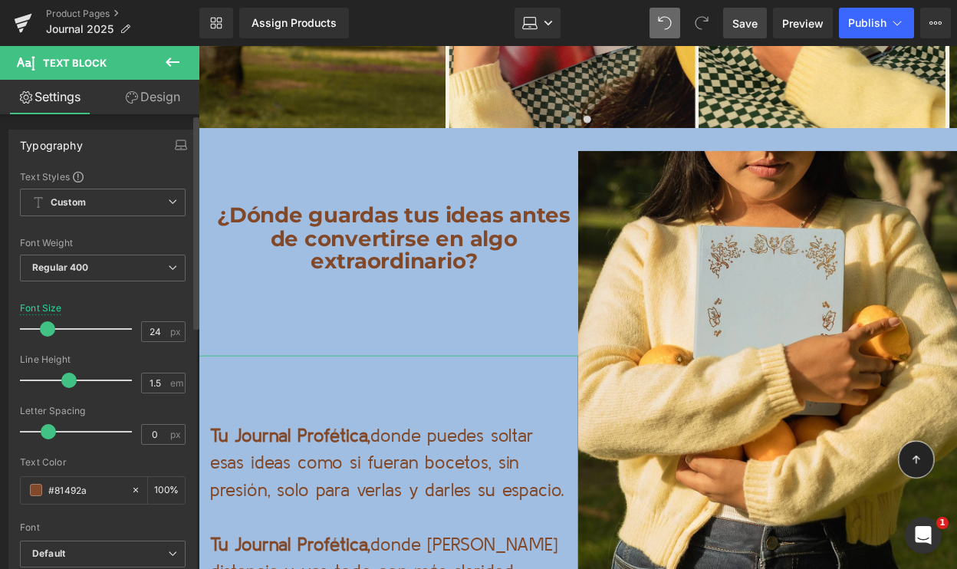
type input "23"
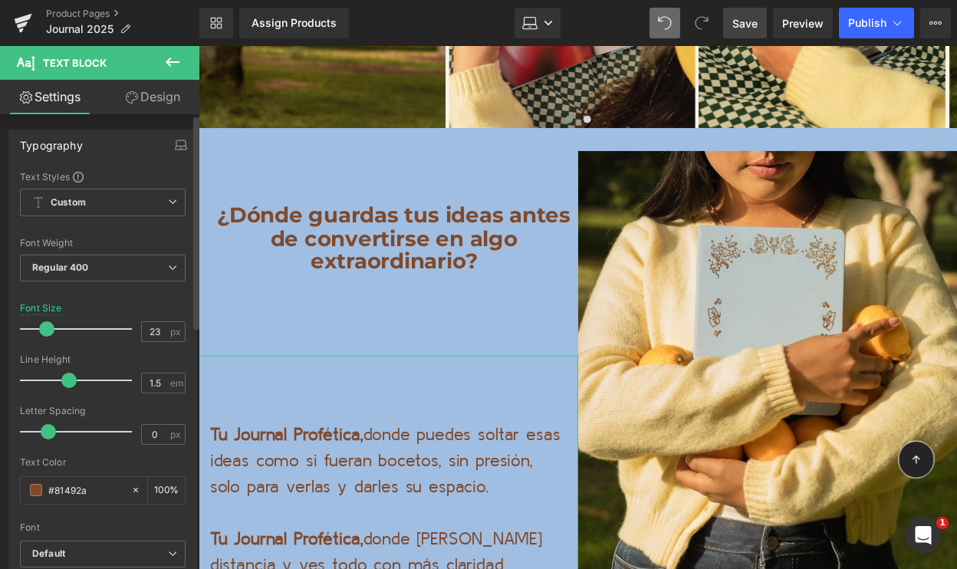
click at [45, 331] on span at bounding box center [46, 328] width 15 height 15
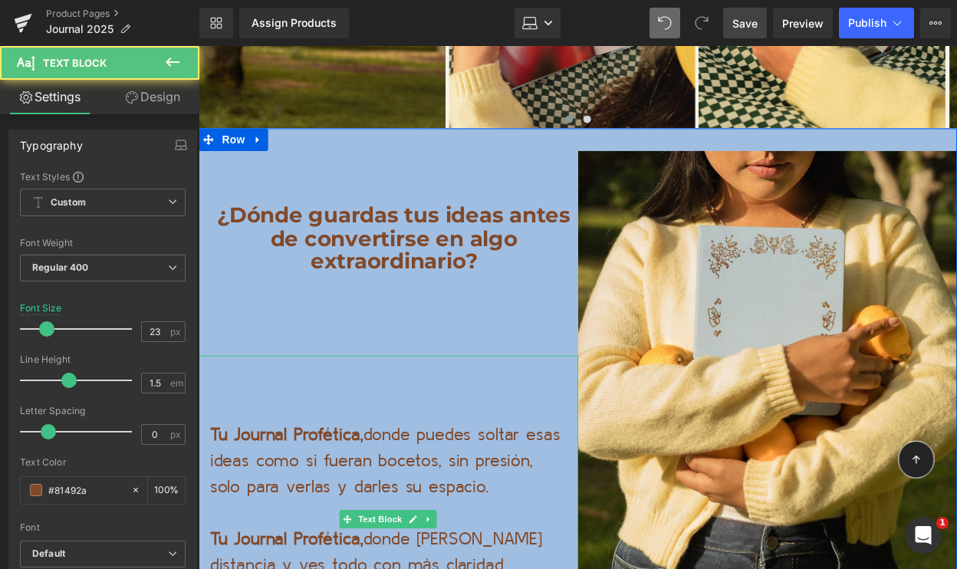
click at [294, 361] on div "Tu Journal Profética, donde puedes soltar esas ideas como si fueran bocetos, si…" at bounding box center [392, 527] width 386 height 333
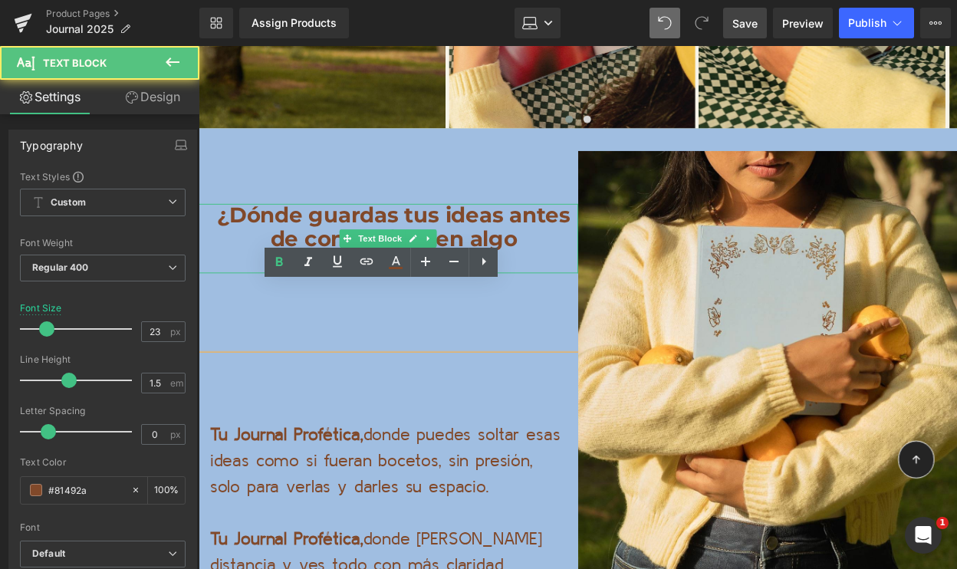
click at [341, 206] on p "¿Dónde guardas tus ideas antes de convertirse en algo extraordinario?" at bounding box center [397, 241] width 374 height 71
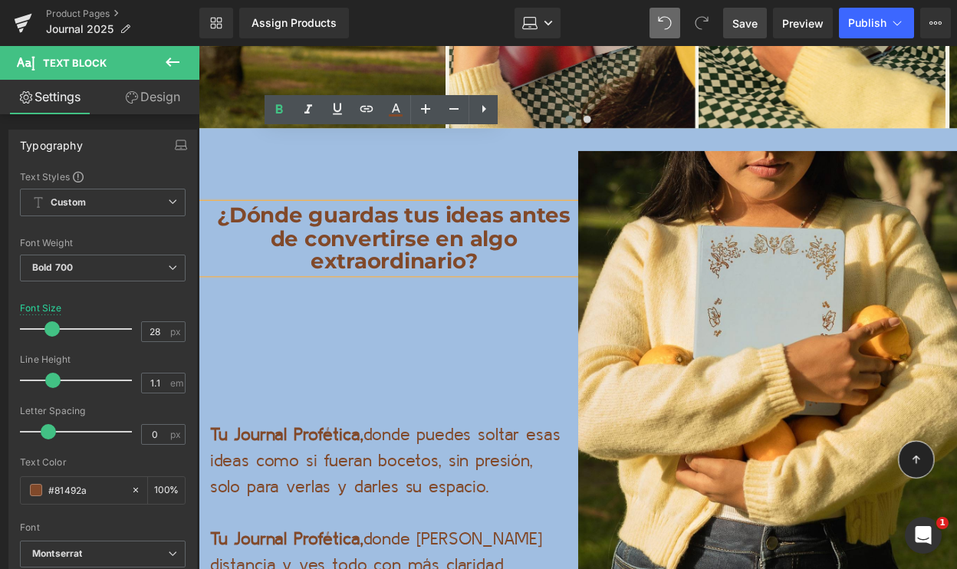
click at [161, 96] on link "Design" at bounding box center [153, 97] width 100 height 35
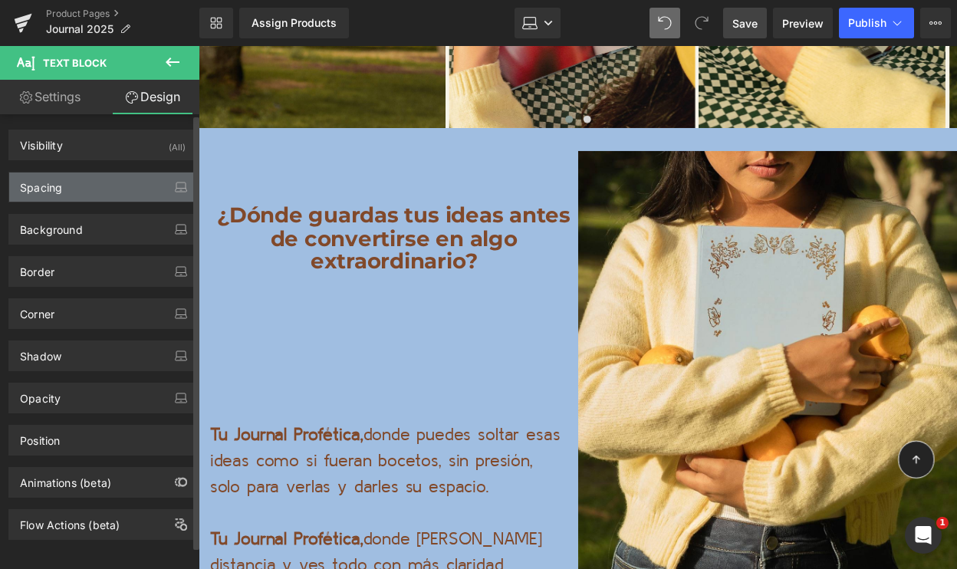
click at [87, 186] on div "Spacing" at bounding box center [102, 187] width 187 height 29
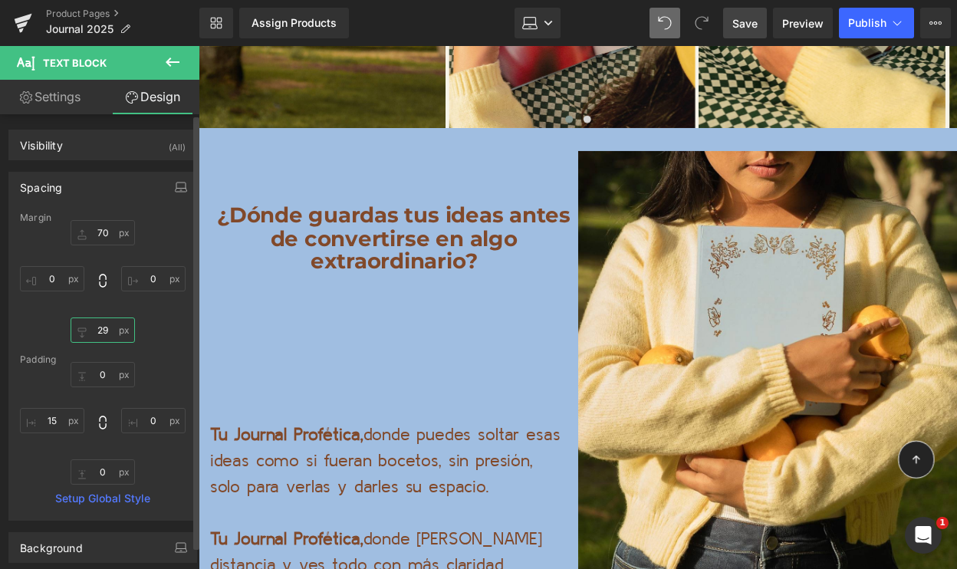
click at [97, 333] on input "29" at bounding box center [103, 330] width 64 height 25
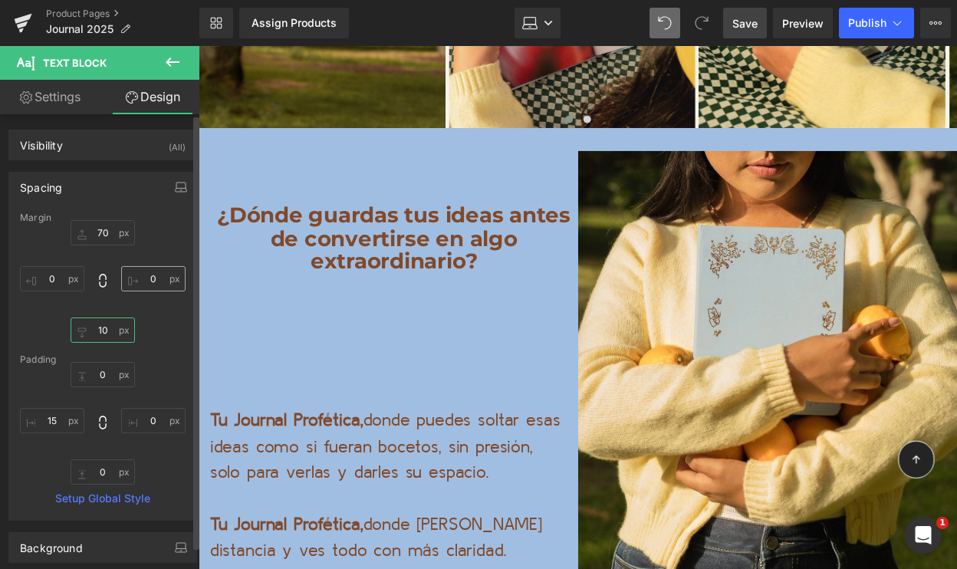
type input "1"
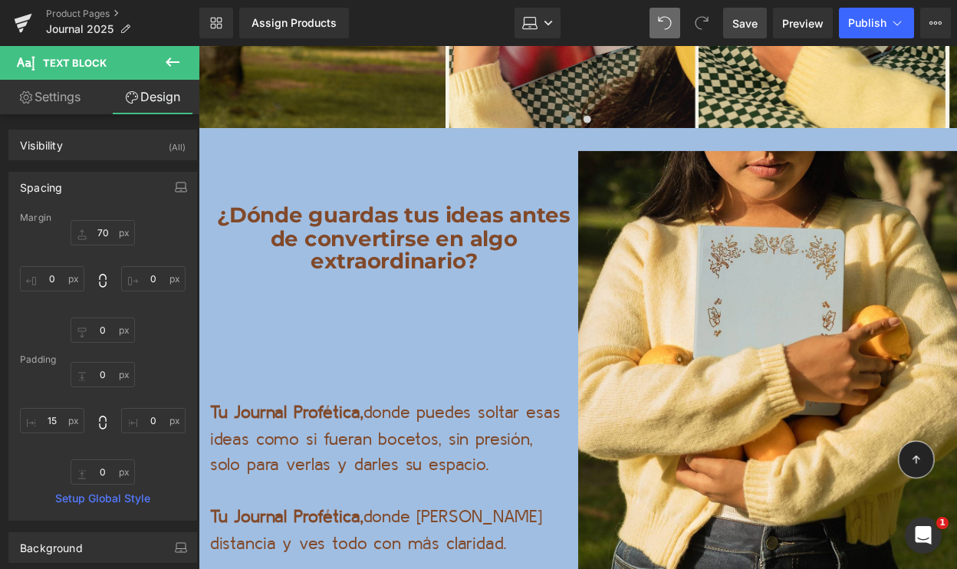
click at [390, 496] on span "Text Block" at bounding box center [383, 505] width 51 height 18
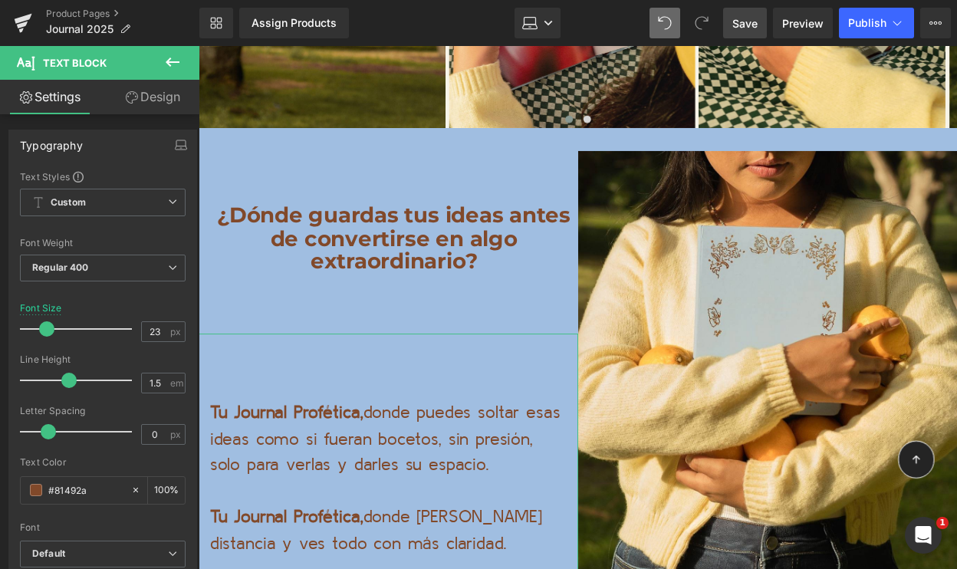
click at [158, 95] on link "Design" at bounding box center [153, 97] width 100 height 35
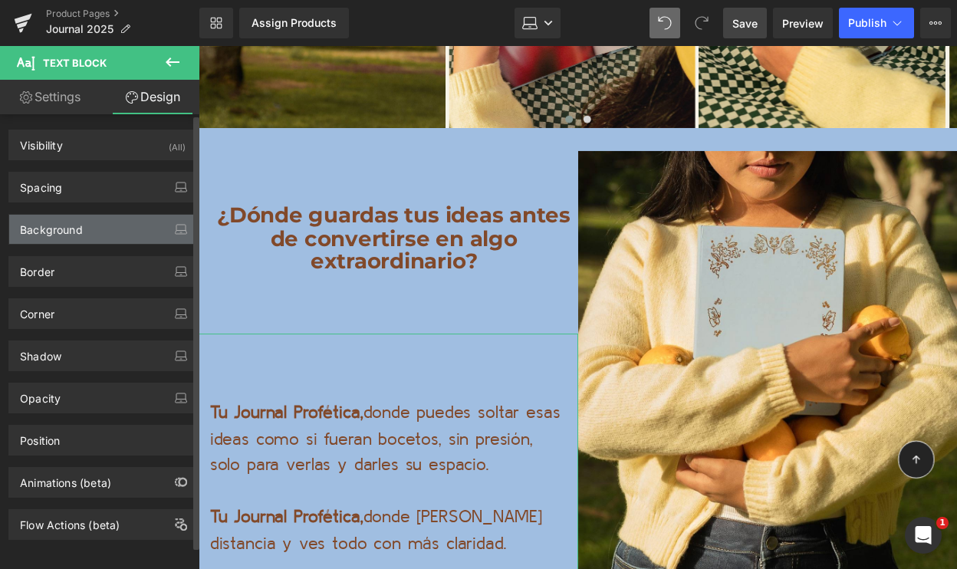
click at [100, 229] on div "Background" at bounding box center [102, 229] width 187 height 29
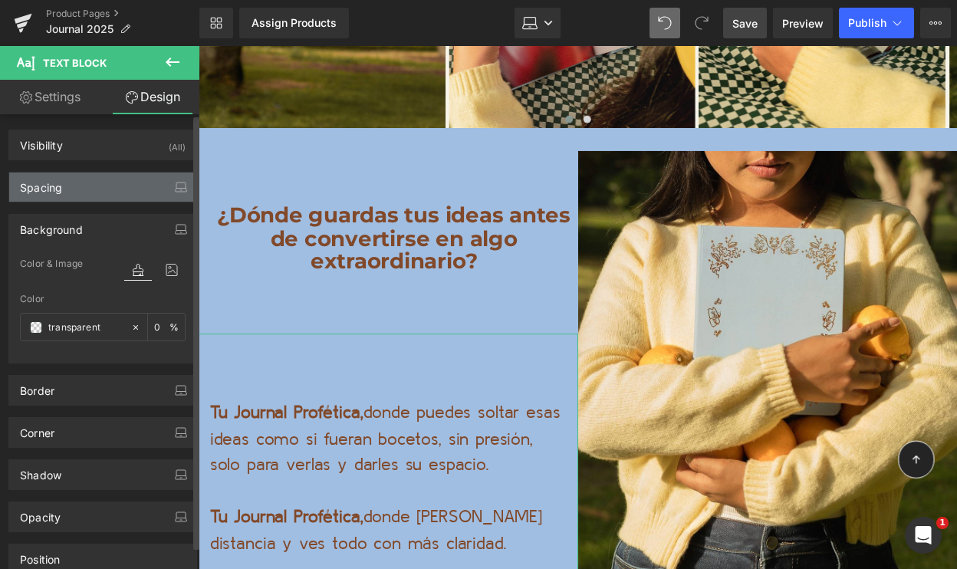
click at [120, 188] on div "Spacing" at bounding box center [102, 187] width 187 height 29
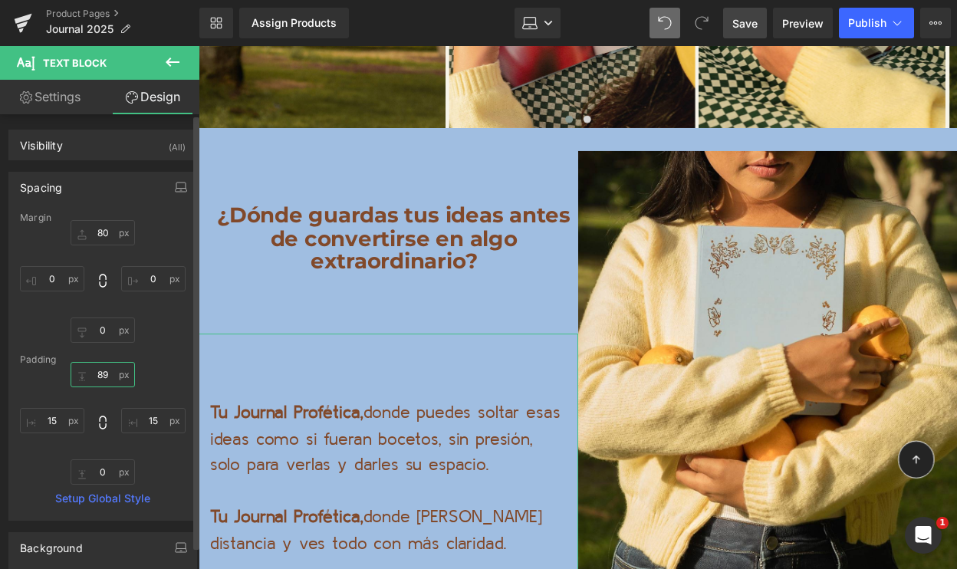
click at [97, 374] on input "89" at bounding box center [103, 374] width 64 height 25
type input "9"
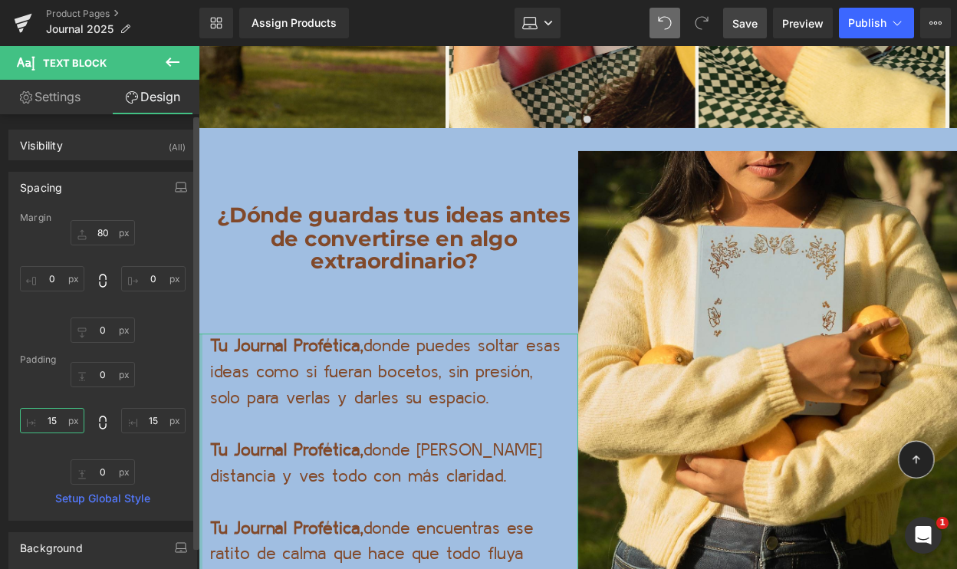
click at [48, 423] on input "15" at bounding box center [52, 420] width 64 height 25
type input "25"
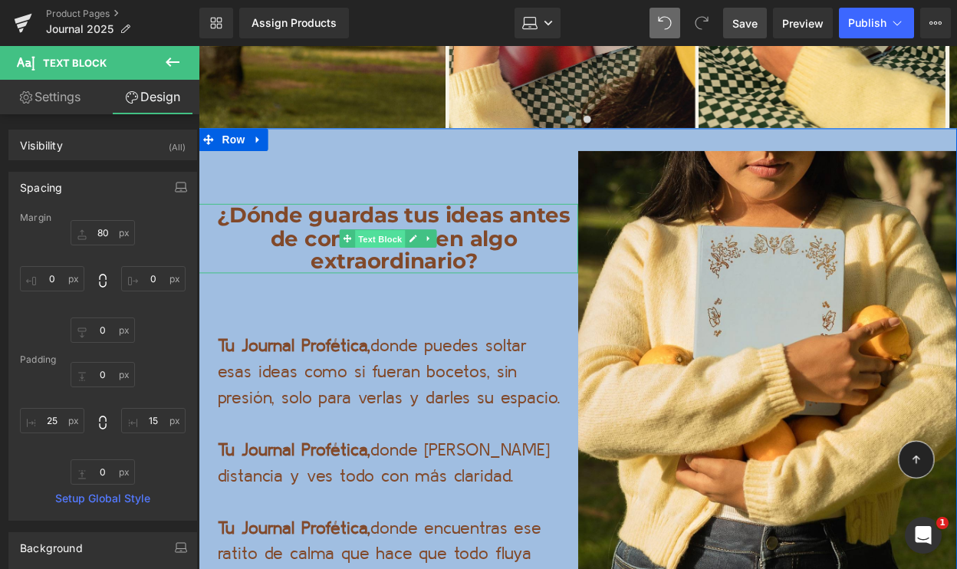
click at [386, 233] on span "Text Block" at bounding box center [383, 242] width 51 height 18
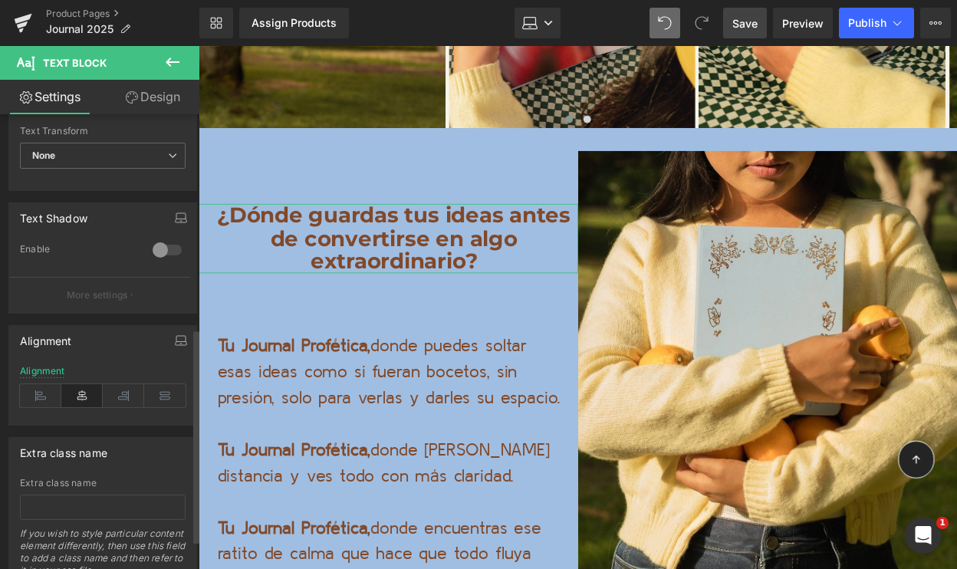
scroll to position [493, 0]
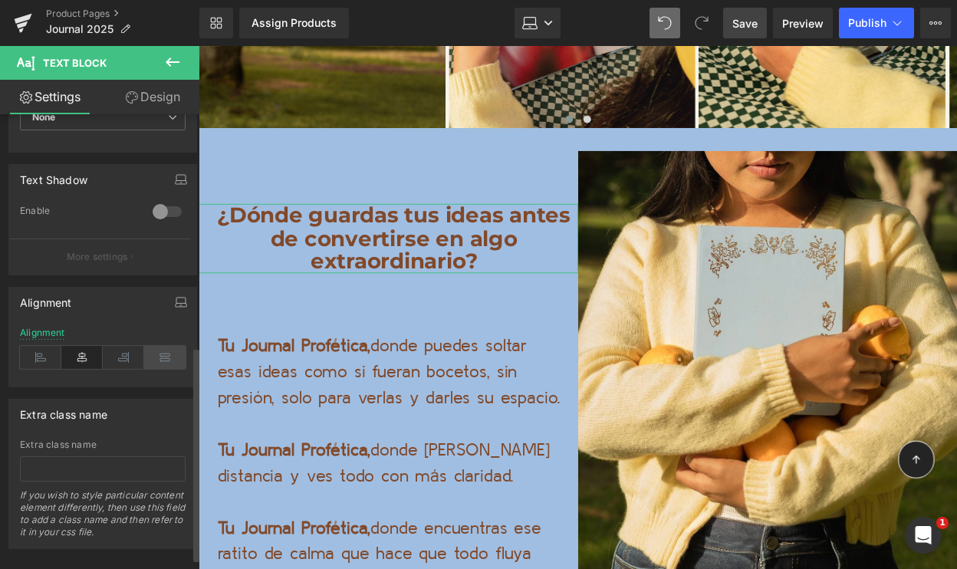
click at [154, 359] on icon at bounding box center [164, 357] width 41 height 23
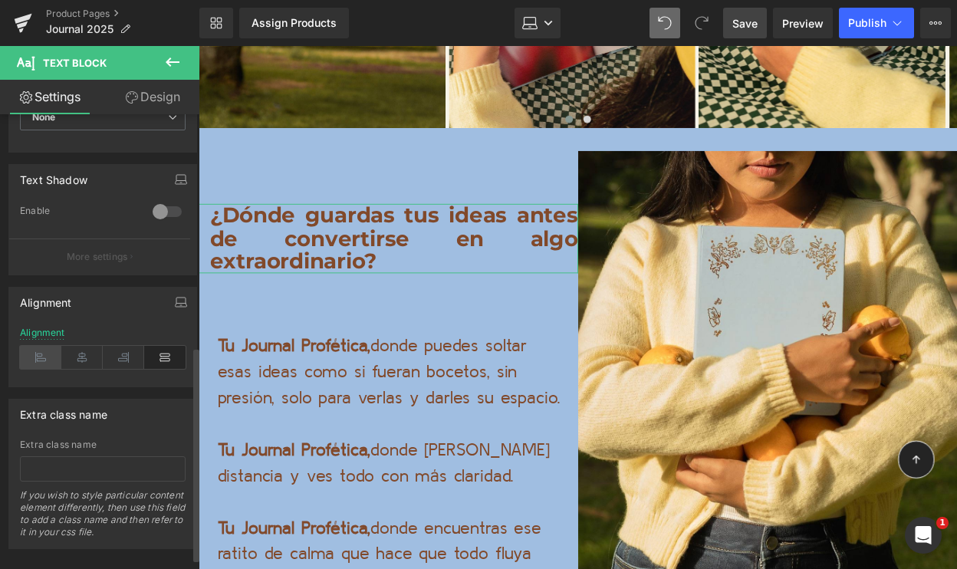
click at [41, 360] on icon at bounding box center [40, 357] width 41 height 23
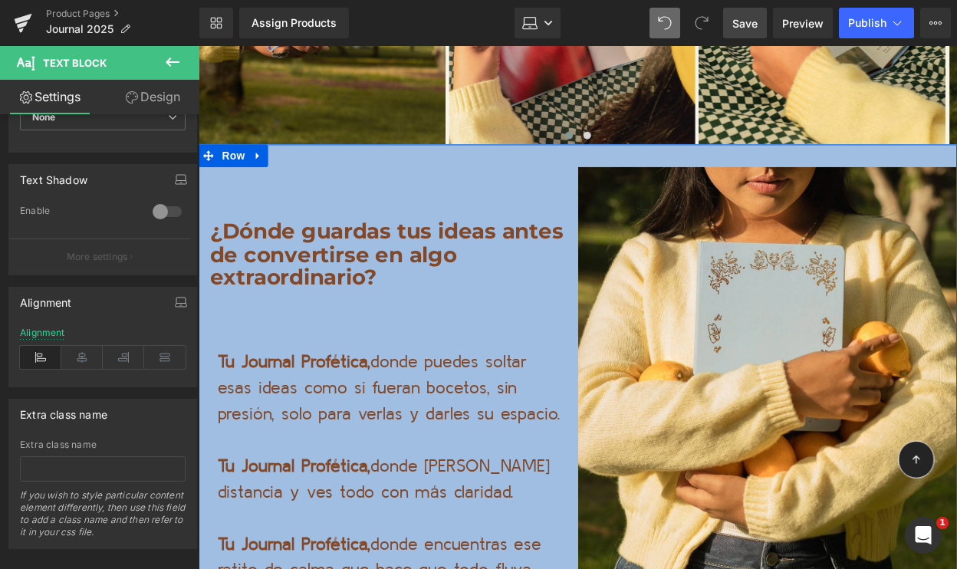
scroll to position [9798, 0]
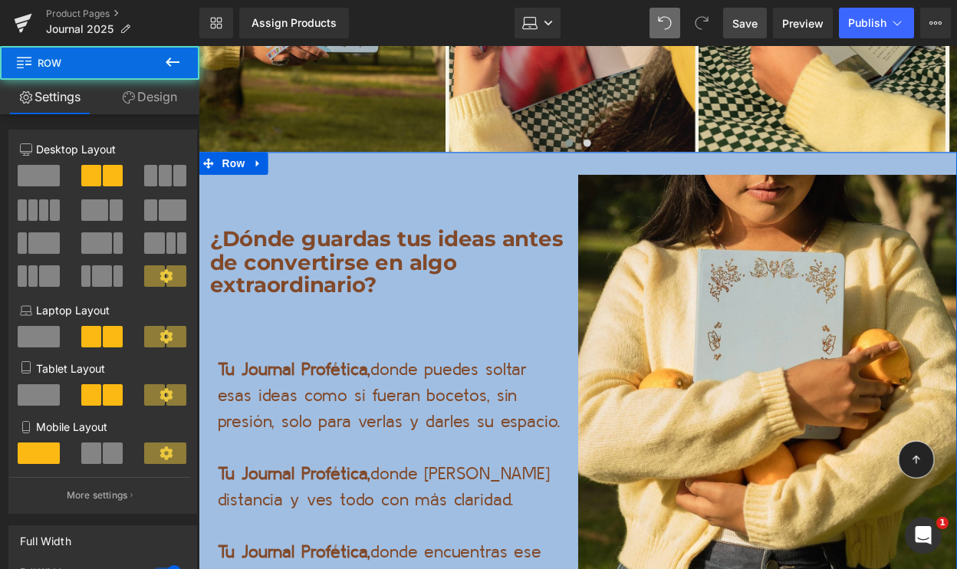
click at [388, 177] on div "¿Dónde guardas tus ideas antes de convertirse en algo extraordinario? Text Bloc…" at bounding box center [392, 402] width 386 height 450
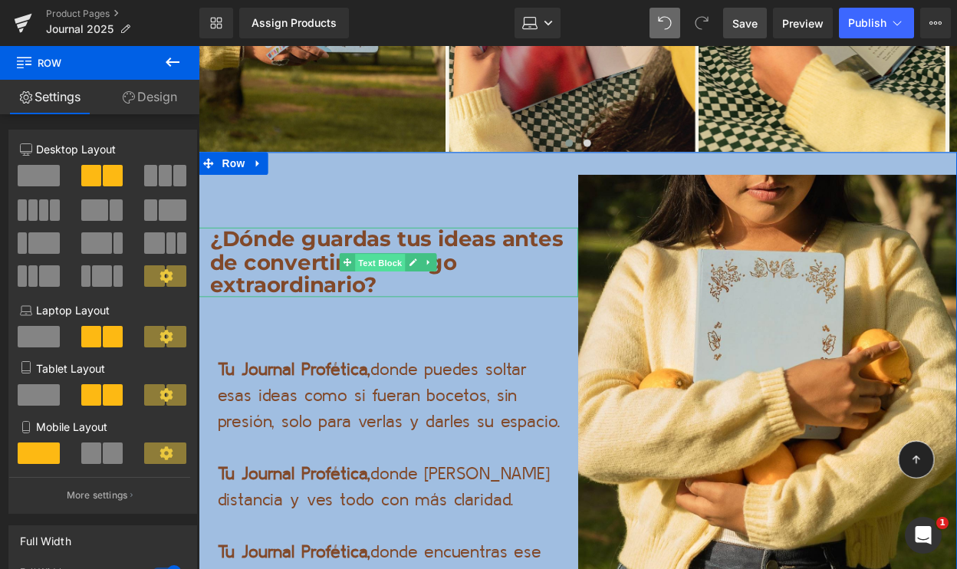
click at [387, 258] on span "Text Block" at bounding box center [383, 267] width 51 height 18
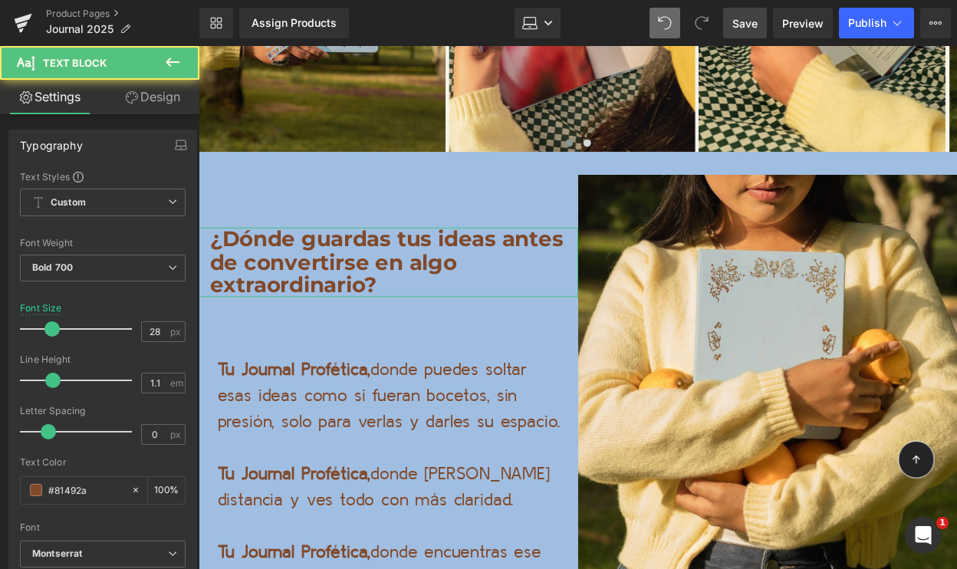
click at [166, 103] on link "Design" at bounding box center [153, 97] width 100 height 35
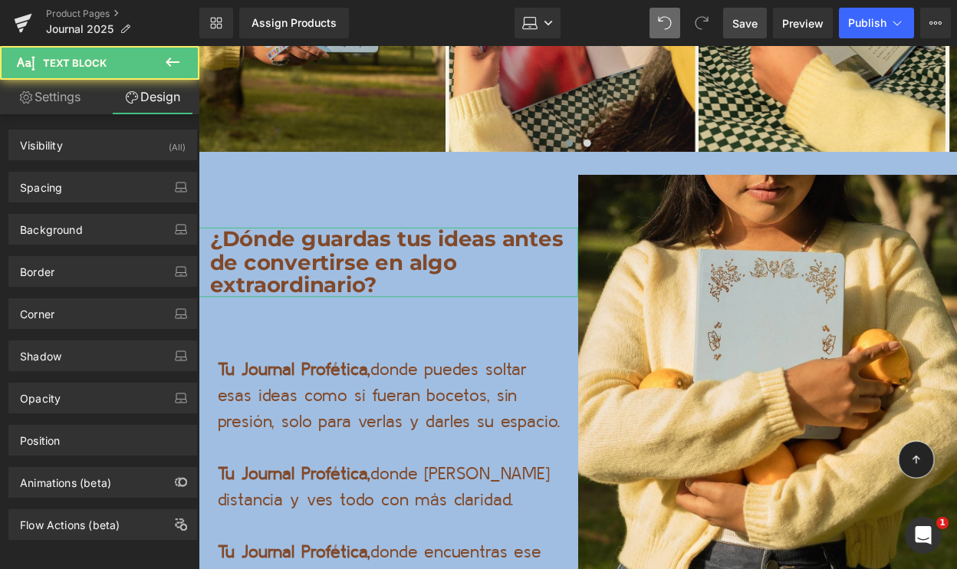
type input "70"
type input "0"
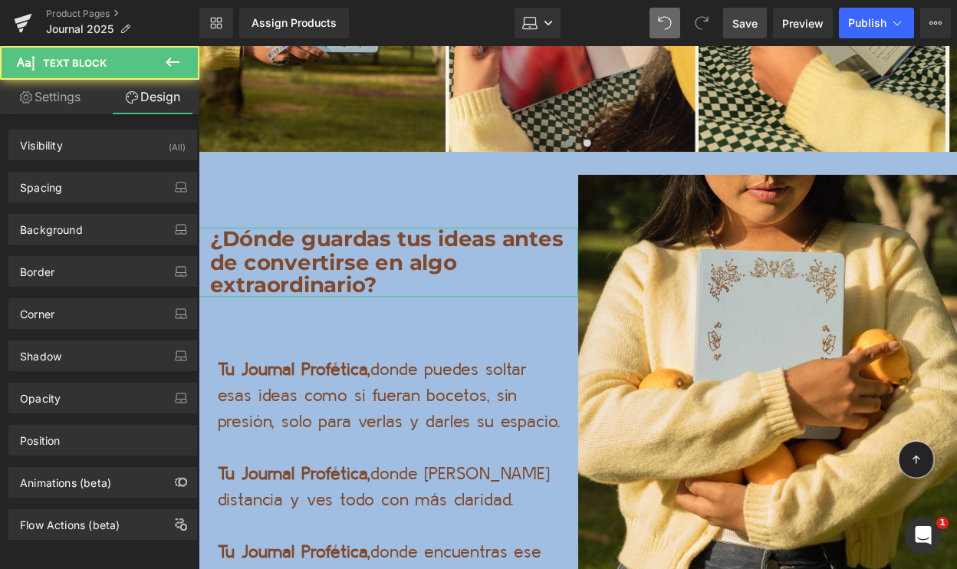
type input "0"
type input "15"
type input "transparent"
type input "0"
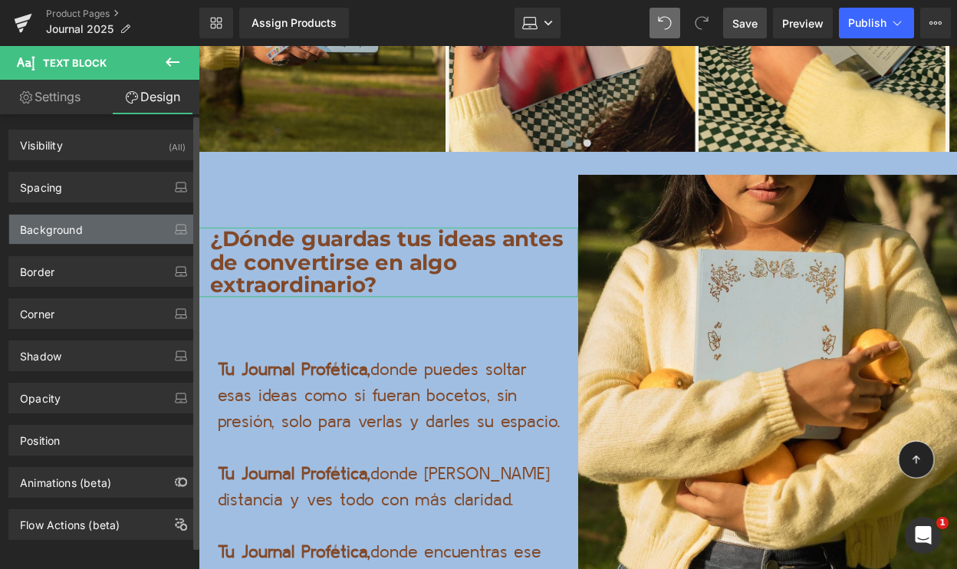
click at [94, 242] on div "Background" at bounding box center [102, 229] width 187 height 29
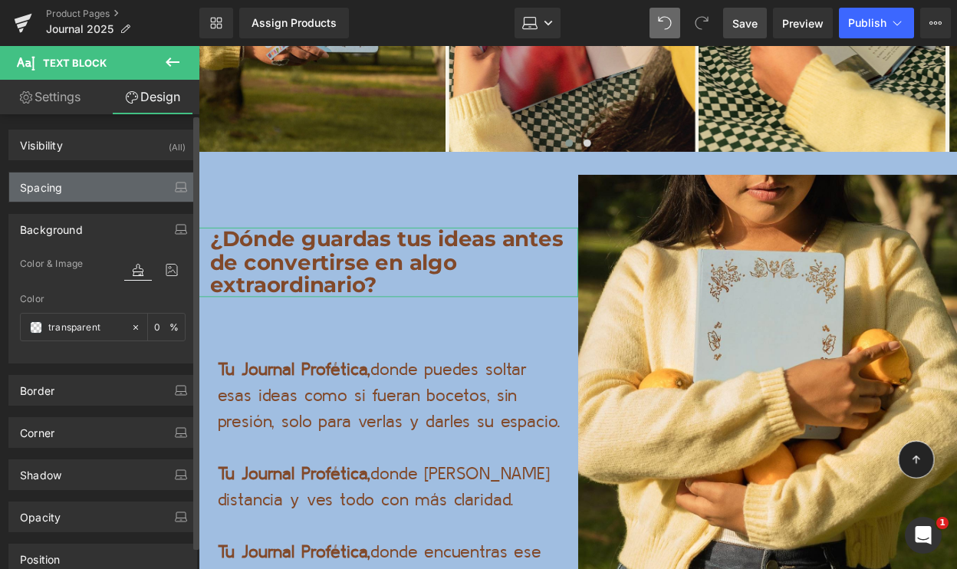
click at [94, 196] on div "Spacing" at bounding box center [102, 187] width 187 height 29
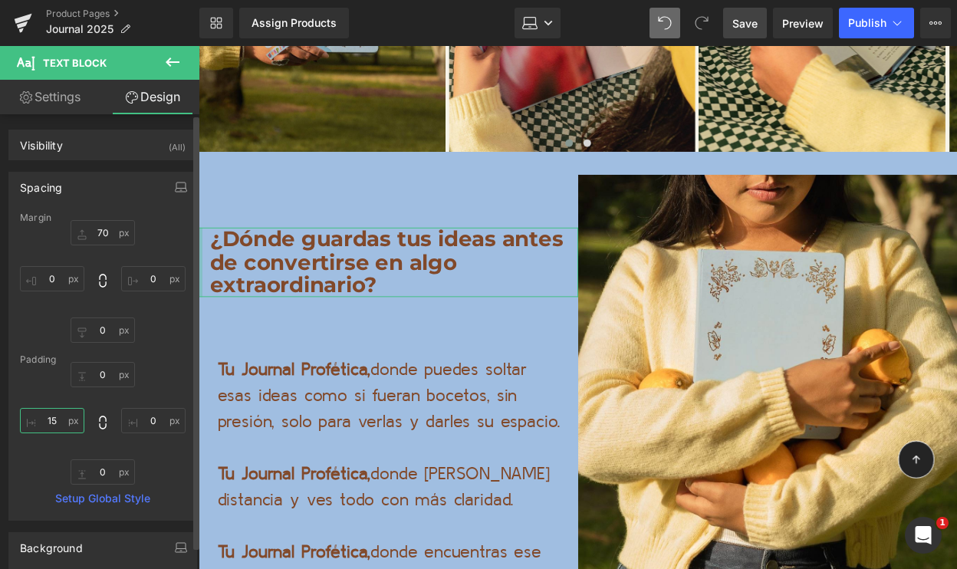
click at [54, 414] on input "15" at bounding box center [52, 420] width 64 height 25
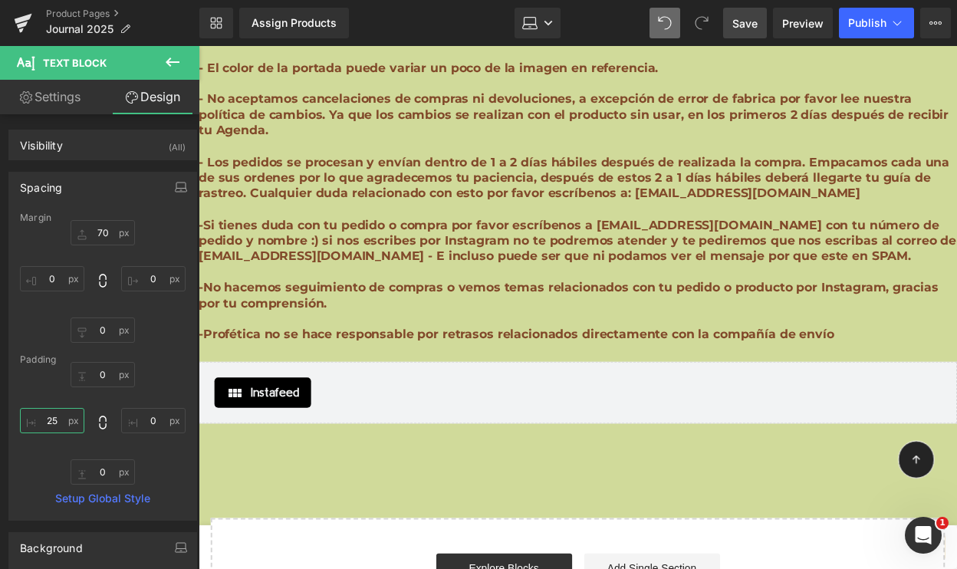
scroll to position [12804, 0]
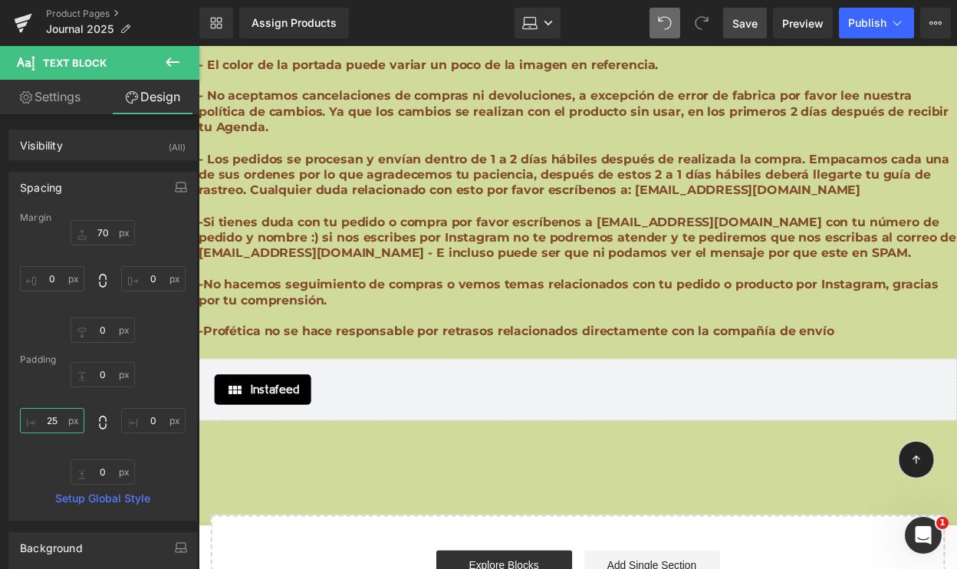
type input "25"
click at [733, 28] on span "Save" at bounding box center [745, 23] width 25 height 16
click at [746, 28] on span "Save" at bounding box center [745, 23] width 25 height 16
click at [862, 24] on span "Publish" at bounding box center [867, 23] width 38 height 12
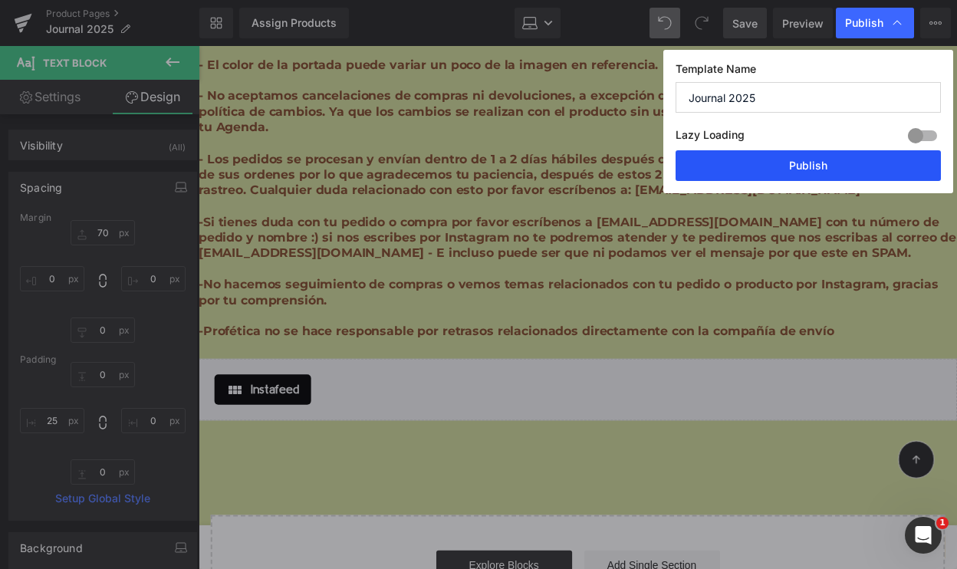
click at [779, 163] on button "Publish" at bounding box center [808, 165] width 265 height 31
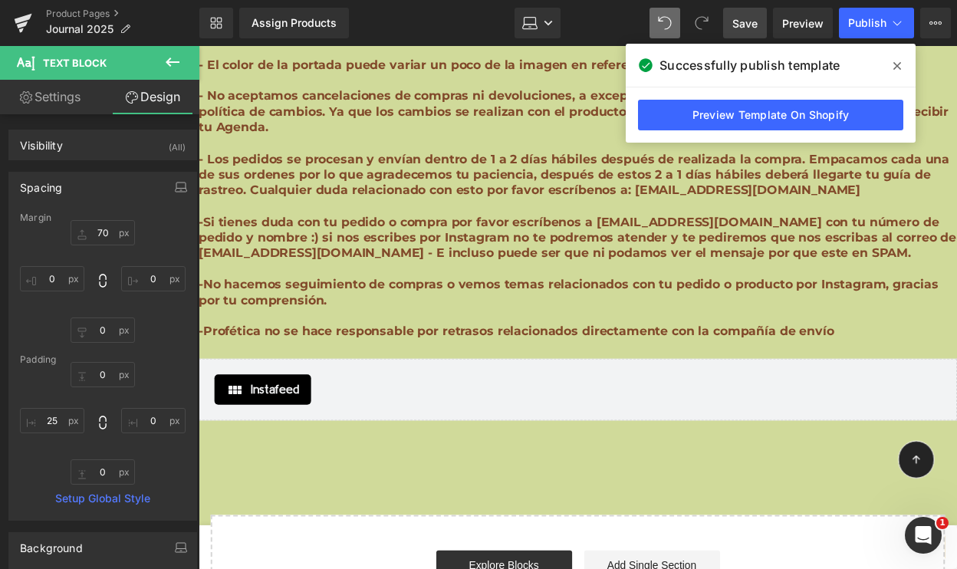
click at [751, 14] on link "Save" at bounding box center [745, 23] width 44 height 31
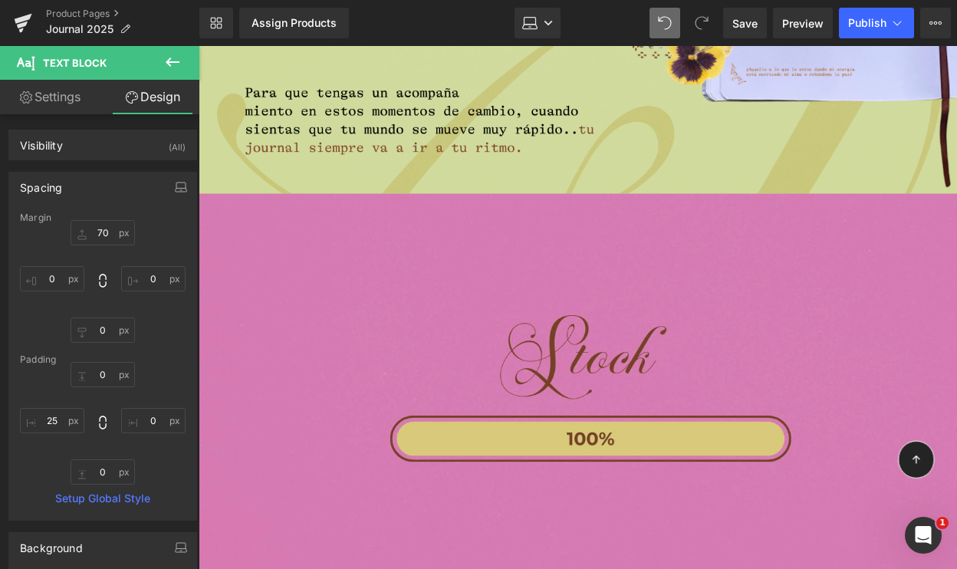
scroll to position [6607, 0]
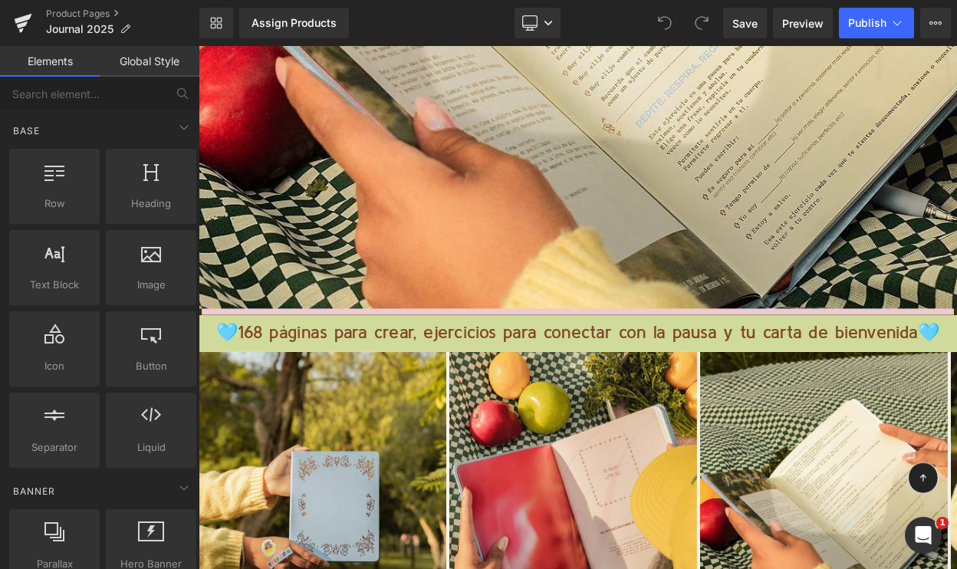
scroll to position [10774, 0]
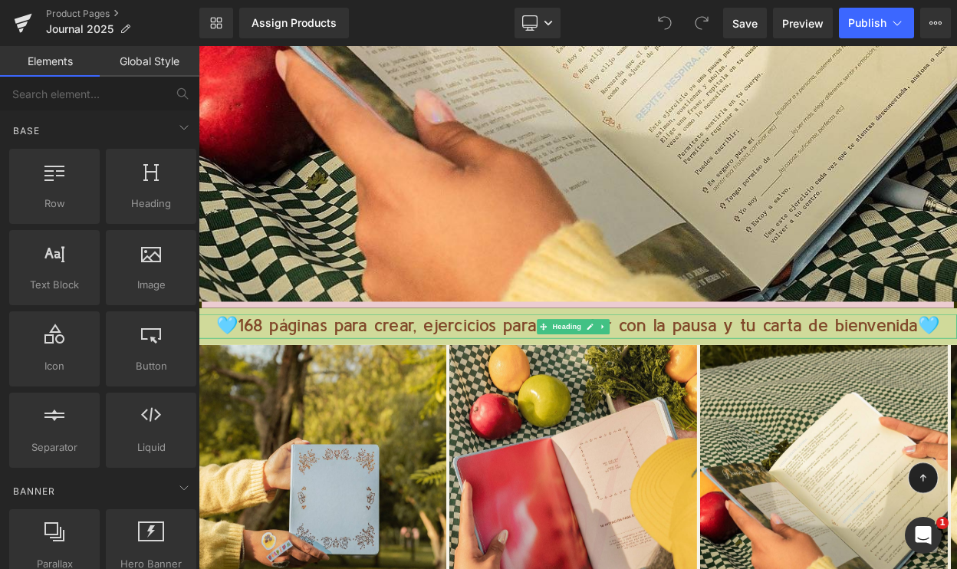
click at [479, 378] on strong "🩵168 páginas para crear, ejercicios para conectar con la pausa y tu carta de bi…" at bounding box center [662, 388] width 885 height 21
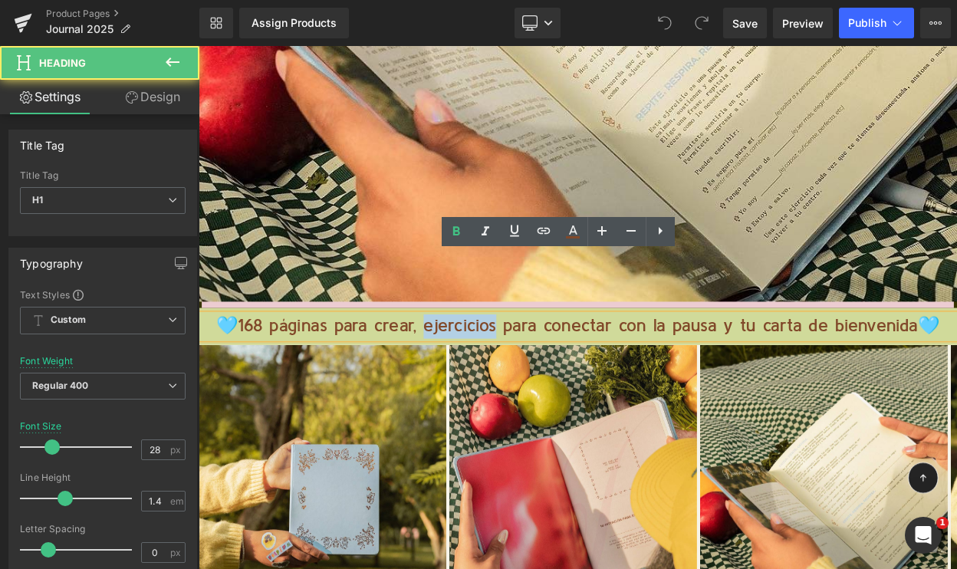
click at [479, 378] on strong "🩵168 páginas para crear, ejercicios para conectar con la pausa y tu carta de bi…" at bounding box center [662, 388] width 885 height 21
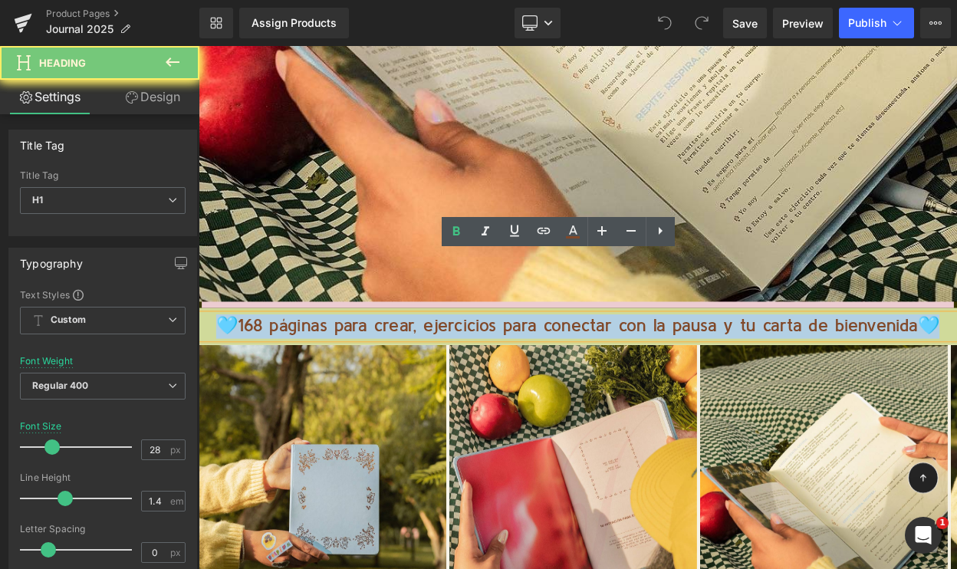
click at [479, 378] on strong "🩵168 páginas para crear, ejercicios para conectar con la pausa y tu carta de bi…" at bounding box center [662, 388] width 885 height 21
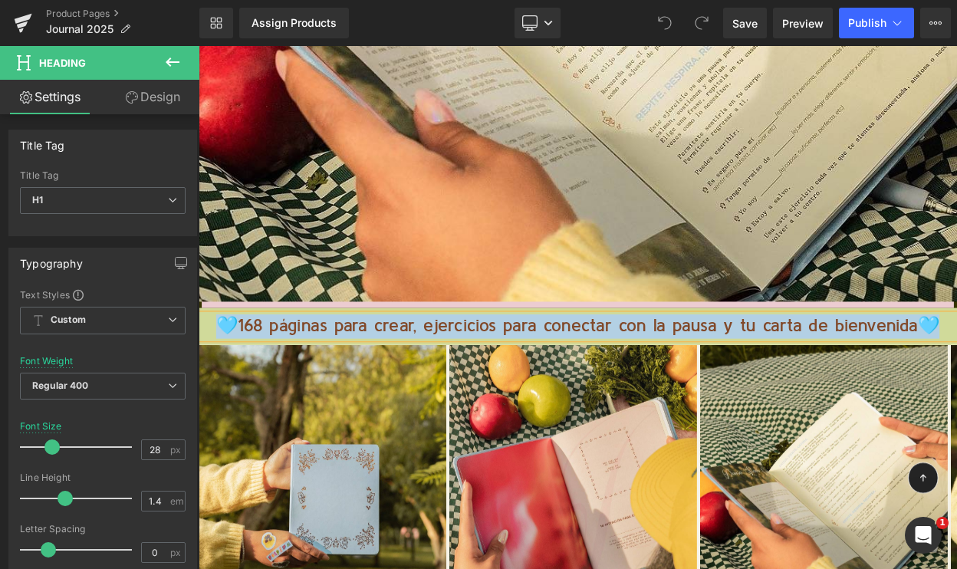
copy strong "🩵168 páginas para crear, ejercicios para conectar con la pausa y tu carta de bi…"
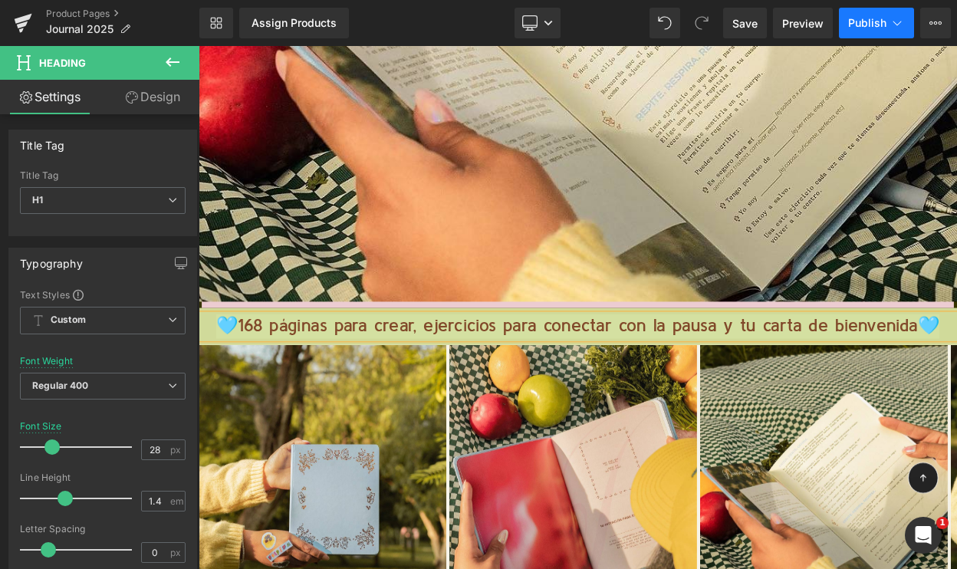
click at [862, 20] on span "Publish" at bounding box center [867, 23] width 38 height 12
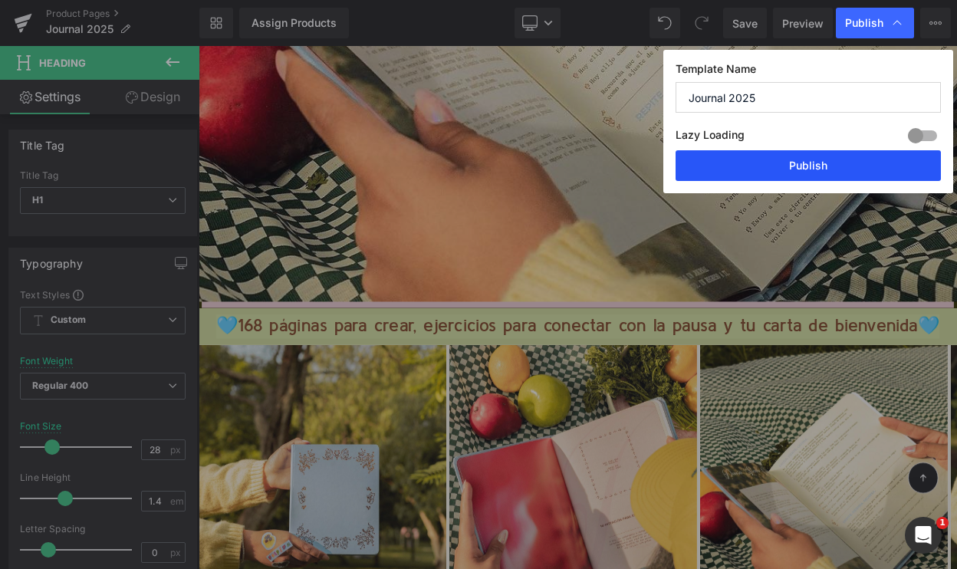
drag, startPoint x: 777, startPoint y: 164, endPoint x: 696, endPoint y: 123, distance: 91.3
click at [777, 164] on button "Publish" at bounding box center [808, 165] width 265 height 31
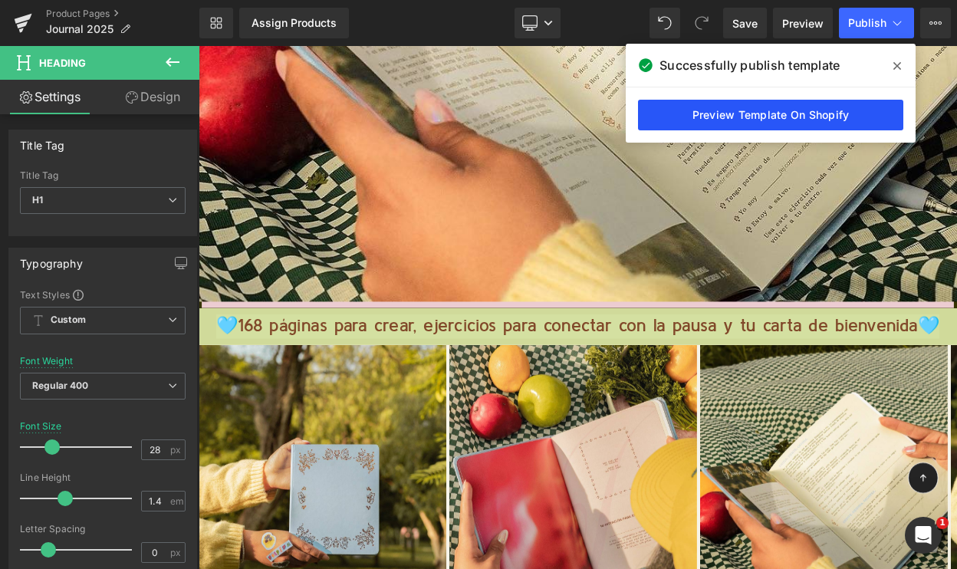
click at [778, 115] on link "Preview Template On Shopify" at bounding box center [770, 115] width 265 height 31
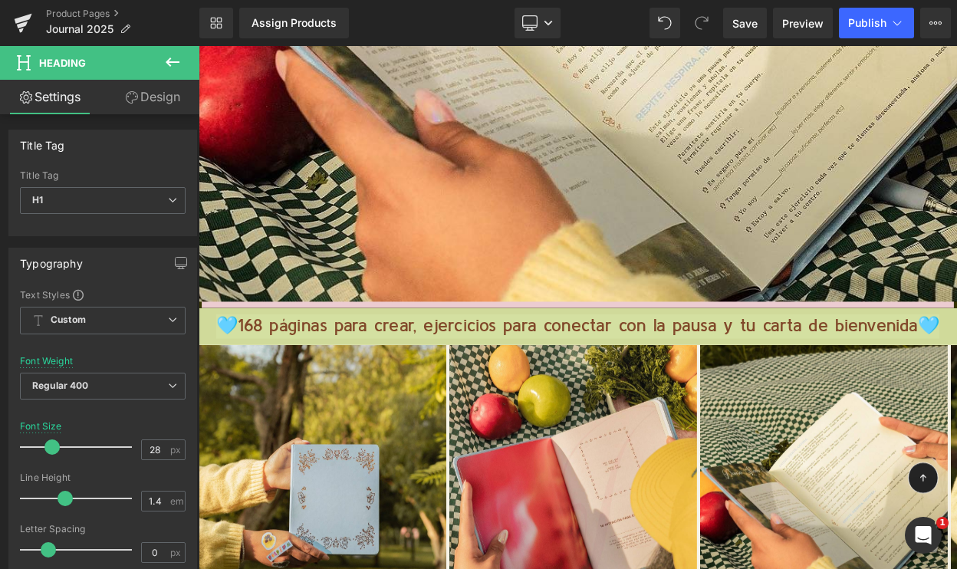
click at [857, 5] on div "Library Assign Products Product Preview No product match your search. Please tr…" at bounding box center [578, 23] width 758 height 46
click at [904, 25] on icon at bounding box center [897, 22] width 15 height 15
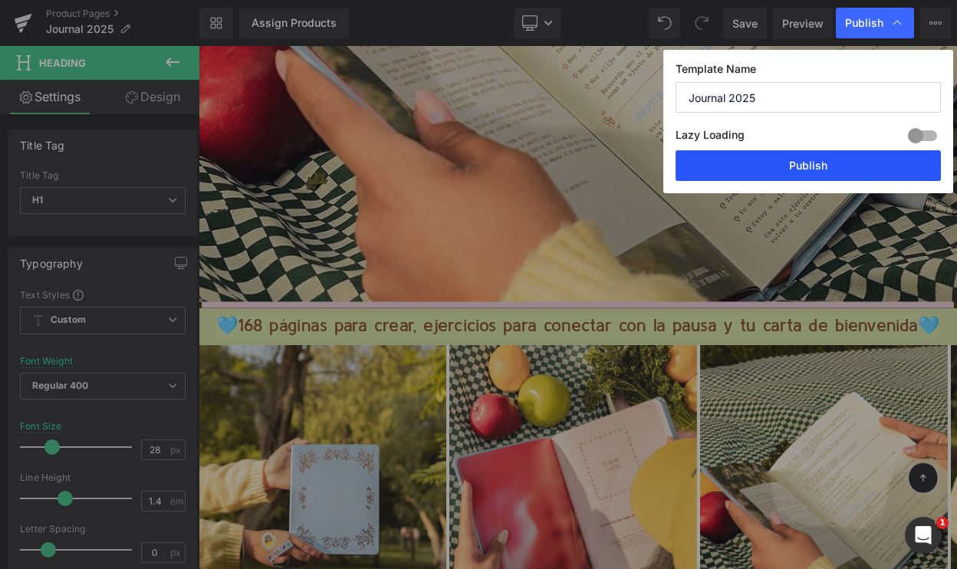
click at [782, 170] on button "Publish" at bounding box center [808, 165] width 265 height 31
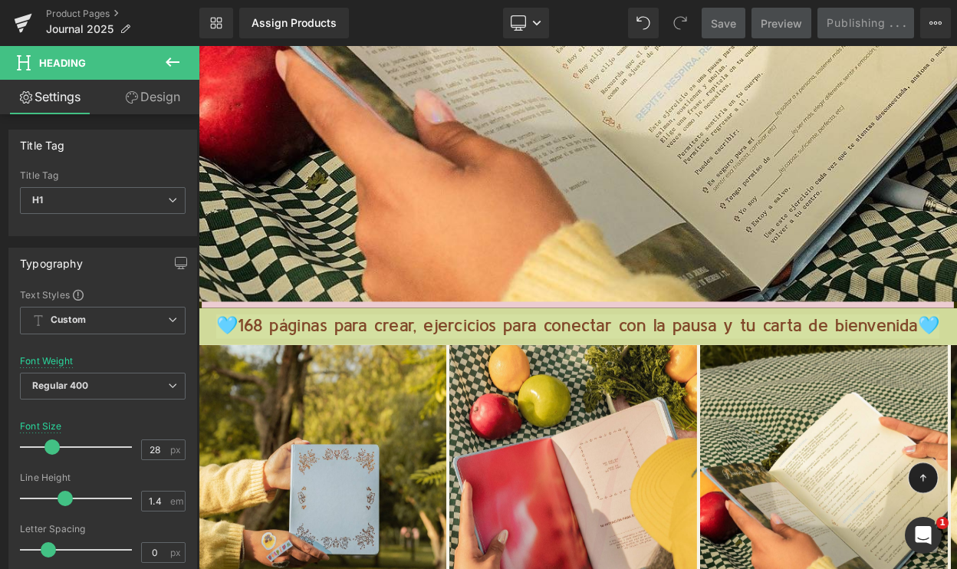
click at [170, 60] on icon at bounding box center [172, 62] width 18 height 18
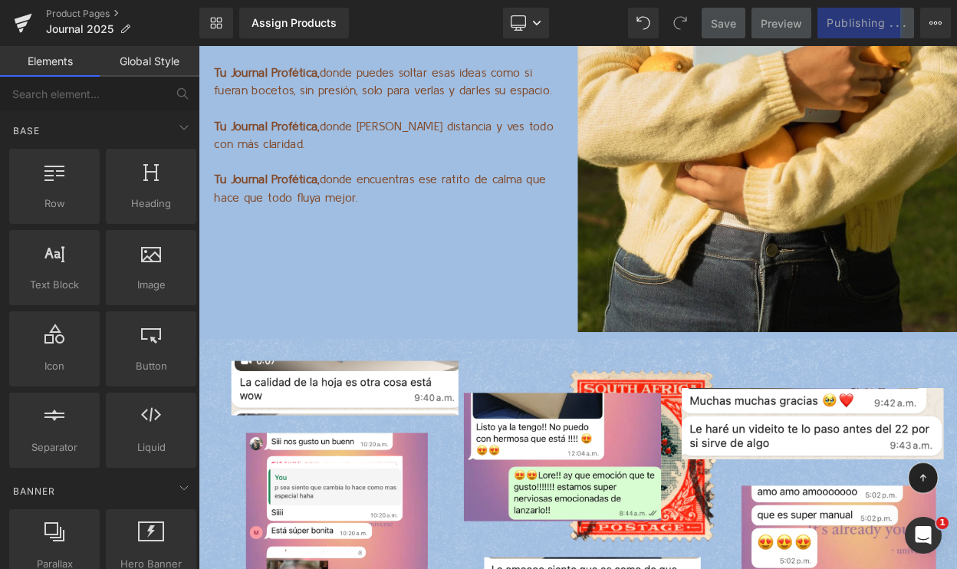
scroll to position [11862, 0]
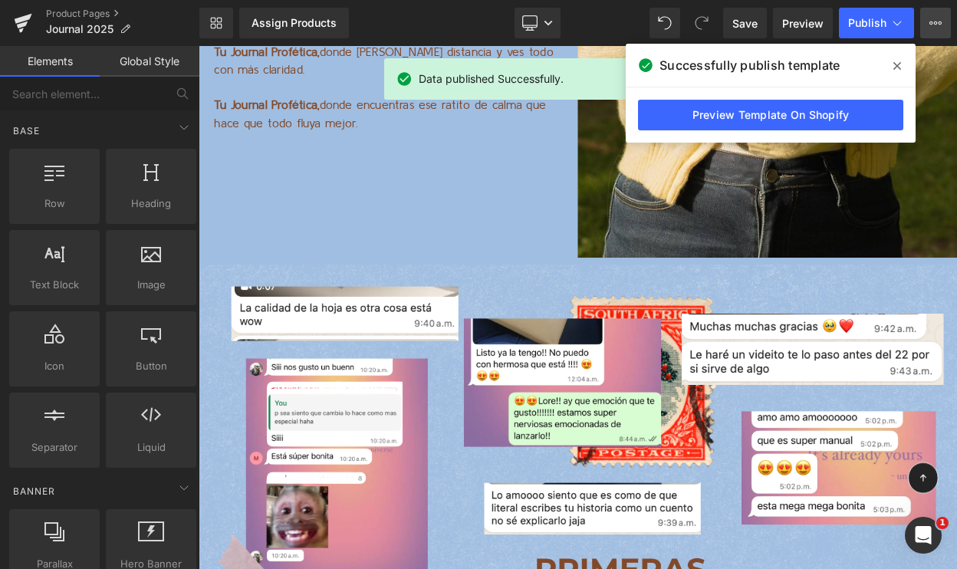
click at [941, 21] on icon at bounding box center [936, 23] width 12 height 12
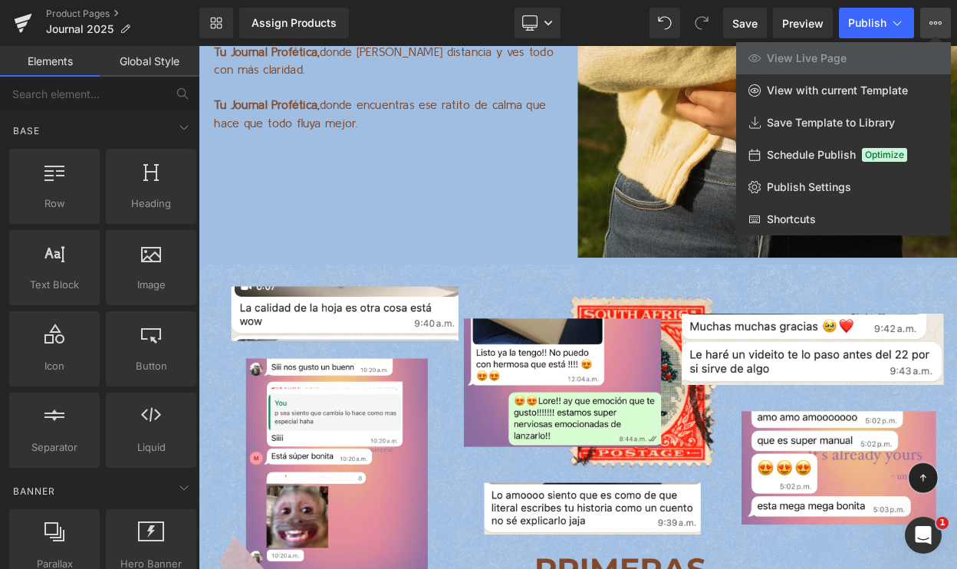
click at [820, 54] on span "View Live Page" at bounding box center [807, 58] width 80 height 14
click at [799, 190] on span "Publish Settings" at bounding box center [809, 187] width 84 height 14
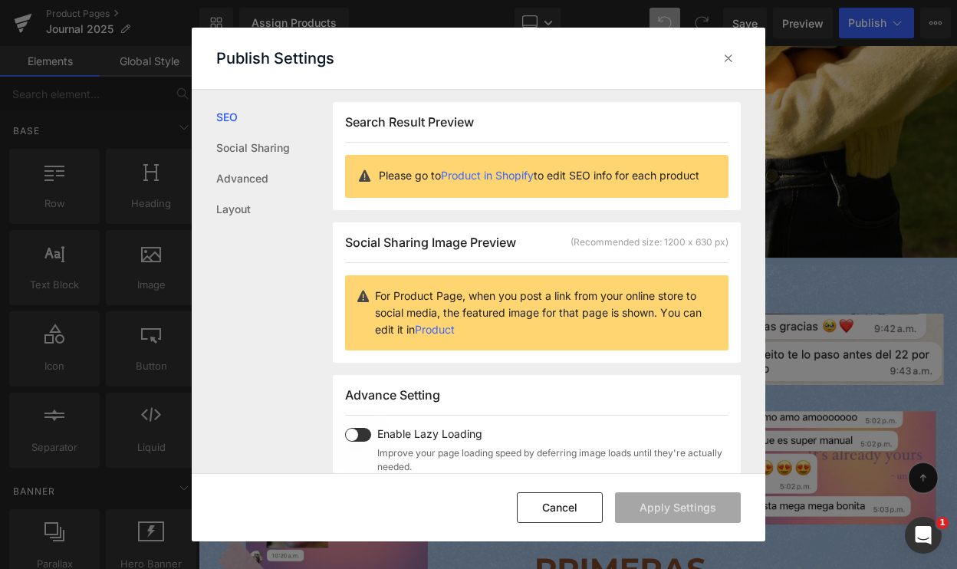
scroll to position [1, 0]
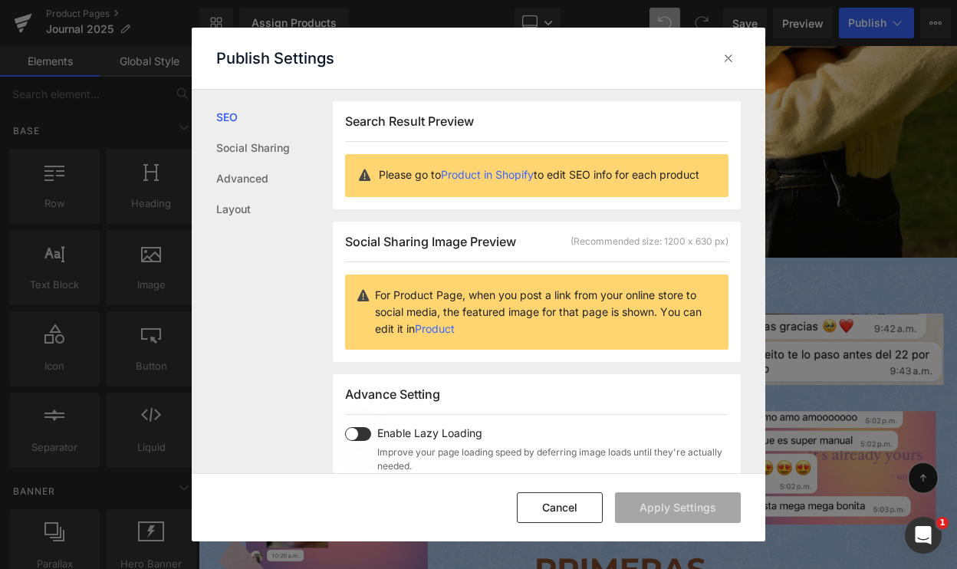
click at [728, 51] on icon at bounding box center [728, 58] width 15 height 15
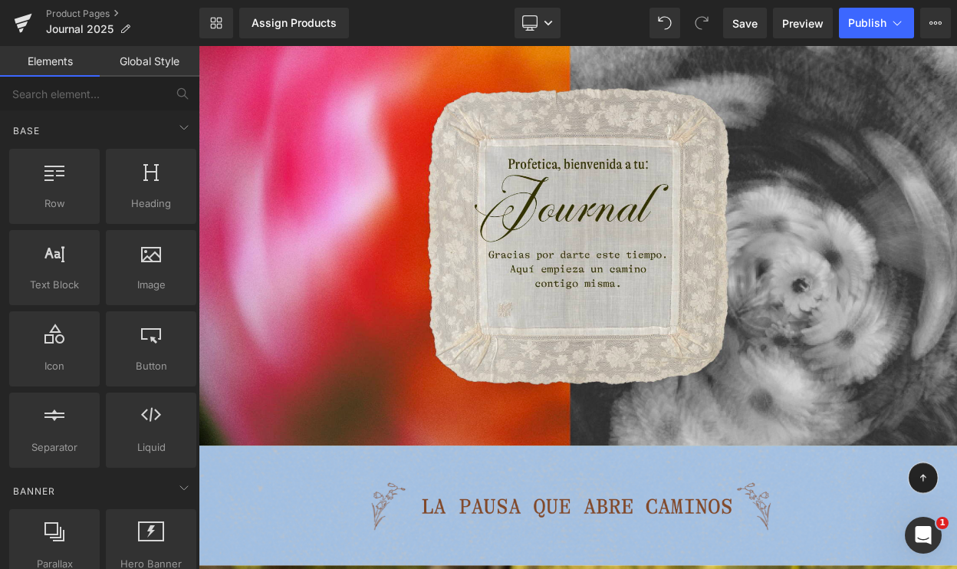
scroll to position [0, 0]
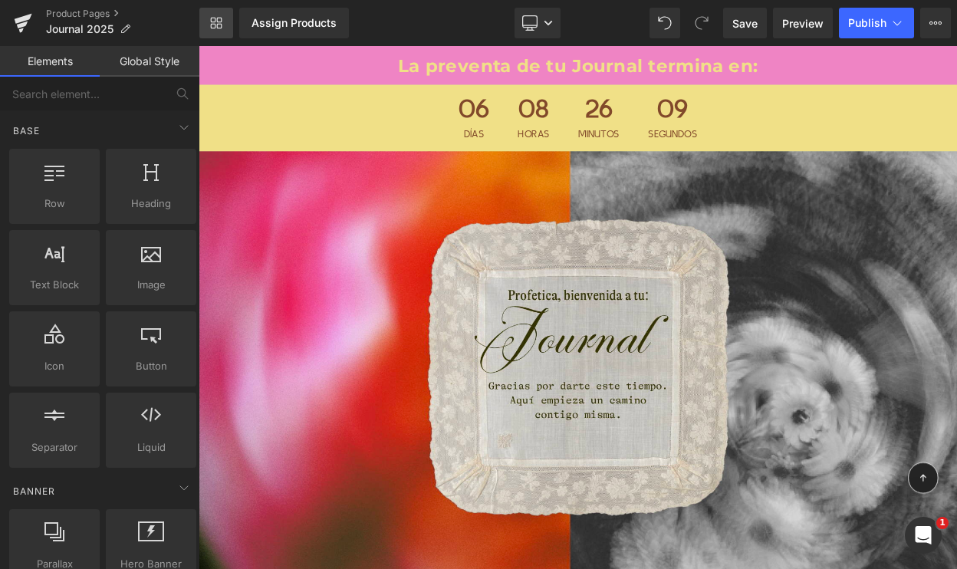
click at [213, 16] on link "Library" at bounding box center [216, 23] width 34 height 31
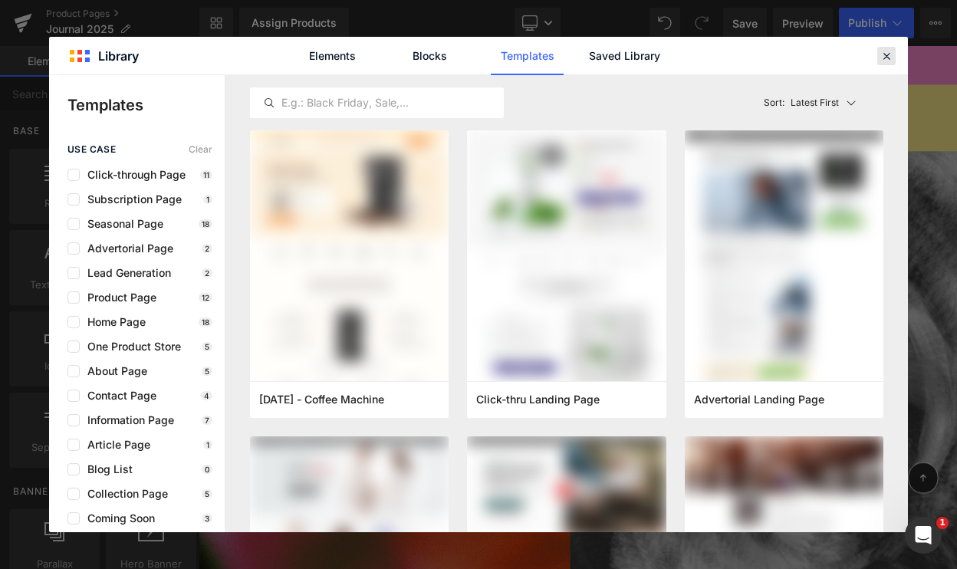
click at [882, 51] on icon at bounding box center [887, 56] width 14 height 14
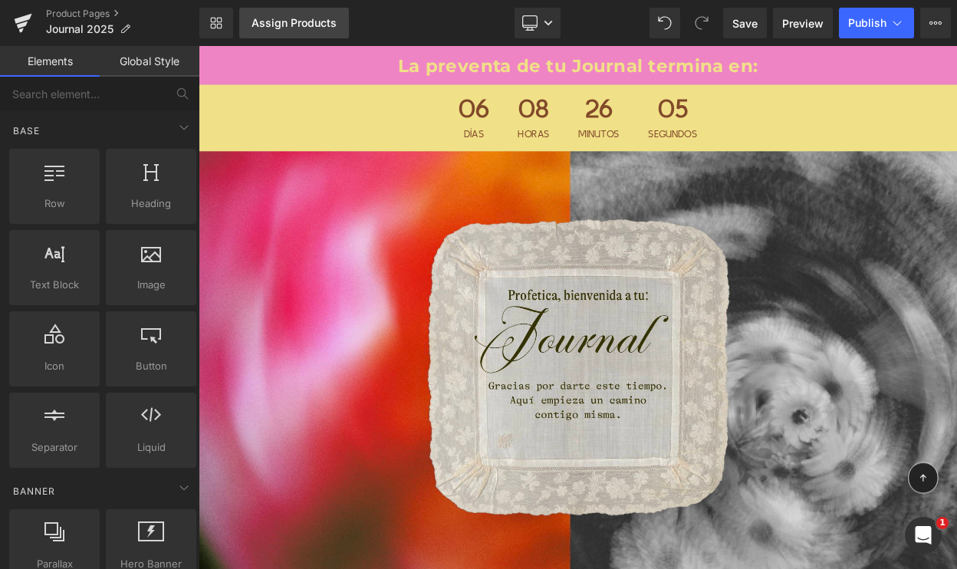
click at [295, 22] on div "Assign Products" at bounding box center [294, 23] width 85 height 12
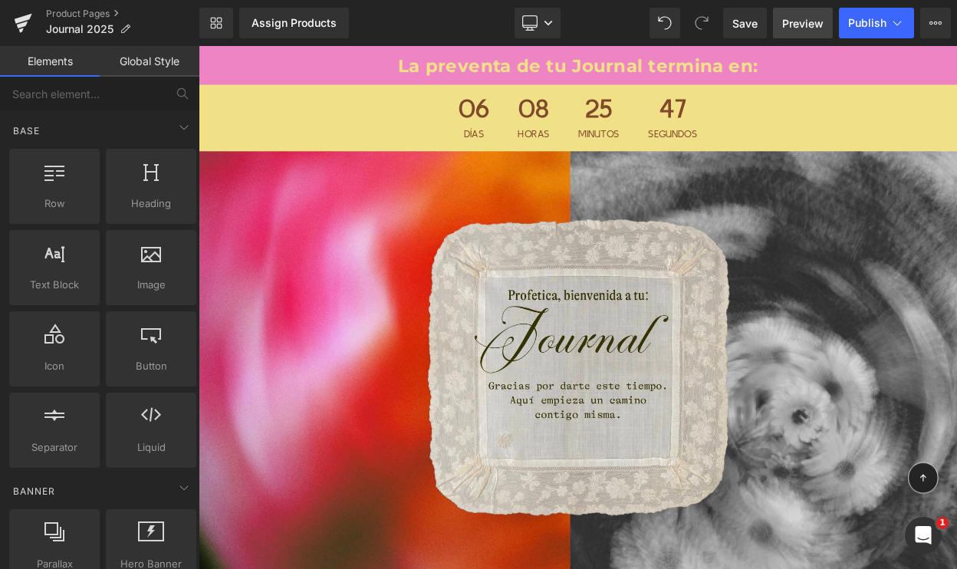
click at [814, 24] on span "Preview" at bounding box center [802, 23] width 41 height 16
click at [932, 8] on button "View Live Page View with current Template Save Template to Library Schedule Pub…" at bounding box center [936, 23] width 31 height 31
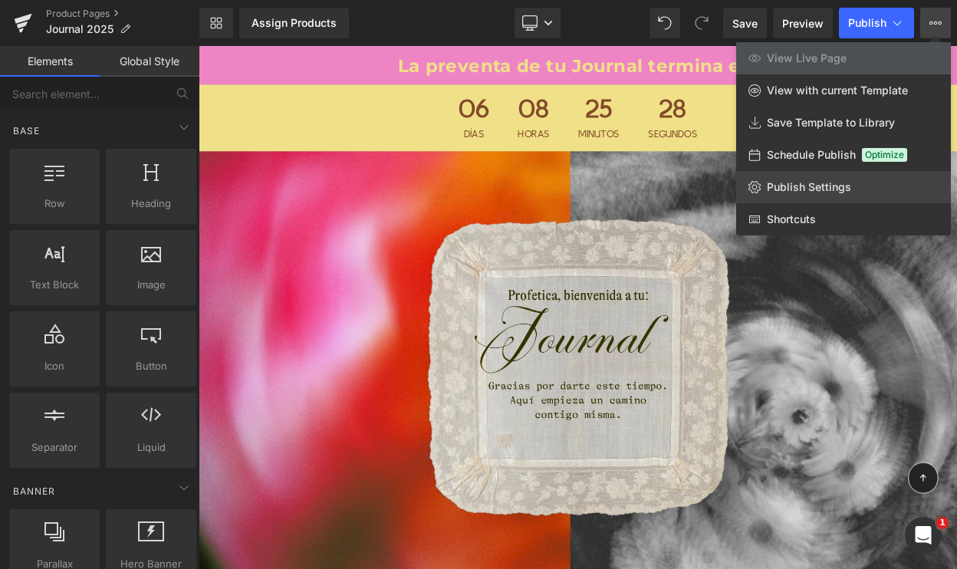
click at [795, 187] on span "Publish Settings" at bounding box center [809, 187] width 84 height 14
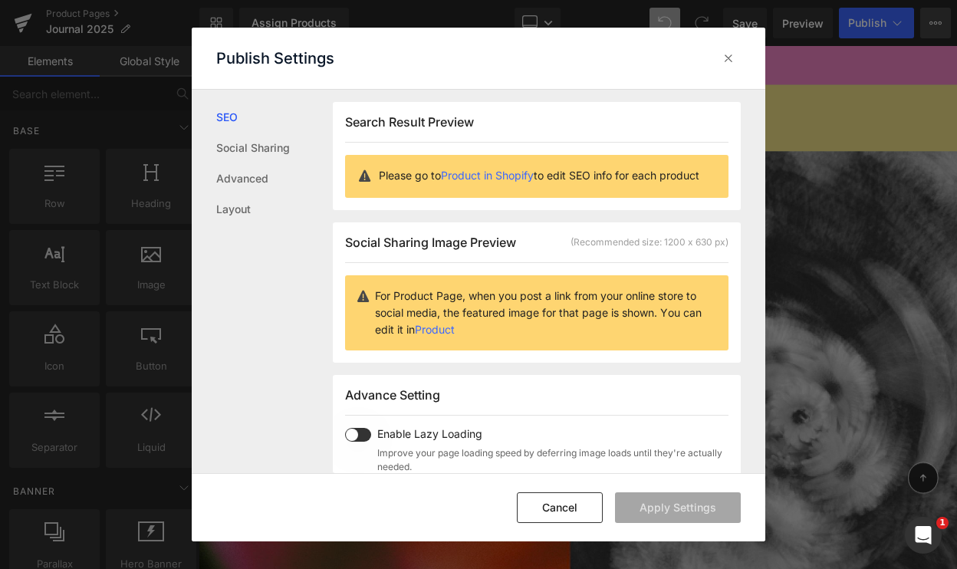
scroll to position [1, 0]
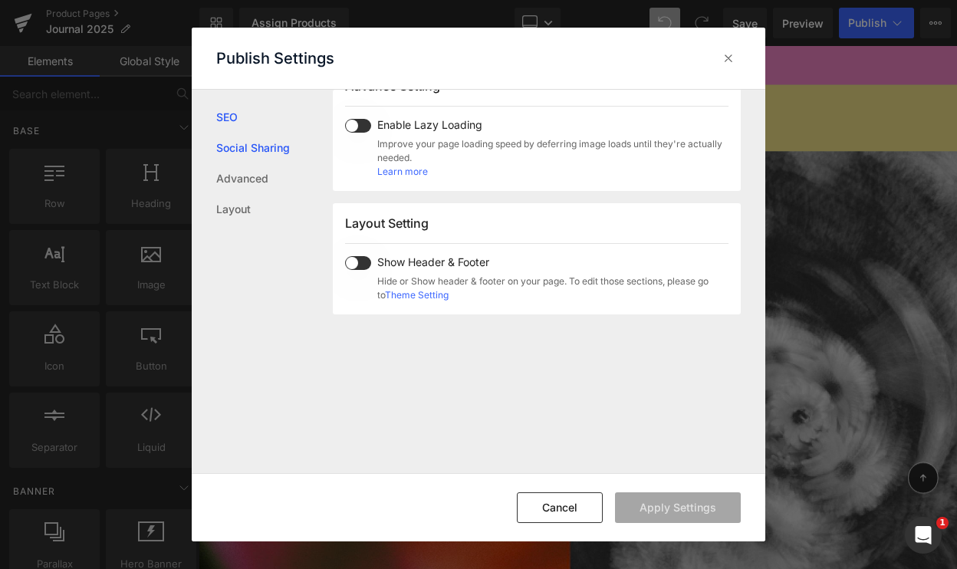
click at [0, 0] on link "Social Sharing" at bounding box center [0, 0] width 0 height 0
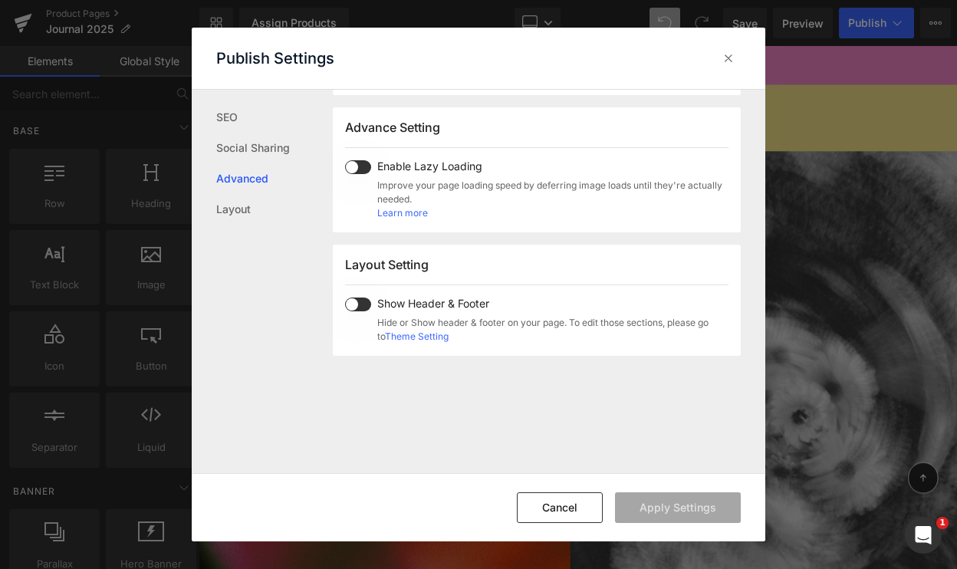
scroll to position [274, 0]
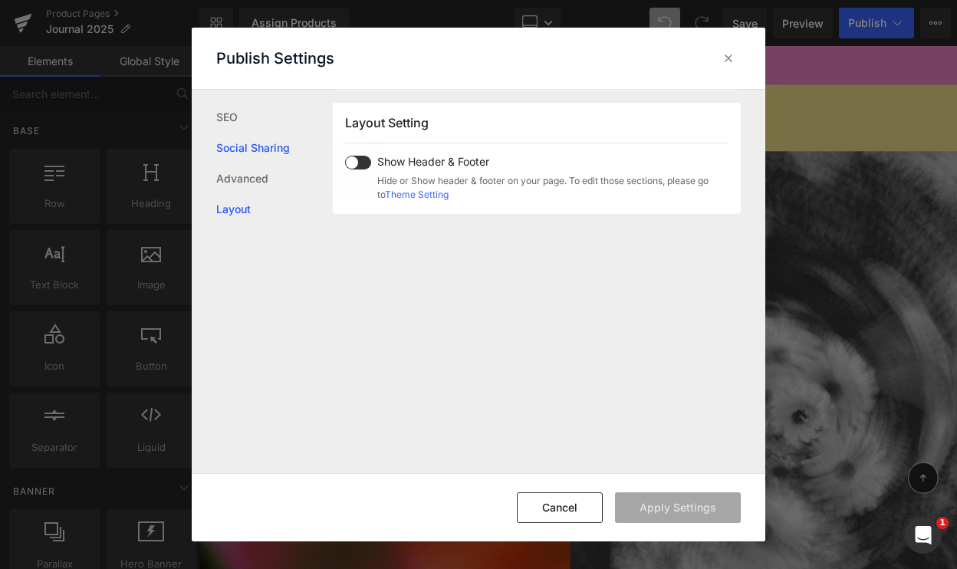
click at [0, 0] on link "Social Sharing" at bounding box center [0, 0] width 0 height 0
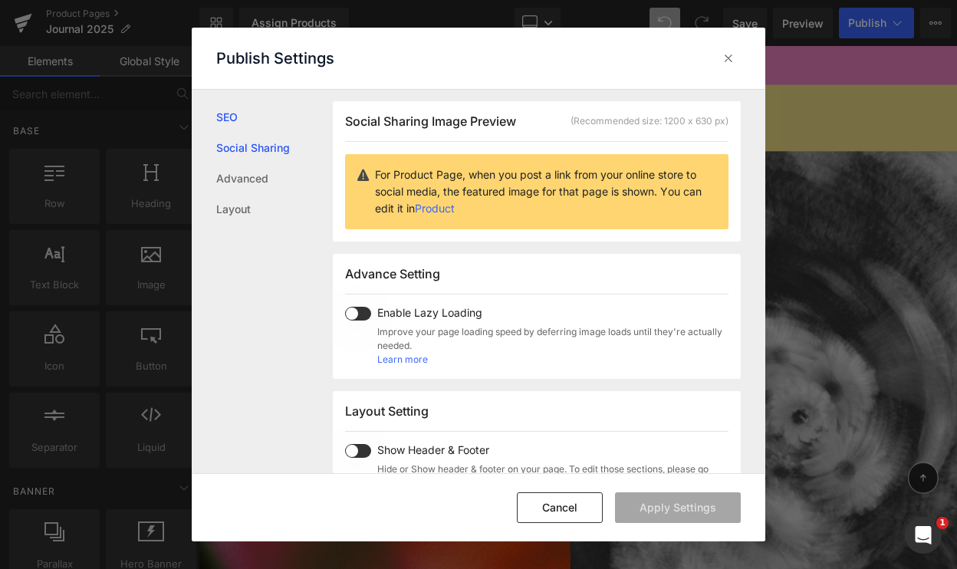
click at [0, 0] on link "SEO" at bounding box center [0, 0] width 0 height 0
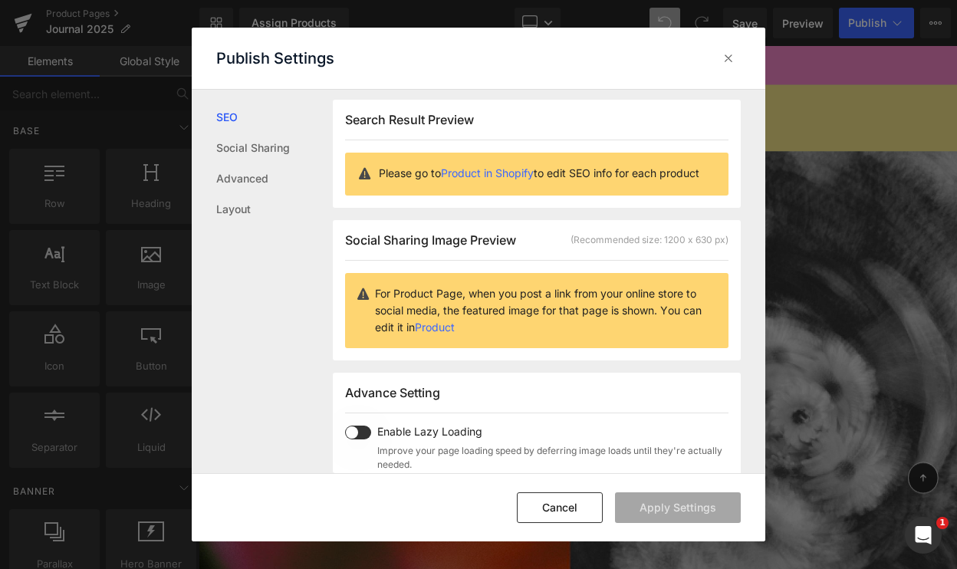
scroll to position [1, 0]
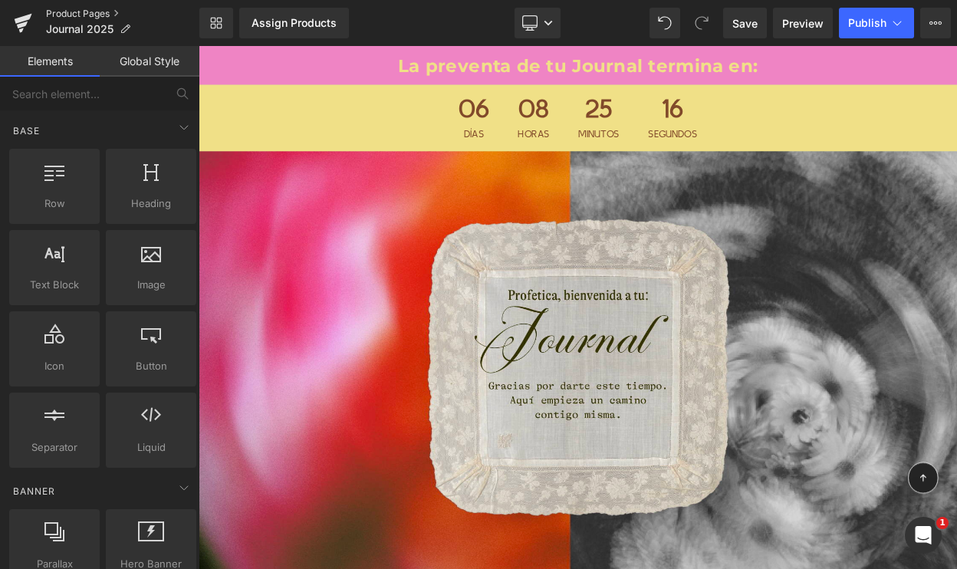
click at [91, 13] on link "Product Pages" at bounding box center [122, 14] width 153 height 12
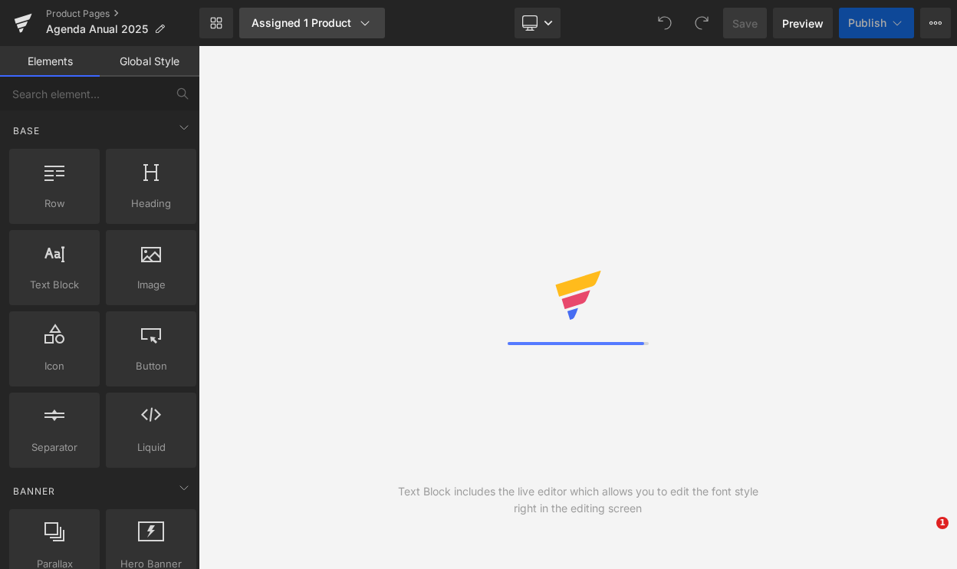
click at [365, 19] on icon at bounding box center [364, 22] width 15 height 15
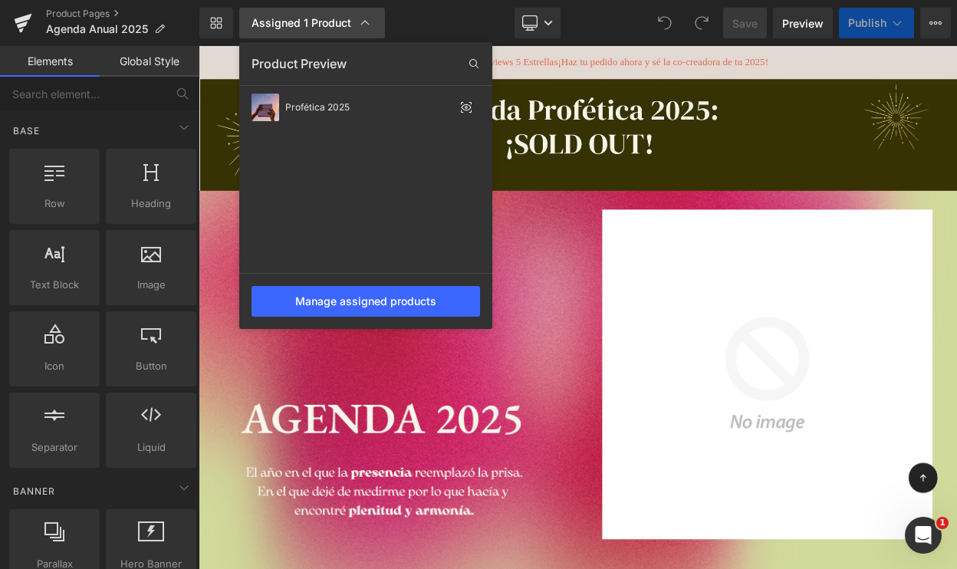
click at [365, 19] on icon at bounding box center [364, 22] width 15 height 15
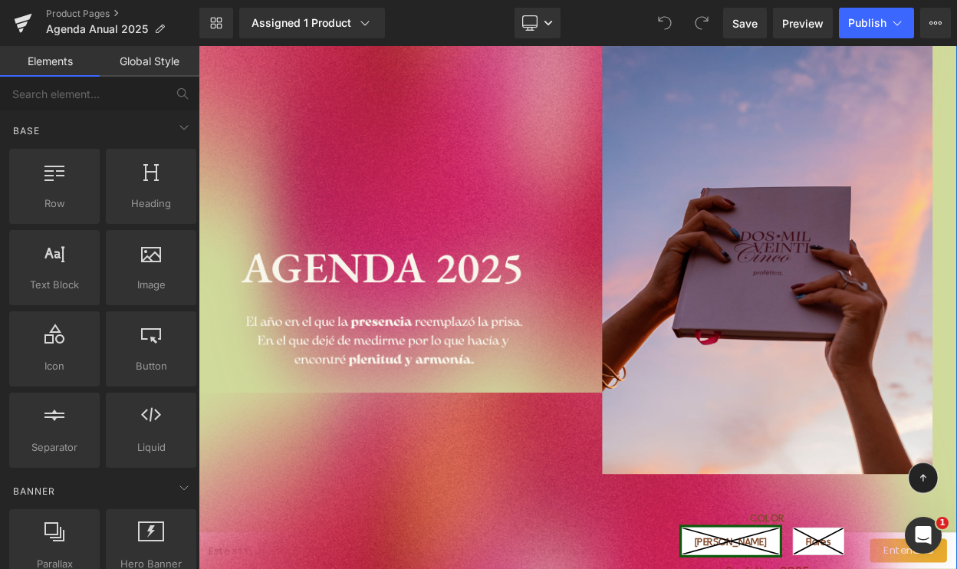
scroll to position [381, 0]
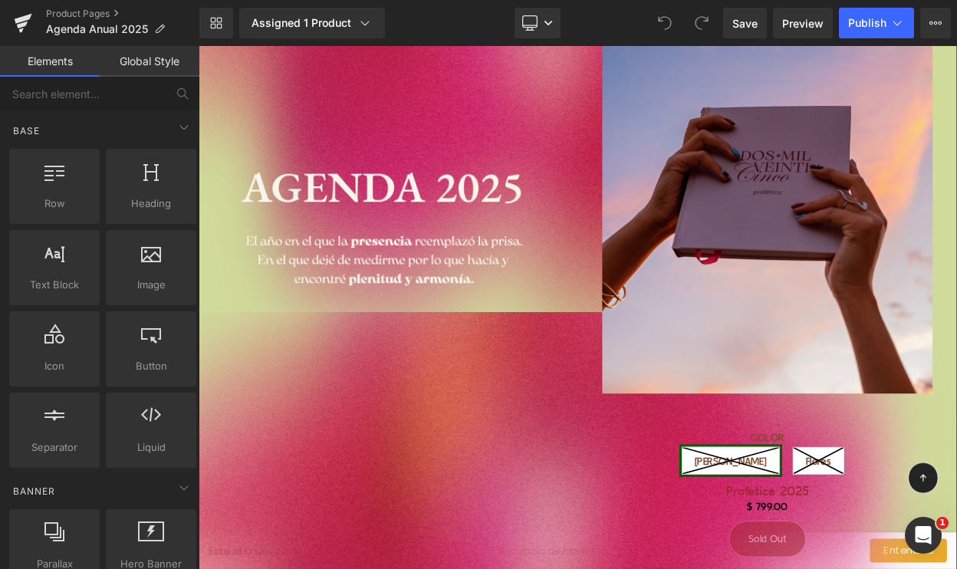
click at [862, 334] on img at bounding box center [895, 168] width 404 height 605
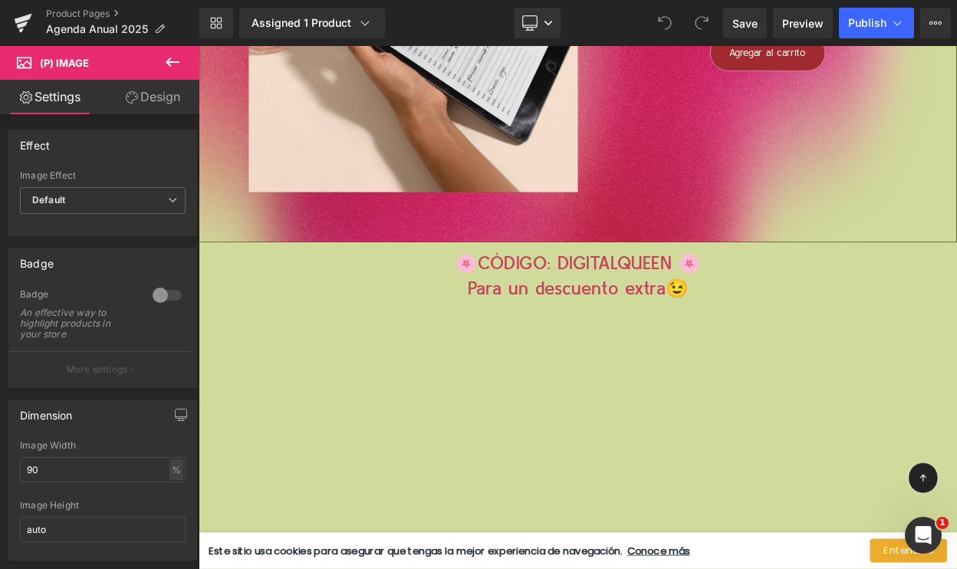
scroll to position [2980, 0]
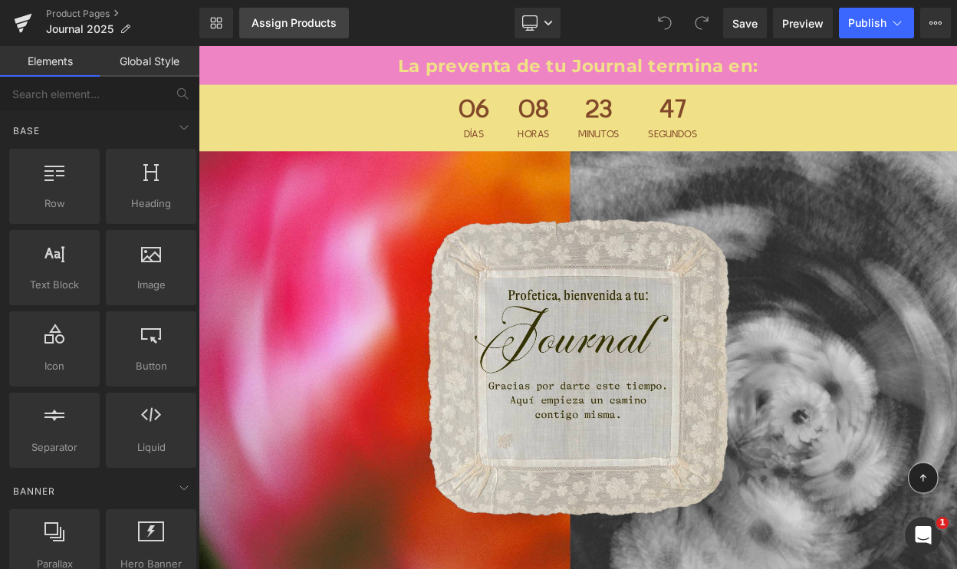
click at [288, 20] on div "Assign Products" at bounding box center [294, 23] width 85 height 12
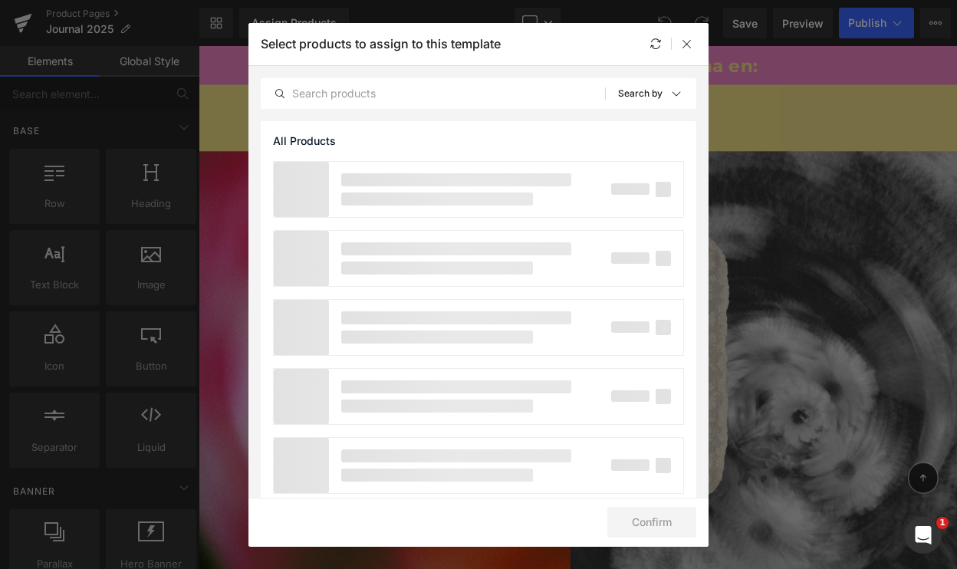
click at [334, 217] on div at bounding box center [478, 327] width 411 height 333
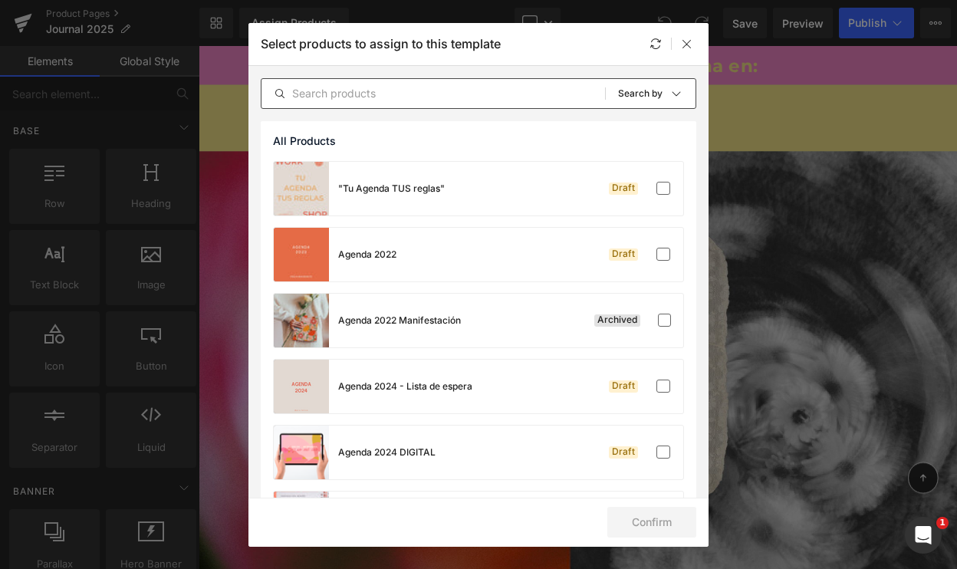
click at [403, 102] on div "All Products Shopify Collections Product Templates Shopify Collections Sort: Se…" at bounding box center [479, 93] width 436 height 31
click at [381, 84] on input "text" at bounding box center [434, 93] width 344 height 18
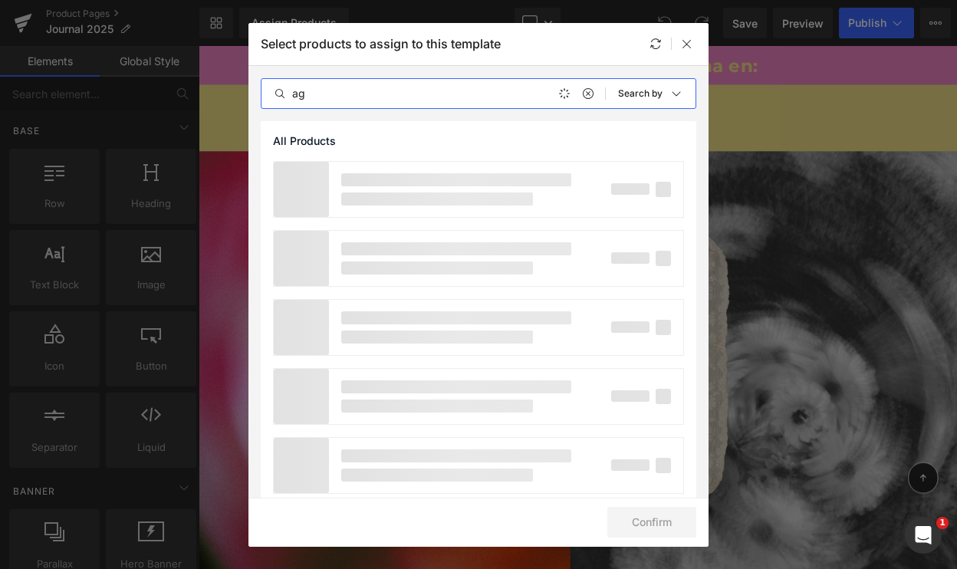
type input "a"
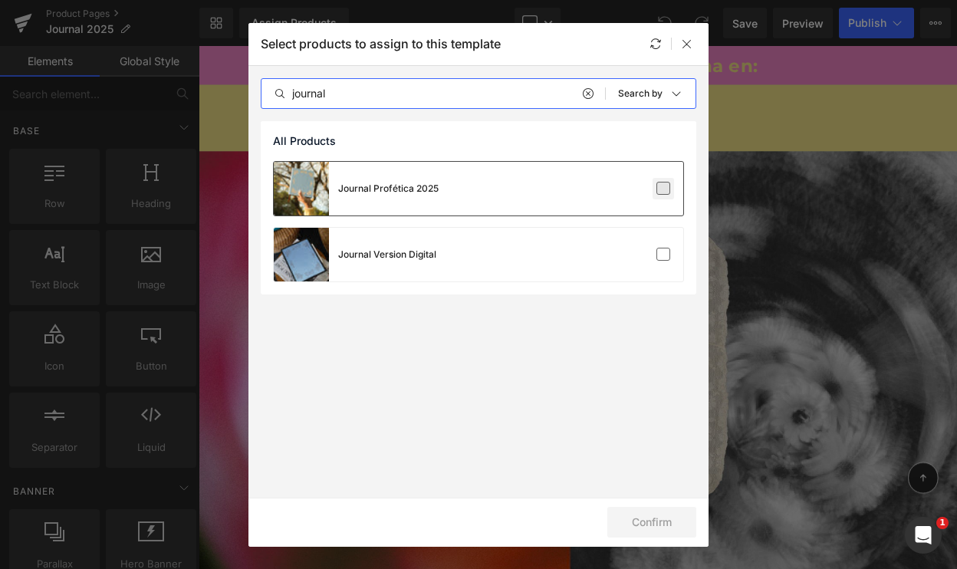
type input "journal"
click at [657, 187] on label at bounding box center [664, 189] width 14 height 14
click at [664, 189] on input "checkbox" at bounding box center [664, 189] width 0 height 0
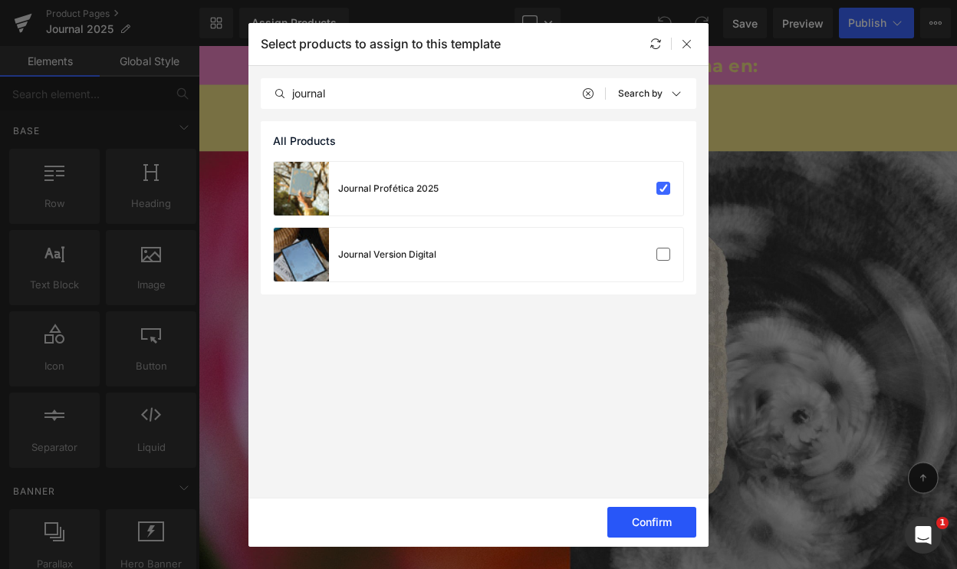
click at [633, 516] on button "Confirm" at bounding box center [652, 522] width 89 height 31
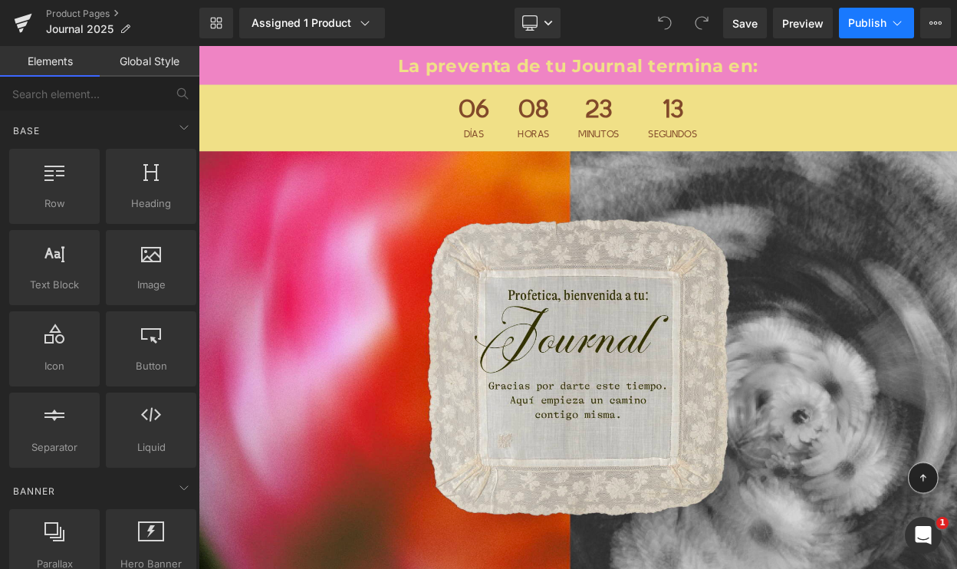
click at [866, 25] on span "Publish" at bounding box center [867, 23] width 38 height 12
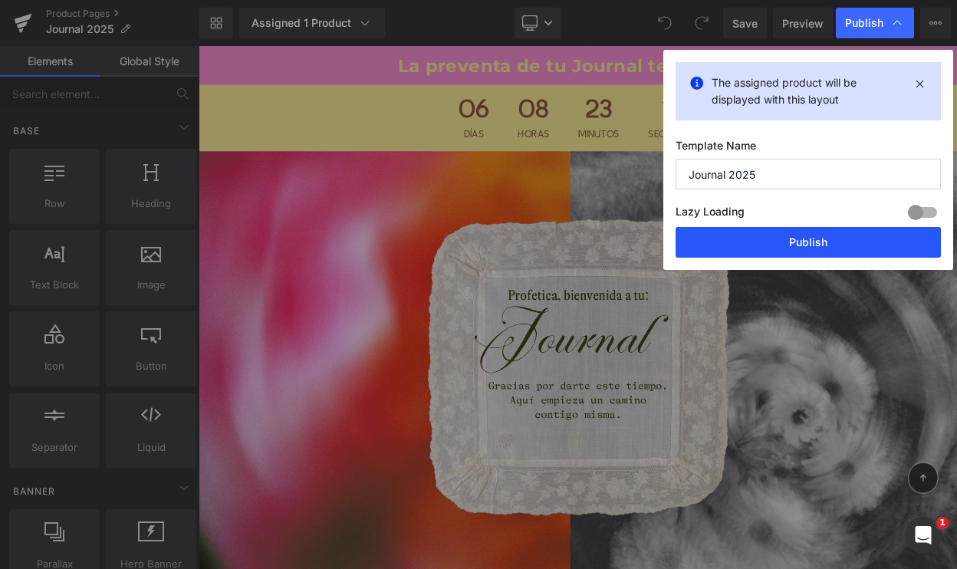
click at [759, 232] on button "Publish" at bounding box center [808, 242] width 265 height 31
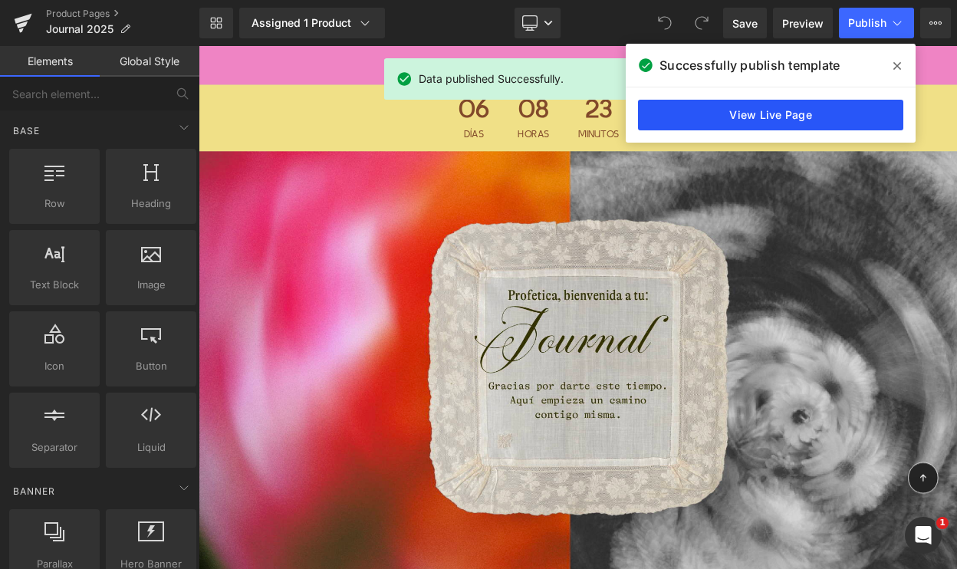
click at [715, 126] on link "View Live Page" at bounding box center [770, 115] width 265 height 31
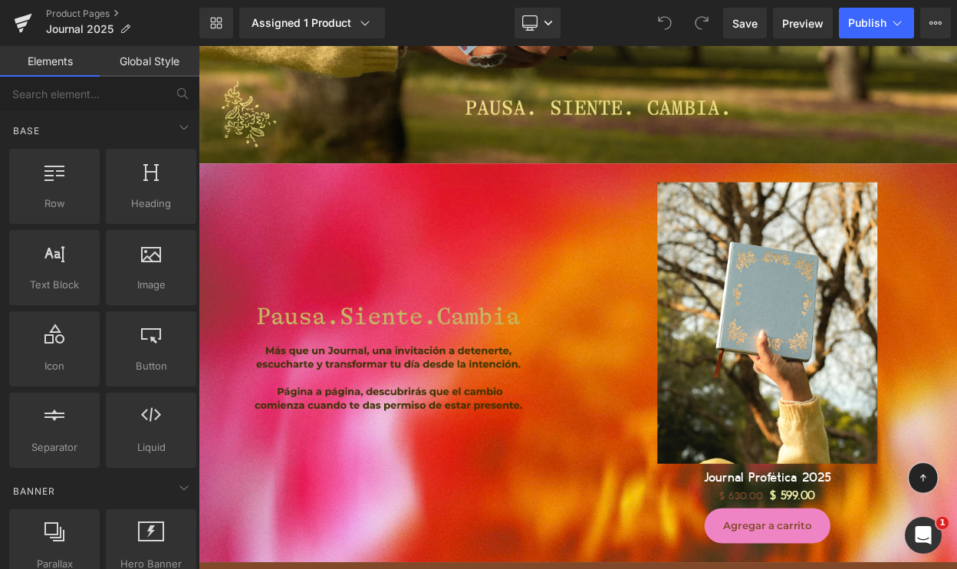
scroll to position [1270, 0]
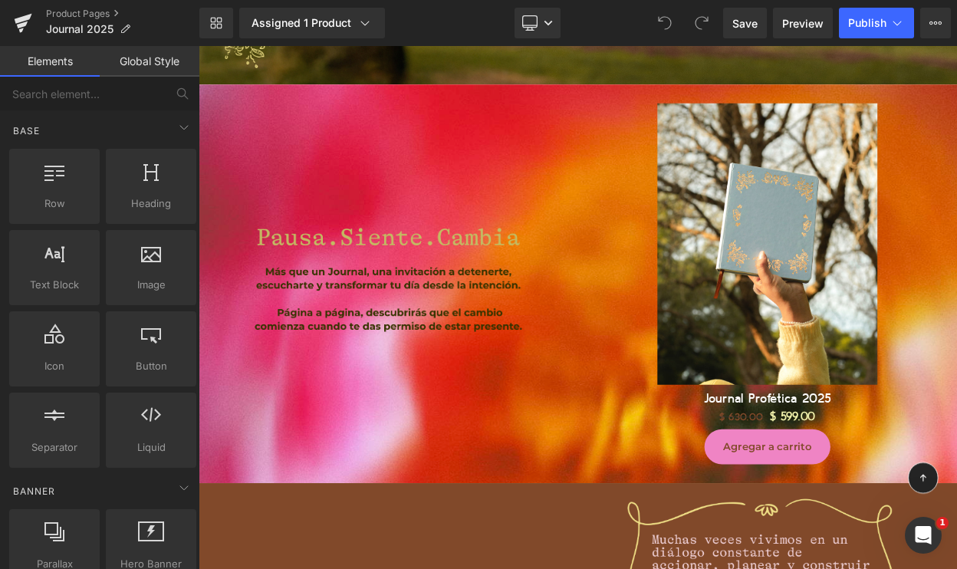
click at [498, 192] on div "Image" at bounding box center [431, 338] width 464 height 488
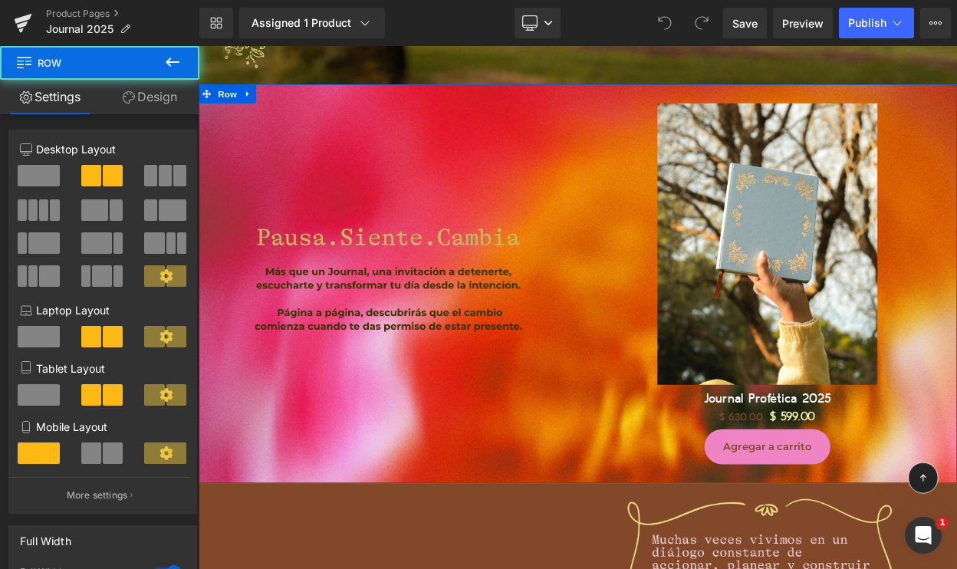
click at [486, 220] on div "Image" at bounding box center [431, 338] width 464 height 488
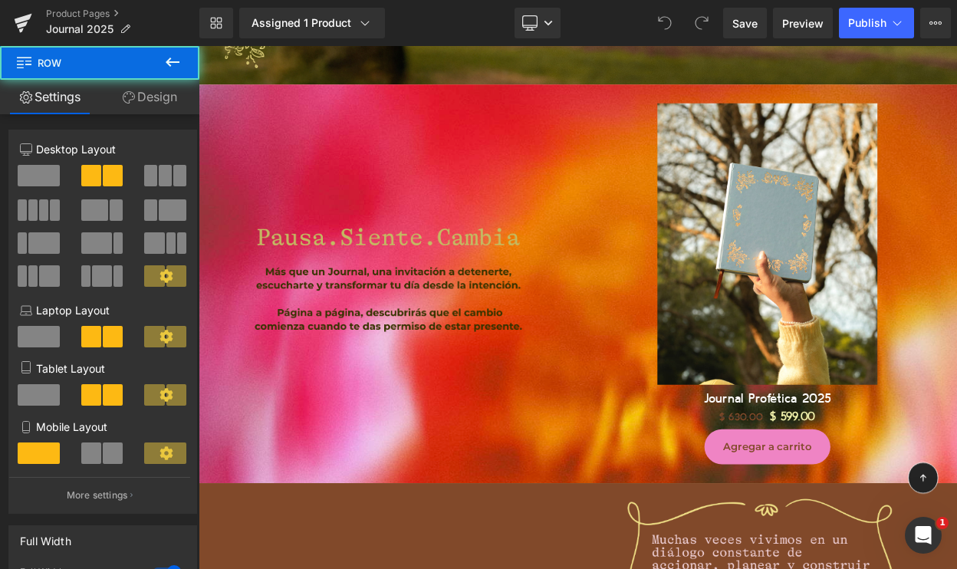
click at [173, 54] on icon at bounding box center [172, 62] width 18 height 18
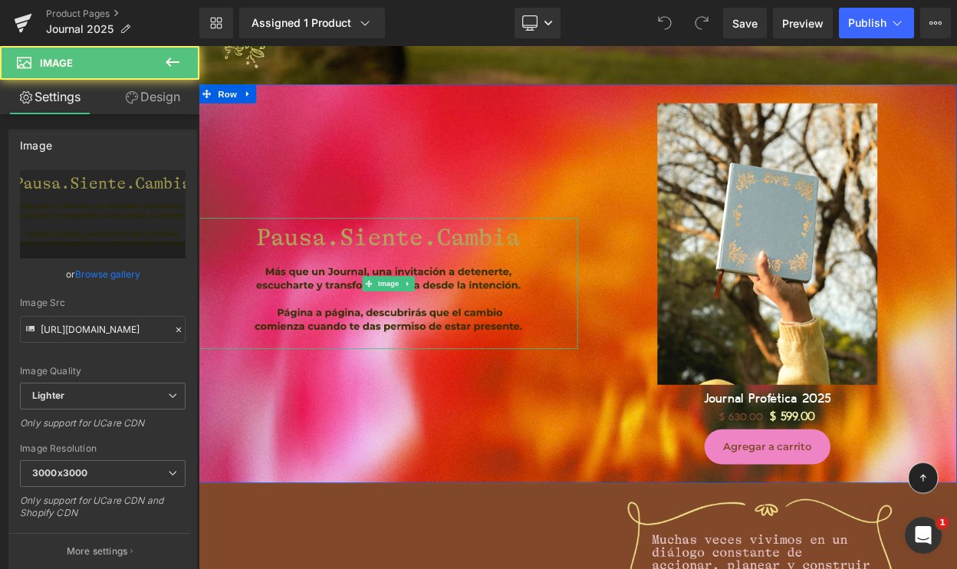
click at [532, 303] on img at bounding box center [430, 337] width 371 height 160
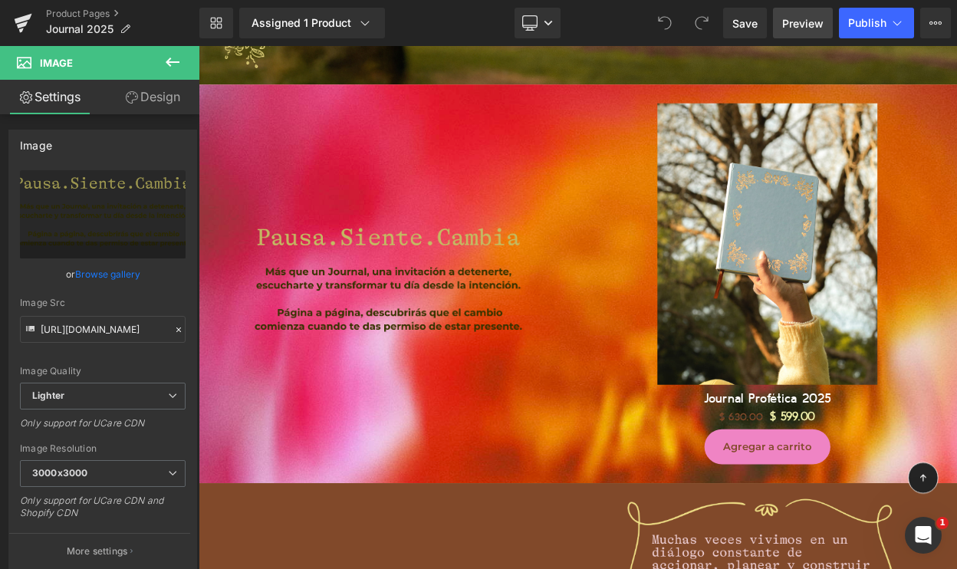
click at [792, 17] on span "Preview" at bounding box center [802, 23] width 41 height 16
click at [173, 62] on icon at bounding box center [173, 62] width 14 height 9
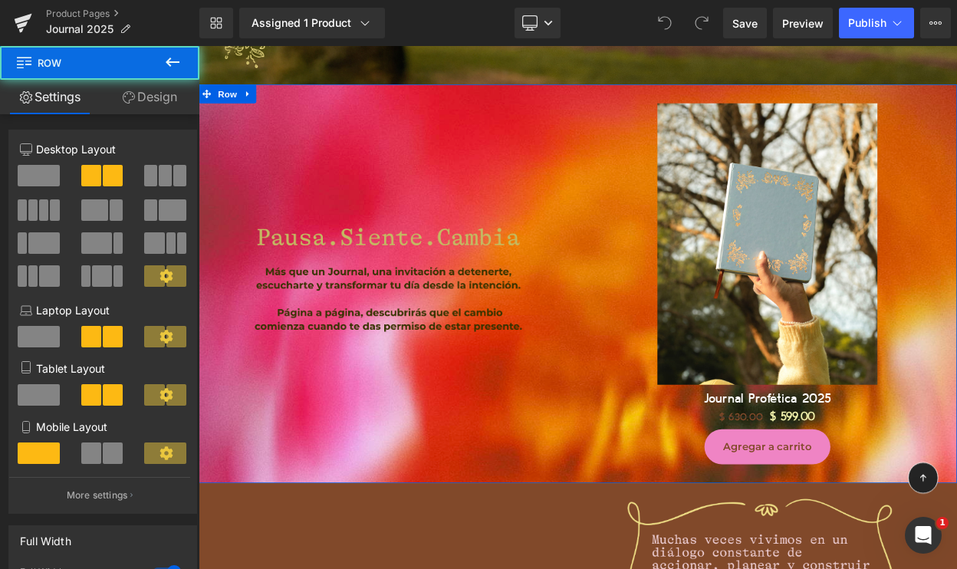
click at [475, 137] on div "Image" at bounding box center [431, 338] width 464 height 488
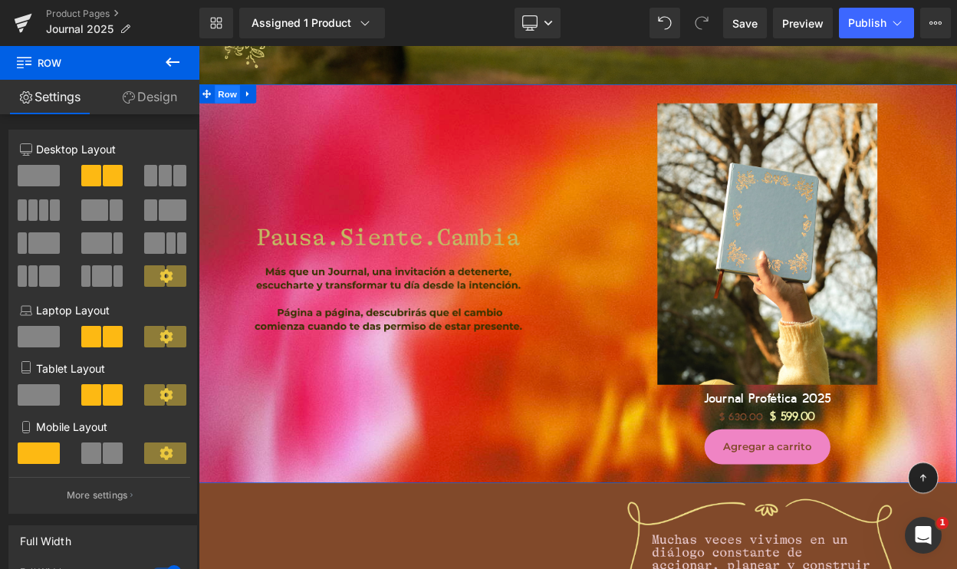
click at [232, 94] on span "Row" at bounding box center [234, 105] width 31 height 23
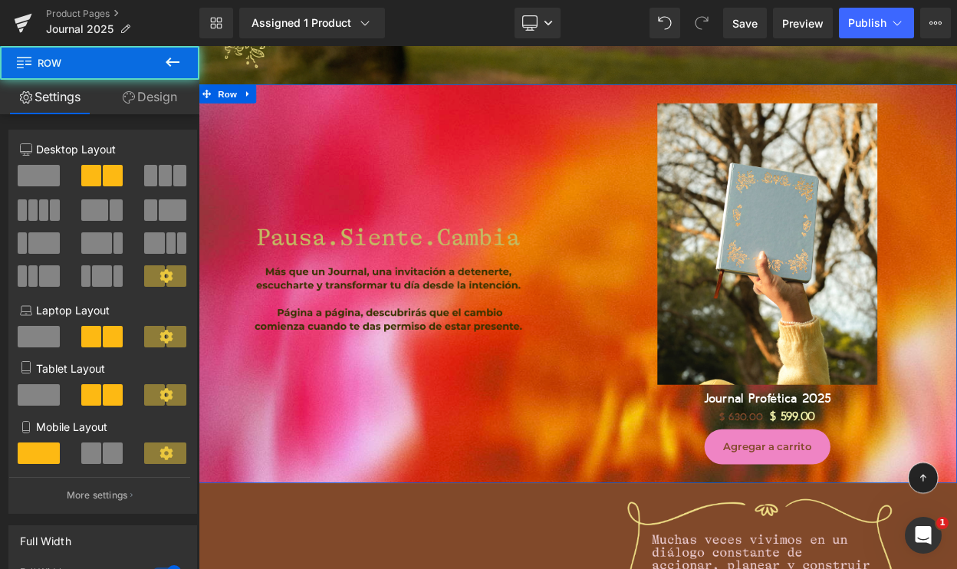
click at [146, 100] on link "Design" at bounding box center [150, 97] width 100 height 35
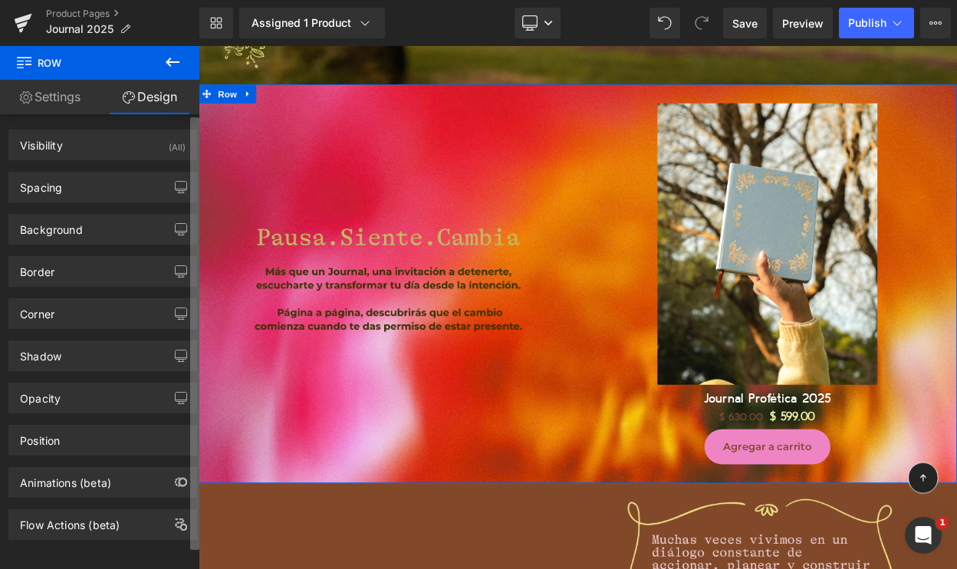
click at [85, 220] on div "Background" at bounding box center [102, 229] width 187 height 29
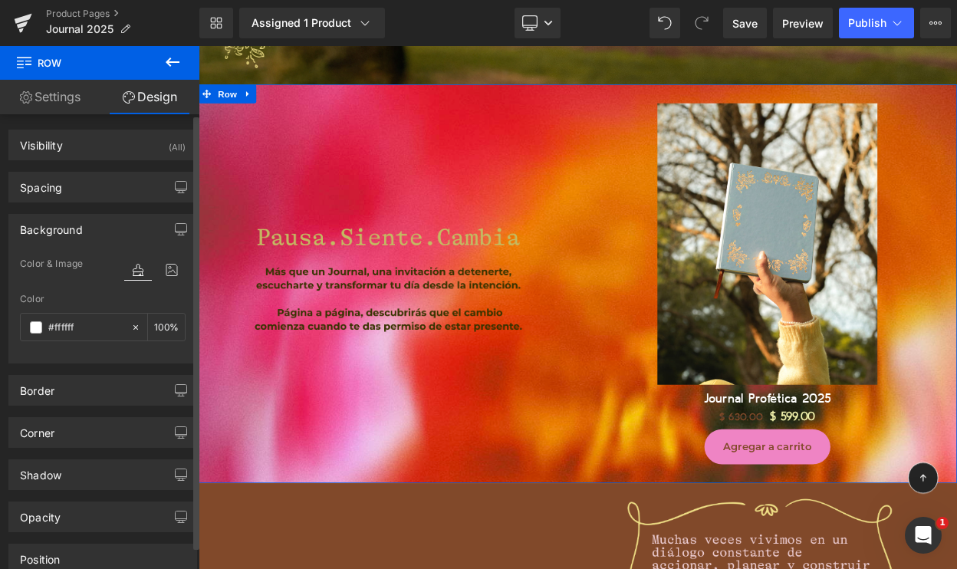
drag, startPoint x: 88, startPoint y: 240, endPoint x: 120, endPoint y: 251, distance: 34.0
click at [88, 240] on div "Background" at bounding box center [102, 229] width 187 height 29
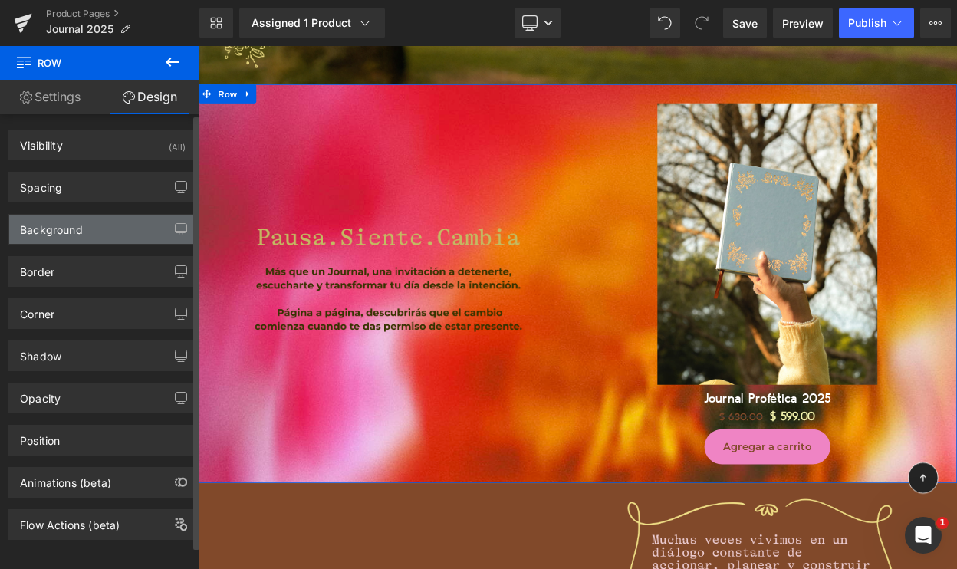
click at [116, 229] on div "Background" at bounding box center [102, 229] width 187 height 29
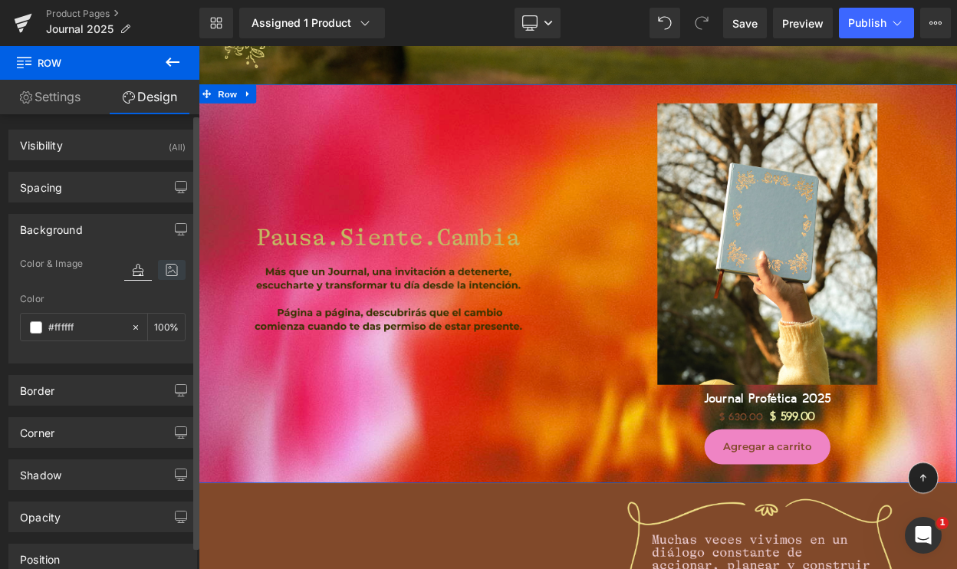
click at [172, 266] on icon at bounding box center [172, 270] width 28 height 20
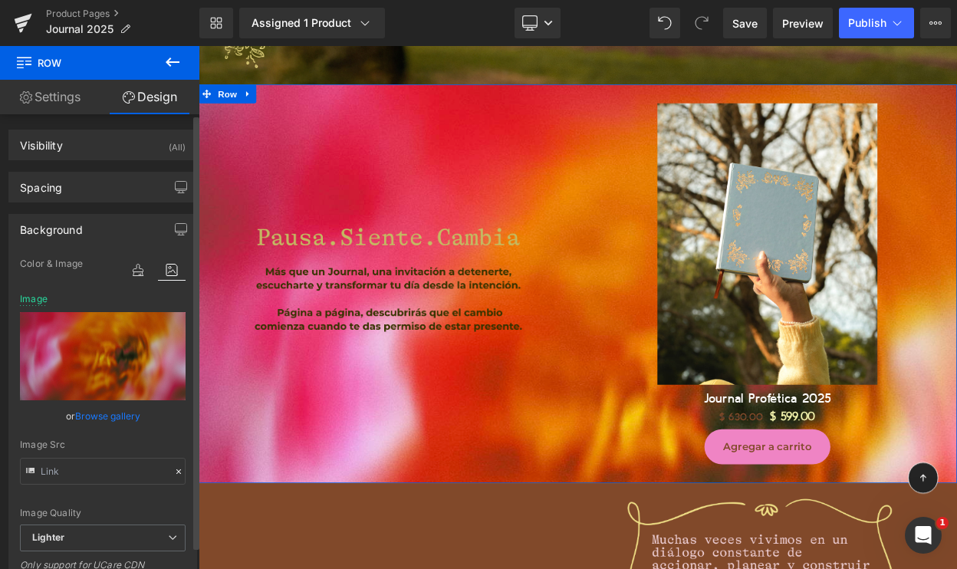
click at [101, 282] on div "Color & Image color" at bounding box center [103, 274] width 166 height 39
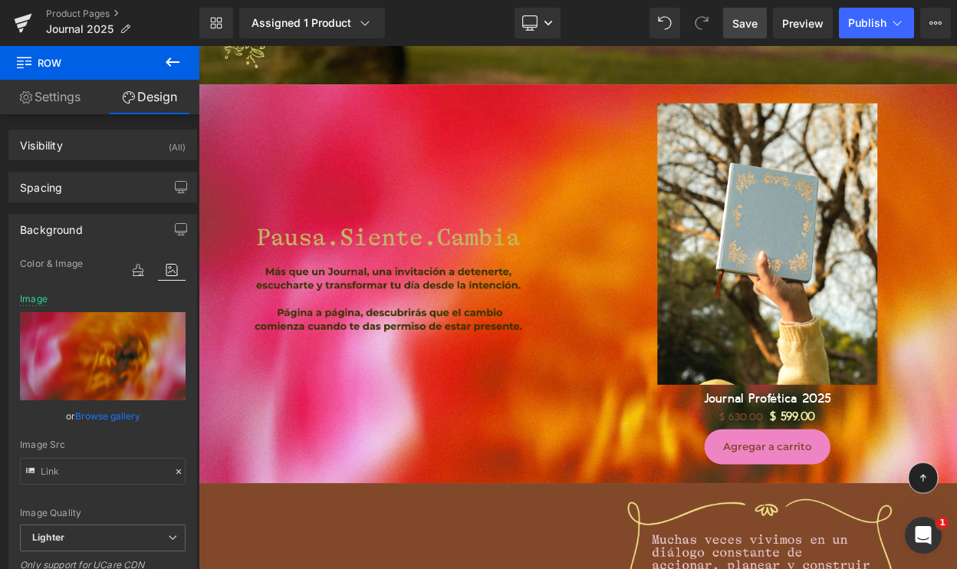
click at [741, 15] on span "Save" at bounding box center [745, 23] width 25 height 16
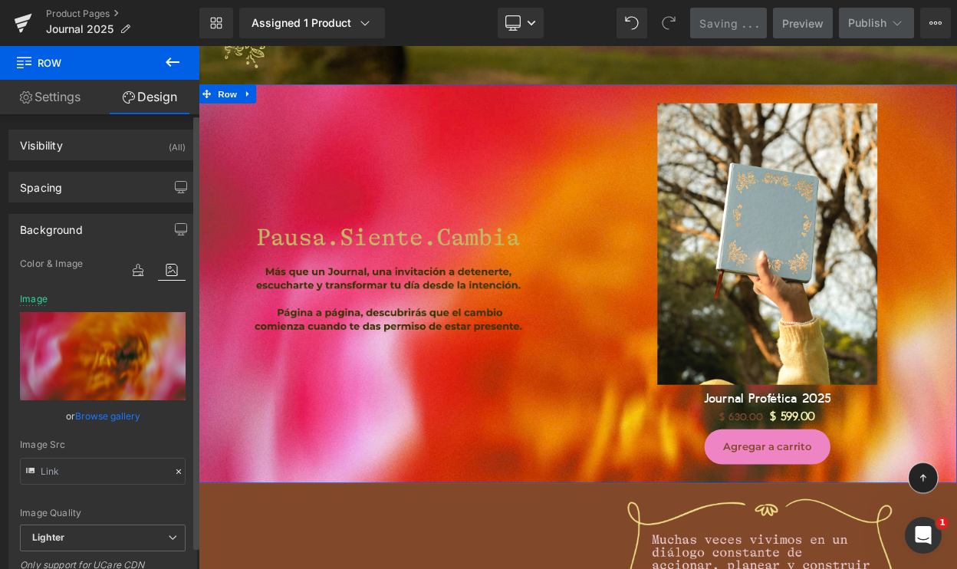
click at [94, 415] on link "Browse gallery" at bounding box center [107, 416] width 65 height 27
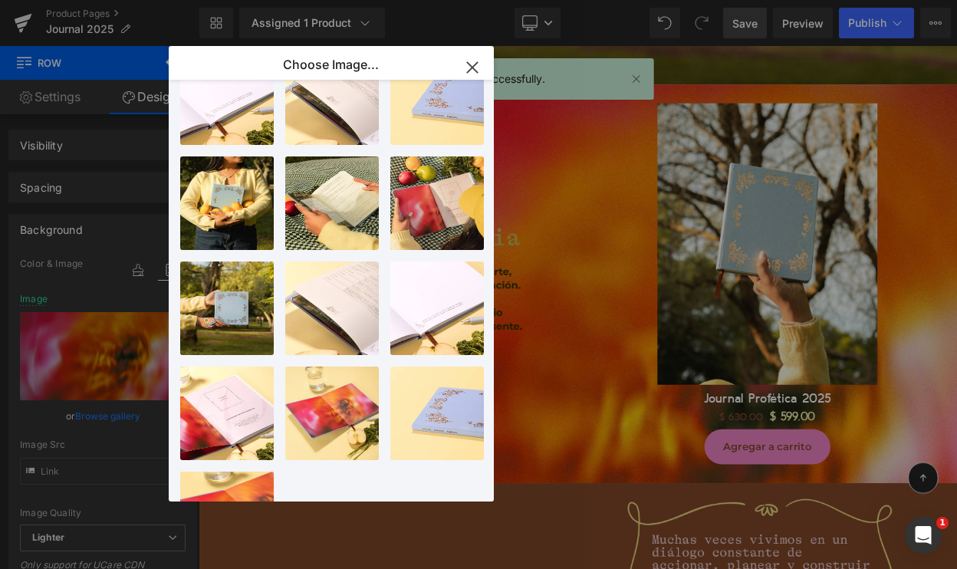
scroll to position [757, 0]
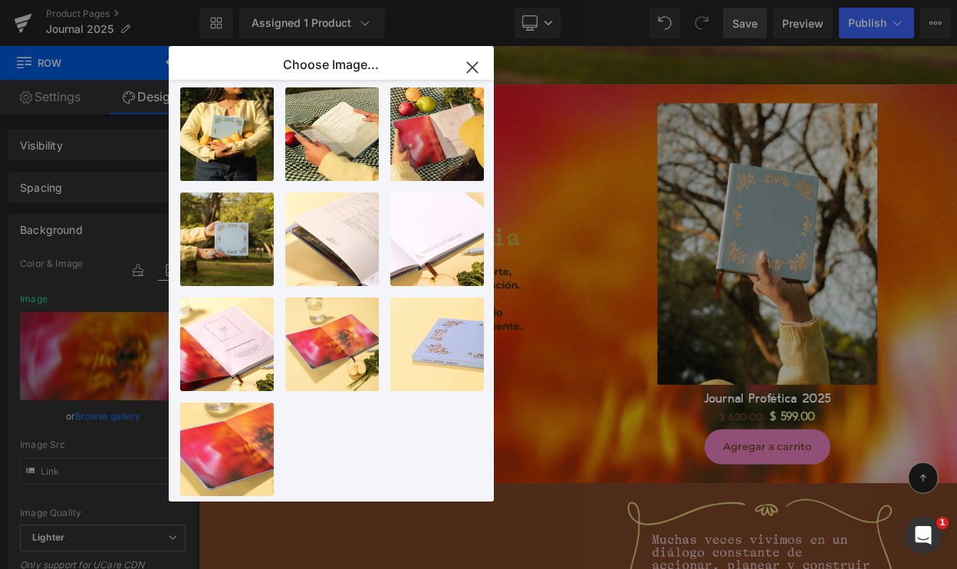
click at [87, 0] on div "Row You are previewing how the will restyle your page. You can not edit Element…" at bounding box center [478, 0] width 957 height 0
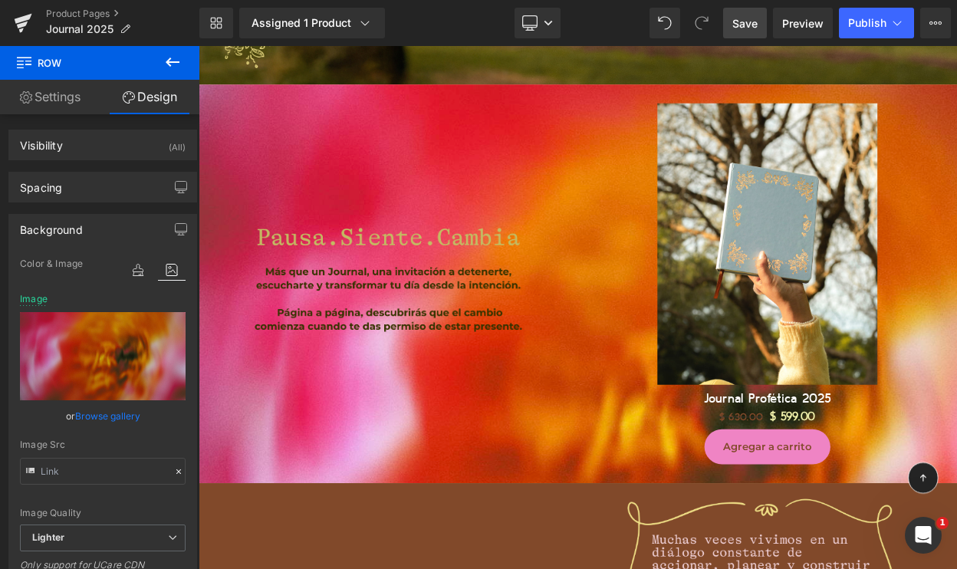
click at [750, 36] on link "Save" at bounding box center [745, 23] width 44 height 31
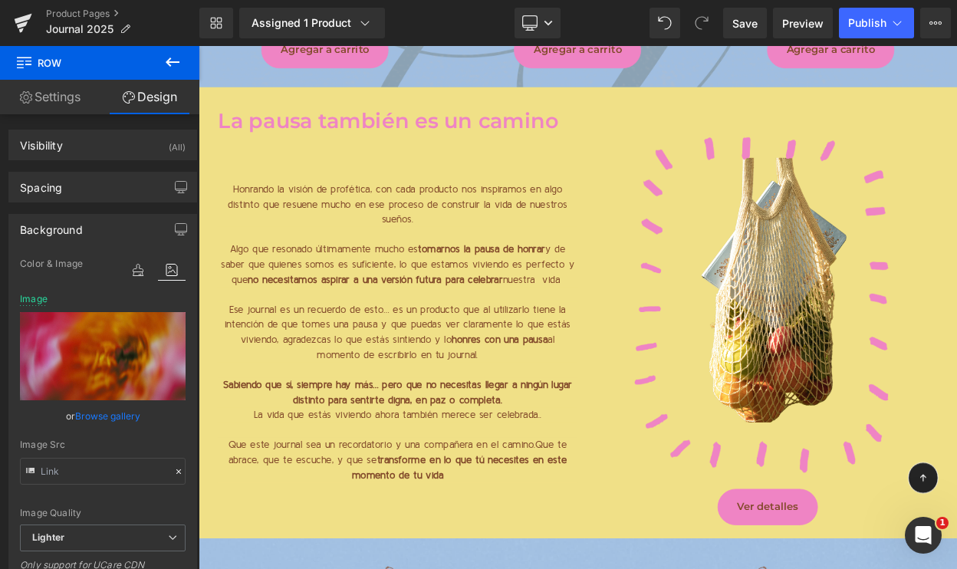
scroll to position [2937, 0]
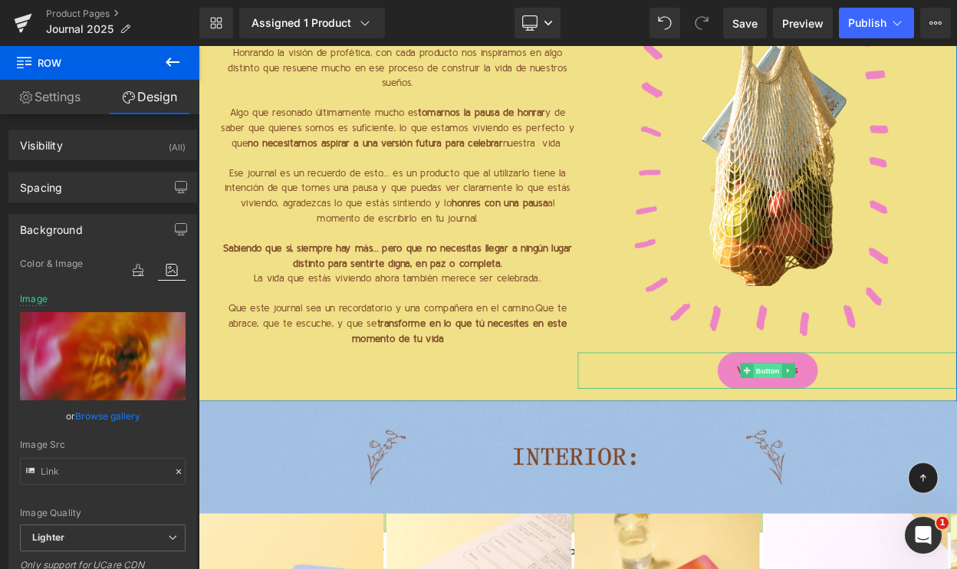
click at [888, 435] on span "Button" at bounding box center [895, 444] width 35 height 18
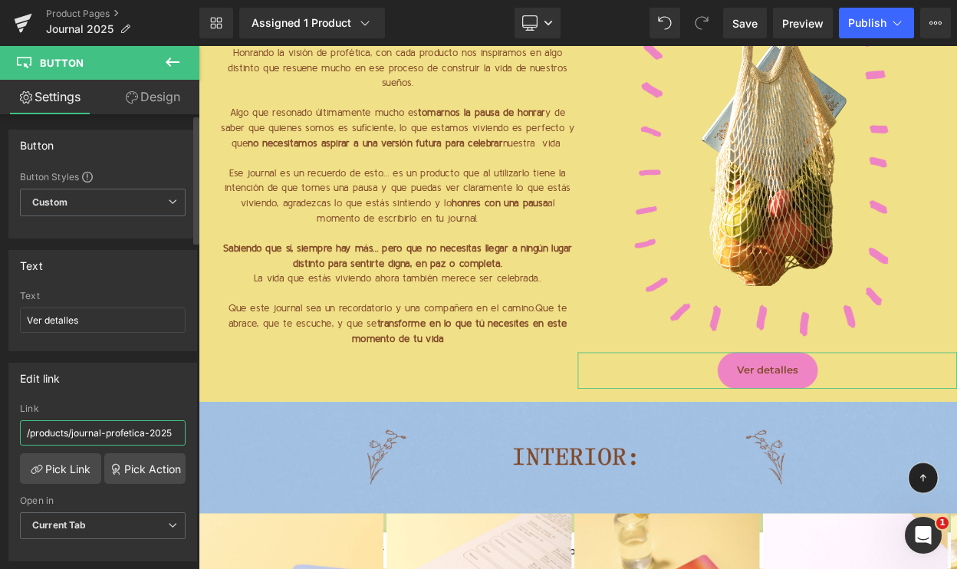
click at [84, 434] on input "/products/journal-profetica-2025" at bounding box center [103, 432] width 166 height 25
paste input "https://miprofetica.com/blogs/noticias/journal-2025-primera-edicion"
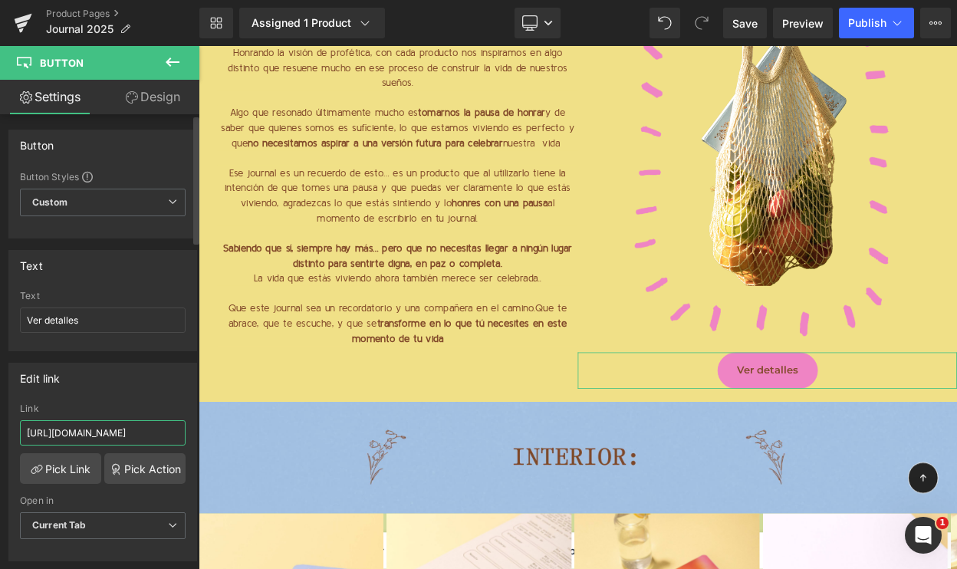
type input "https://miprofetica.com/blogs/noticias/journal-2025-primera-edicion"
click at [103, 395] on div "Edit link /products/journal-profetica-2025 Link https://miprofetica.com/blogs/n…" at bounding box center [102, 462] width 189 height 199
click at [865, 18] on span "Publish" at bounding box center [867, 23] width 38 height 12
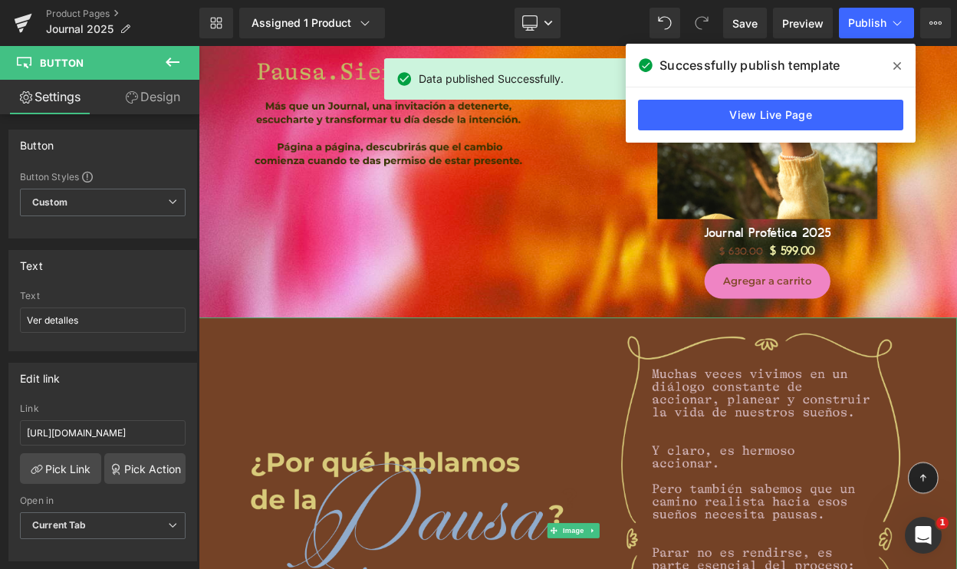
scroll to position [1274, 0]
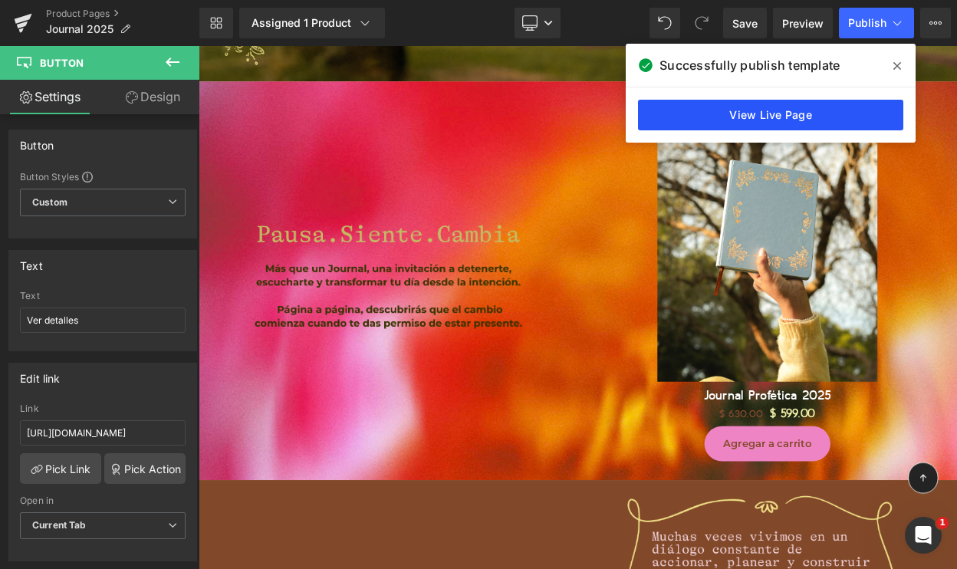
click at [843, 115] on link "View Live Page" at bounding box center [770, 115] width 265 height 31
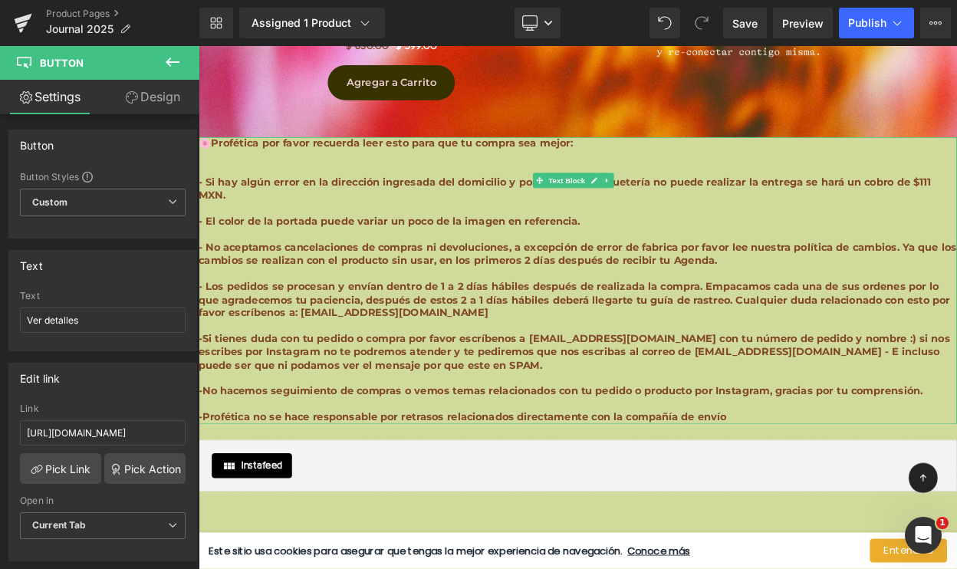
scroll to position [14628, 0]
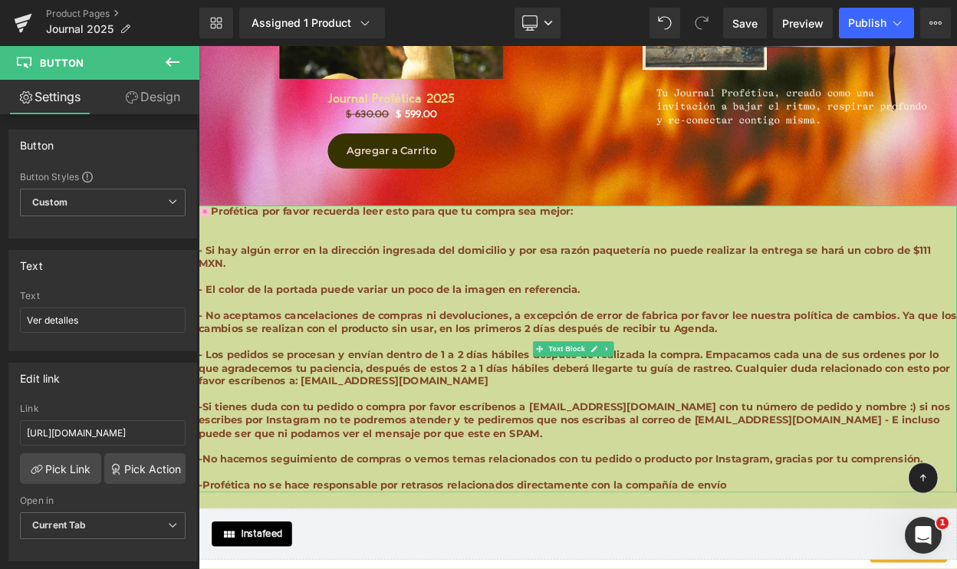
click at [210, 288] on b "- Si hay algún error en la dirección ingresada del domicilio y por esa razón pa…" at bounding box center [647, 303] width 896 height 31
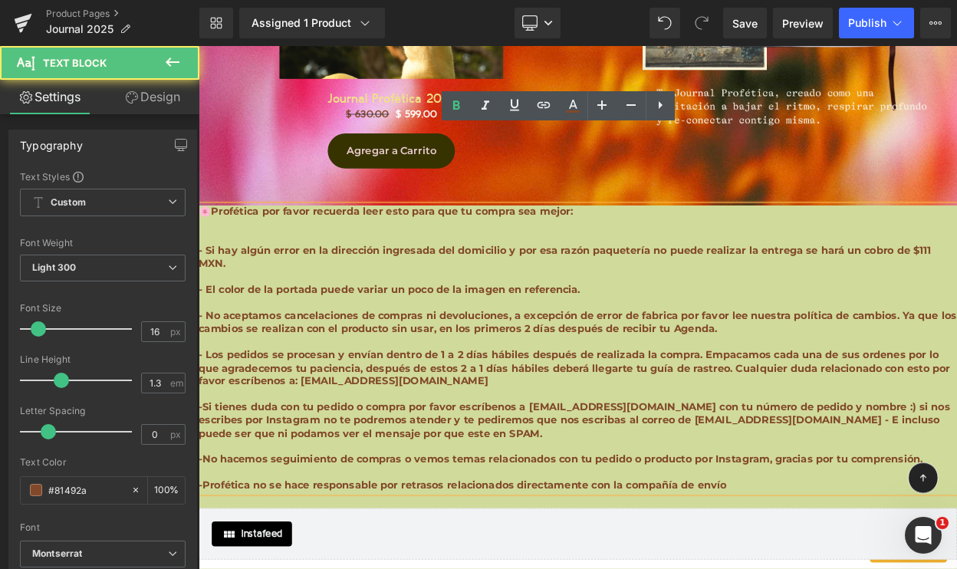
drag, startPoint x: 230, startPoint y: 226, endPoint x: 221, endPoint y: 216, distance: 13.6
click at [229, 288] on p "- Si hay algún error en la dirección ingresada del domicilio y por esa razón pa…" at bounding box center [663, 304] width 928 height 32
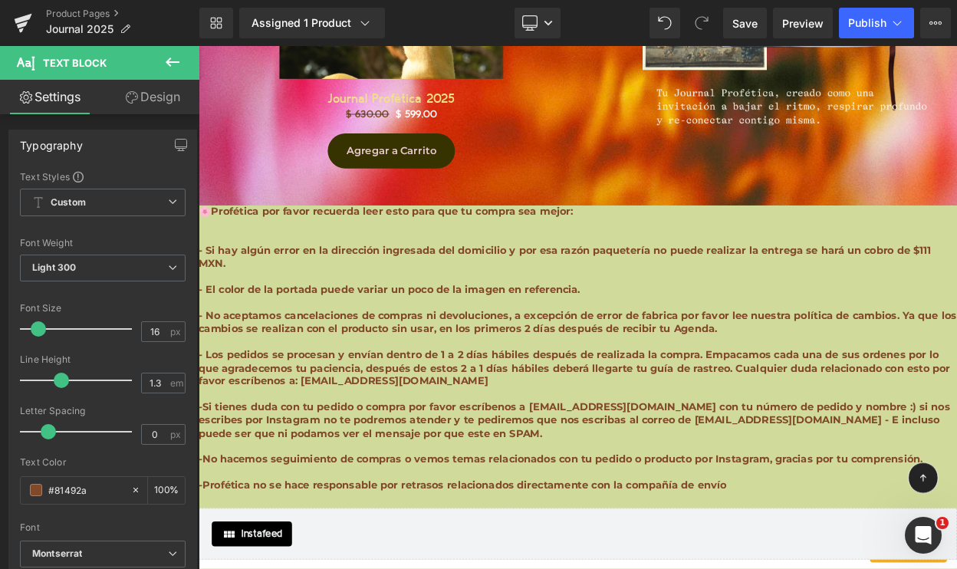
click at [165, 99] on link "Design" at bounding box center [153, 97] width 100 height 35
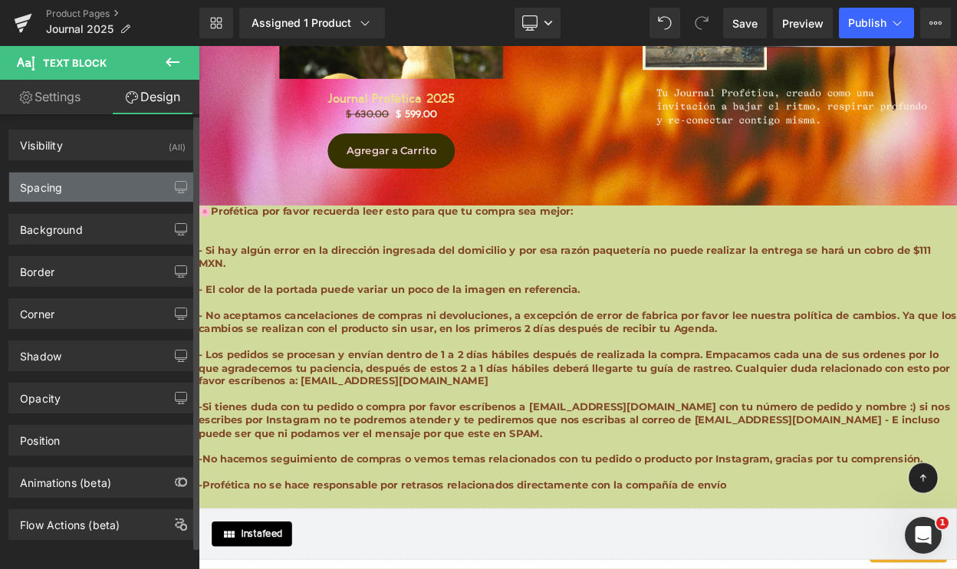
click at [99, 195] on div "Spacing" at bounding box center [102, 187] width 187 height 29
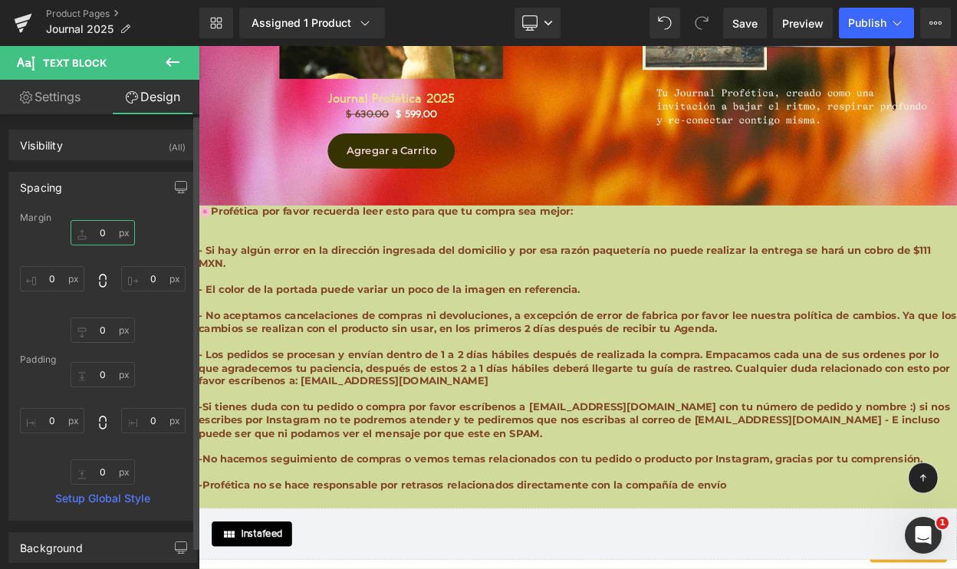
click at [88, 229] on input "0" at bounding box center [103, 232] width 64 height 25
click at [91, 376] on input "0" at bounding box center [103, 374] width 64 height 25
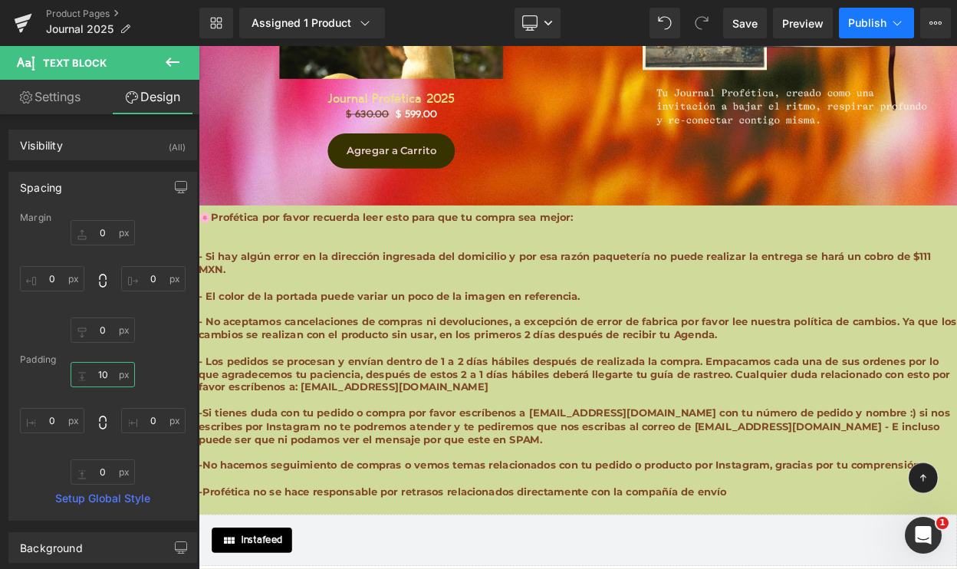
type input "10"
click at [871, 17] on span "Publish" at bounding box center [867, 23] width 38 height 12
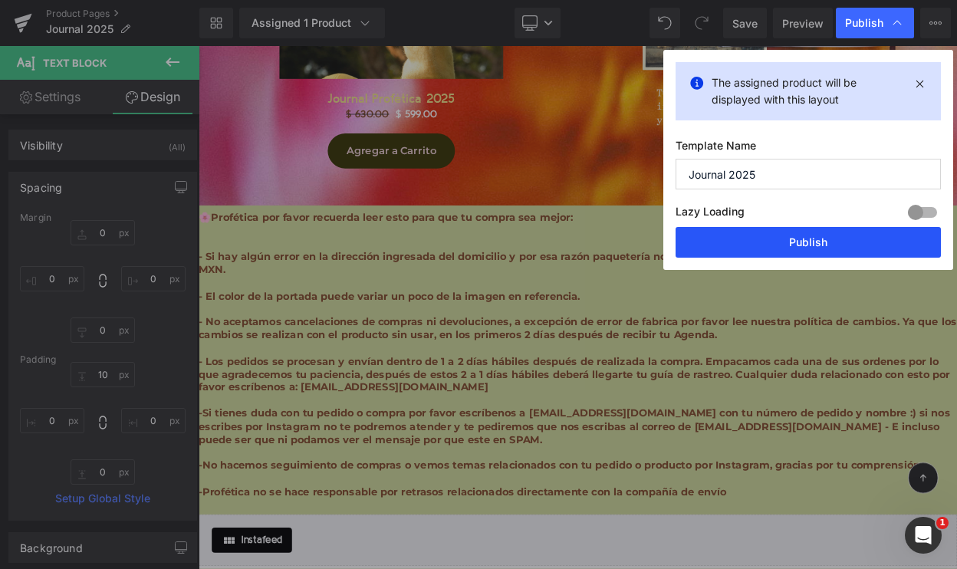
click at [779, 241] on button "Publish" at bounding box center [808, 242] width 265 height 31
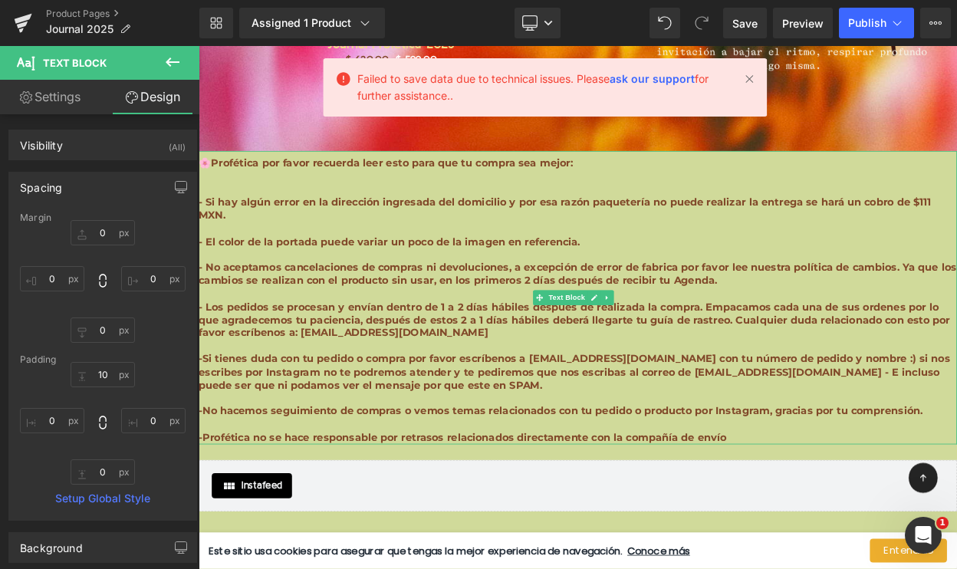
scroll to position [14719, 0]
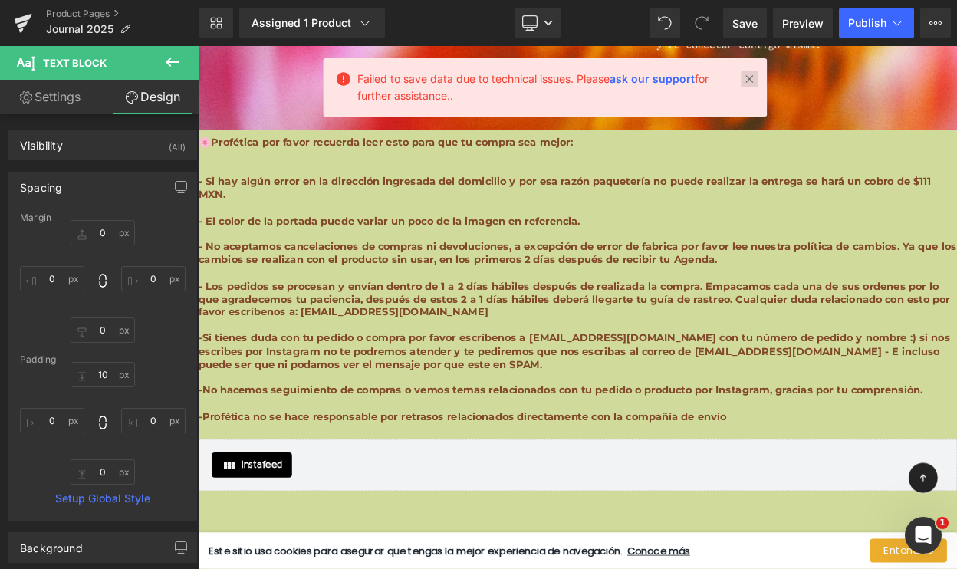
click at [748, 85] on link at bounding box center [749, 79] width 17 height 17
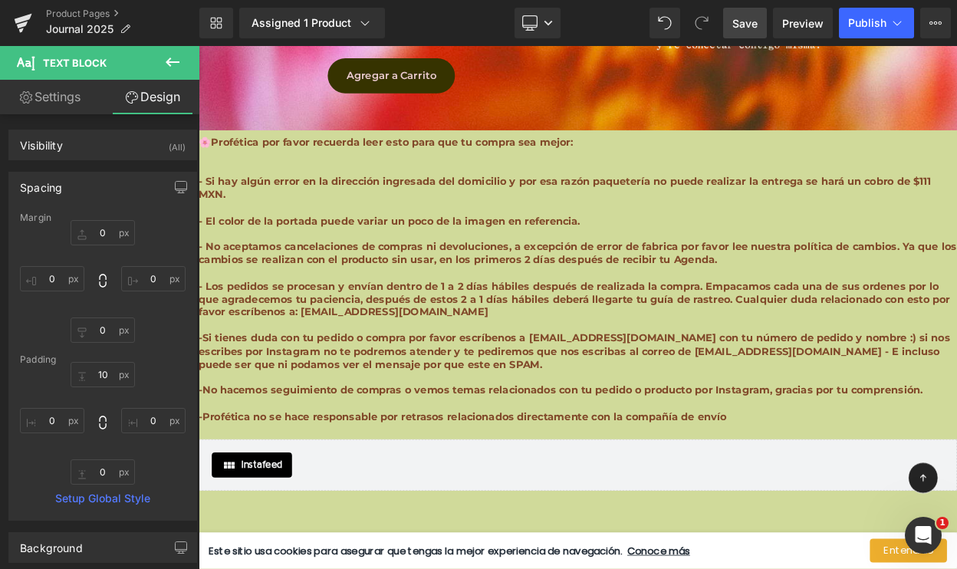
click at [740, 28] on span "Save" at bounding box center [745, 23] width 25 height 16
click at [861, 24] on span "Publish" at bounding box center [867, 23] width 38 height 12
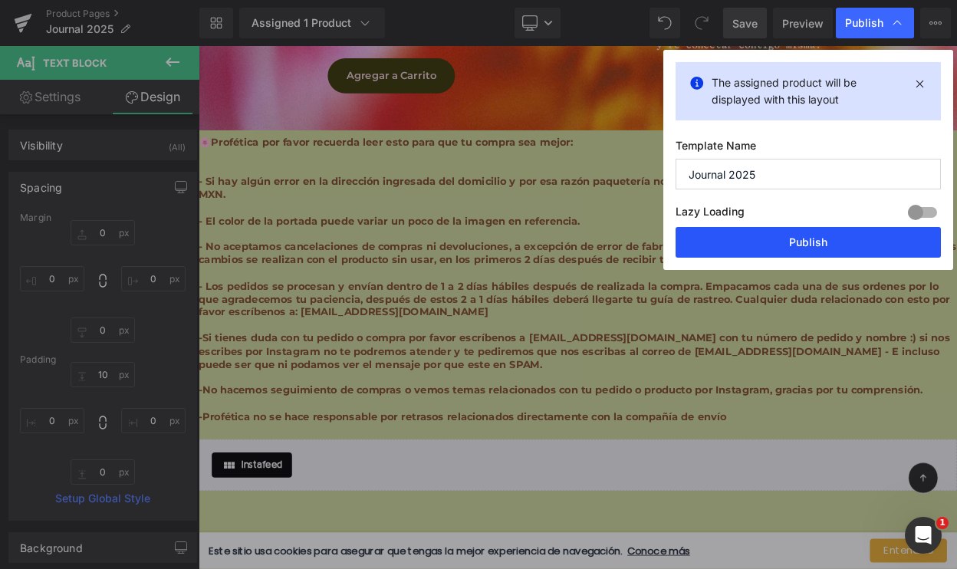
drag, startPoint x: 724, startPoint y: 247, endPoint x: 643, endPoint y: 245, distance: 81.3
click at [724, 247] on button "Publish" at bounding box center [808, 242] width 265 height 31
